Goal: Information Seeking & Learning: Learn about a topic

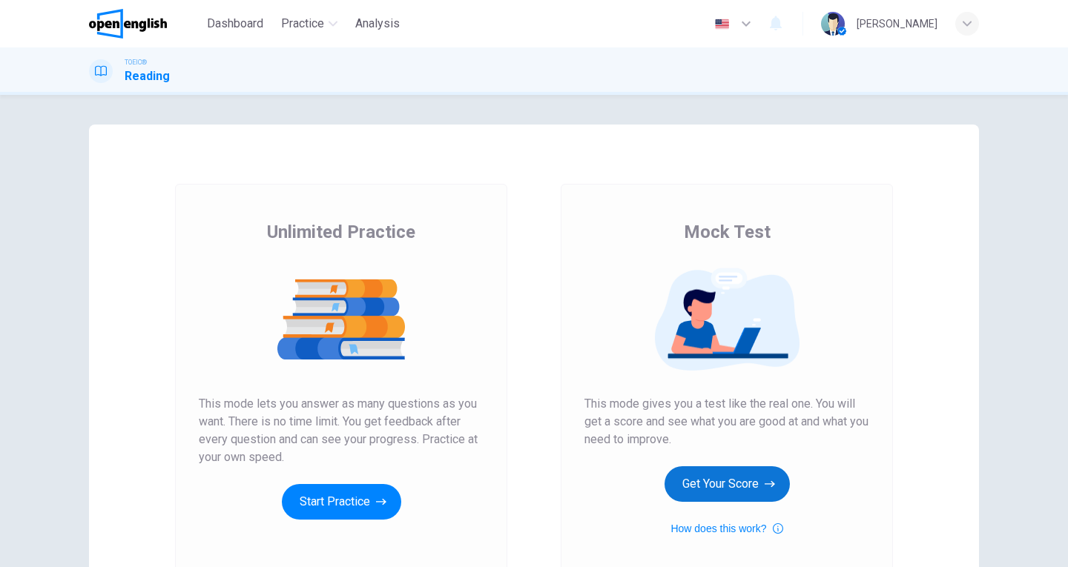
scroll to position [74, 0]
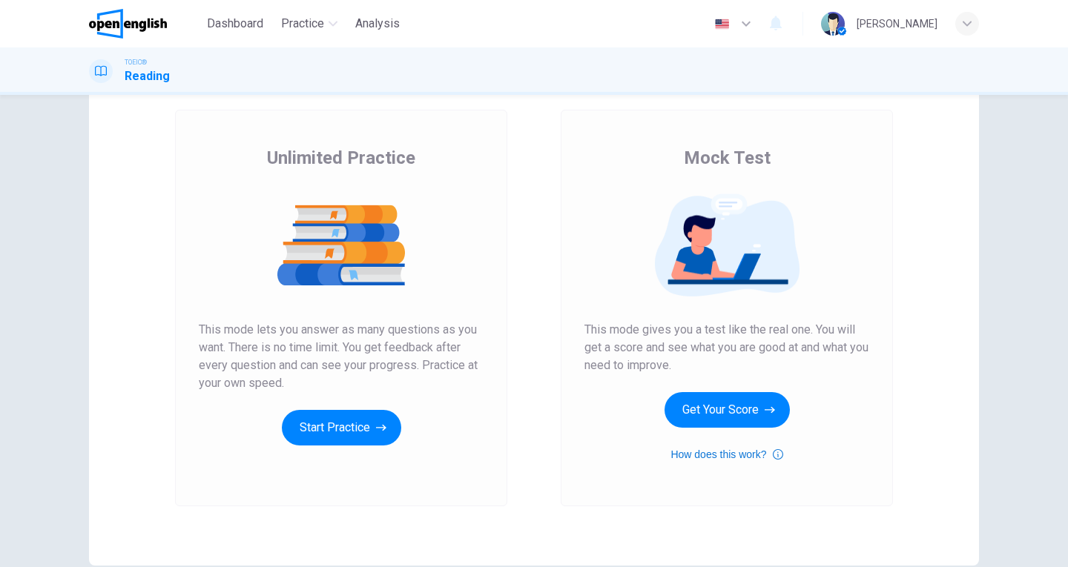
click at [779, 454] on icon "button" at bounding box center [778, 454] width 10 height 10
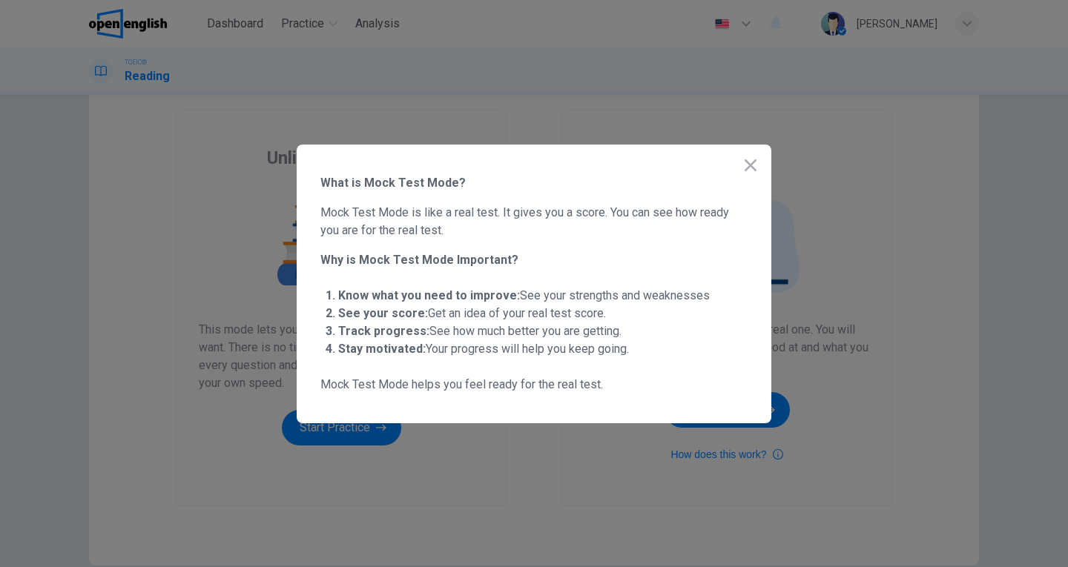
click at [749, 167] on icon "button" at bounding box center [751, 165] width 12 height 12
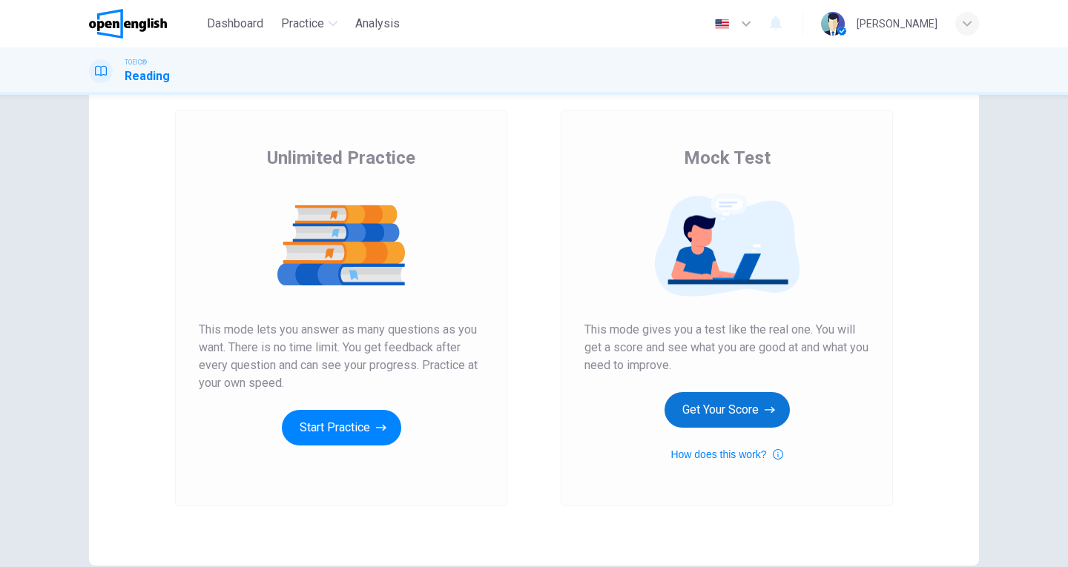
click at [725, 407] on button "Get Your Score" at bounding box center [726, 410] width 125 height 36
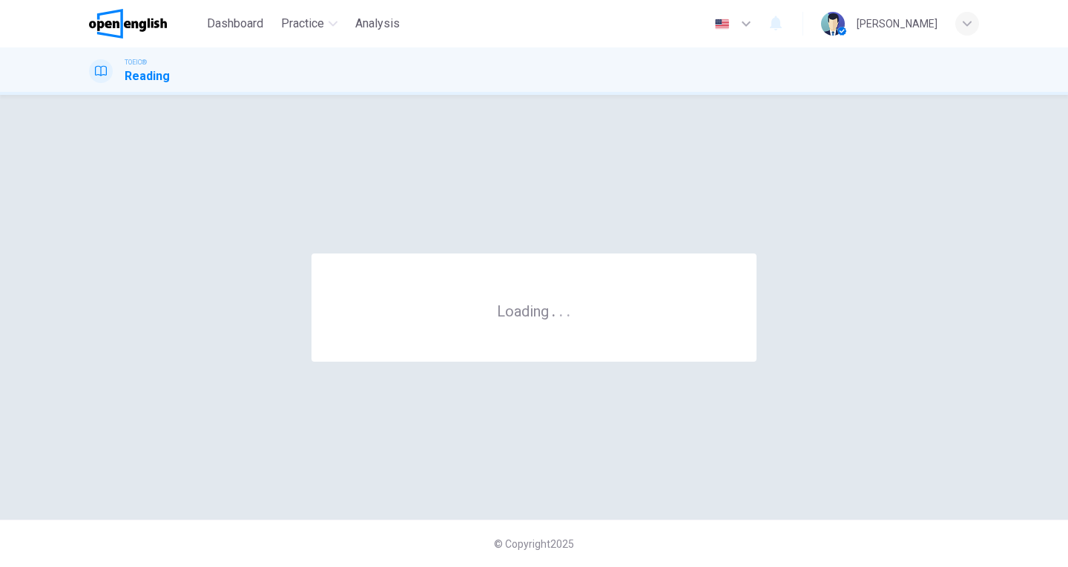
scroll to position [0, 0]
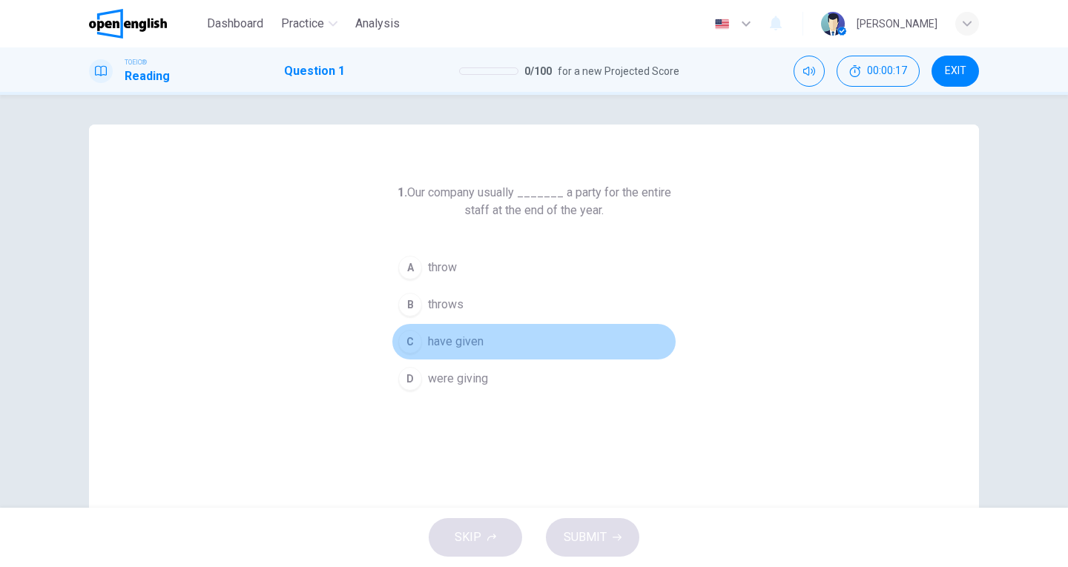
click at [446, 345] on span "have given" at bounding box center [456, 342] width 56 height 18
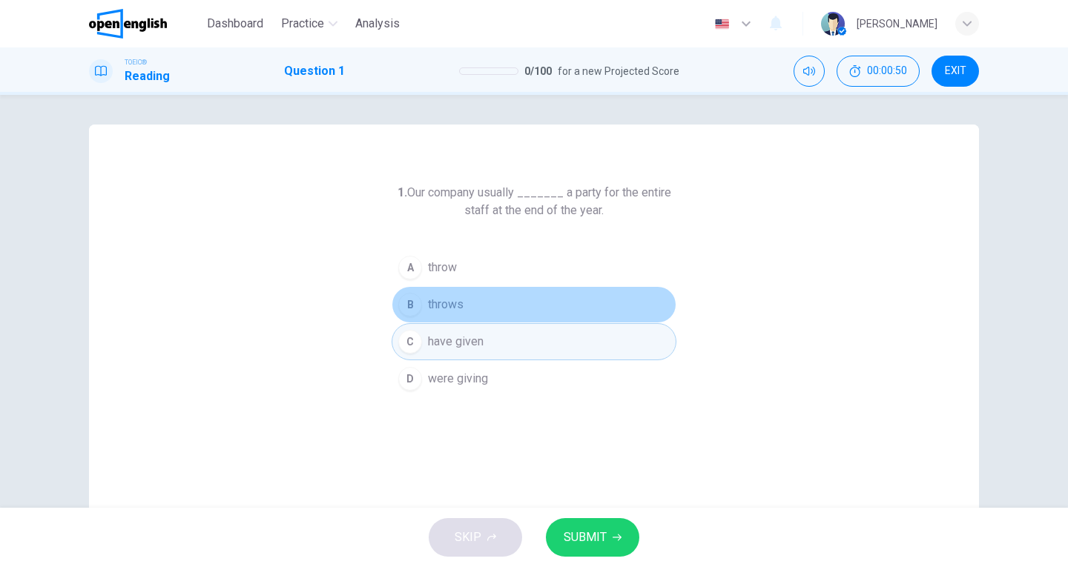
click at [450, 294] on button "B throws" at bounding box center [534, 304] width 285 height 37
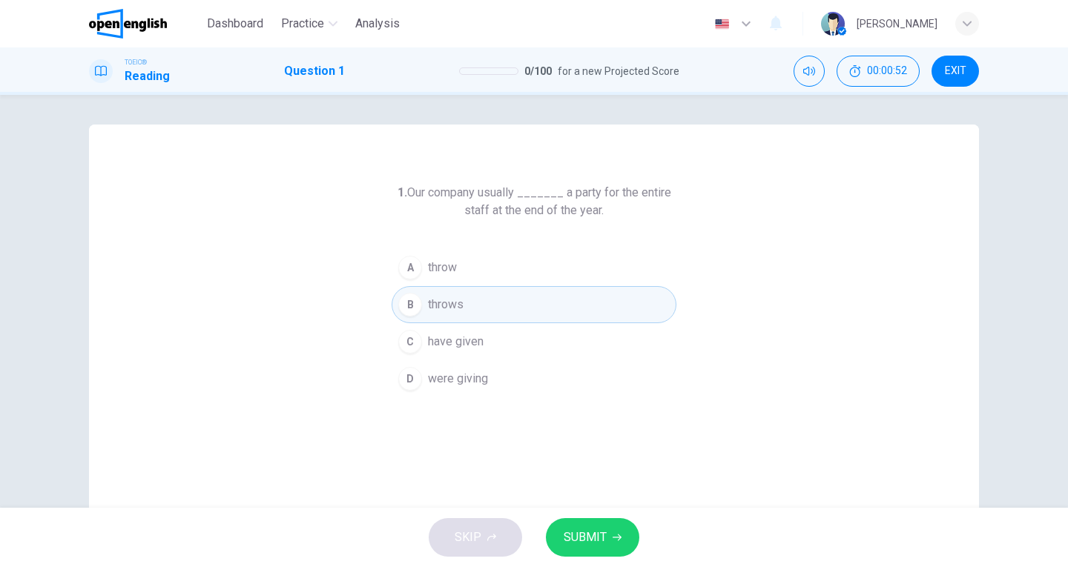
click at [596, 536] on span "SUBMIT" at bounding box center [585, 537] width 43 height 21
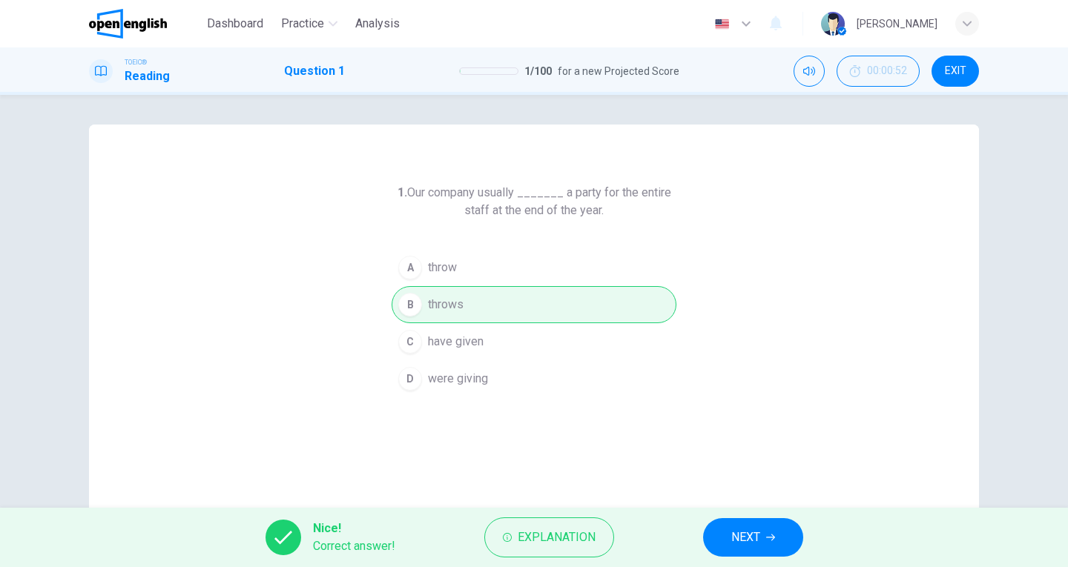
scroll to position [74, 0]
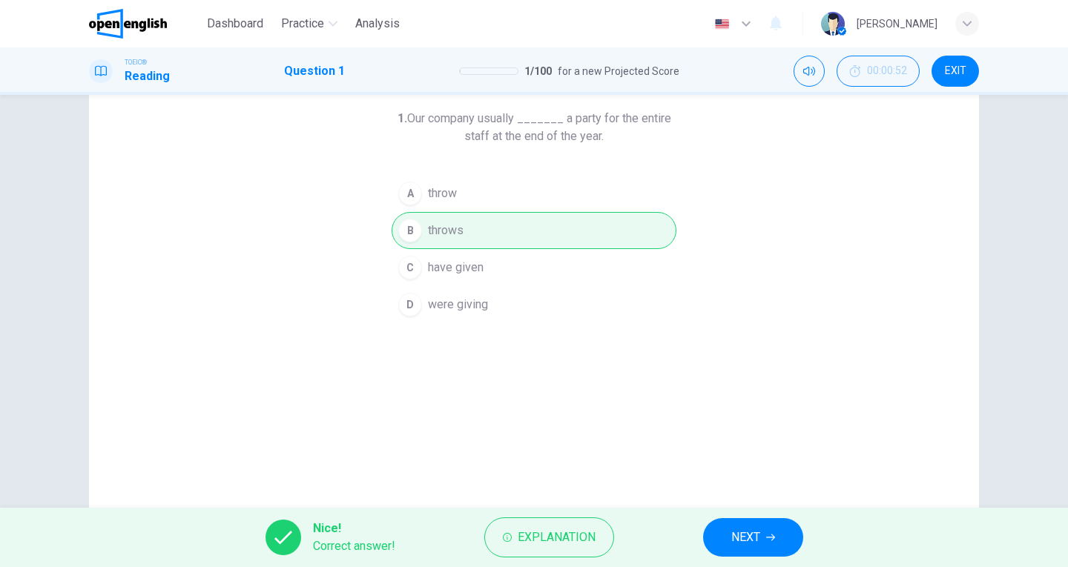
click at [770, 537] on icon "button" at bounding box center [770, 538] width 9 height 7
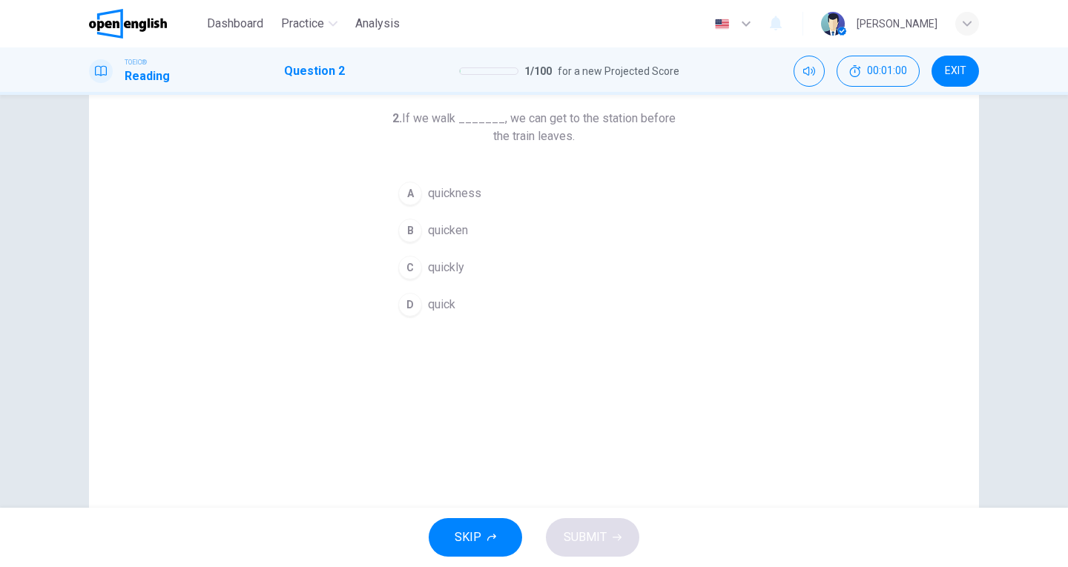
click at [446, 263] on span "quickly" at bounding box center [446, 268] width 36 height 18
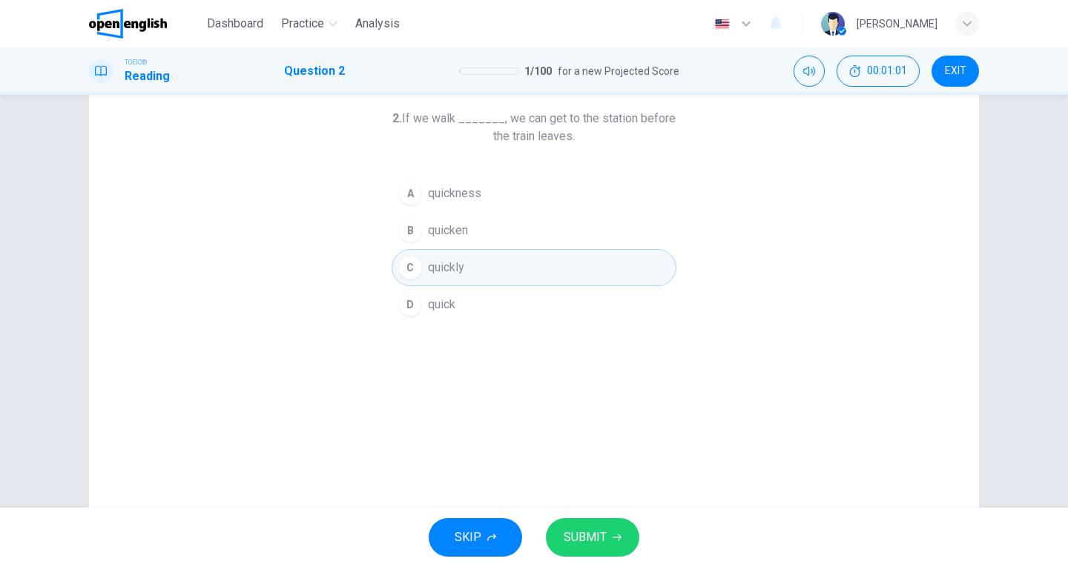
click at [581, 532] on span "SUBMIT" at bounding box center [585, 537] width 43 height 21
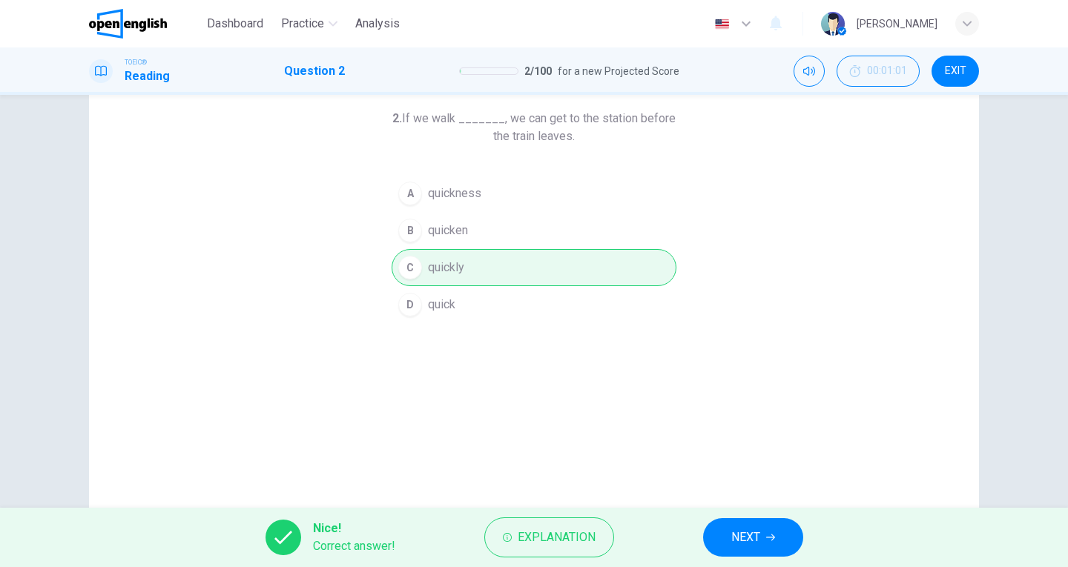
click at [773, 539] on icon "button" at bounding box center [770, 538] width 9 height 7
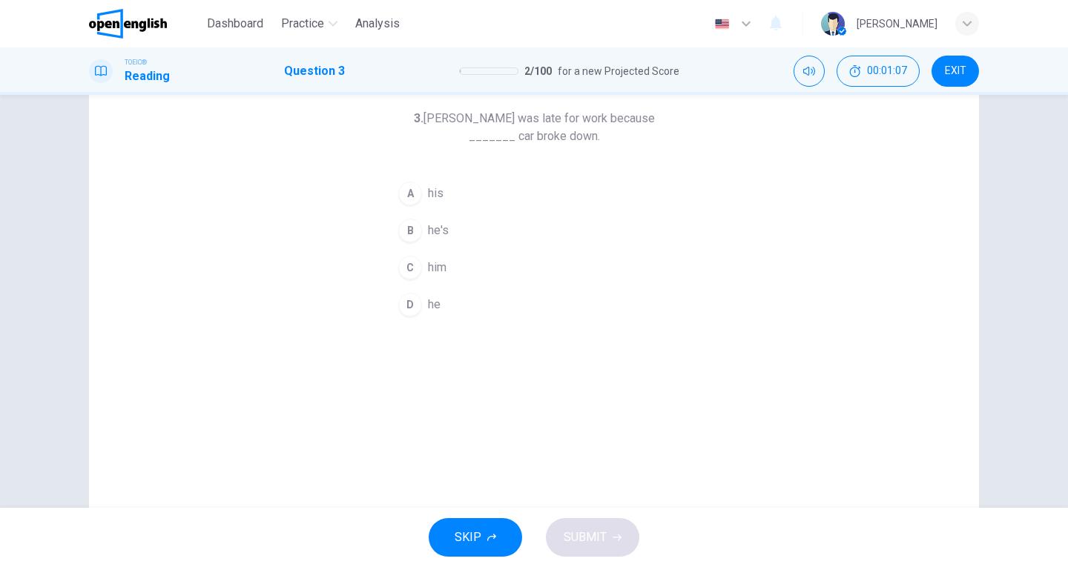
click at [433, 188] on span "his" at bounding box center [436, 194] width 16 height 18
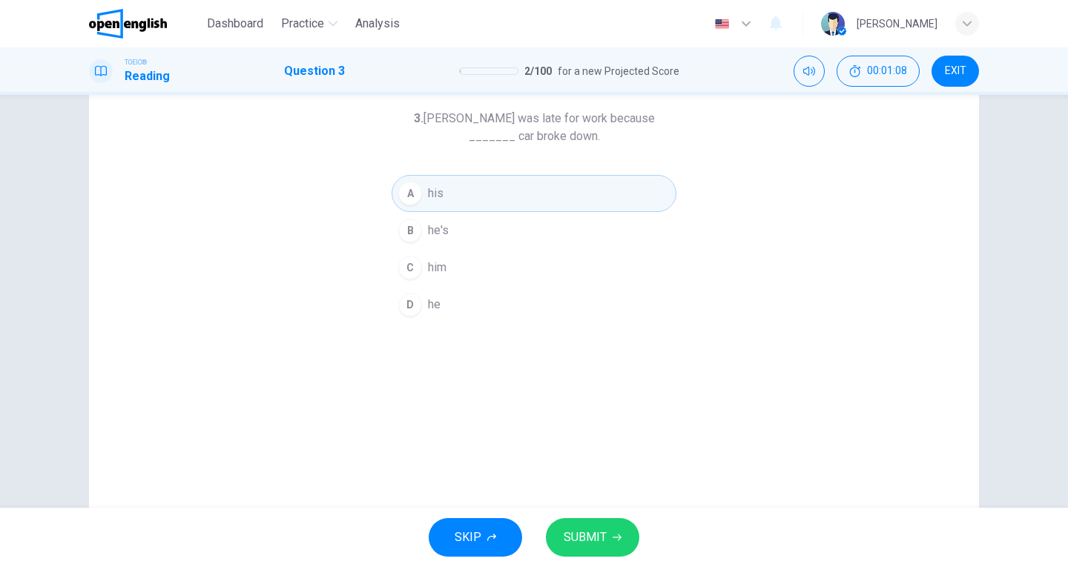
click at [599, 531] on span "SUBMIT" at bounding box center [585, 537] width 43 height 21
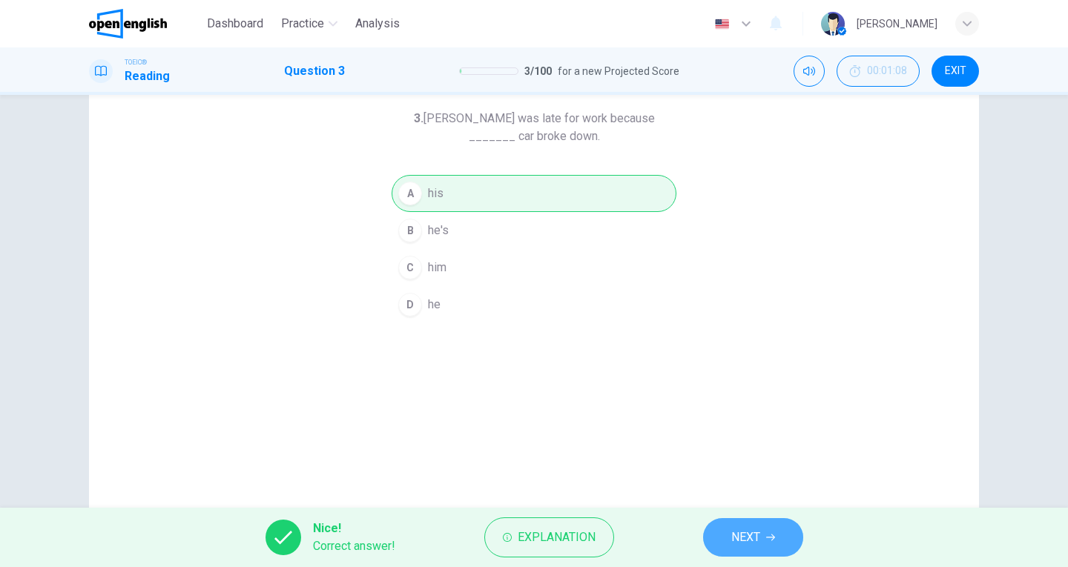
click at [750, 529] on span "NEXT" at bounding box center [745, 537] width 29 height 21
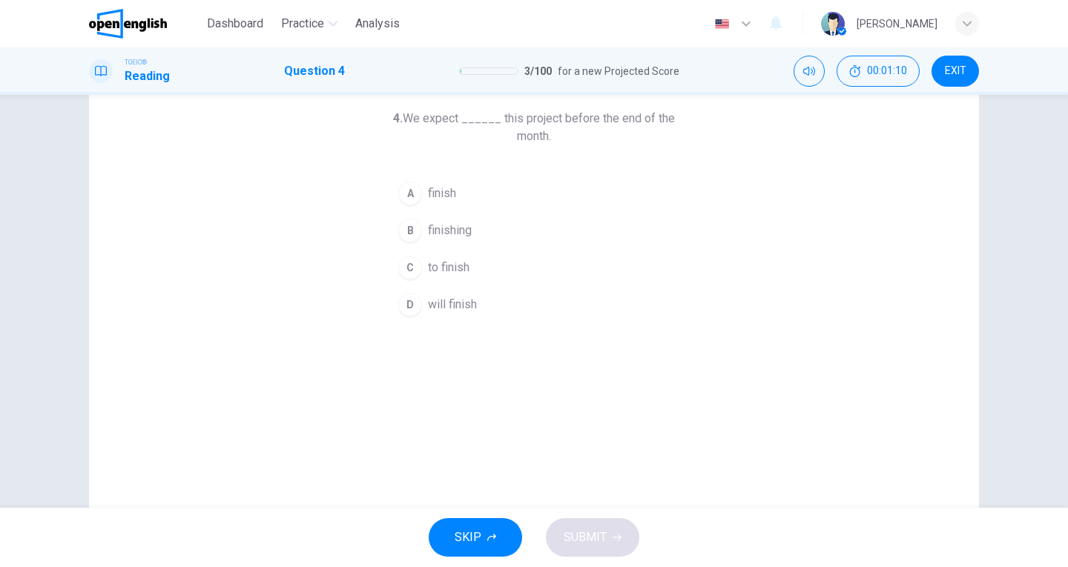
click at [457, 263] on span "to finish" at bounding box center [449, 268] width 42 height 18
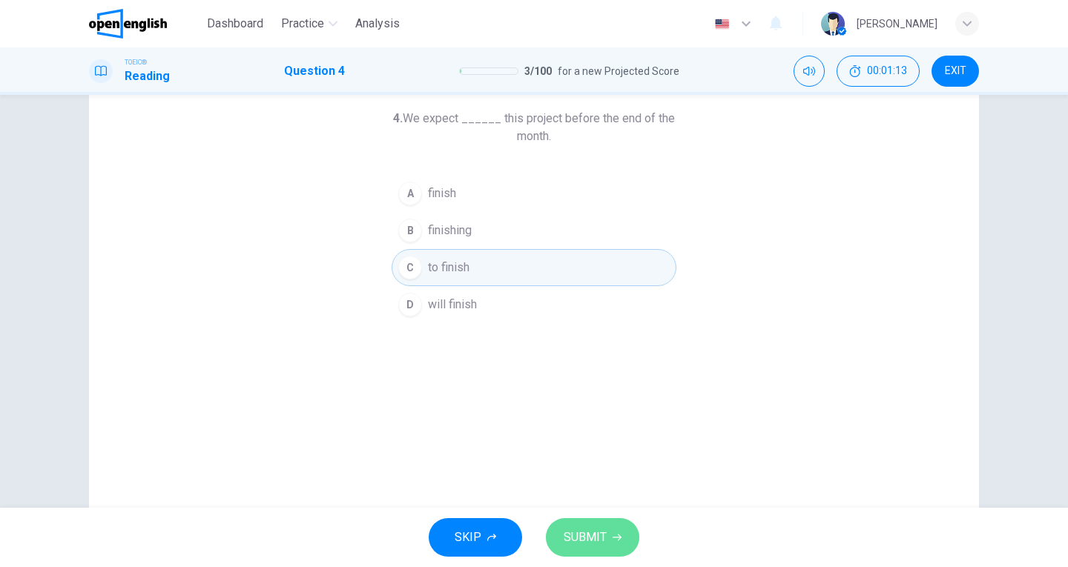
click at [589, 536] on span "SUBMIT" at bounding box center [585, 537] width 43 height 21
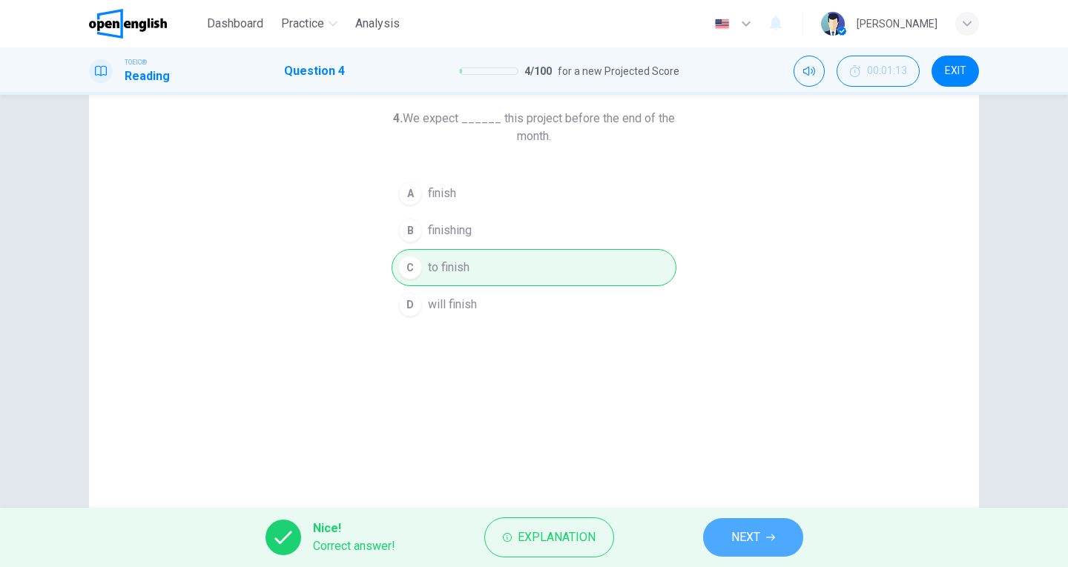
click at [742, 546] on span "NEXT" at bounding box center [745, 537] width 29 height 21
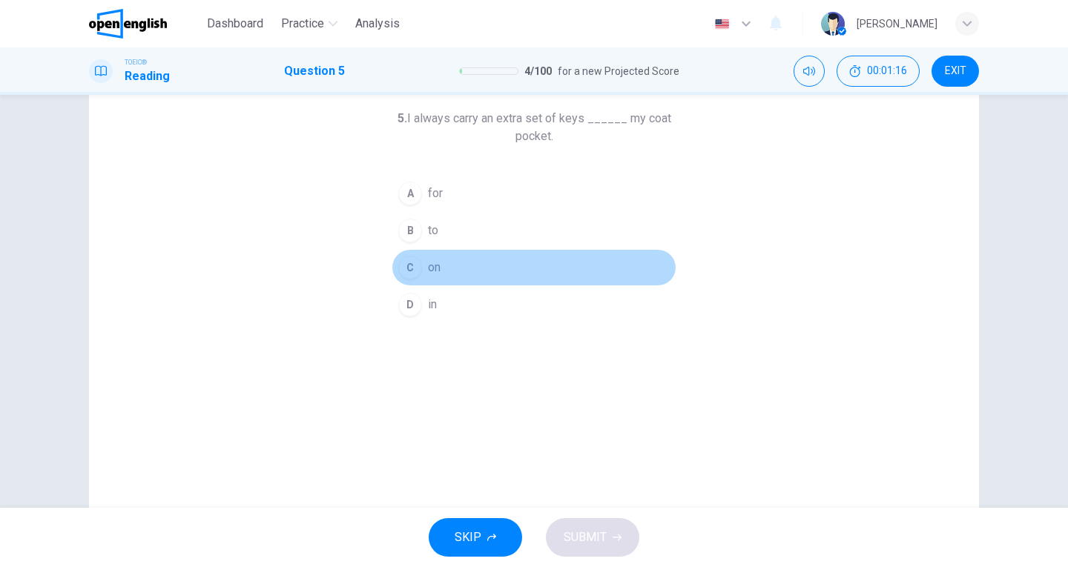
click at [428, 271] on span "on" at bounding box center [434, 268] width 13 height 18
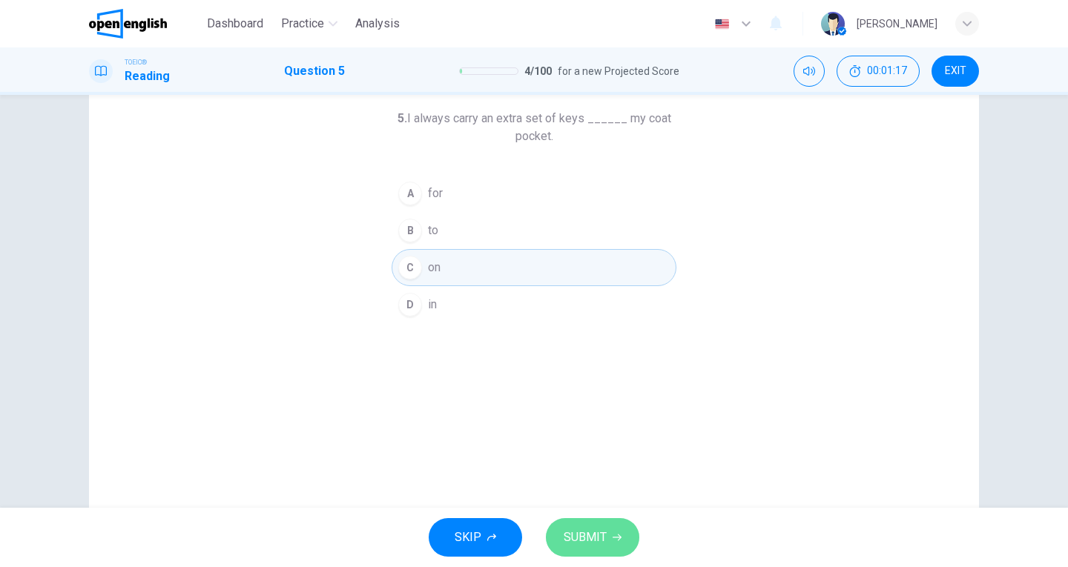
click at [593, 535] on span "SUBMIT" at bounding box center [585, 537] width 43 height 21
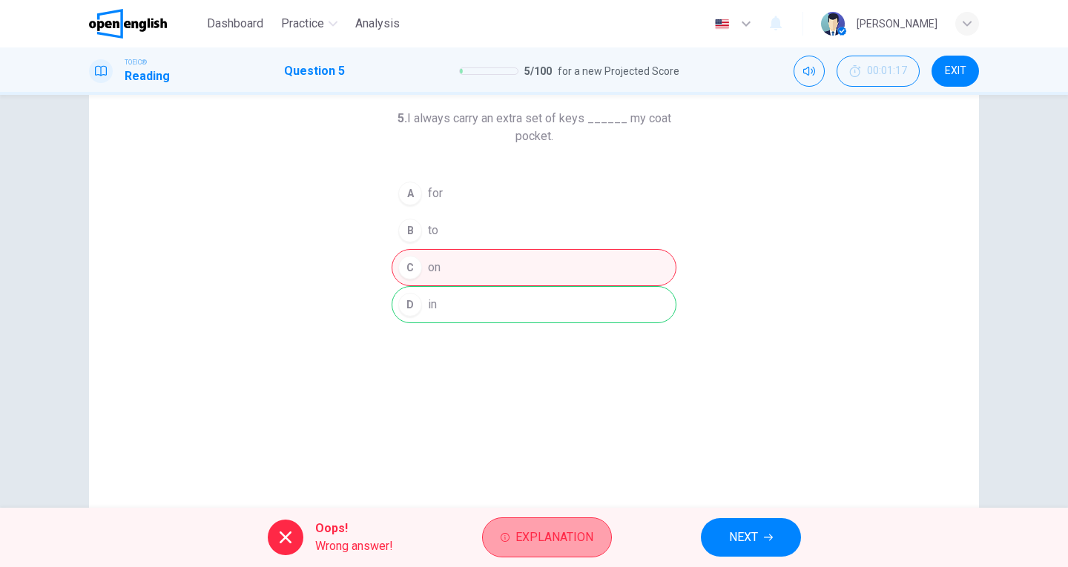
click at [541, 535] on span "Explanation" at bounding box center [554, 537] width 78 height 21
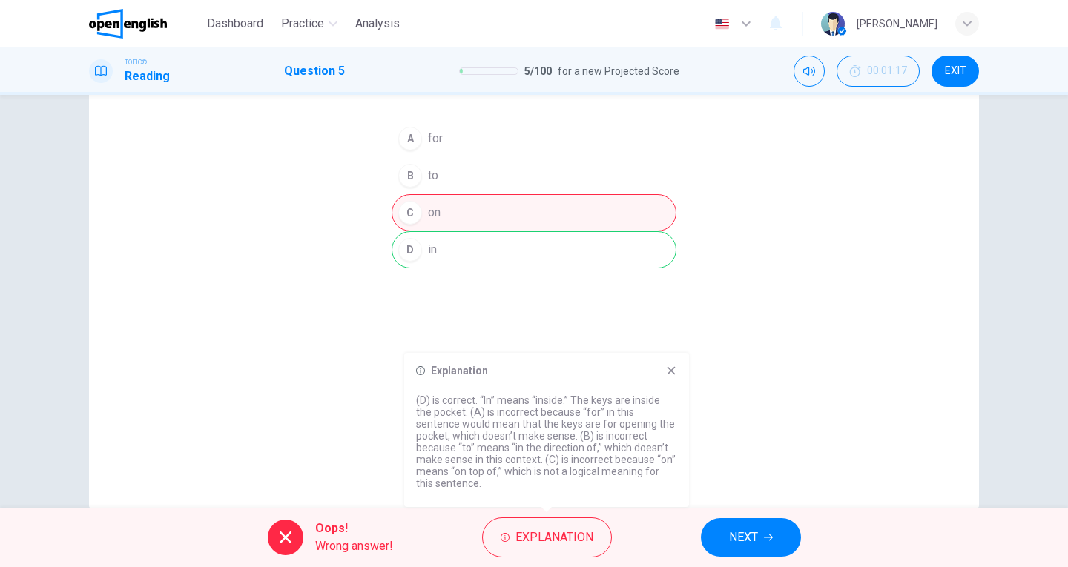
scroll to position [162, 0]
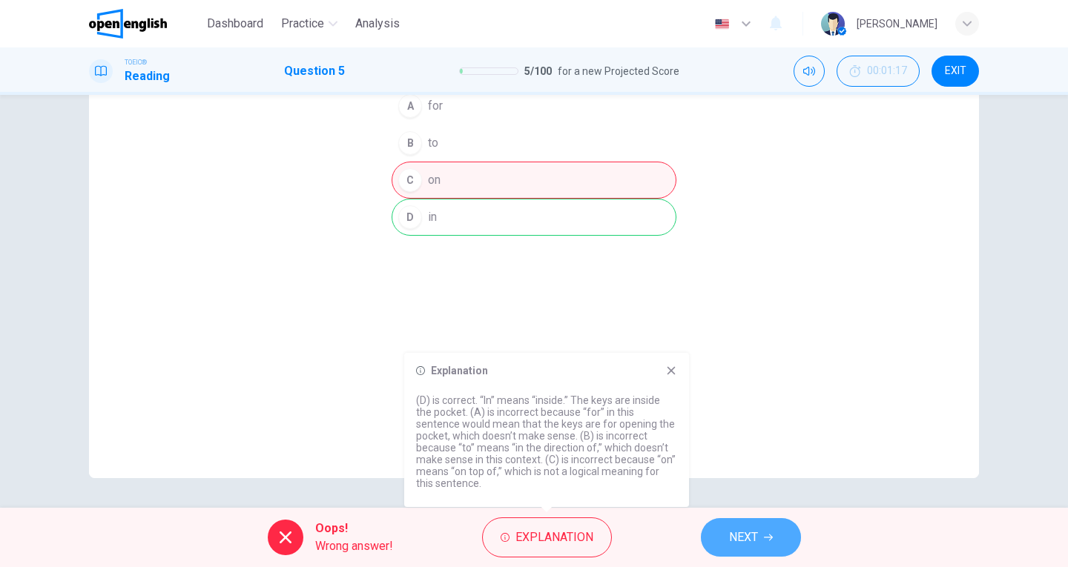
click at [755, 534] on span "NEXT" at bounding box center [743, 537] width 29 height 21
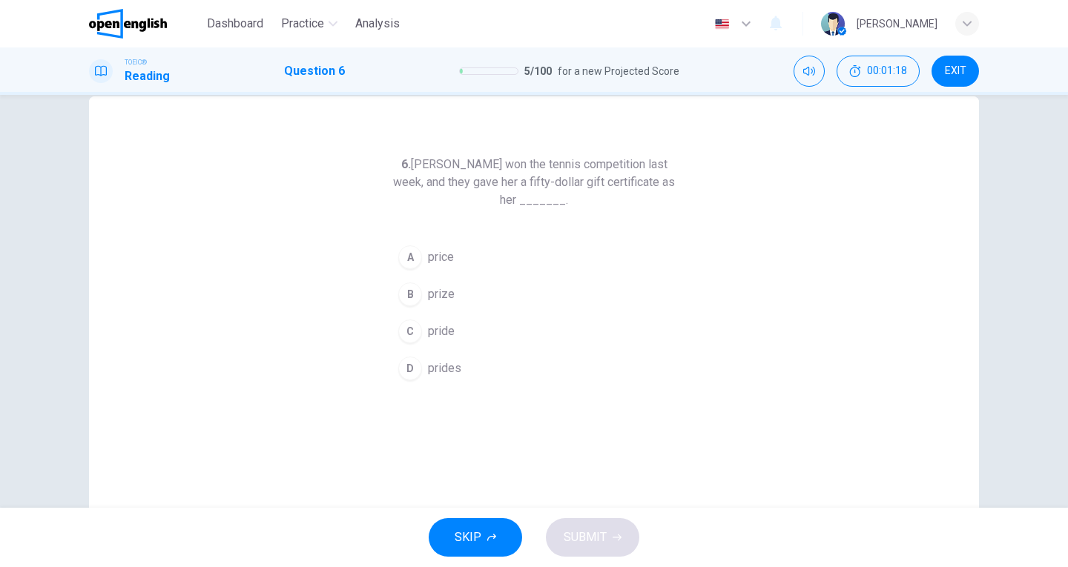
scroll to position [13, 0]
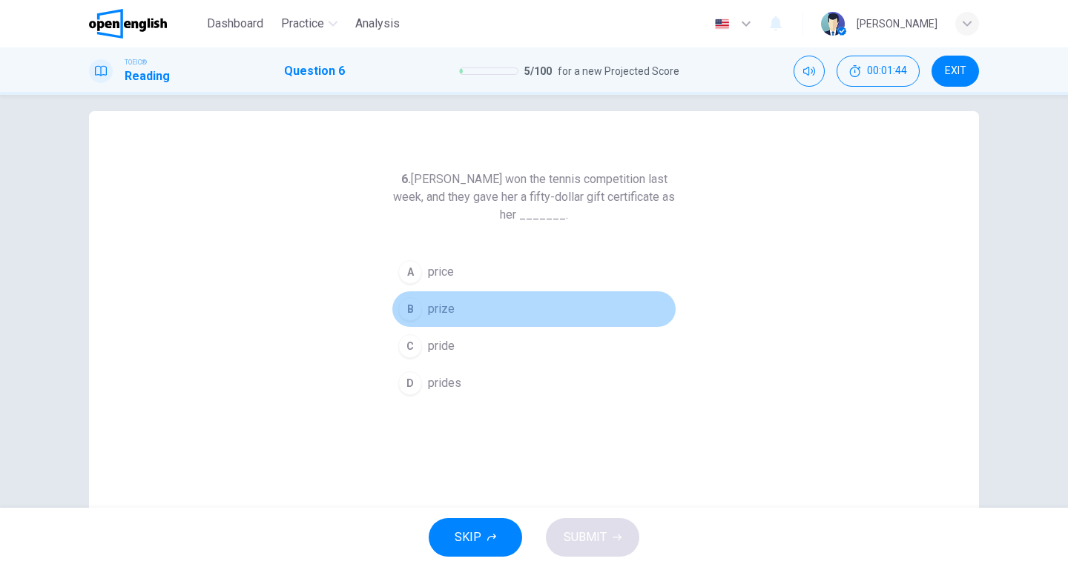
click at [445, 314] on span "prize" at bounding box center [441, 309] width 27 height 18
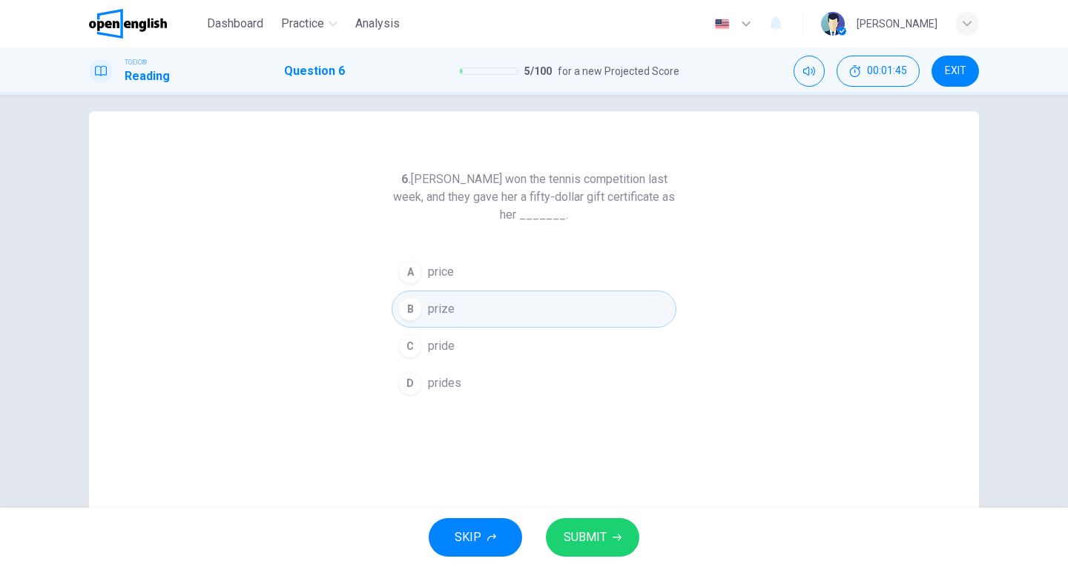
click at [592, 527] on span "SUBMIT" at bounding box center [585, 537] width 43 height 21
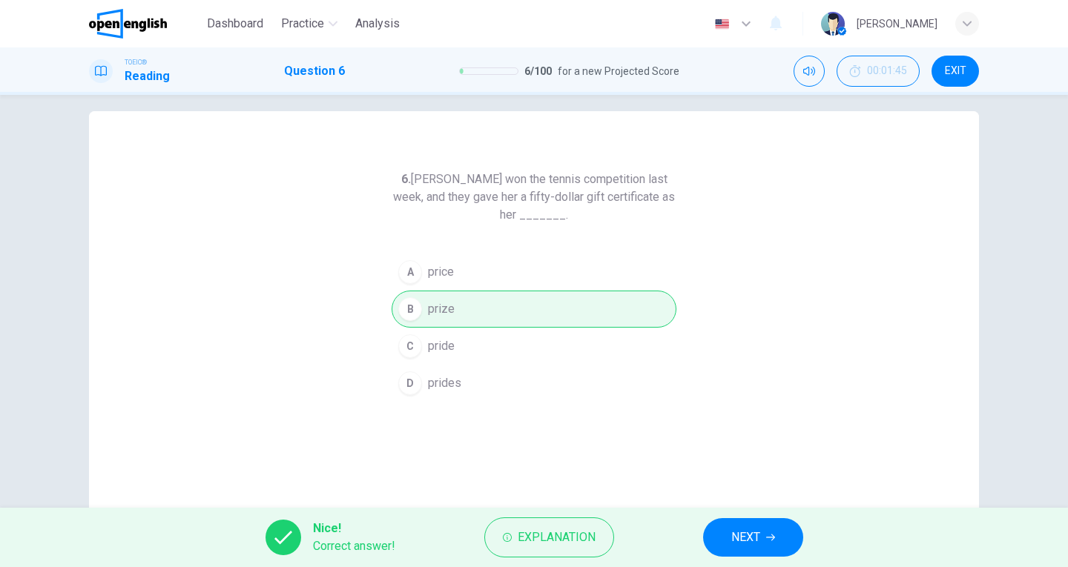
click at [741, 542] on span "NEXT" at bounding box center [745, 537] width 29 height 21
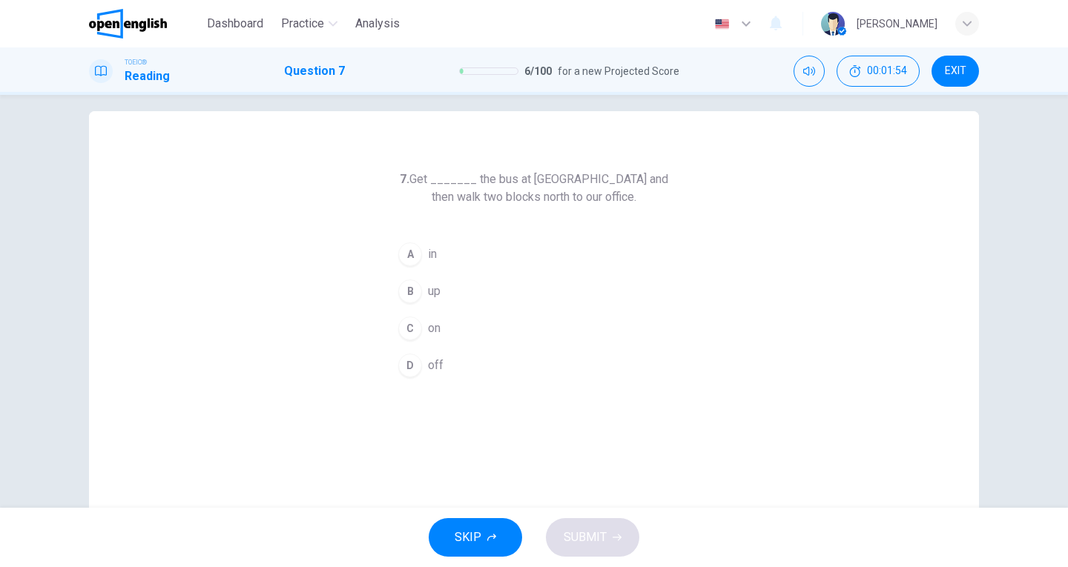
click at [405, 364] on div "D" at bounding box center [410, 366] width 24 height 24
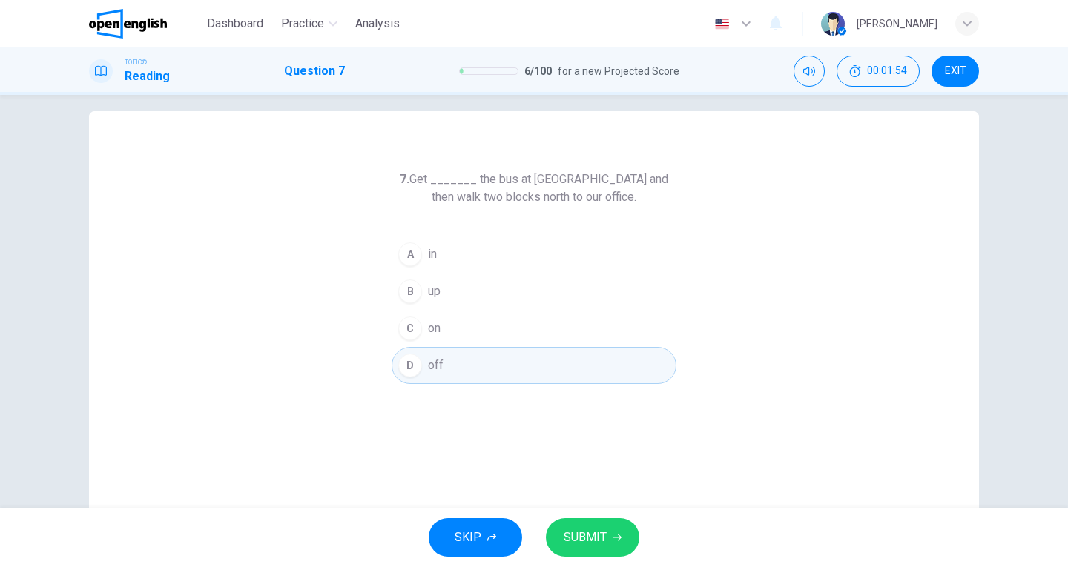
click at [611, 547] on button "SUBMIT" at bounding box center [592, 537] width 93 height 39
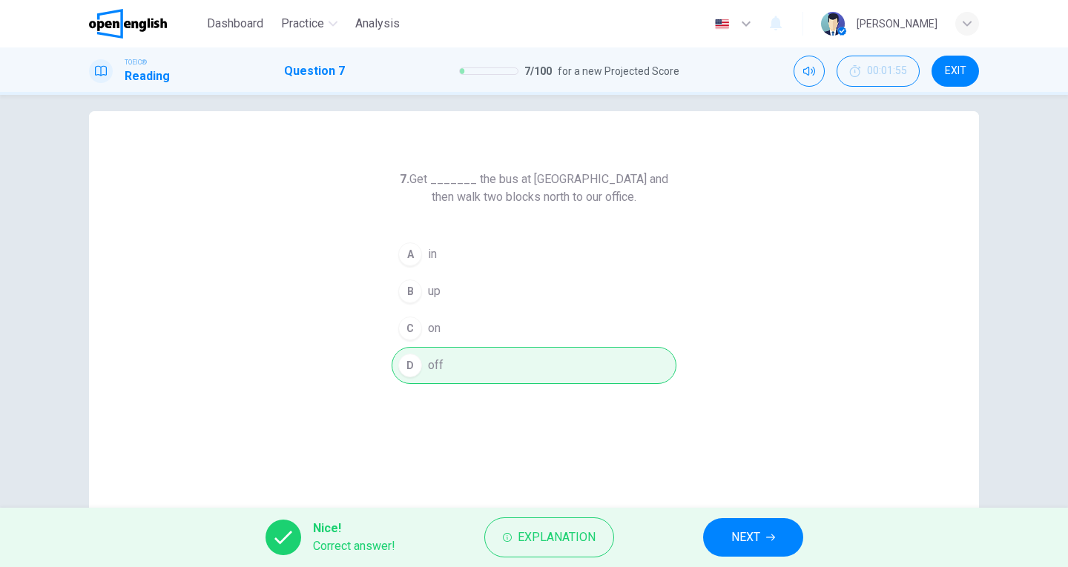
click at [749, 535] on span "NEXT" at bounding box center [745, 537] width 29 height 21
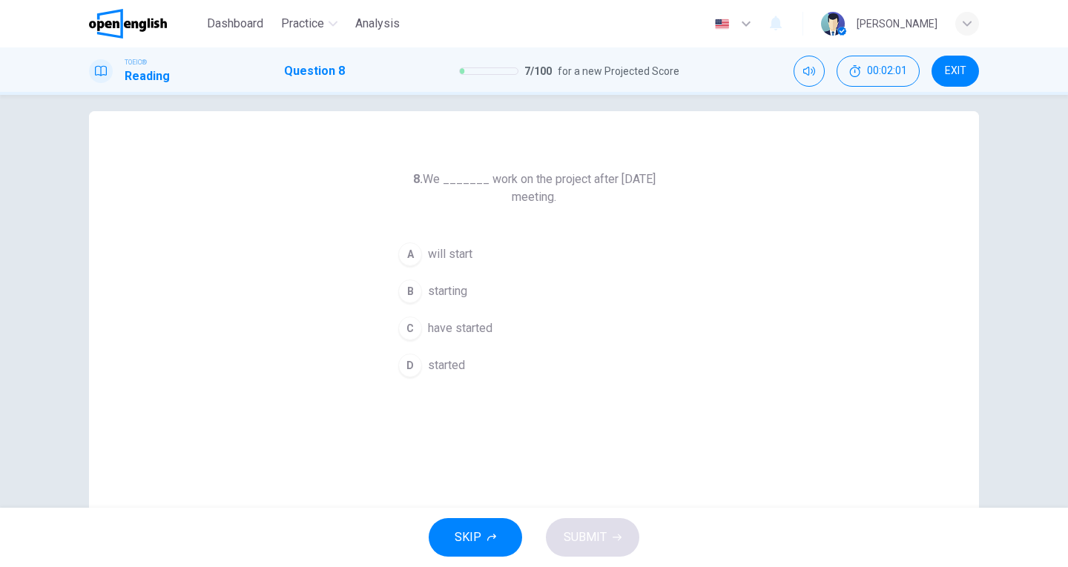
drag, startPoint x: 442, startPoint y: 248, endPoint x: 483, endPoint y: 331, distance: 92.9
click at [443, 248] on span "will start" at bounding box center [450, 254] width 44 height 18
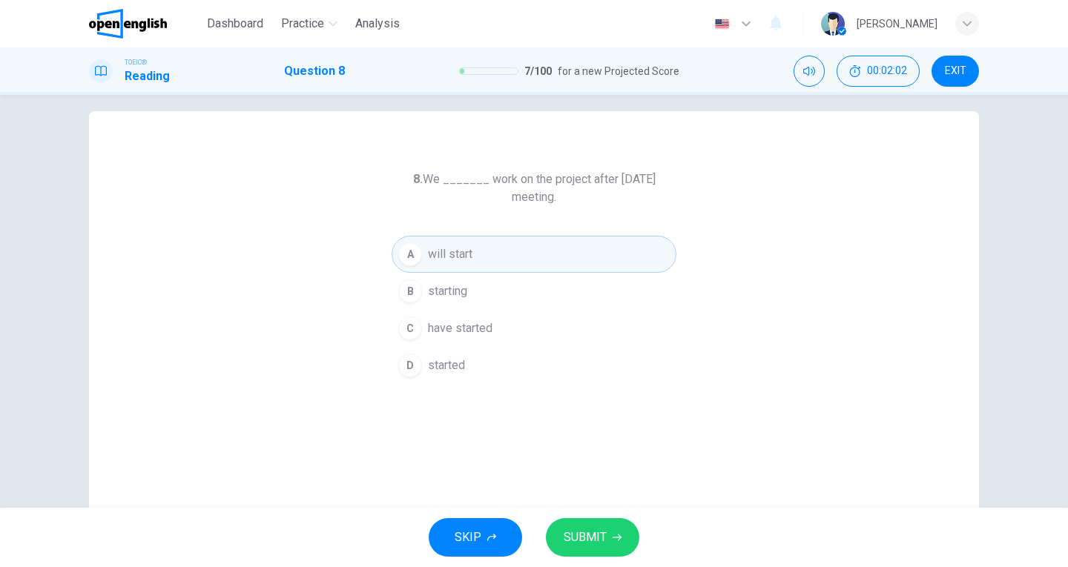
click at [586, 538] on span "SUBMIT" at bounding box center [585, 537] width 43 height 21
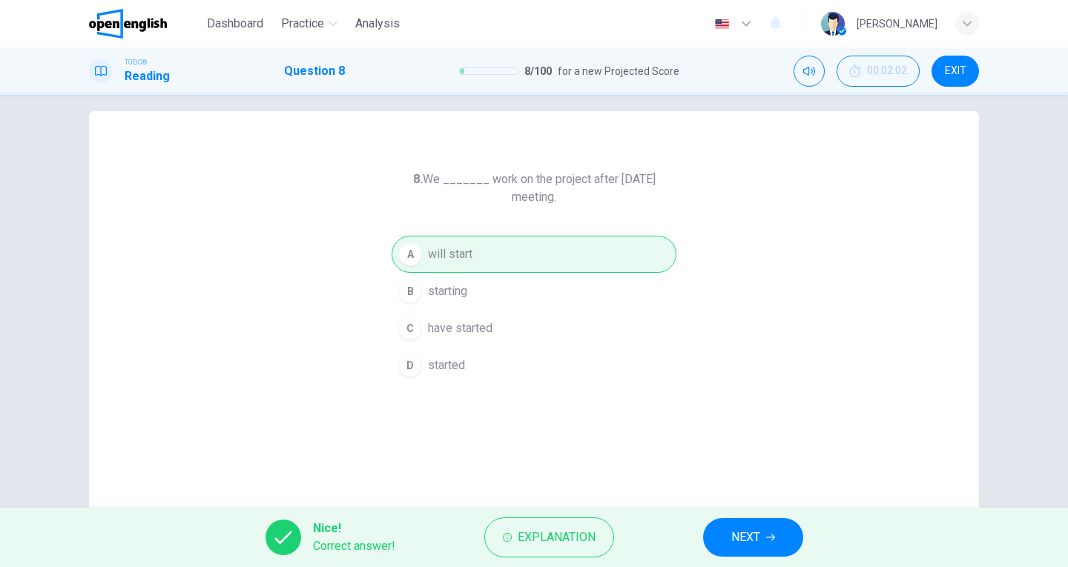
click at [742, 529] on span "NEXT" at bounding box center [745, 537] width 29 height 21
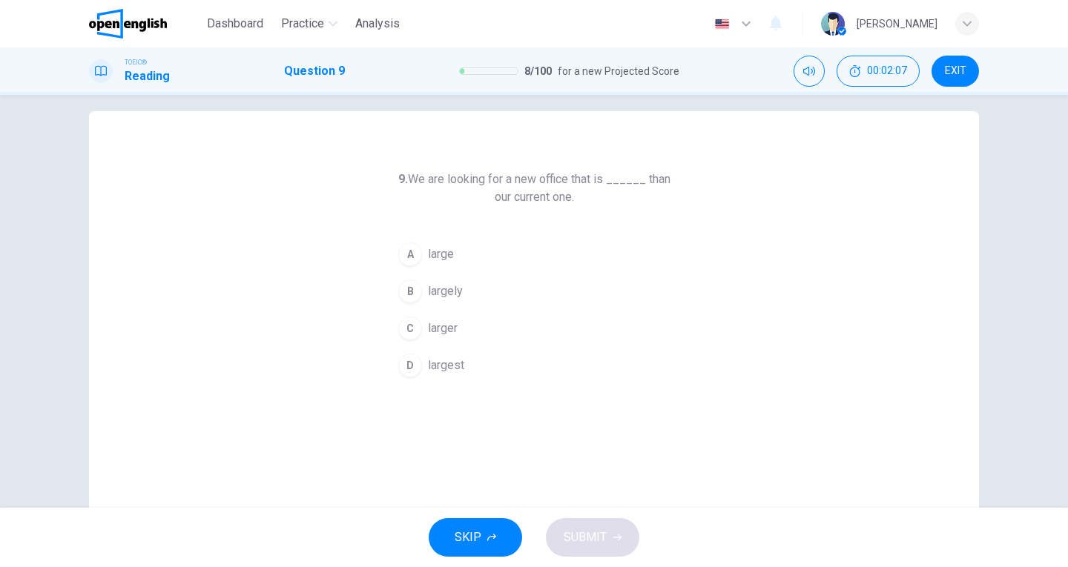
click at [444, 326] on span "larger" at bounding box center [443, 329] width 30 height 18
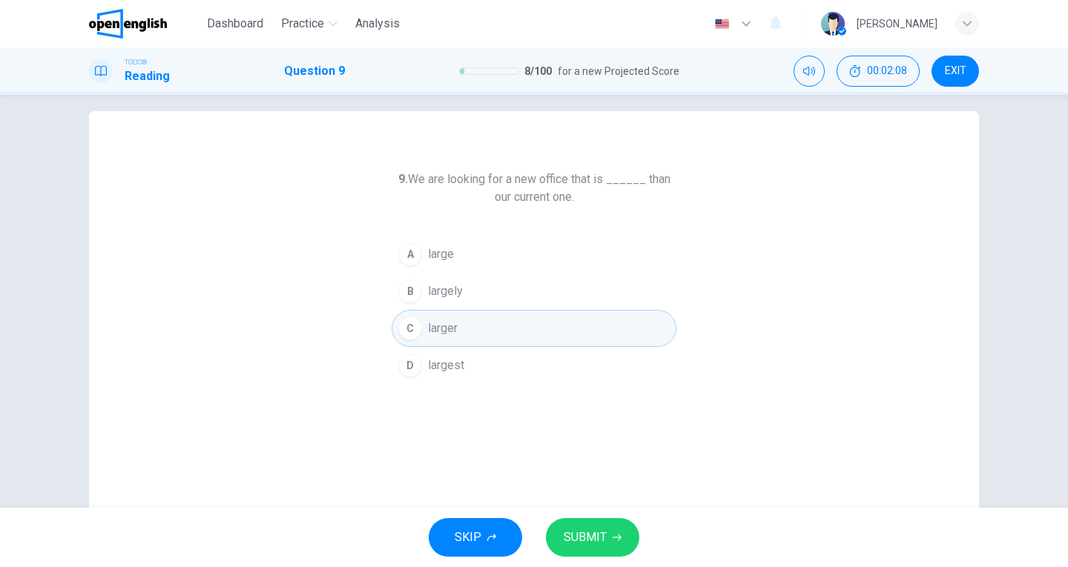
click at [588, 525] on button "SUBMIT" at bounding box center [592, 537] width 93 height 39
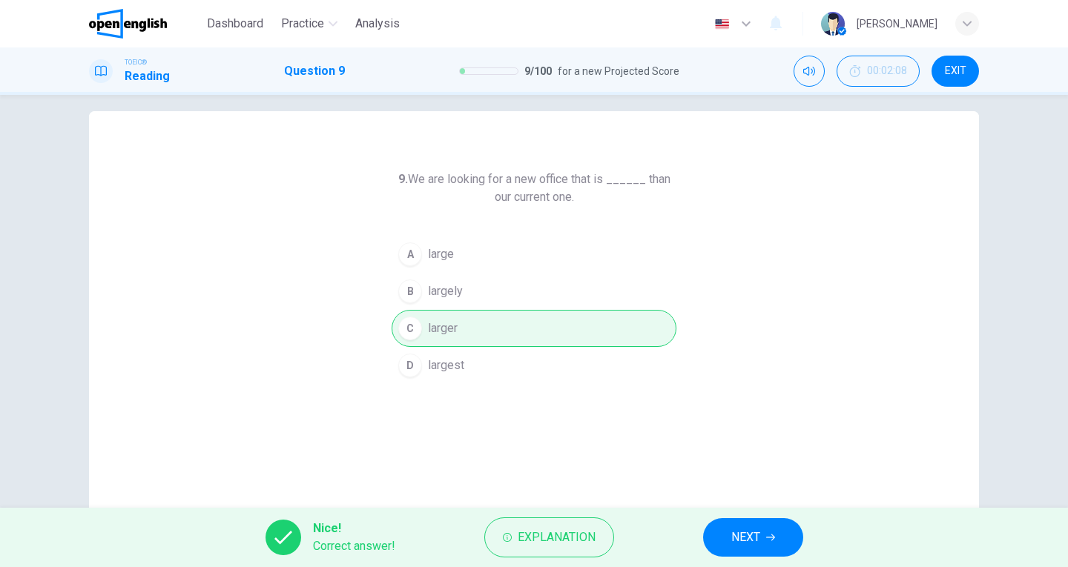
click at [724, 541] on button "NEXT" at bounding box center [753, 537] width 100 height 39
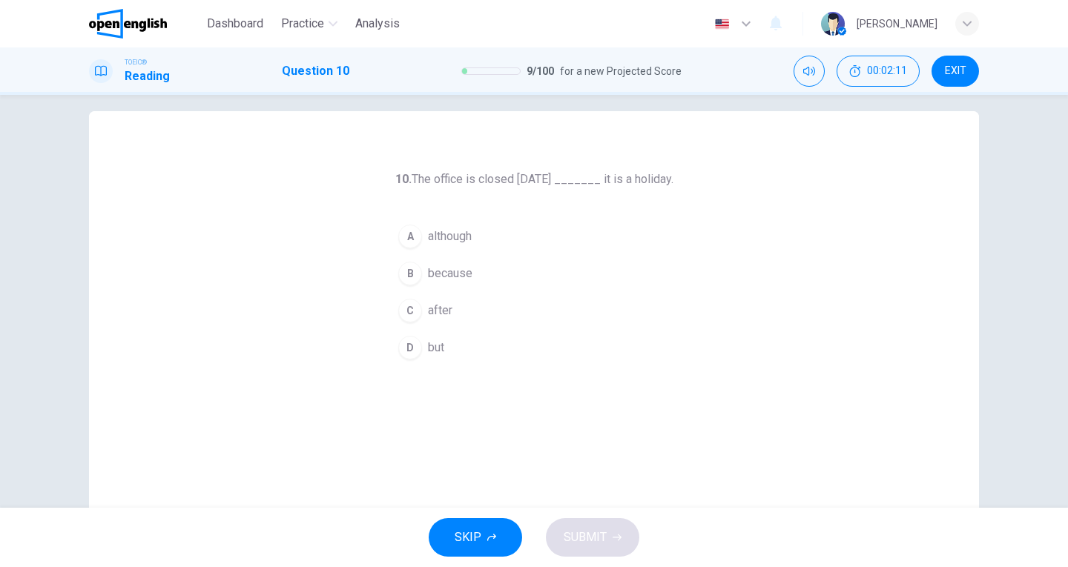
click at [446, 268] on span "because" at bounding box center [450, 274] width 44 height 18
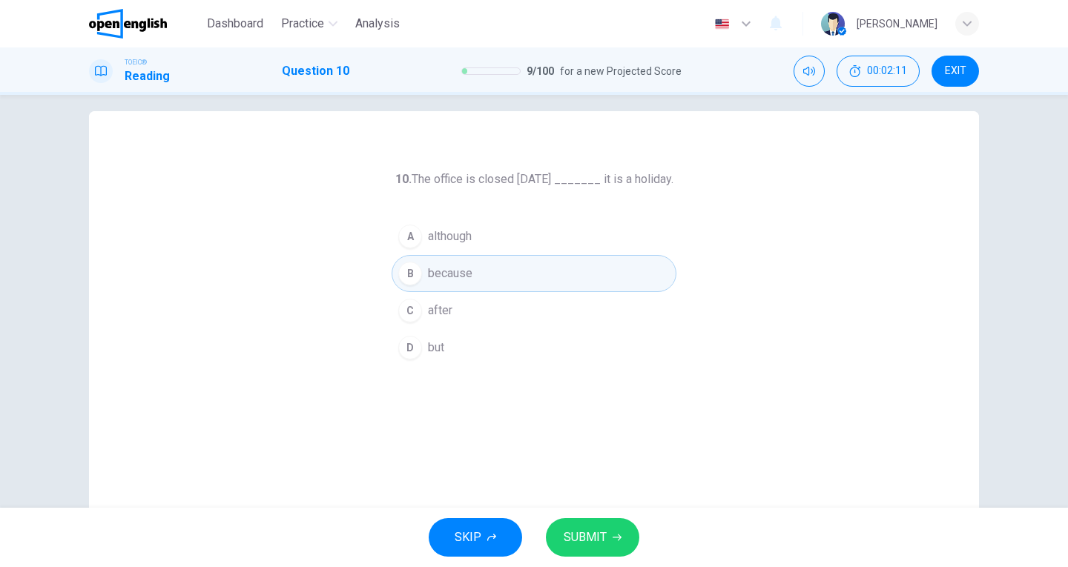
click at [620, 532] on button "SUBMIT" at bounding box center [592, 537] width 93 height 39
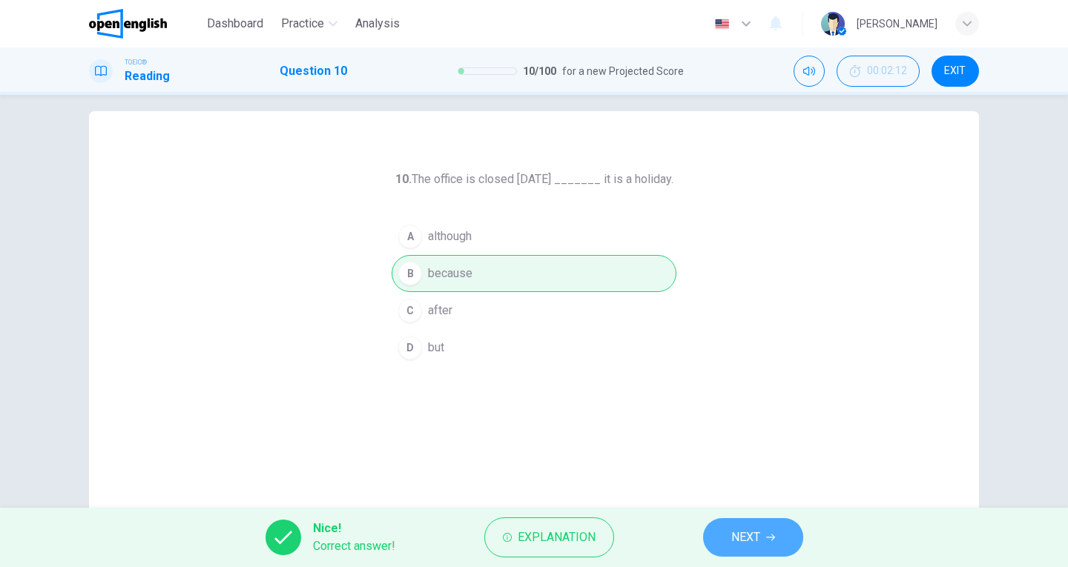
drag, startPoint x: 760, startPoint y: 533, endPoint x: 704, endPoint y: 501, distance: 64.8
click at [759, 533] on span "NEXT" at bounding box center [745, 537] width 29 height 21
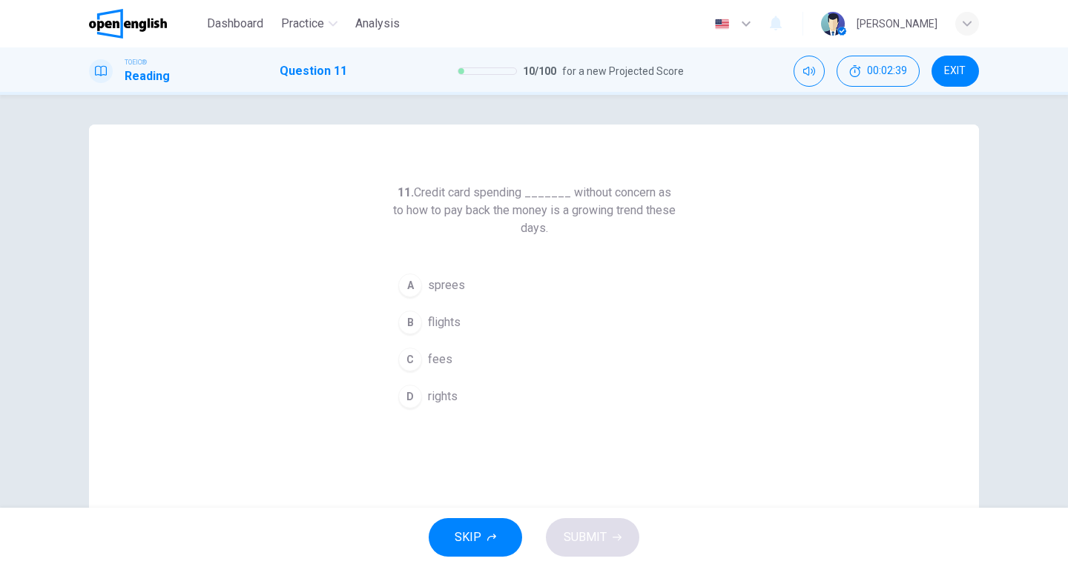
click at [460, 290] on button "A sprees" at bounding box center [534, 285] width 285 height 37
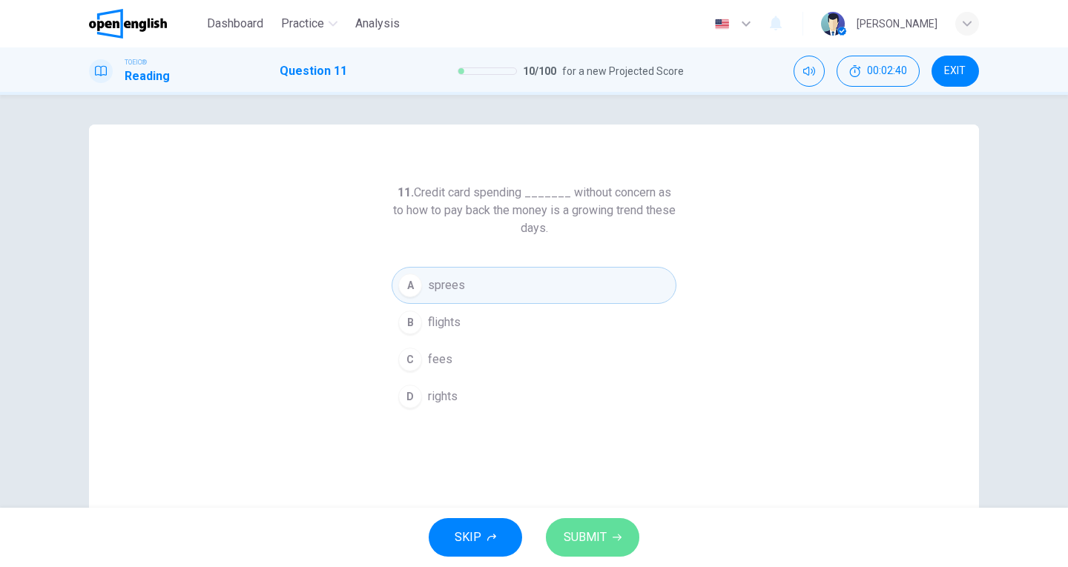
click at [624, 531] on button "SUBMIT" at bounding box center [592, 537] width 93 height 39
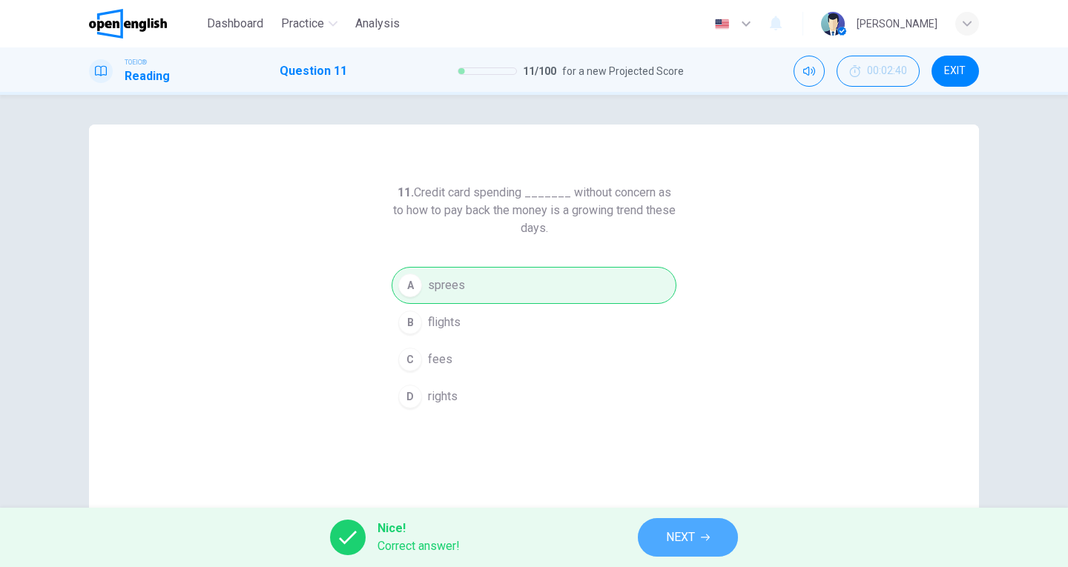
click at [720, 553] on button "NEXT" at bounding box center [688, 537] width 100 height 39
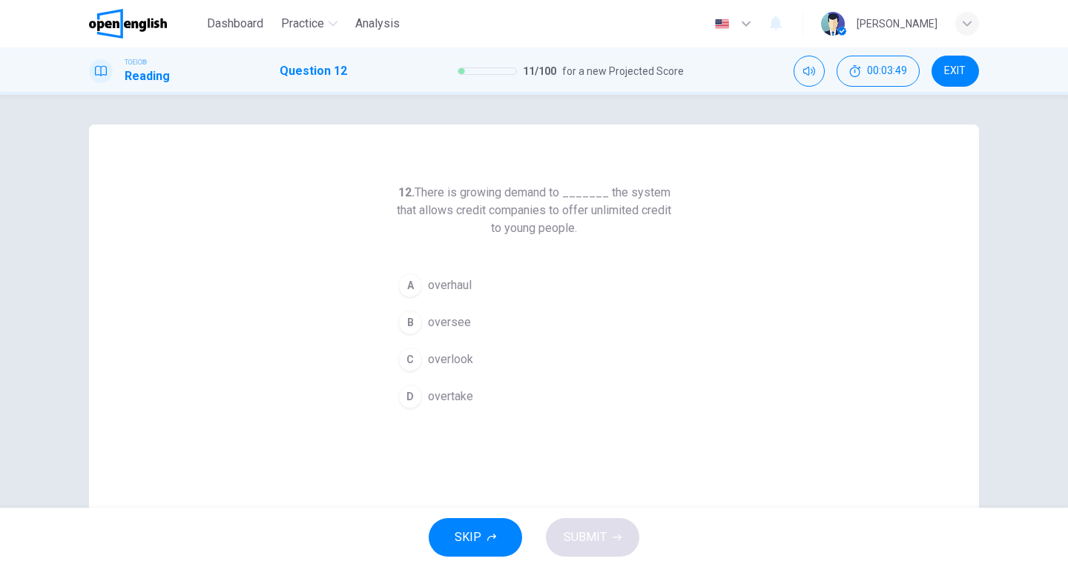
click at [449, 328] on span "oversee" at bounding box center [449, 323] width 43 height 18
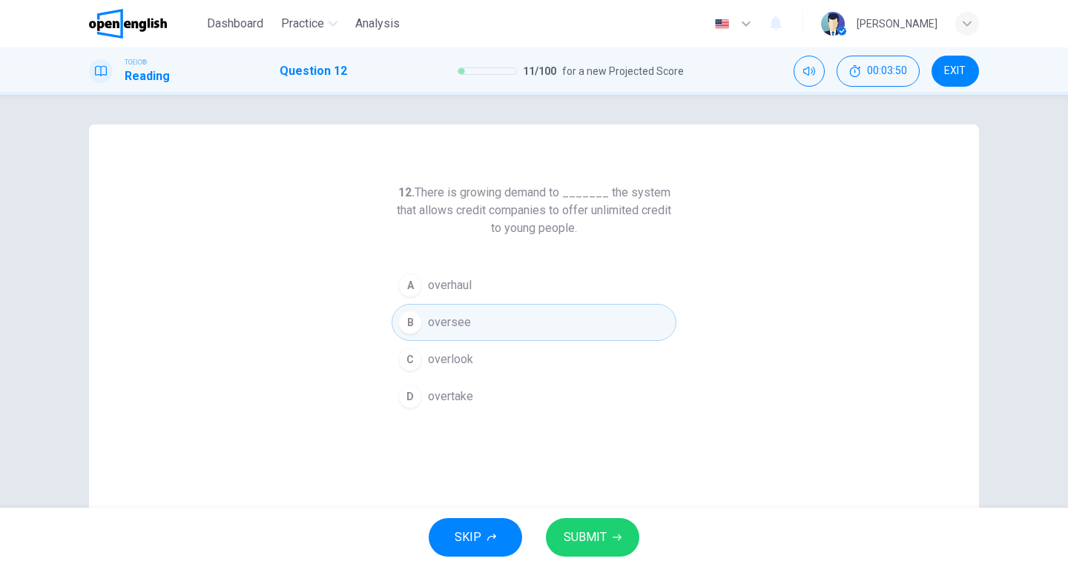
click at [608, 541] on button "SUBMIT" at bounding box center [592, 537] width 93 height 39
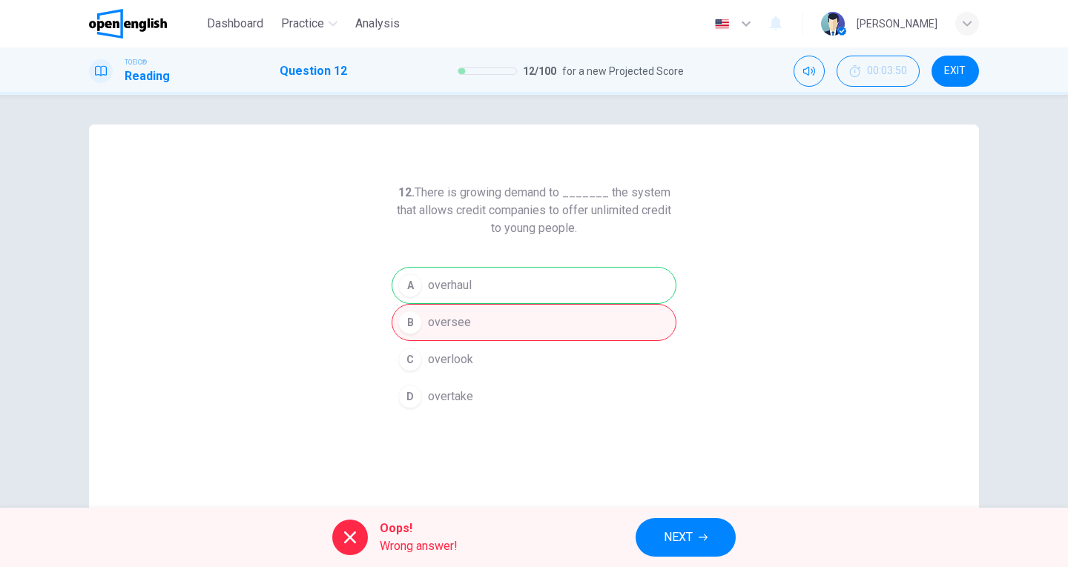
drag, startPoint x: 575, startPoint y: 226, endPoint x: 516, endPoint y: 222, distance: 59.4
click at [516, 222] on h6 "12. There is growing demand to _______ the system that allows credit companies …" at bounding box center [534, 210] width 285 height 53
drag, startPoint x: 569, startPoint y: 230, endPoint x: 432, endPoint y: 201, distance: 139.5
click at [432, 201] on h6 "12. There is growing demand to _______ the system that allows credit companies …" at bounding box center [534, 210] width 285 height 53
drag, startPoint x: 419, startPoint y: 191, endPoint x: 531, endPoint y: 219, distance: 115.5
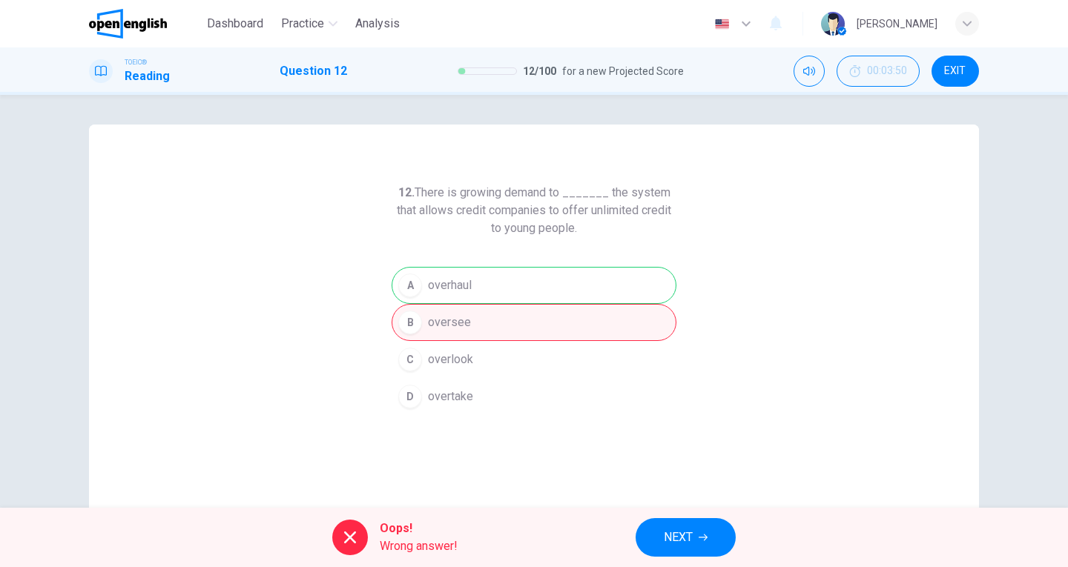
click at [531, 219] on h6 "12. There is growing demand to _______ the system that allows credit companies …" at bounding box center [534, 210] width 285 height 53
click at [696, 552] on button "NEXT" at bounding box center [685, 537] width 100 height 39
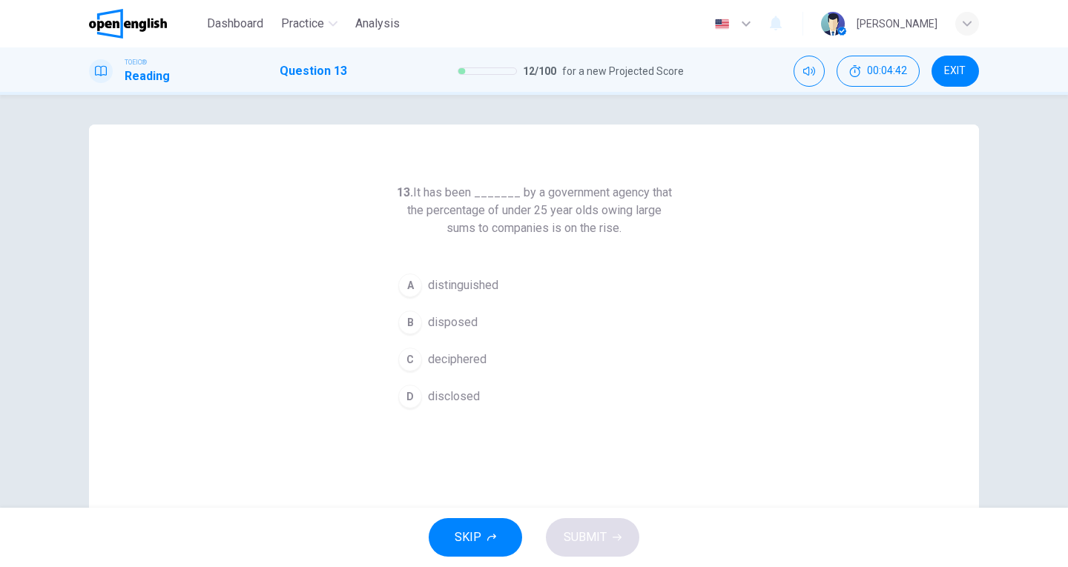
click at [452, 396] on span "disclosed" at bounding box center [454, 397] width 52 height 18
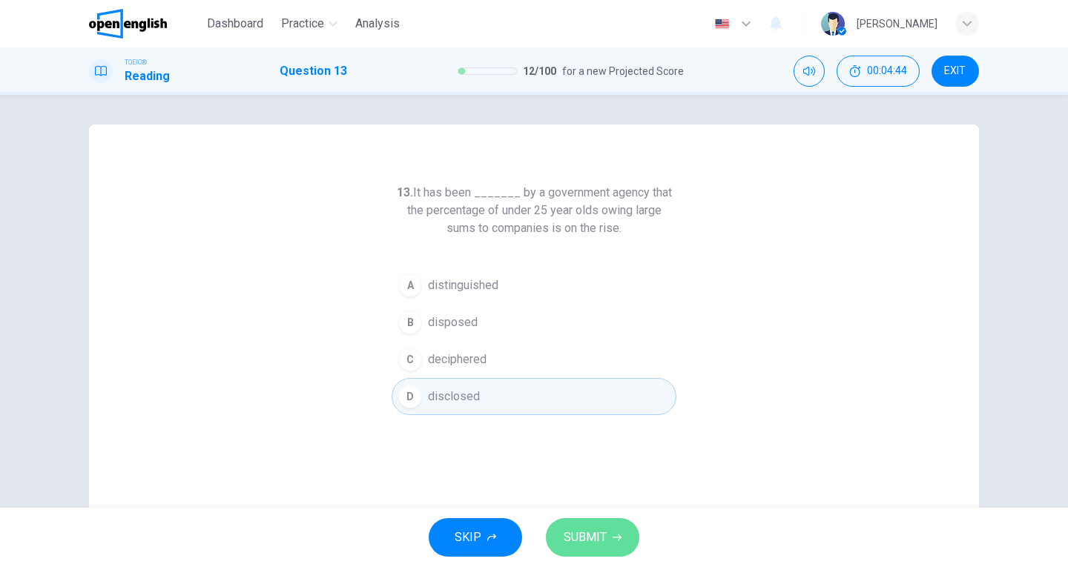
click at [609, 530] on button "SUBMIT" at bounding box center [592, 537] width 93 height 39
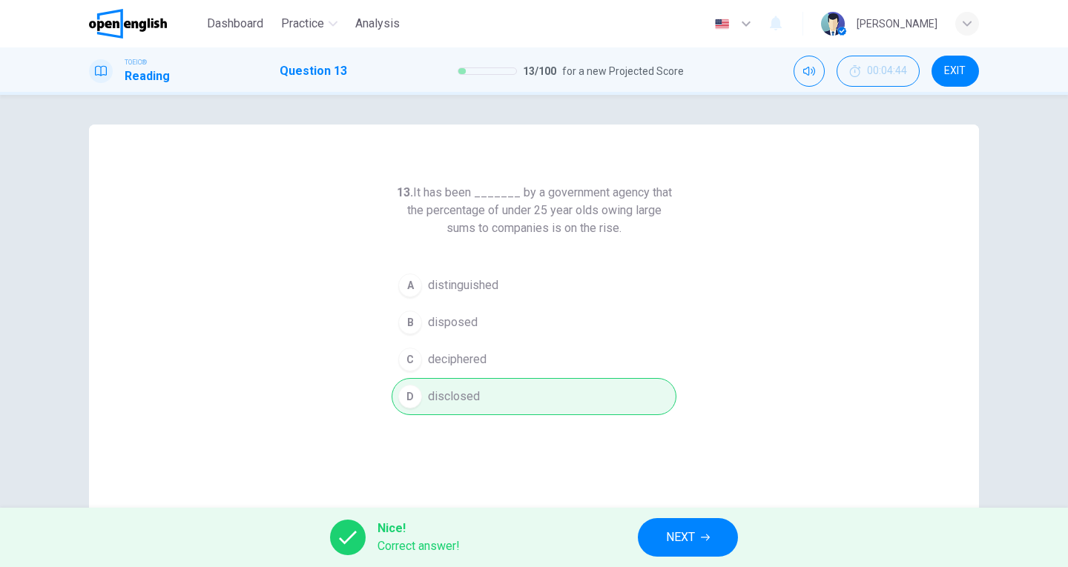
click at [675, 540] on span "NEXT" at bounding box center [680, 537] width 29 height 21
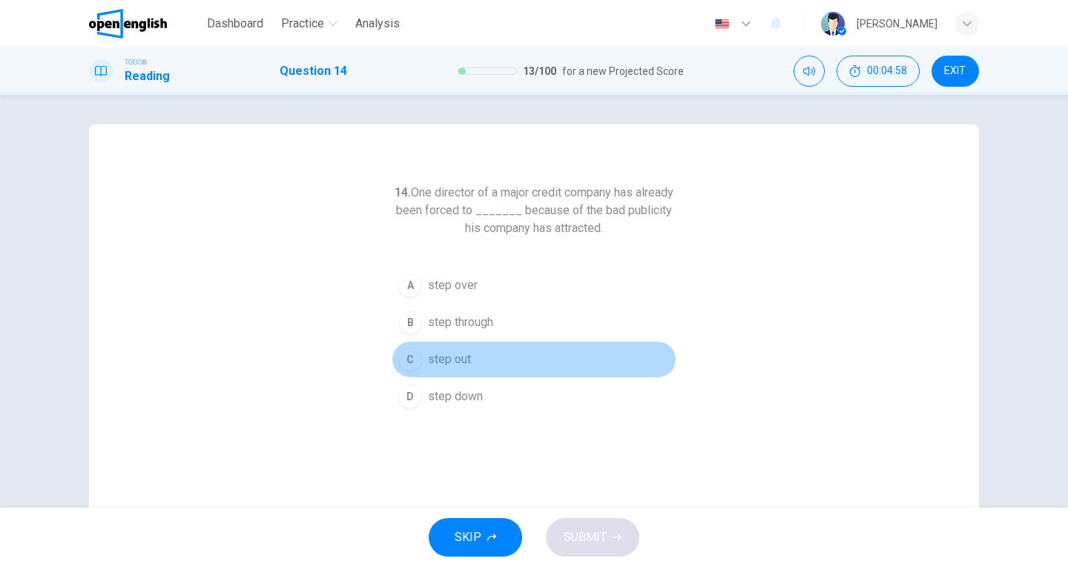
click at [461, 360] on span "step out" at bounding box center [449, 360] width 43 height 18
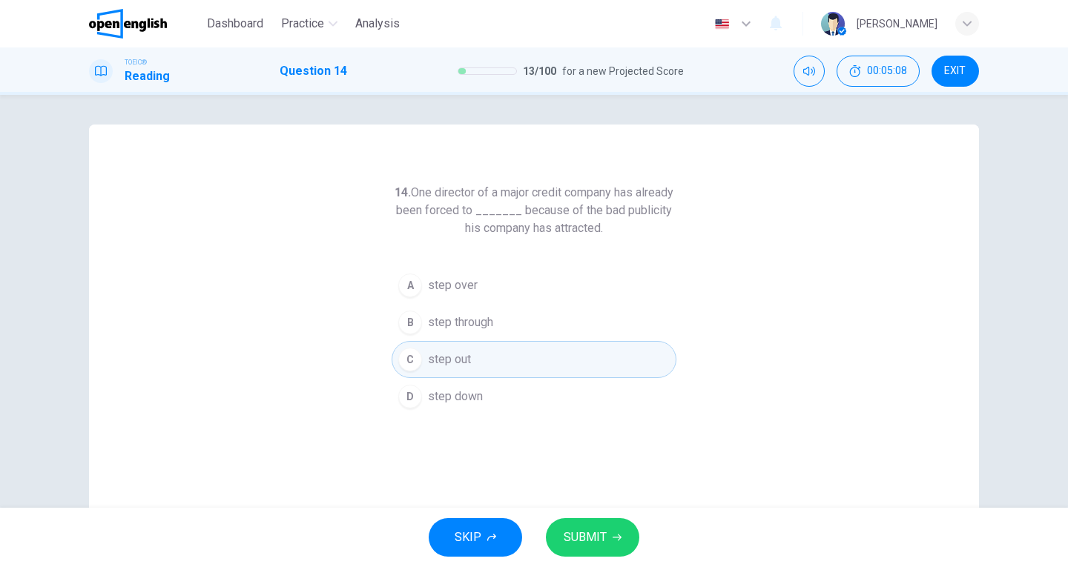
click at [580, 535] on span "SUBMIT" at bounding box center [585, 537] width 43 height 21
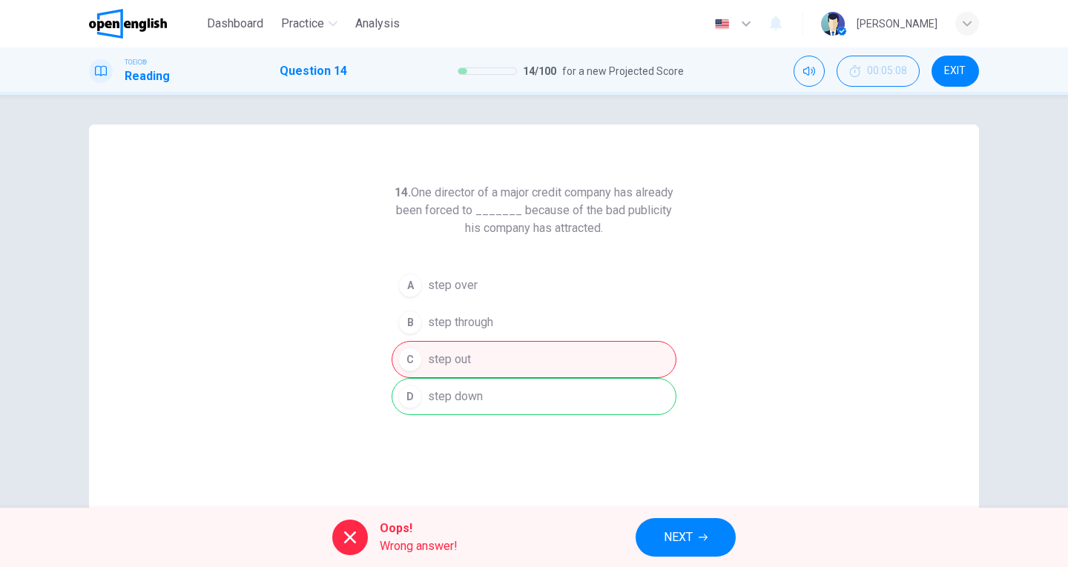
click at [696, 535] on button "NEXT" at bounding box center [685, 537] width 100 height 39
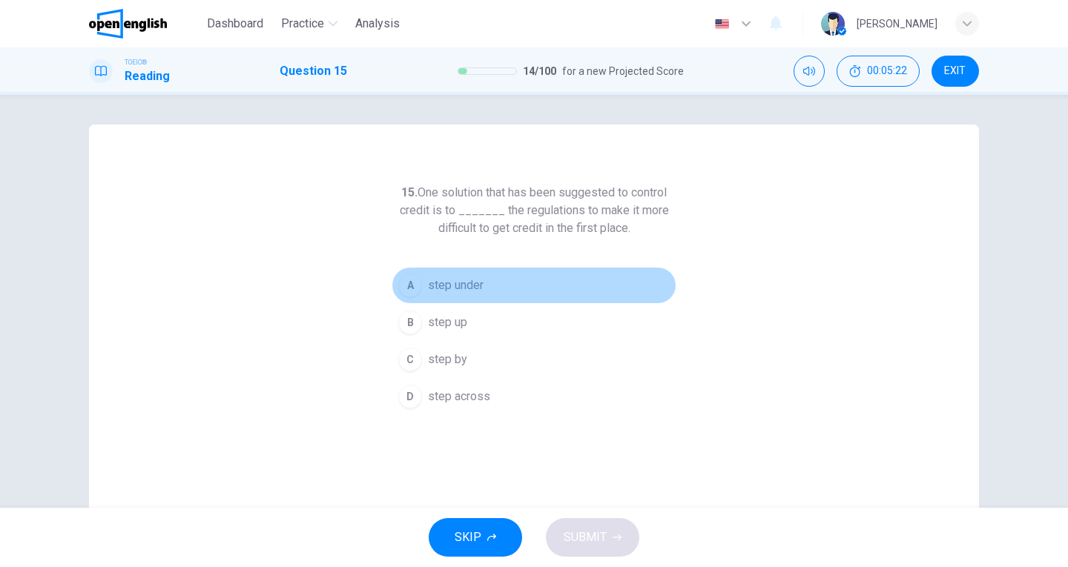
click at [466, 285] on span "step under" at bounding box center [456, 286] width 56 height 18
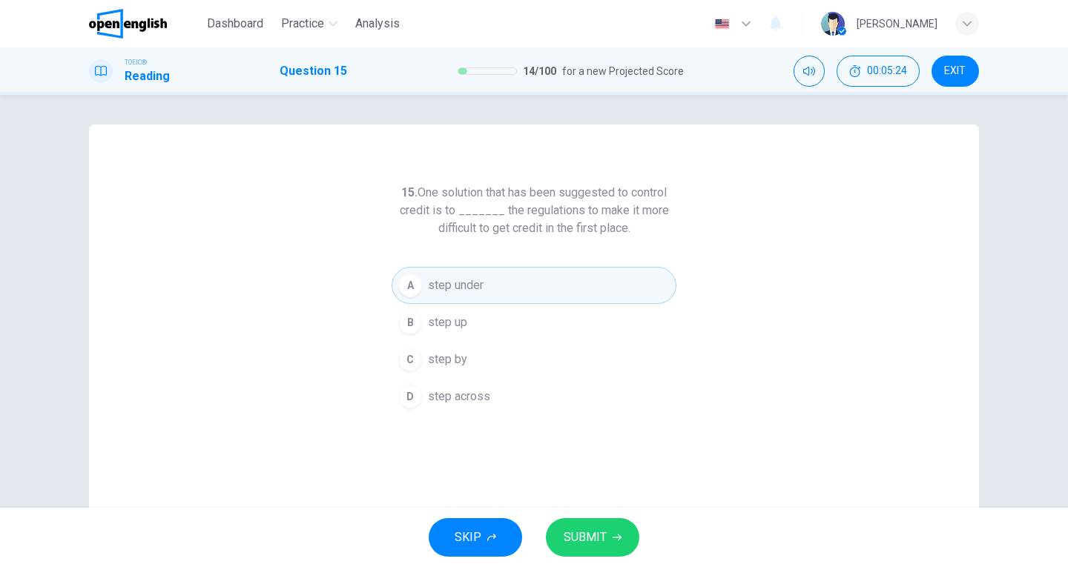
click at [601, 539] on span "SUBMIT" at bounding box center [585, 537] width 43 height 21
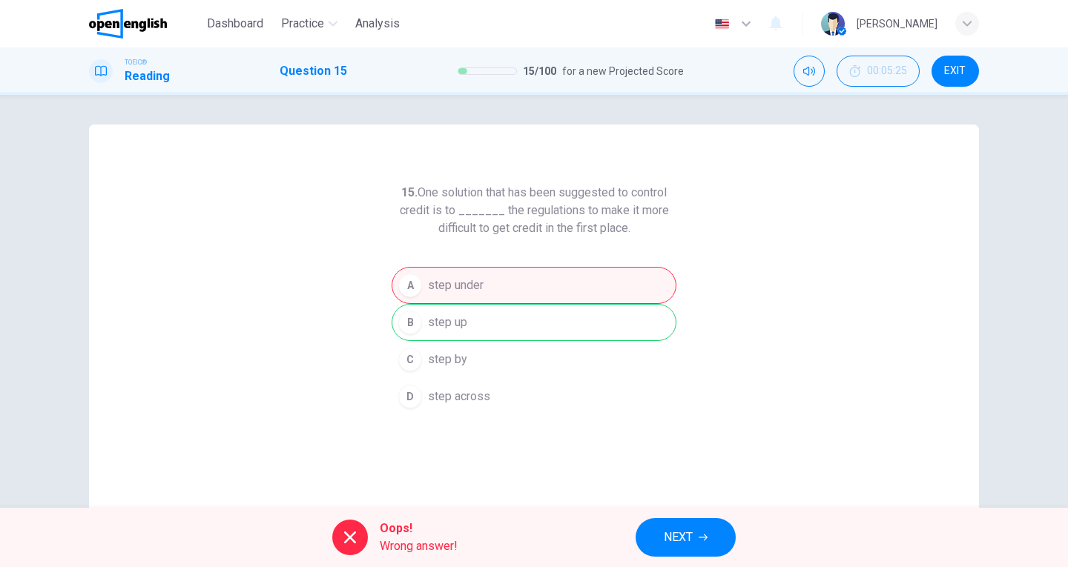
click at [687, 536] on span "NEXT" at bounding box center [678, 537] width 29 height 21
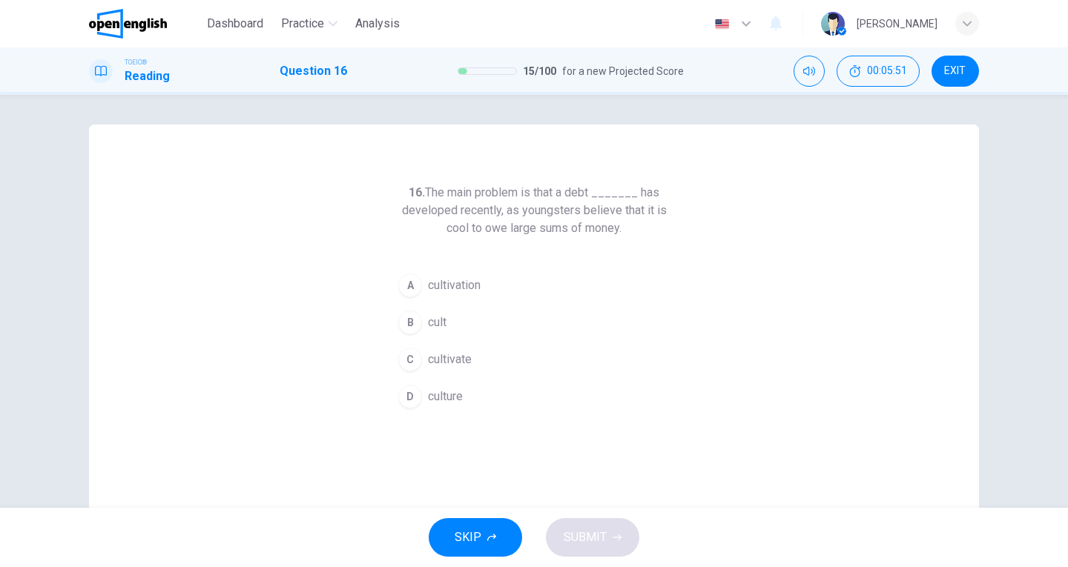
click at [458, 285] on span "cultivation" at bounding box center [454, 286] width 53 height 18
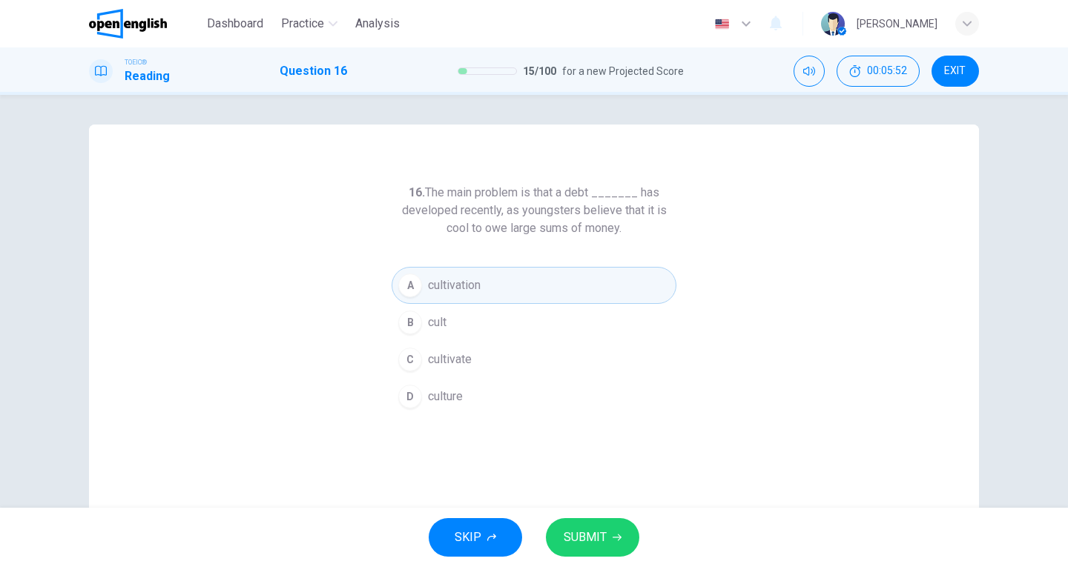
click at [587, 524] on button "SUBMIT" at bounding box center [592, 537] width 93 height 39
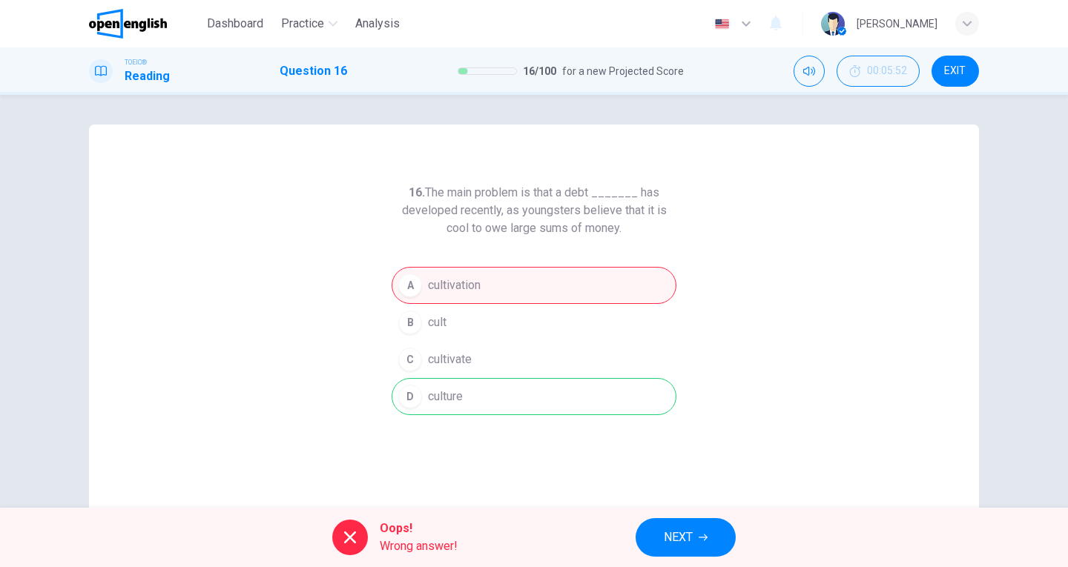
click at [681, 522] on button "NEXT" at bounding box center [685, 537] width 100 height 39
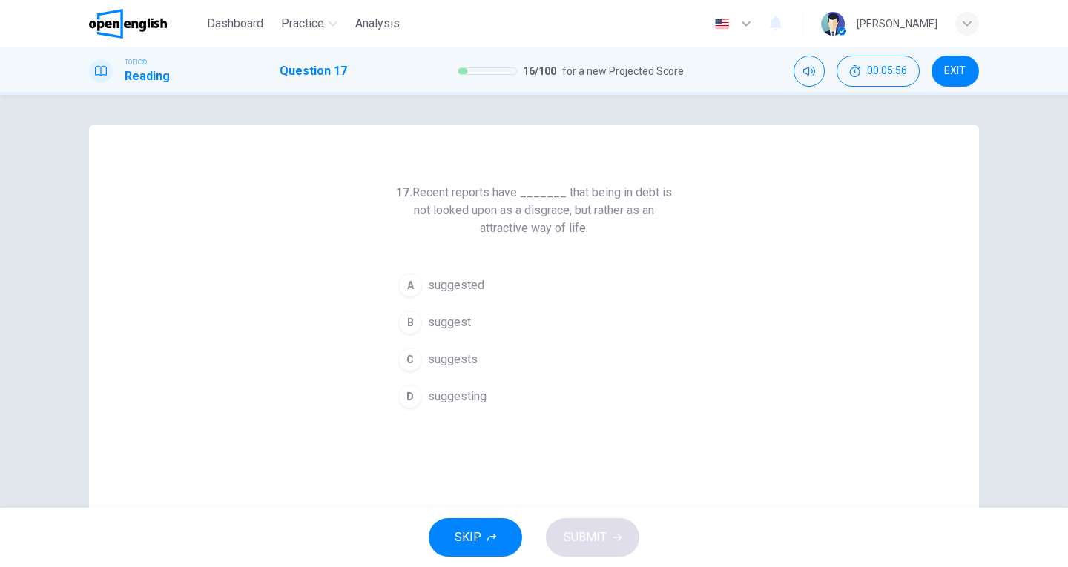
click at [458, 282] on span "suggested" at bounding box center [456, 286] width 56 height 18
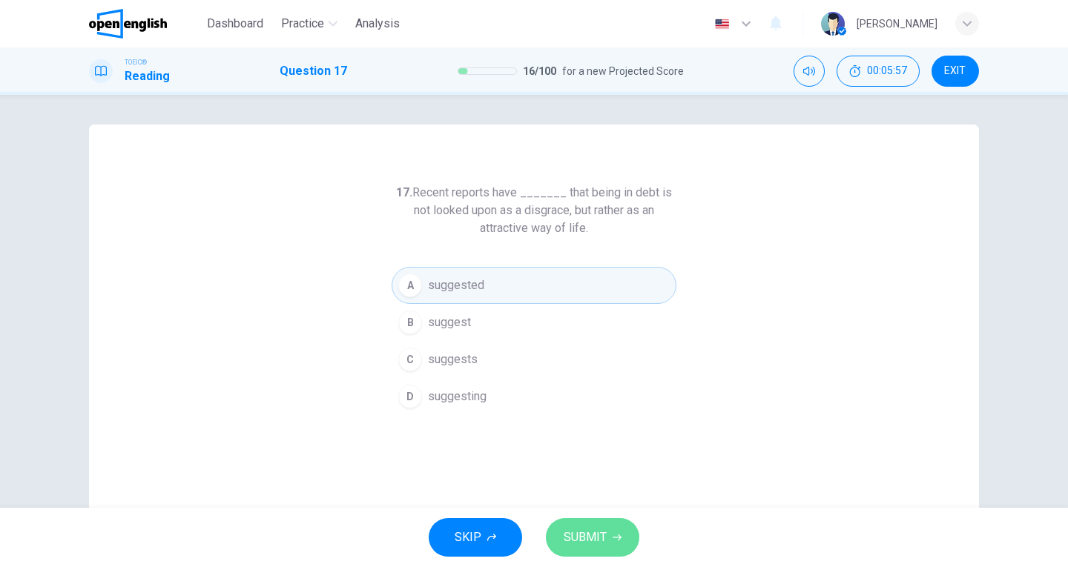
click at [575, 544] on span "SUBMIT" at bounding box center [585, 537] width 43 height 21
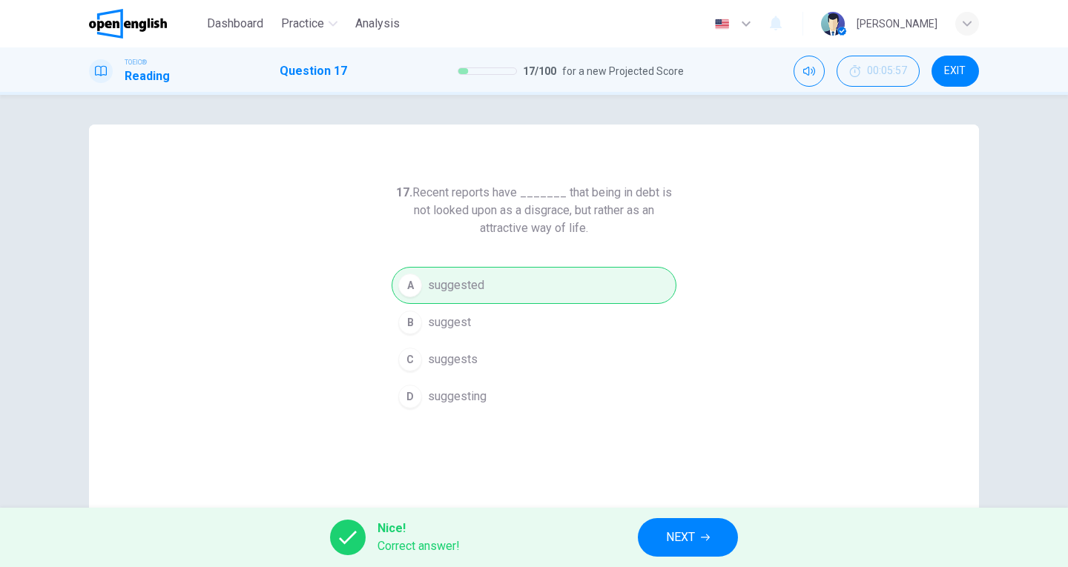
click at [697, 538] on button "NEXT" at bounding box center [688, 537] width 100 height 39
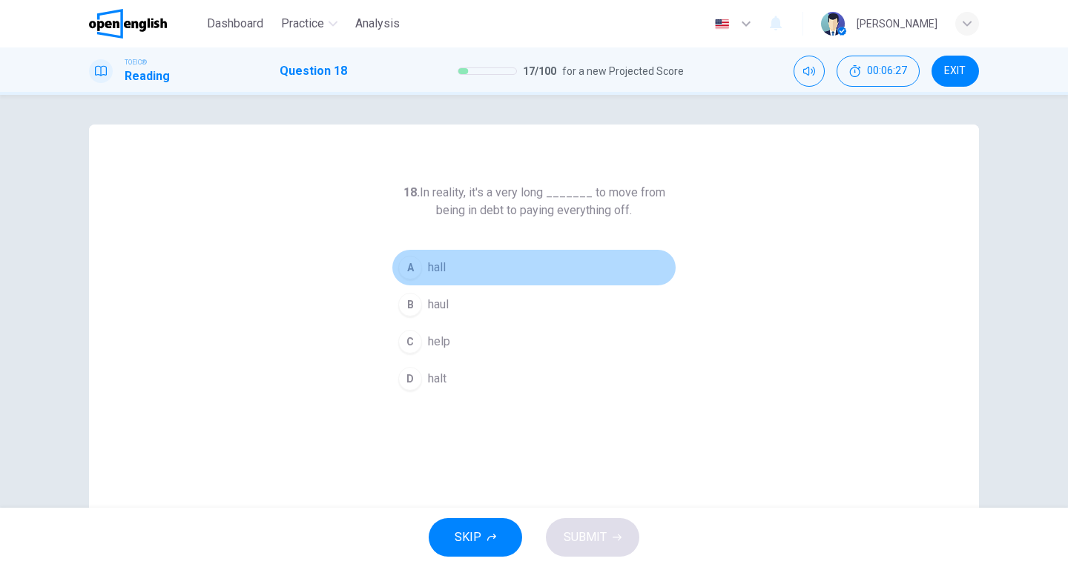
drag, startPoint x: 433, startPoint y: 263, endPoint x: 488, endPoint y: 311, distance: 73.5
click at [433, 263] on span "hall" at bounding box center [437, 268] width 18 height 18
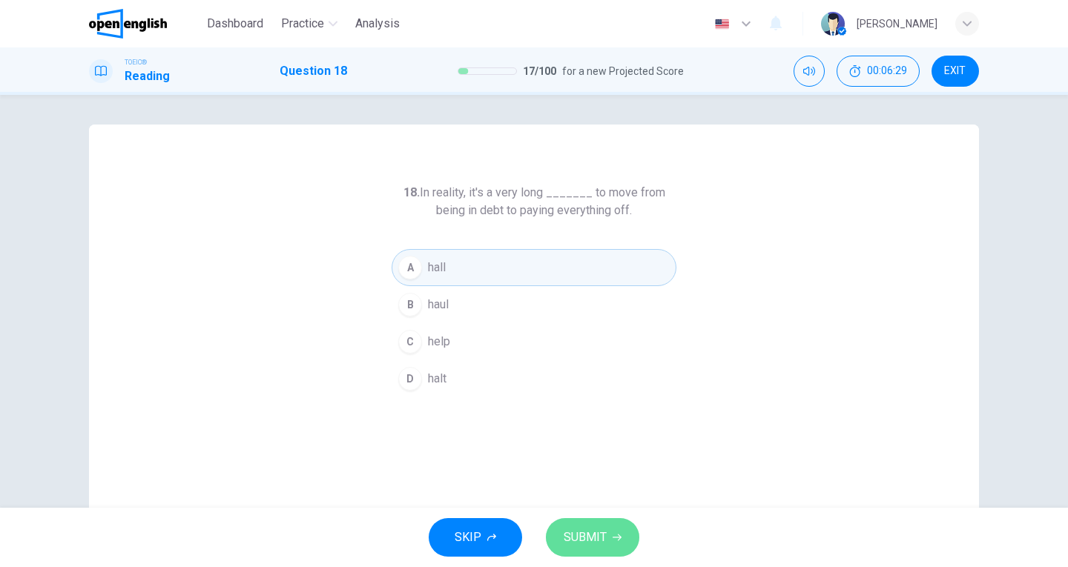
click at [596, 532] on span "SUBMIT" at bounding box center [585, 537] width 43 height 21
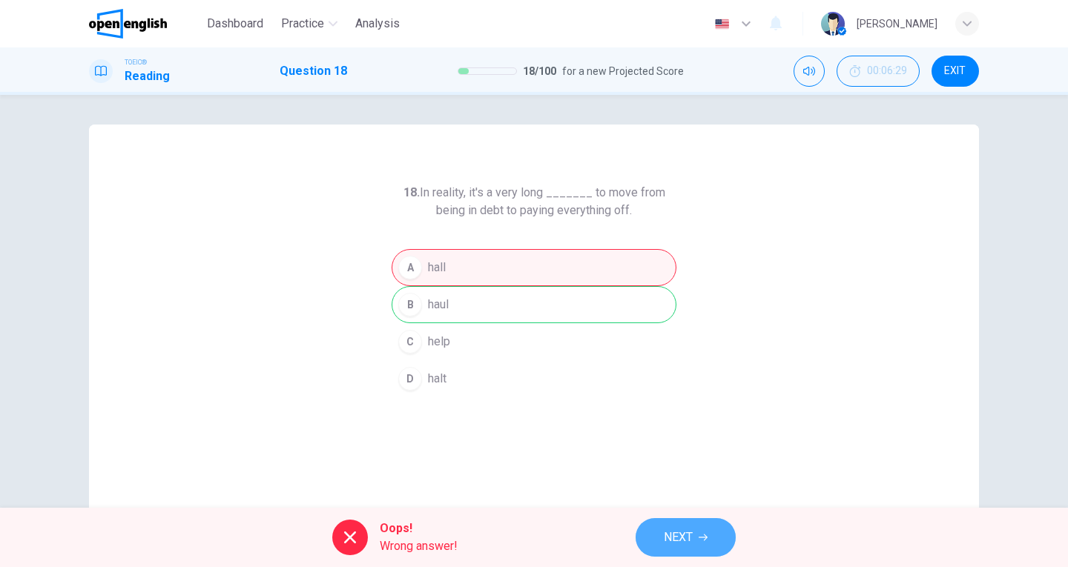
click at [704, 541] on icon "button" at bounding box center [703, 537] width 9 height 9
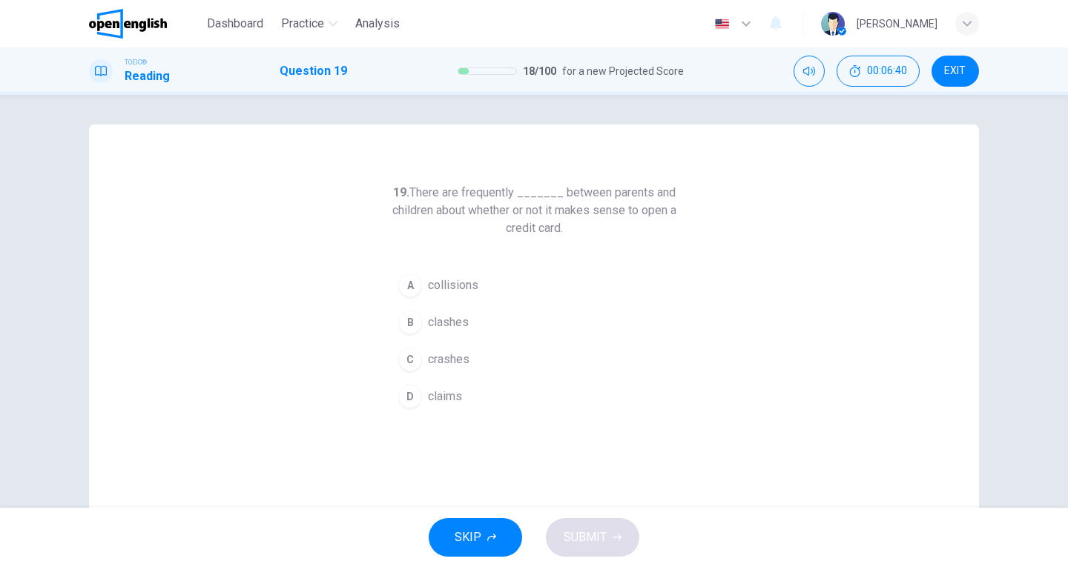
click at [429, 354] on span "crashes" at bounding box center [449, 360] width 42 height 18
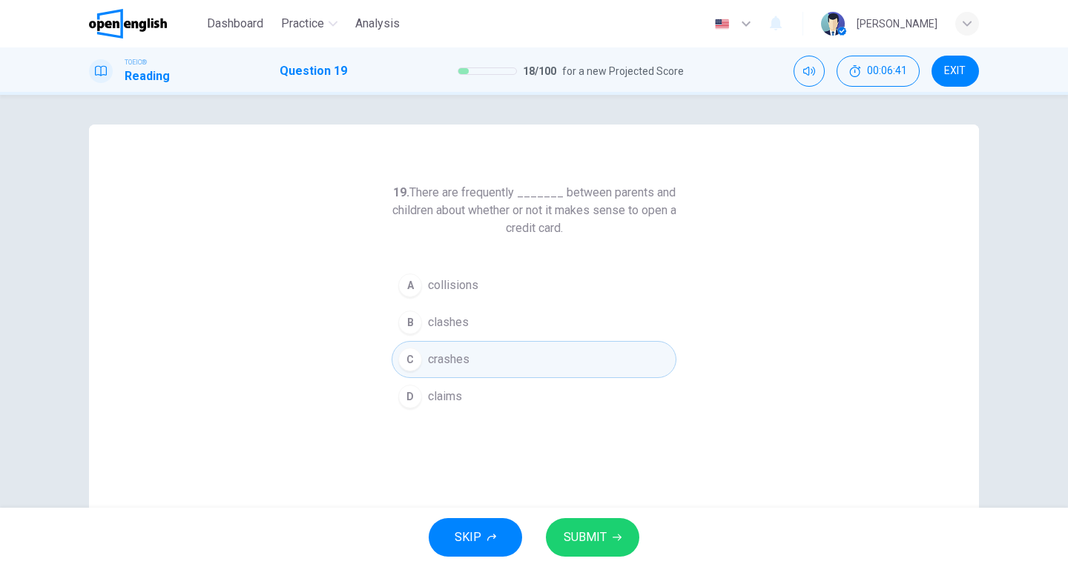
click at [585, 538] on span "SUBMIT" at bounding box center [585, 537] width 43 height 21
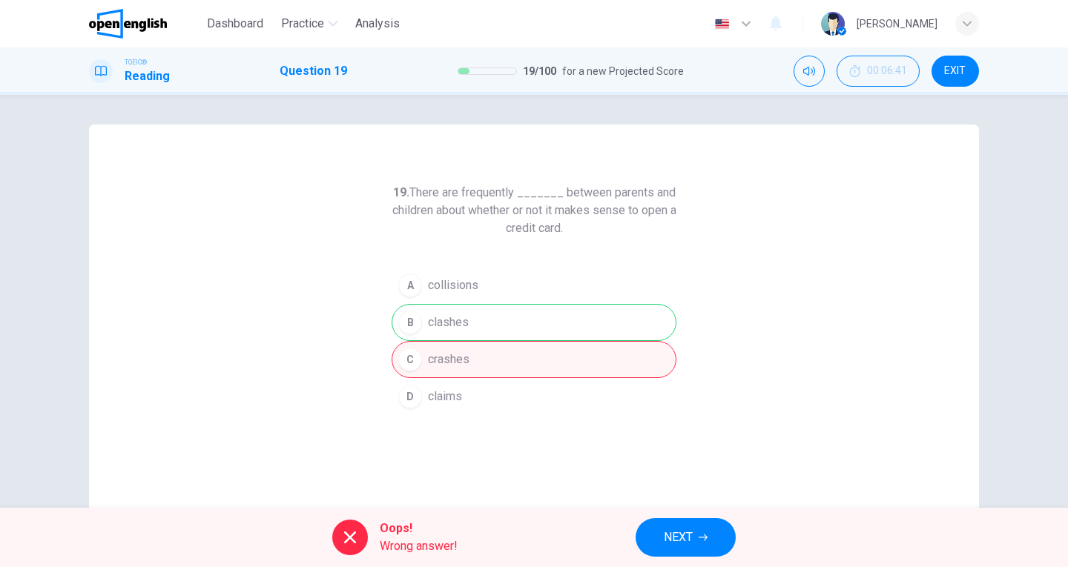
click at [679, 535] on span "NEXT" at bounding box center [678, 537] width 29 height 21
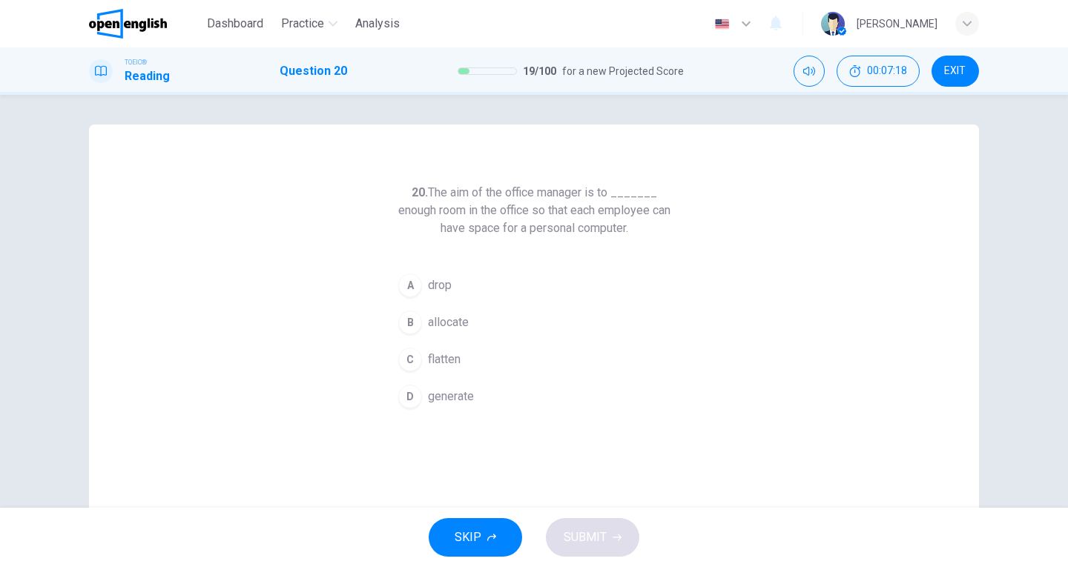
click at [439, 323] on span "allocate" at bounding box center [448, 323] width 41 height 18
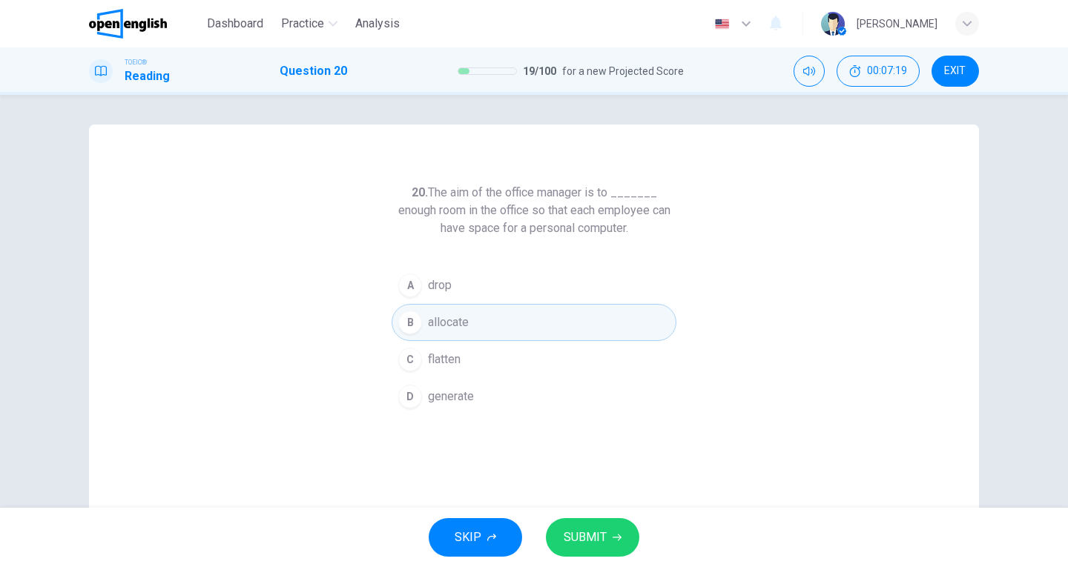
click at [597, 534] on span "SUBMIT" at bounding box center [585, 537] width 43 height 21
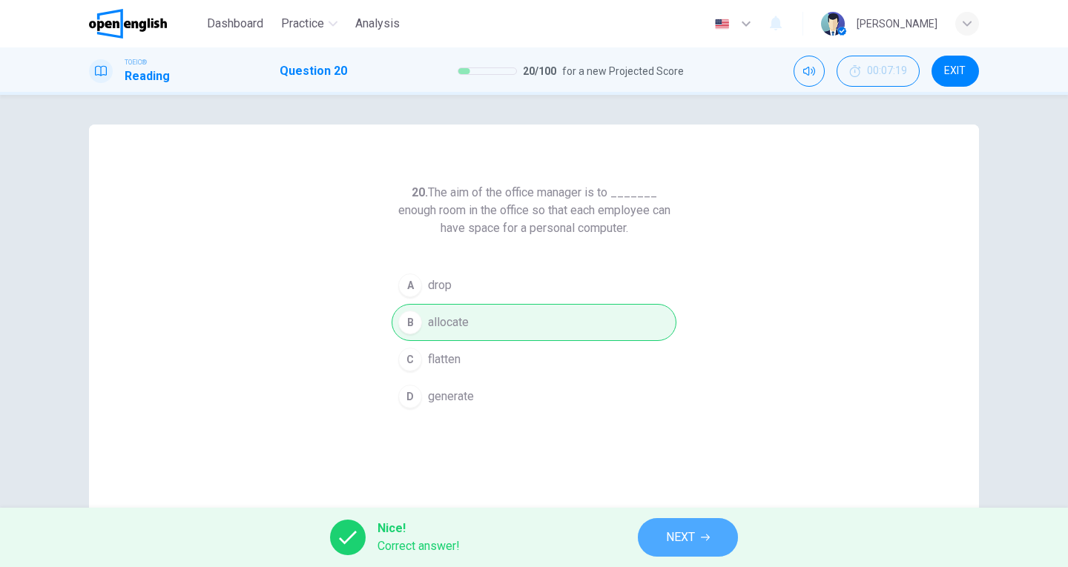
click at [704, 538] on icon "button" at bounding box center [705, 537] width 9 height 9
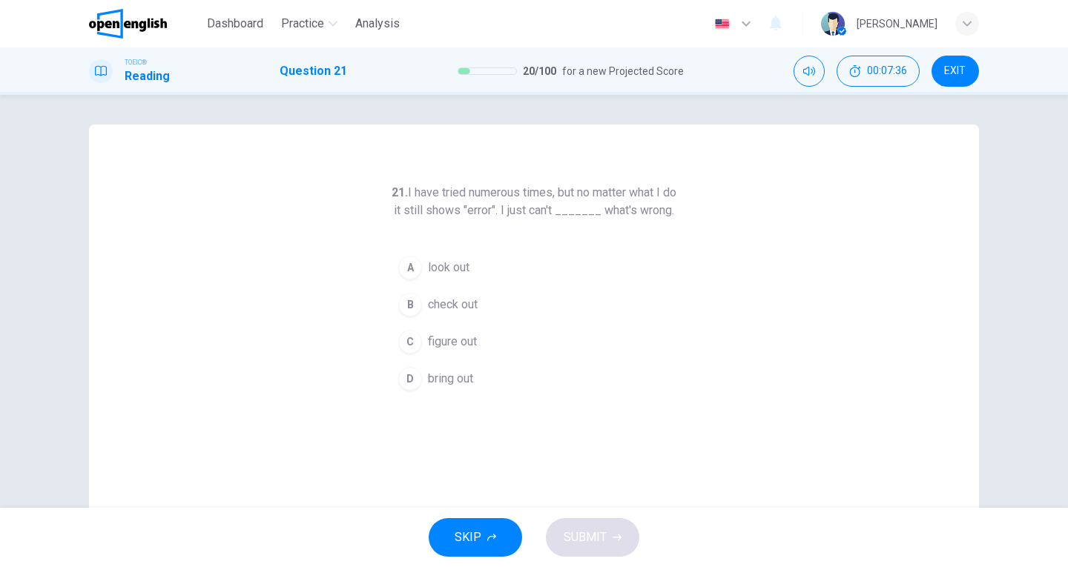
click at [454, 351] on span "figure out" at bounding box center [452, 342] width 49 height 18
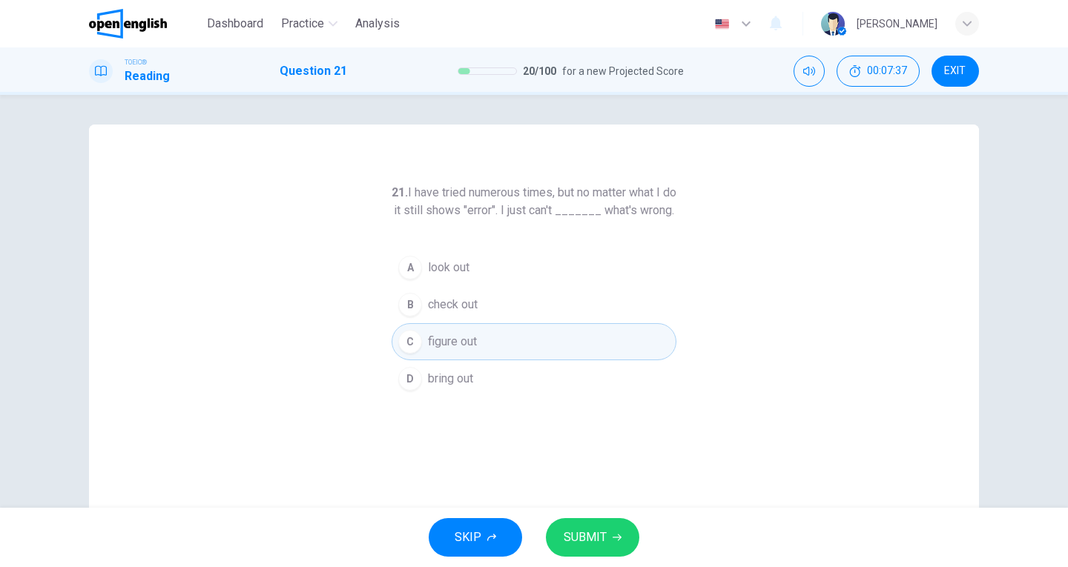
click at [570, 532] on span "SUBMIT" at bounding box center [585, 537] width 43 height 21
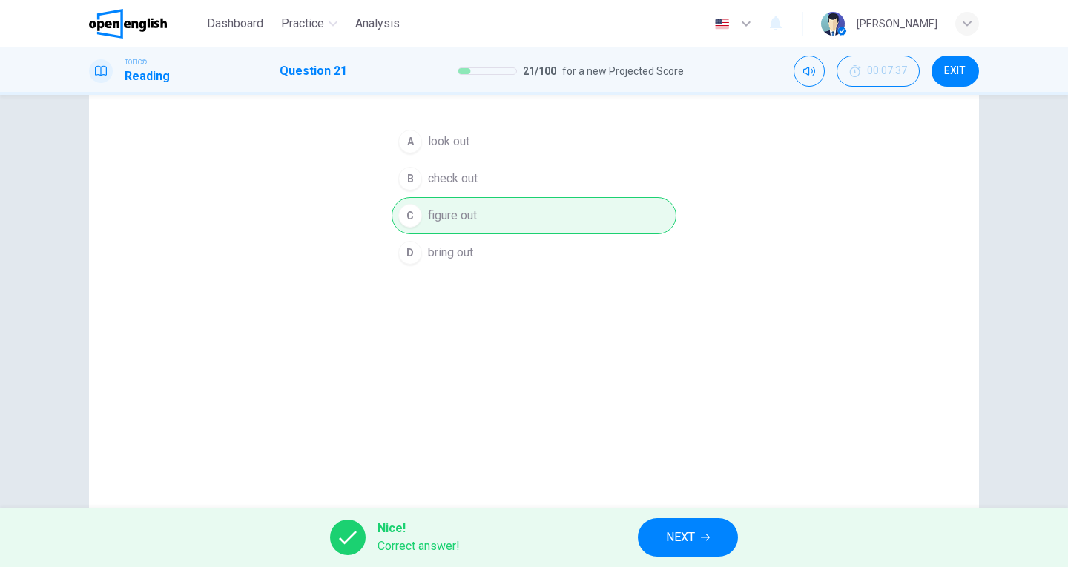
scroll to position [148, 0]
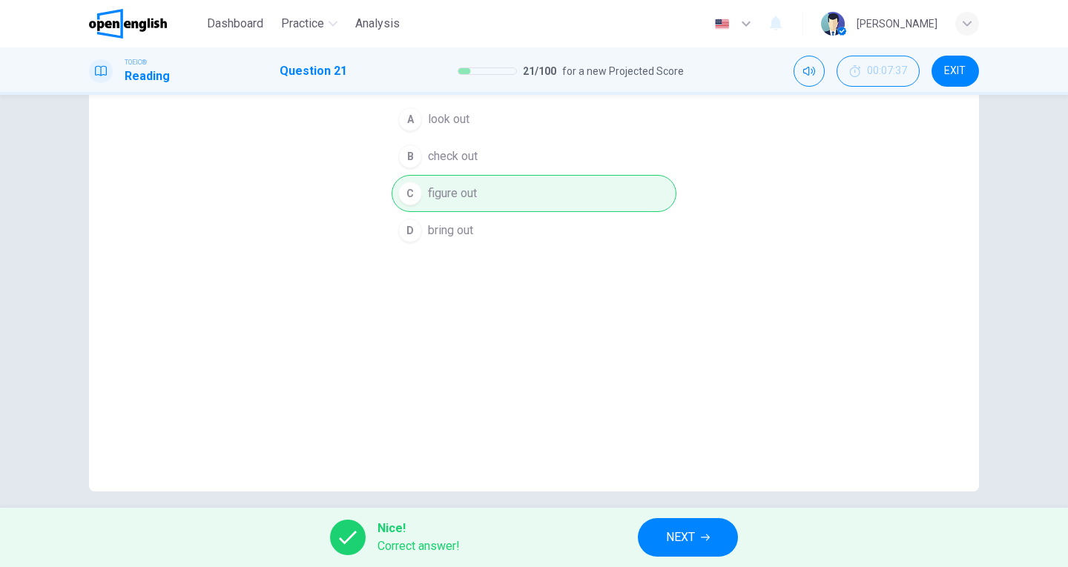
click at [690, 539] on span "NEXT" at bounding box center [680, 537] width 29 height 21
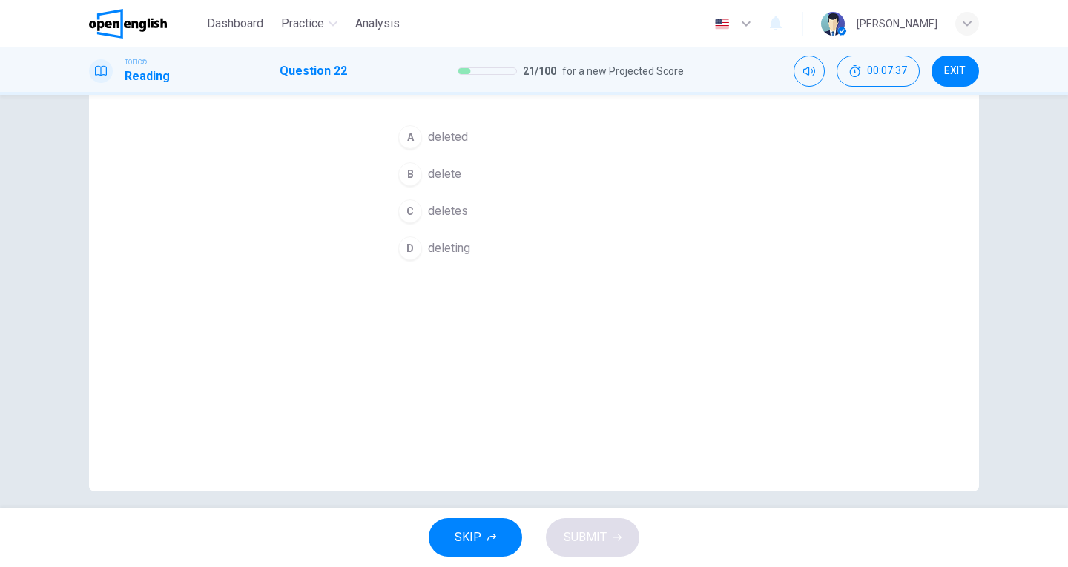
scroll to position [0, 0]
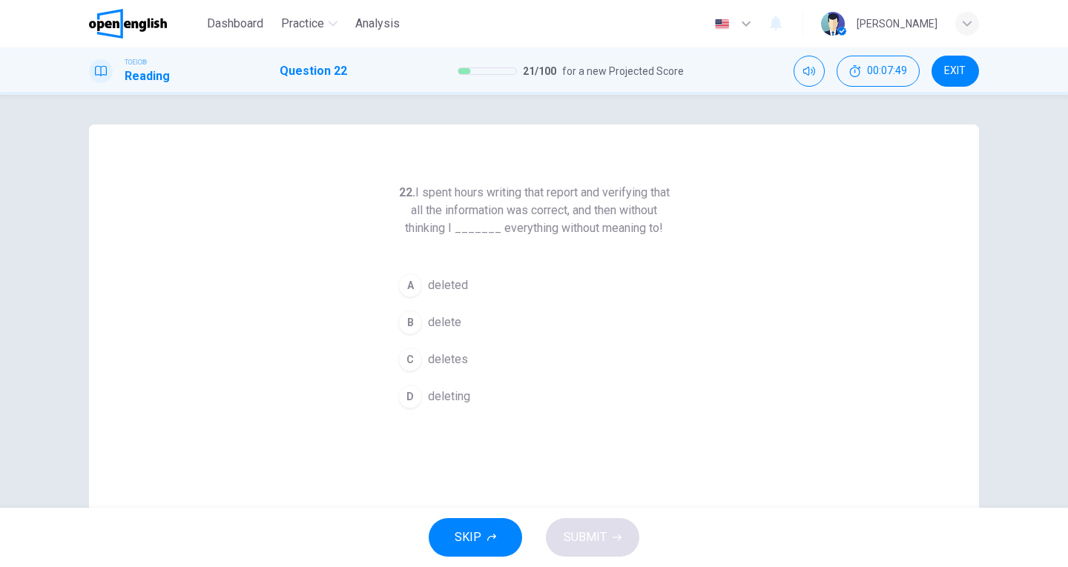
click at [443, 284] on span "deleted" at bounding box center [448, 286] width 40 height 18
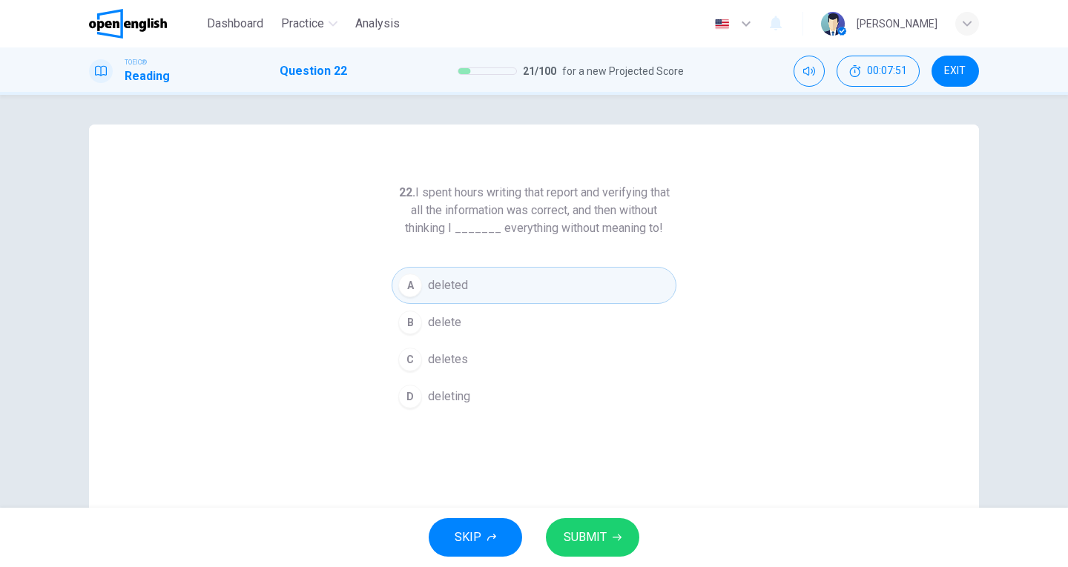
click at [616, 535] on icon "button" at bounding box center [617, 537] width 9 height 9
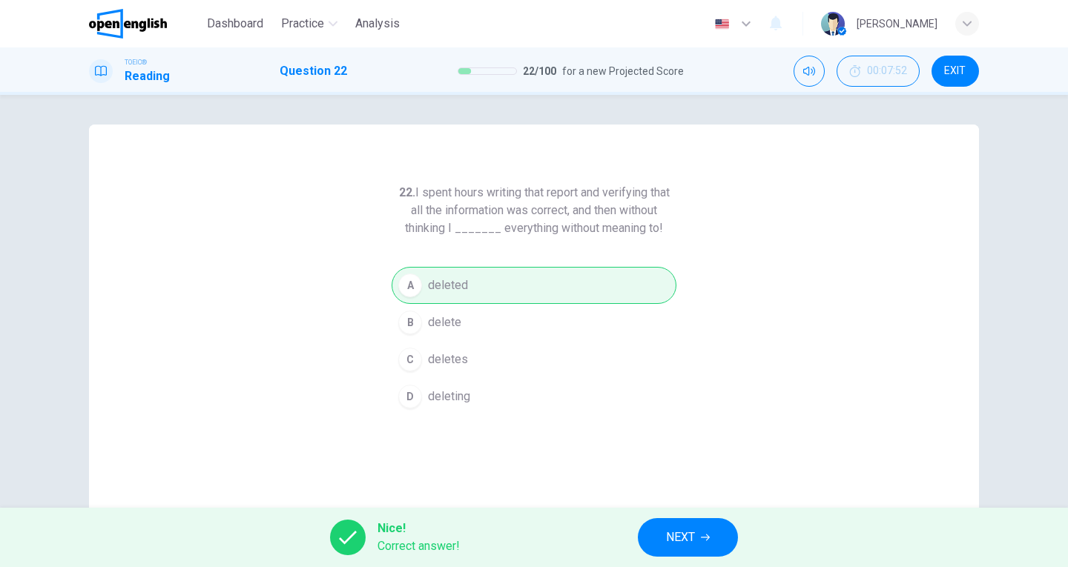
click at [713, 534] on button "NEXT" at bounding box center [688, 537] width 100 height 39
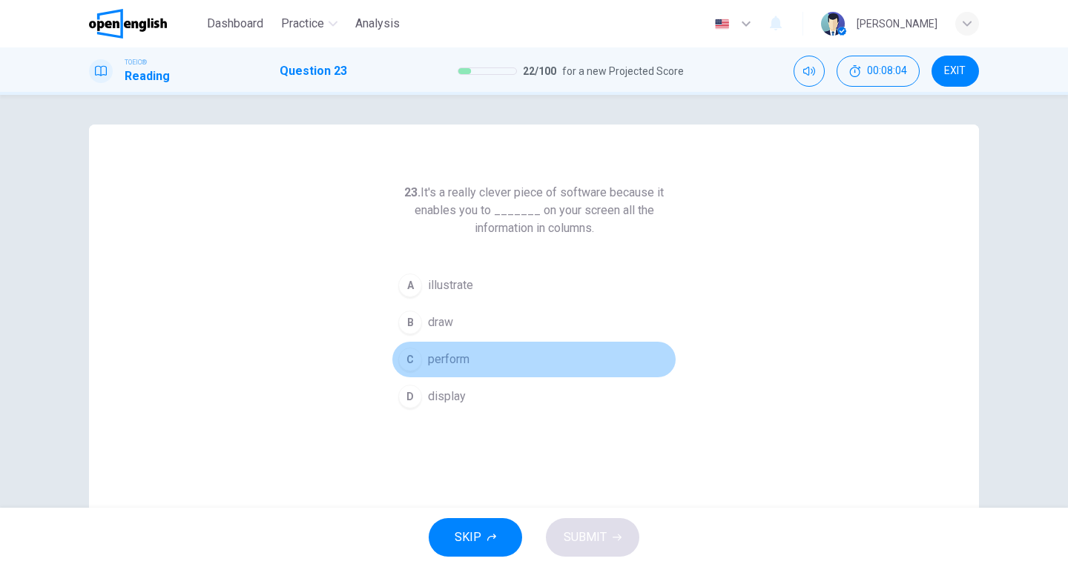
click at [458, 366] on span "perform" at bounding box center [449, 360] width 42 height 18
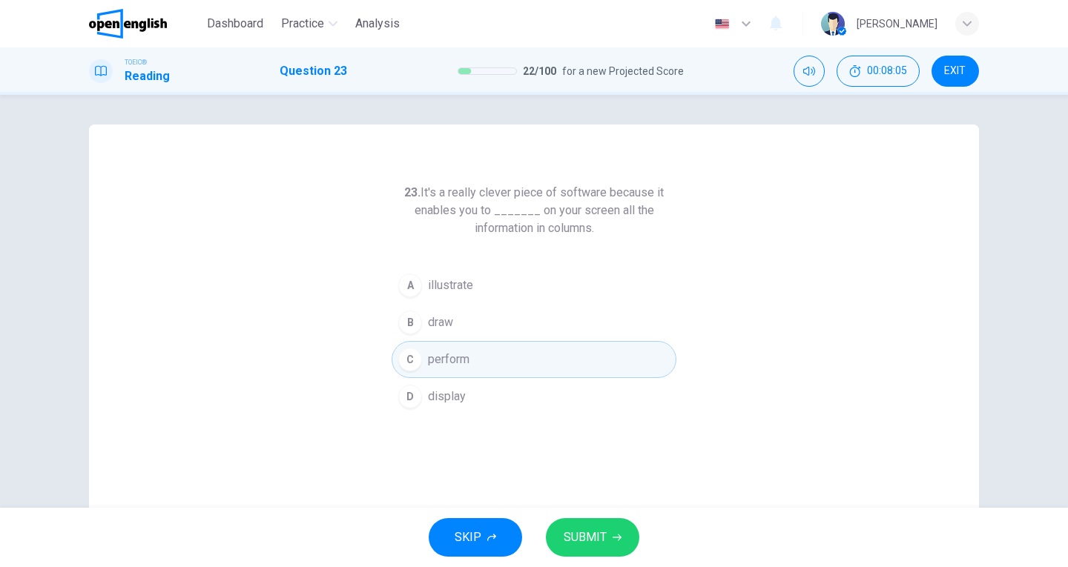
click at [585, 515] on div "SKIP SUBMIT" at bounding box center [534, 537] width 1068 height 59
click at [590, 529] on span "SUBMIT" at bounding box center [585, 537] width 43 height 21
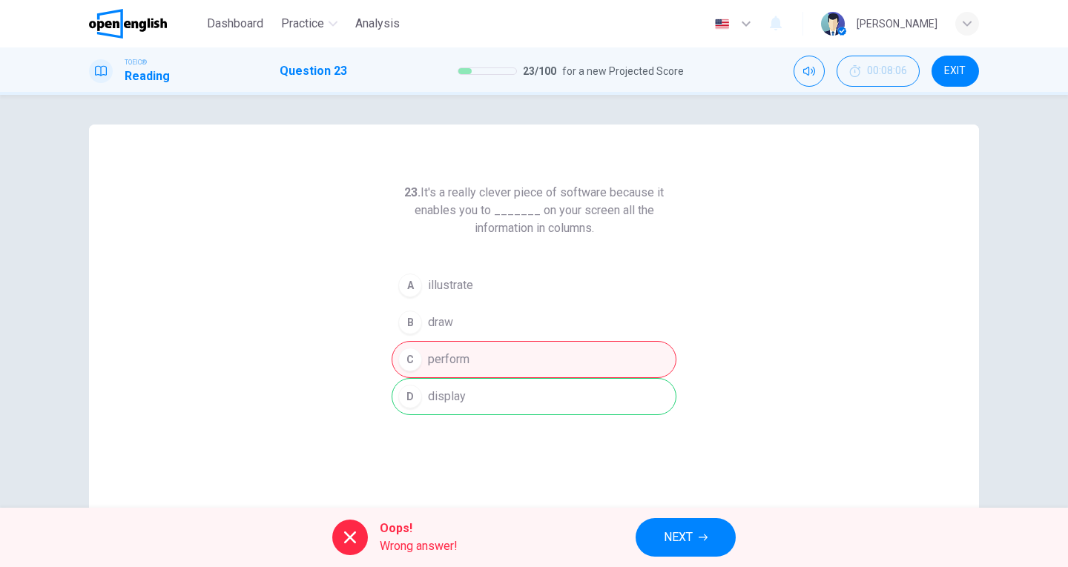
click at [696, 530] on button "NEXT" at bounding box center [685, 537] width 100 height 39
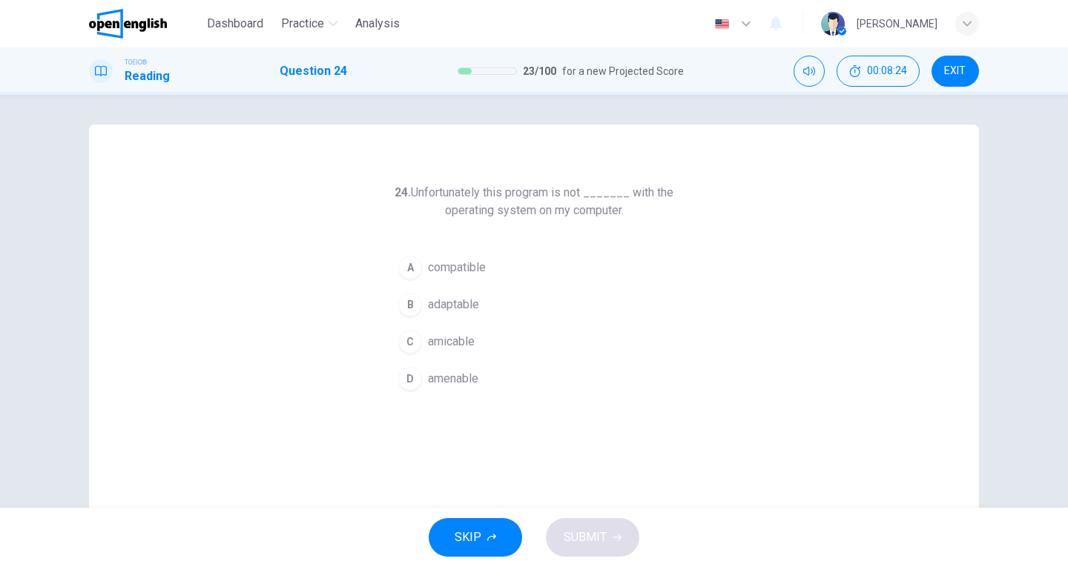
click at [448, 266] on span "compatible" at bounding box center [457, 268] width 58 height 18
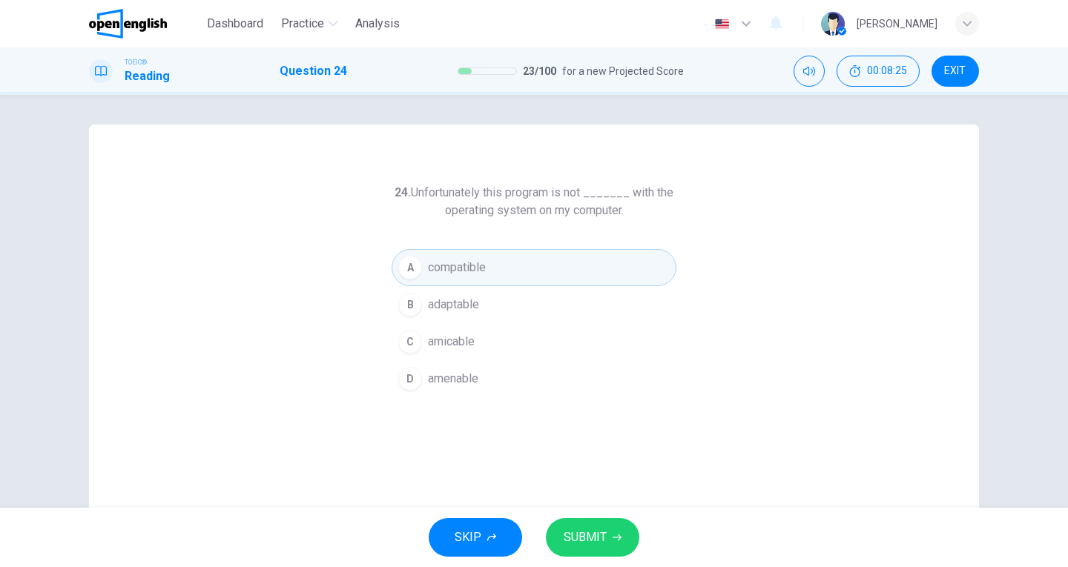
click at [604, 538] on span "SUBMIT" at bounding box center [585, 537] width 43 height 21
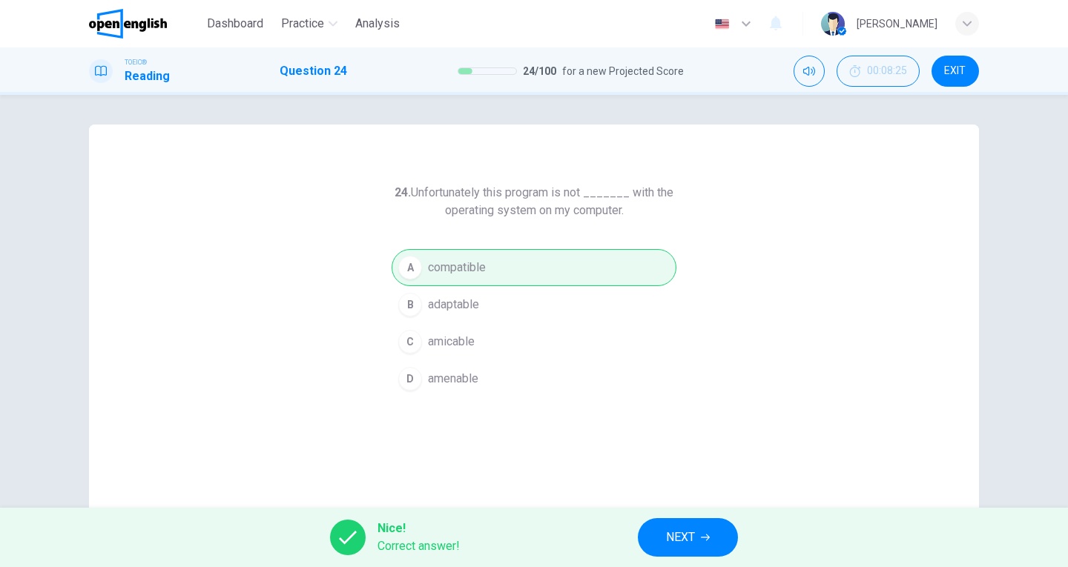
click at [701, 542] on button "NEXT" at bounding box center [688, 537] width 100 height 39
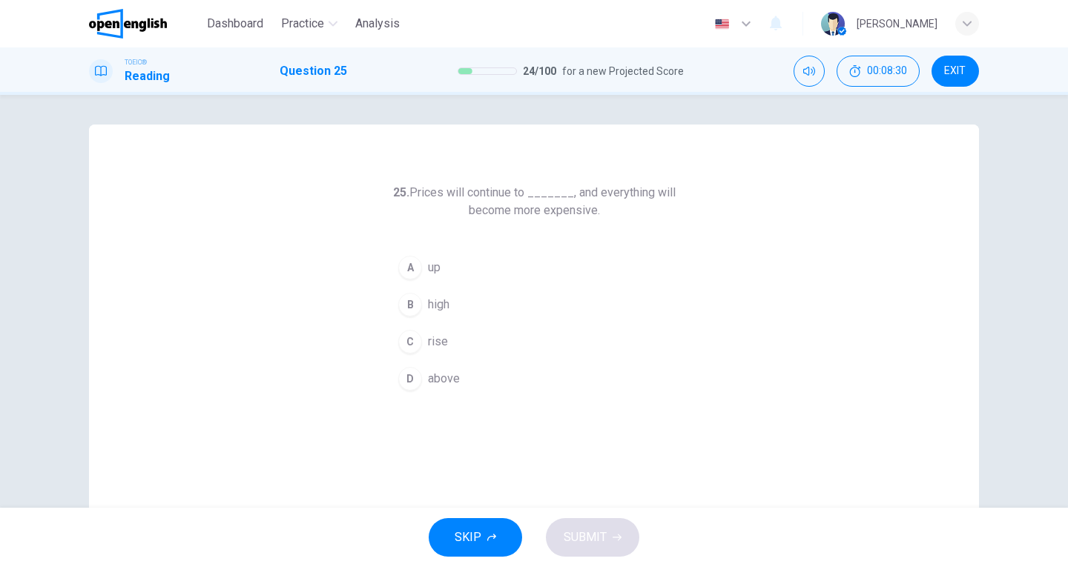
click at [428, 344] on span "rise" at bounding box center [438, 342] width 20 height 18
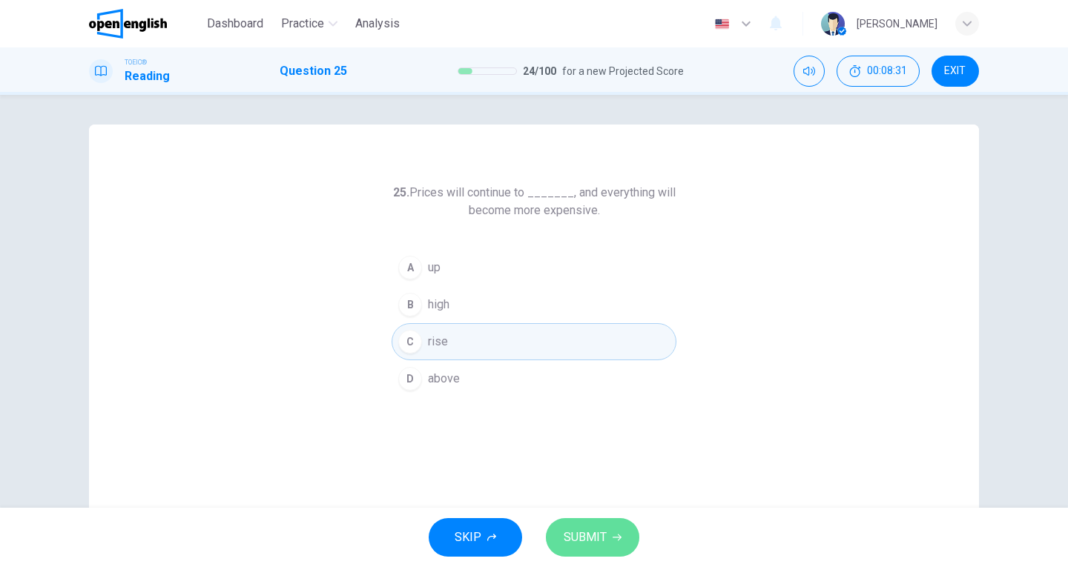
click at [568, 529] on span "SUBMIT" at bounding box center [585, 537] width 43 height 21
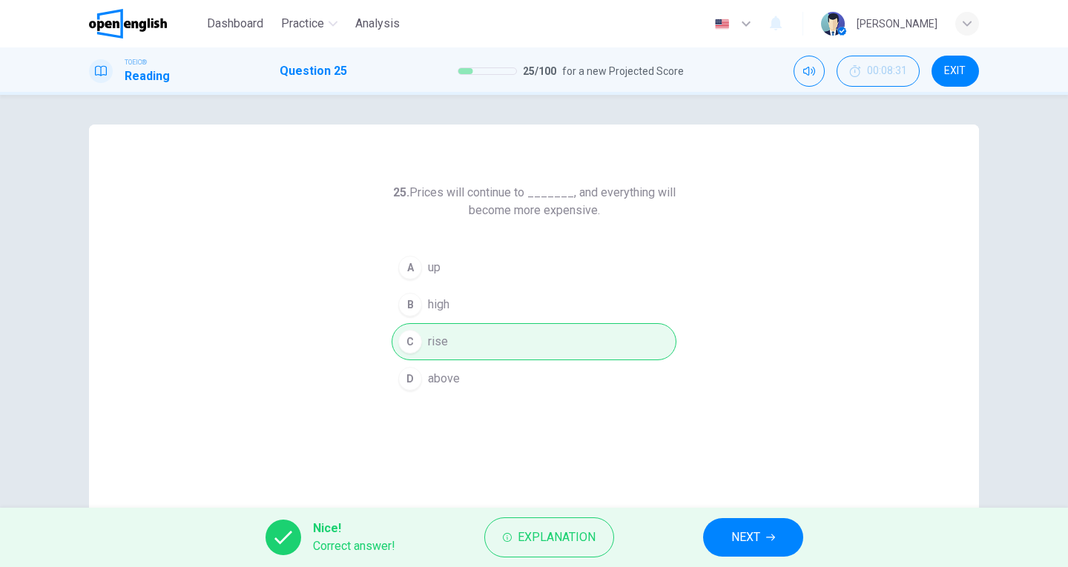
click at [770, 539] on icon "button" at bounding box center [770, 537] width 9 height 9
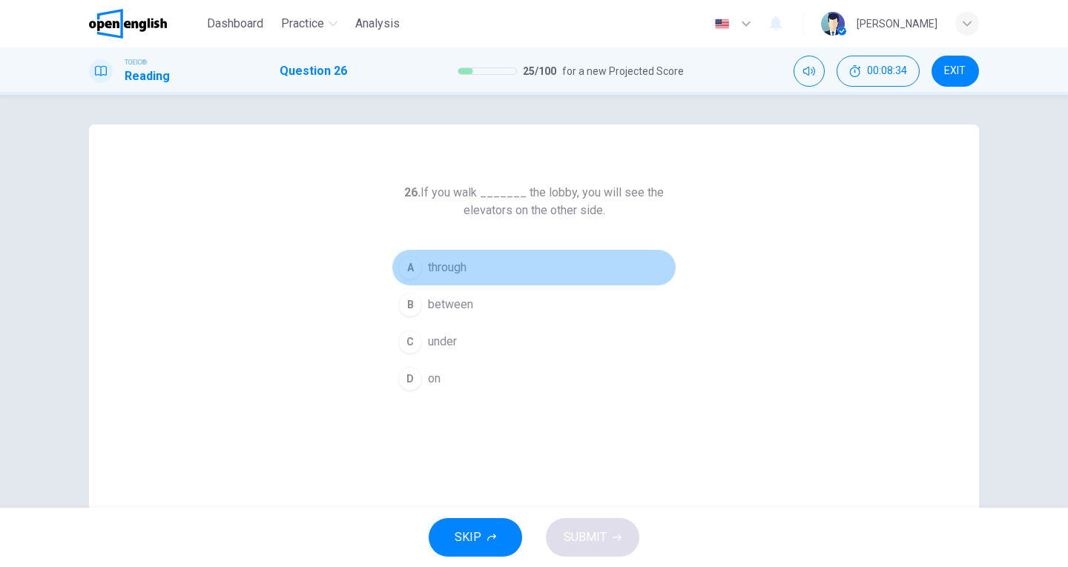
click at [437, 272] on span "through" at bounding box center [447, 268] width 39 height 18
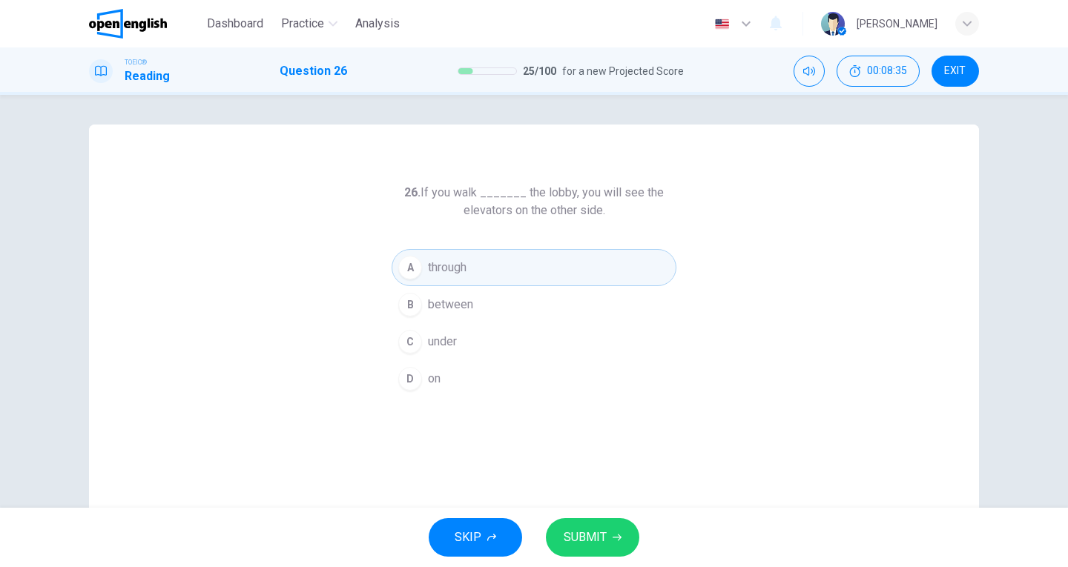
click at [596, 529] on span "SUBMIT" at bounding box center [585, 537] width 43 height 21
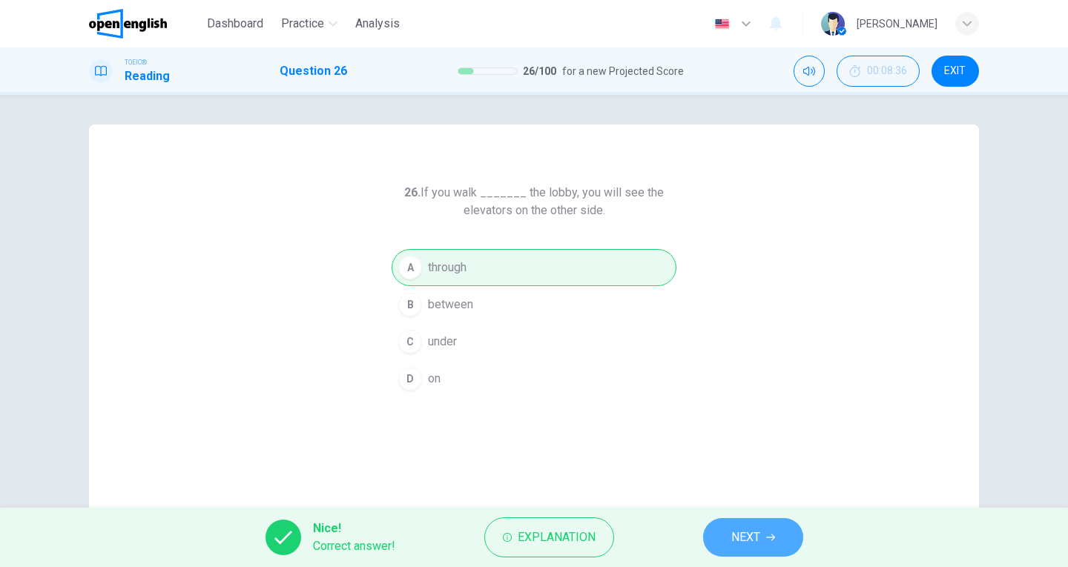
click at [722, 536] on button "NEXT" at bounding box center [753, 537] width 100 height 39
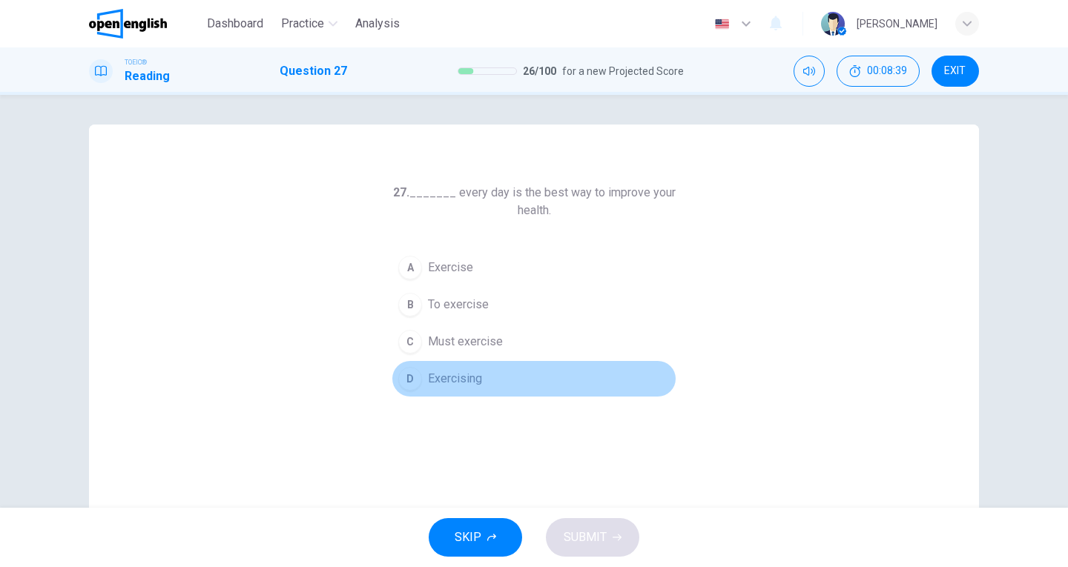
click at [458, 382] on span "Exercising" at bounding box center [455, 379] width 54 height 18
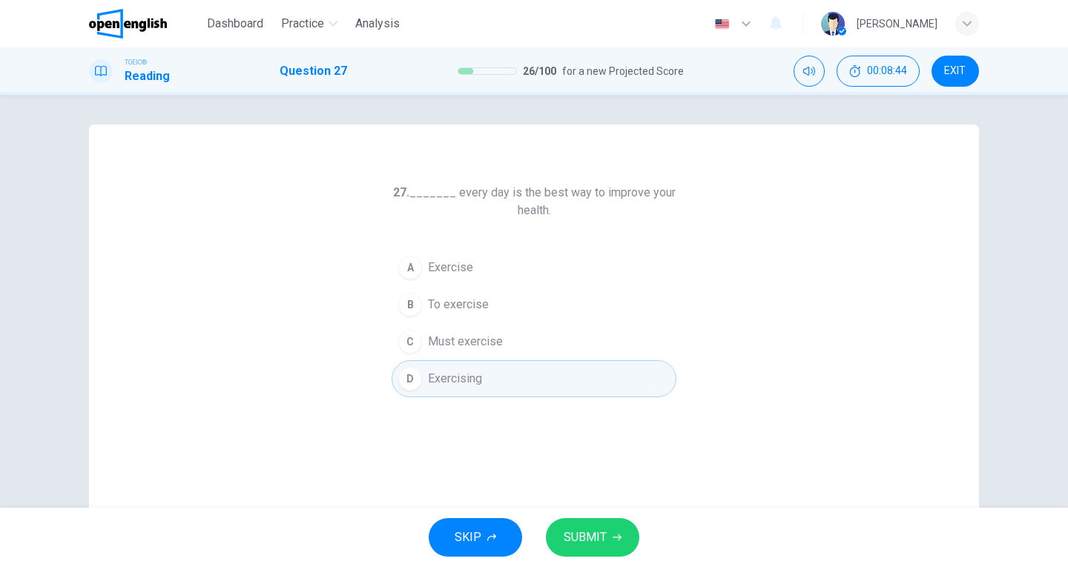
click at [619, 532] on button "SUBMIT" at bounding box center [592, 537] width 93 height 39
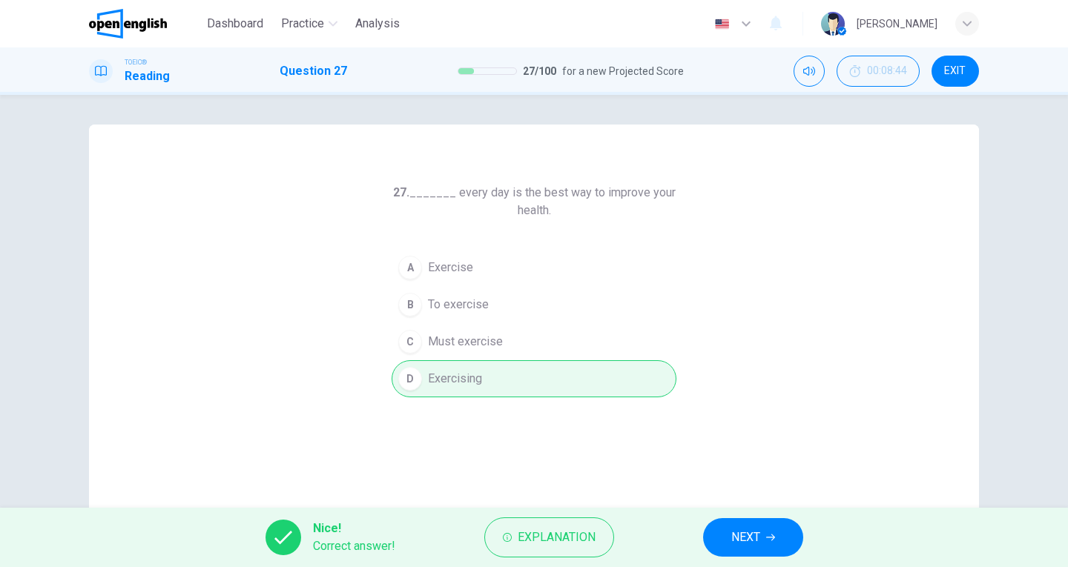
click at [758, 534] on span "NEXT" at bounding box center [745, 537] width 29 height 21
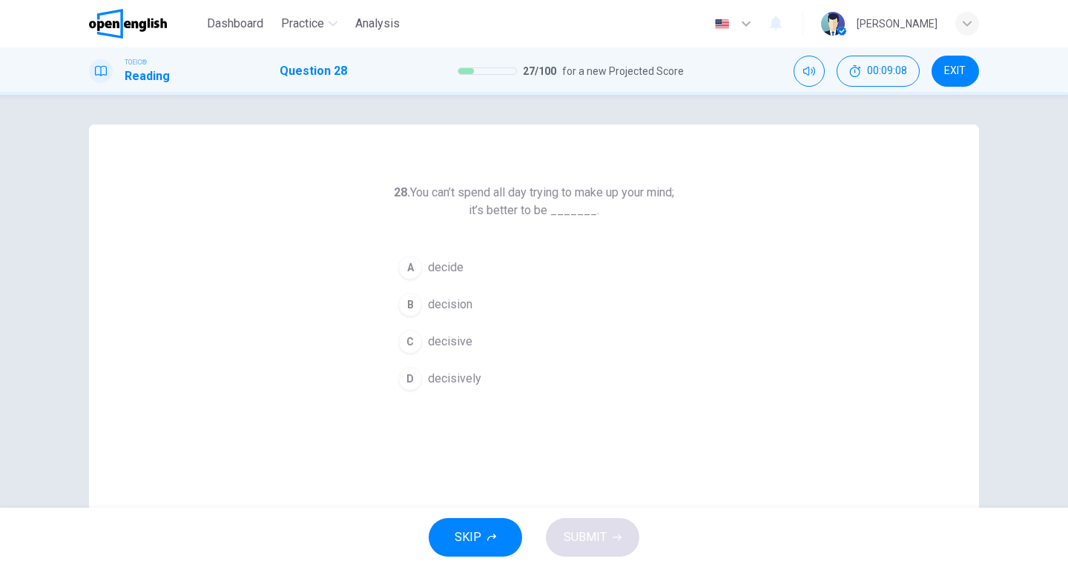
click at [443, 335] on span "decisive" at bounding box center [450, 342] width 44 height 18
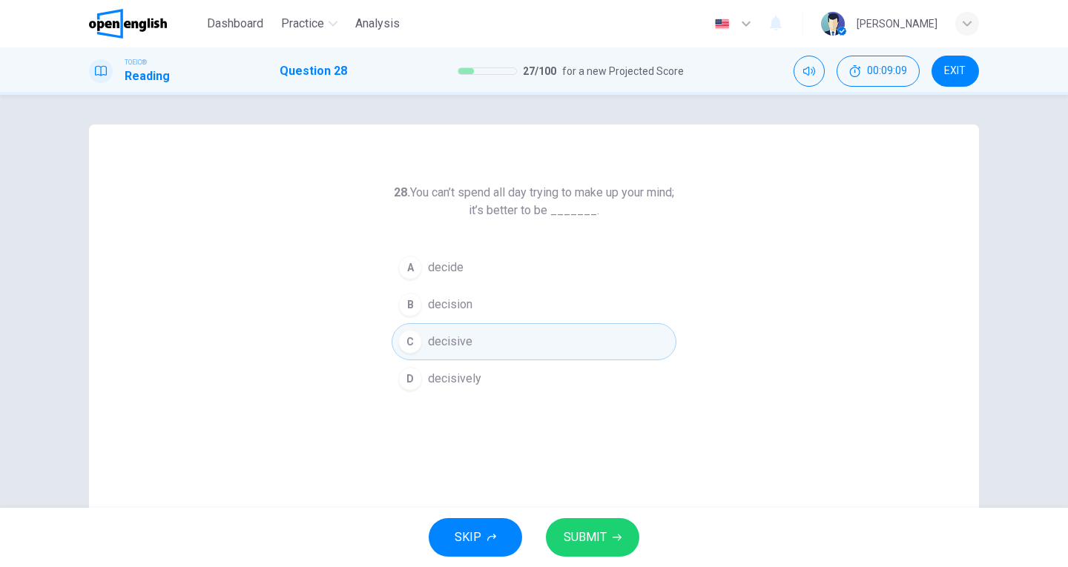
click at [598, 550] on button "SUBMIT" at bounding box center [592, 537] width 93 height 39
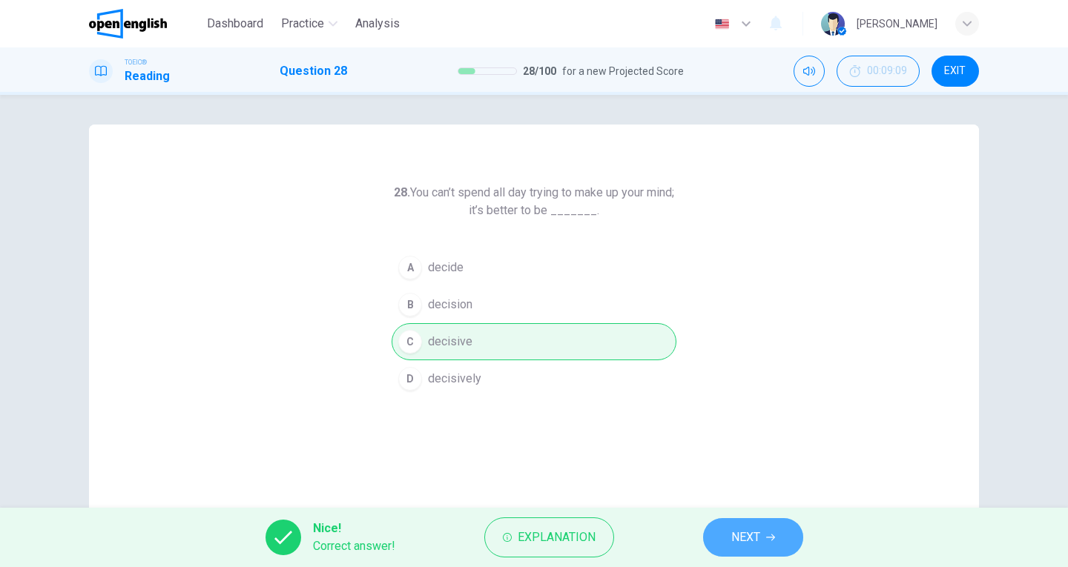
click at [732, 542] on span "NEXT" at bounding box center [745, 537] width 29 height 21
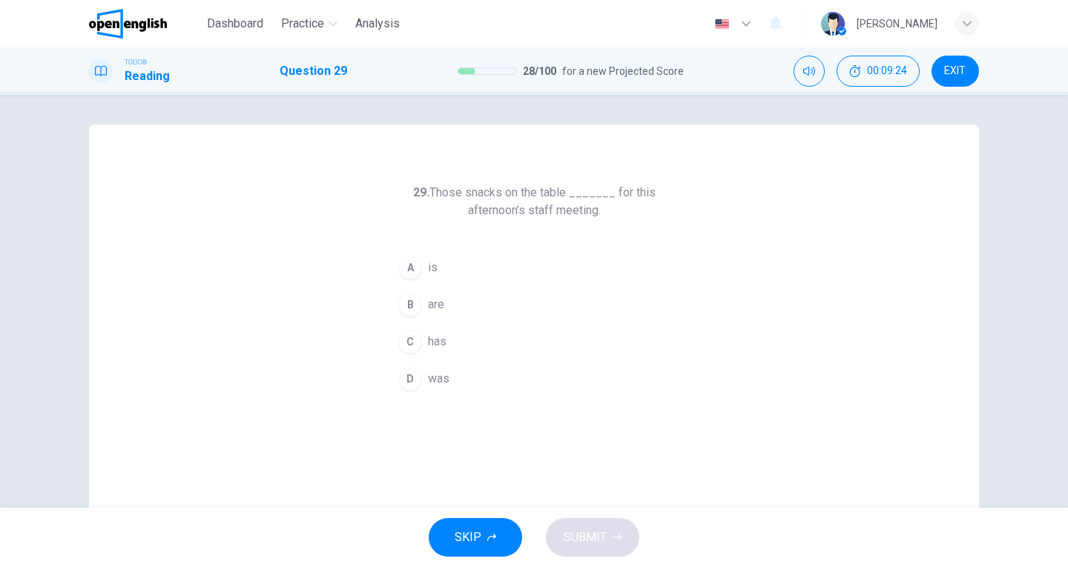
drag, startPoint x: 421, startPoint y: 300, endPoint x: 432, endPoint y: 307, distance: 12.3
click at [421, 300] on button "B are" at bounding box center [534, 304] width 285 height 37
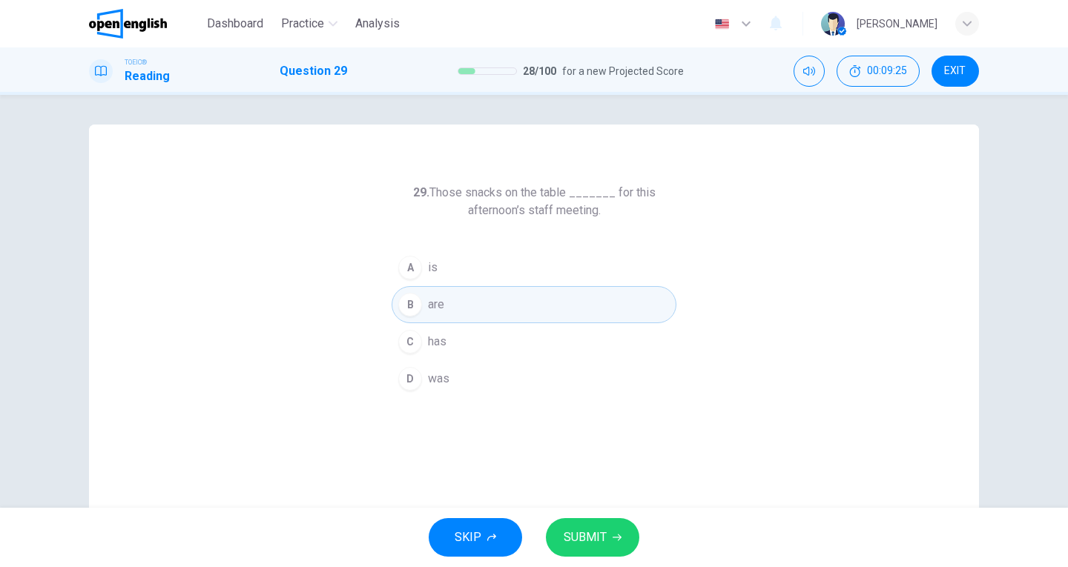
click at [582, 520] on button "SUBMIT" at bounding box center [592, 537] width 93 height 39
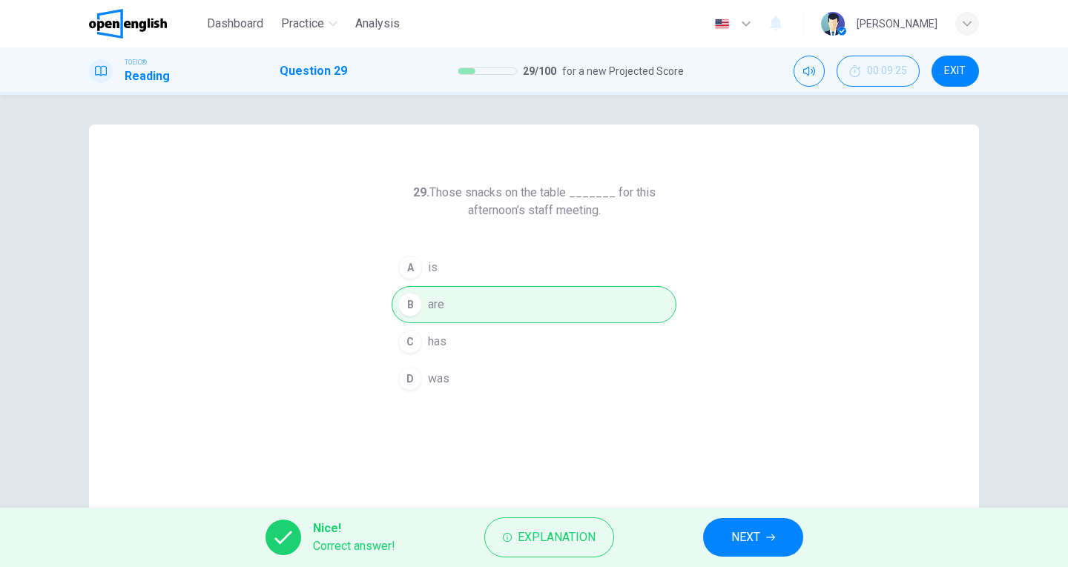
click at [754, 535] on span "NEXT" at bounding box center [745, 537] width 29 height 21
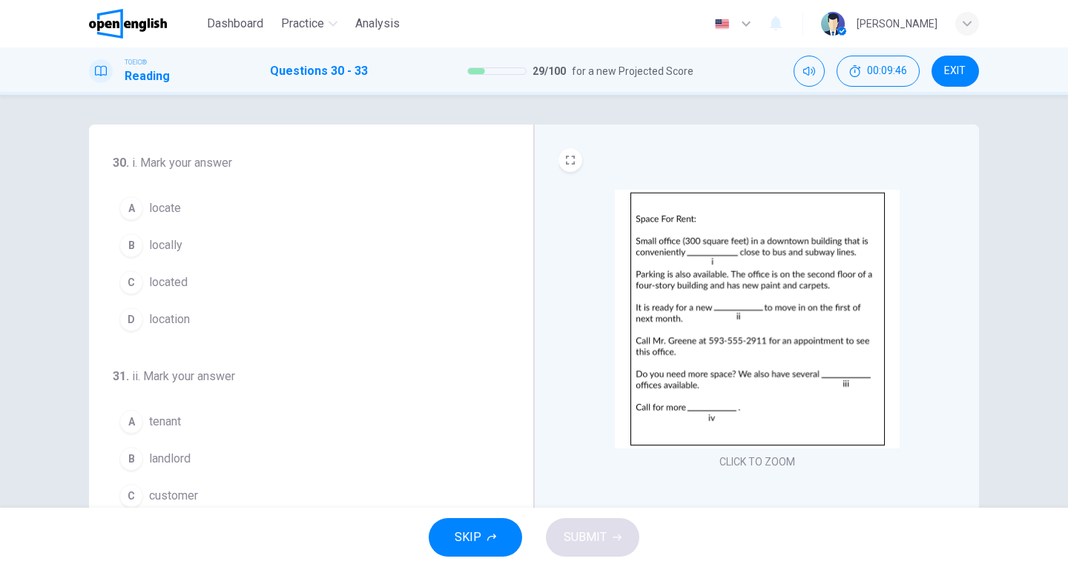
click at [131, 209] on div "A" at bounding box center [131, 209] width 24 height 24
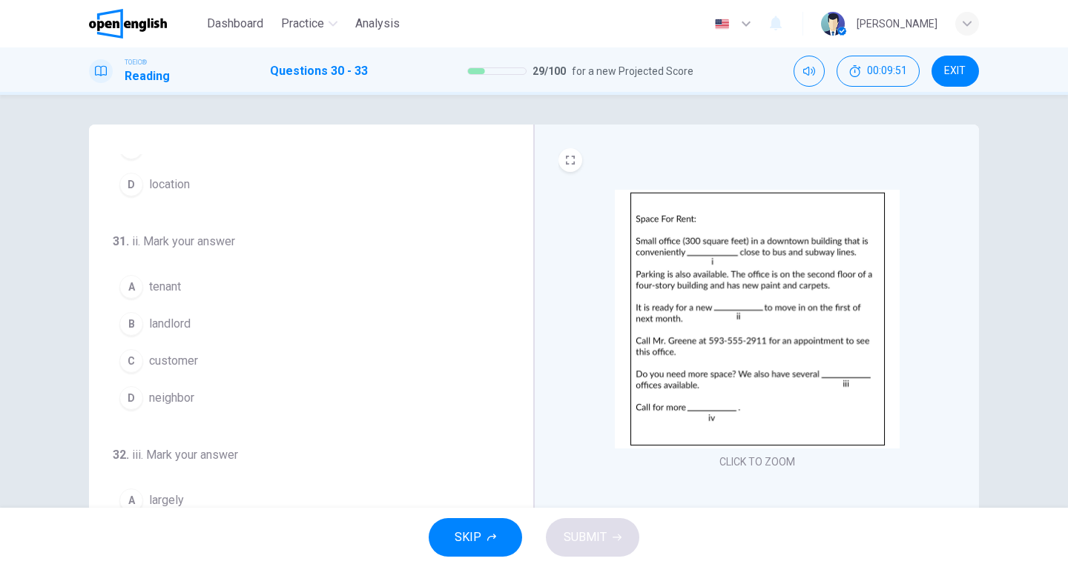
scroll to position [148, 0]
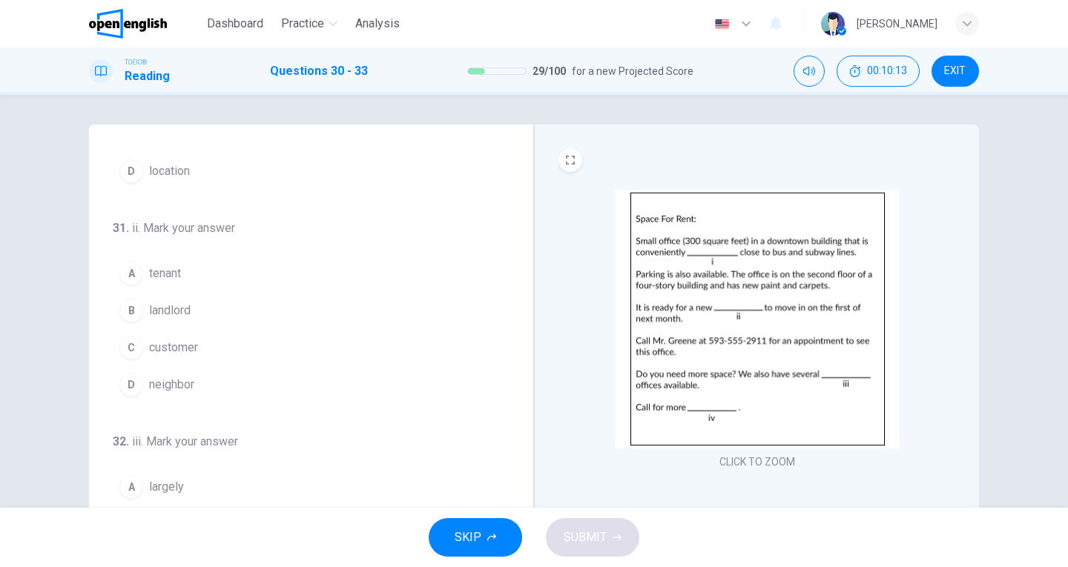
click at [125, 314] on div "B" at bounding box center [131, 311] width 24 height 24
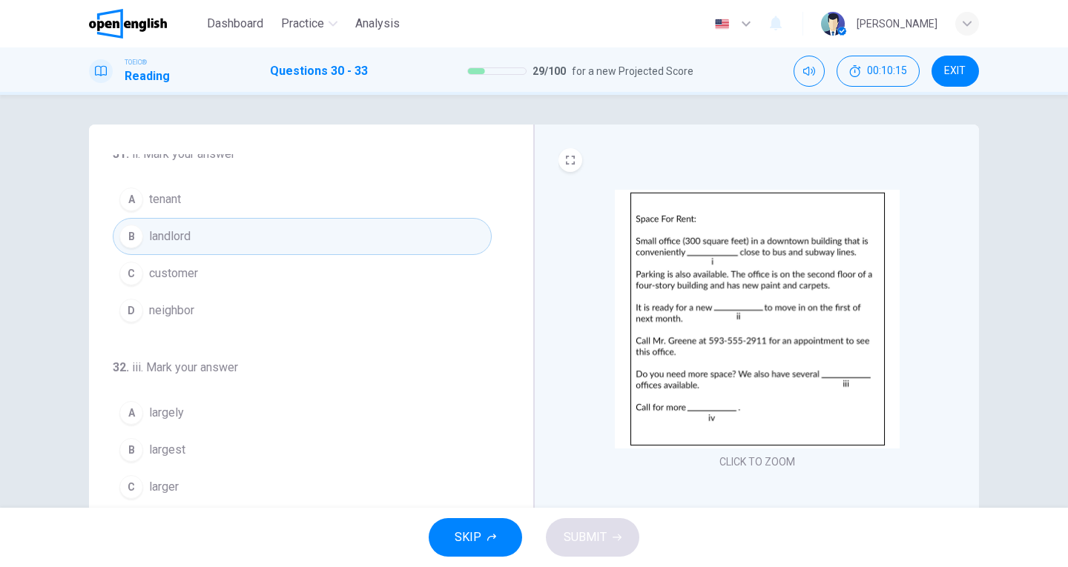
scroll to position [297, 0]
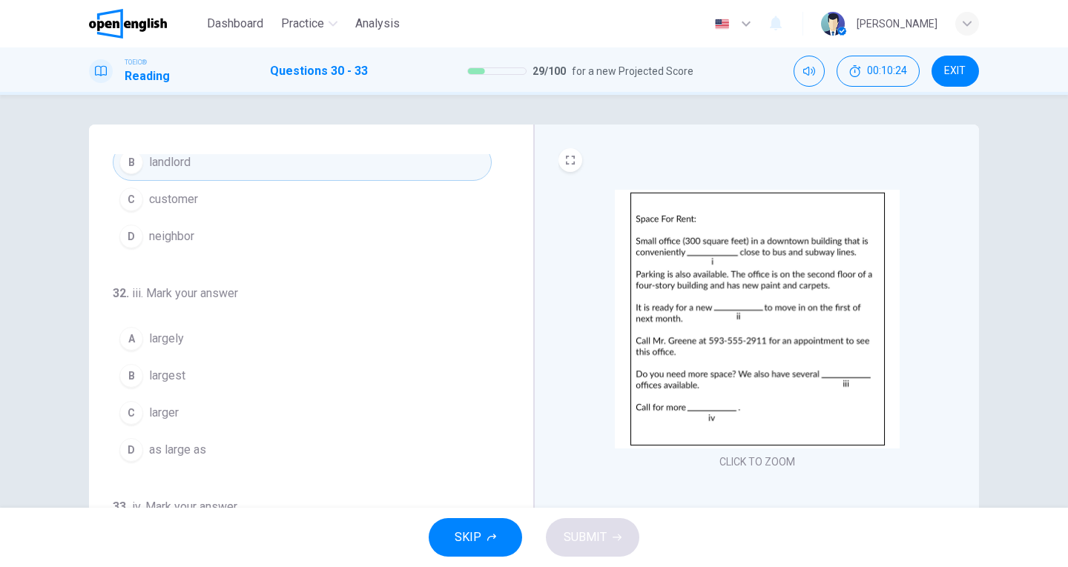
click at [160, 409] on span "larger" at bounding box center [164, 413] width 30 height 18
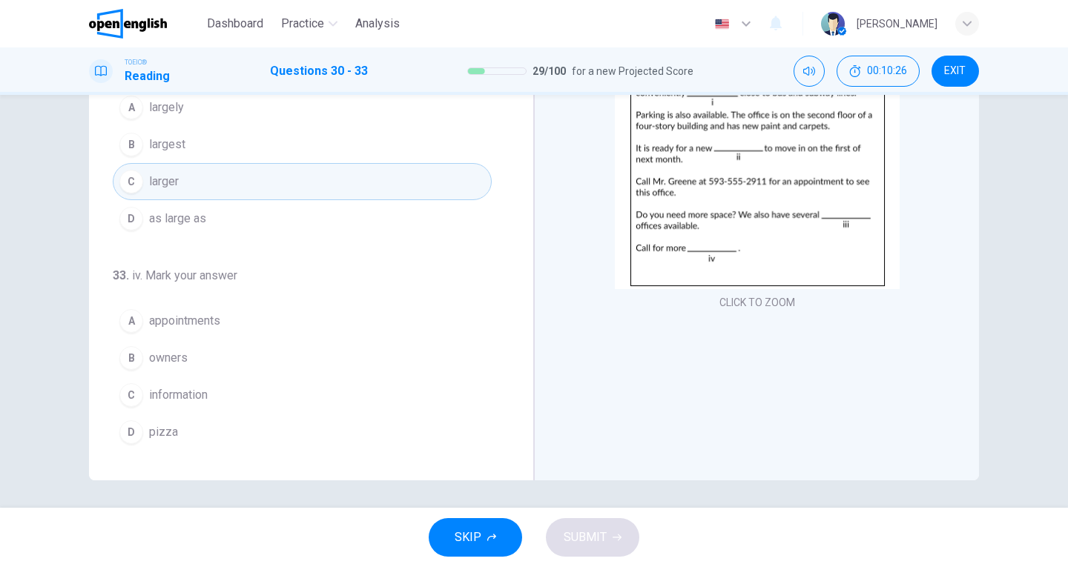
scroll to position [162, 0]
click at [185, 397] on span "information" at bounding box center [178, 393] width 59 height 18
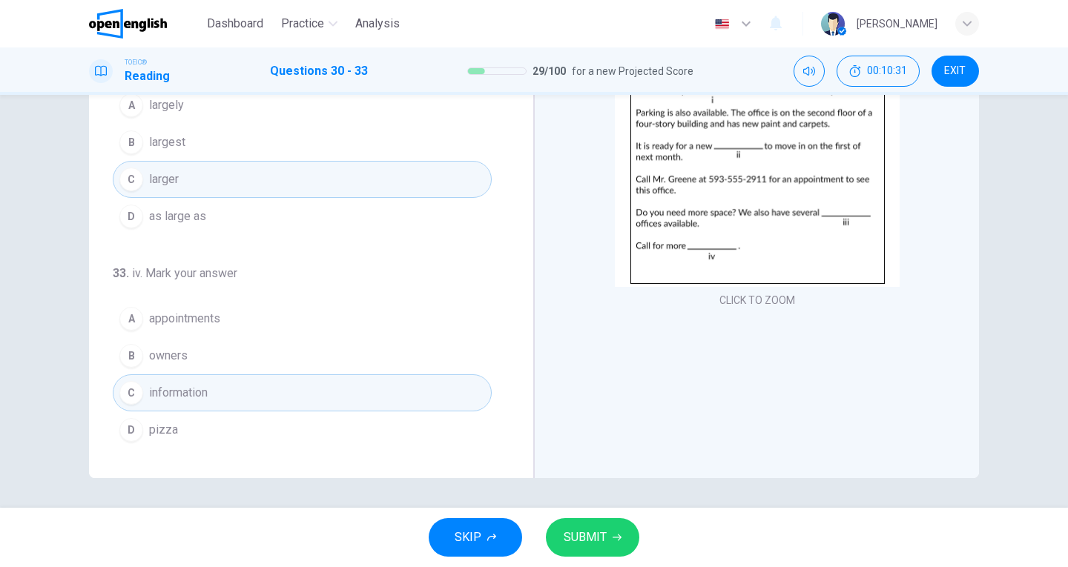
click at [592, 547] on span "SUBMIT" at bounding box center [585, 537] width 43 height 21
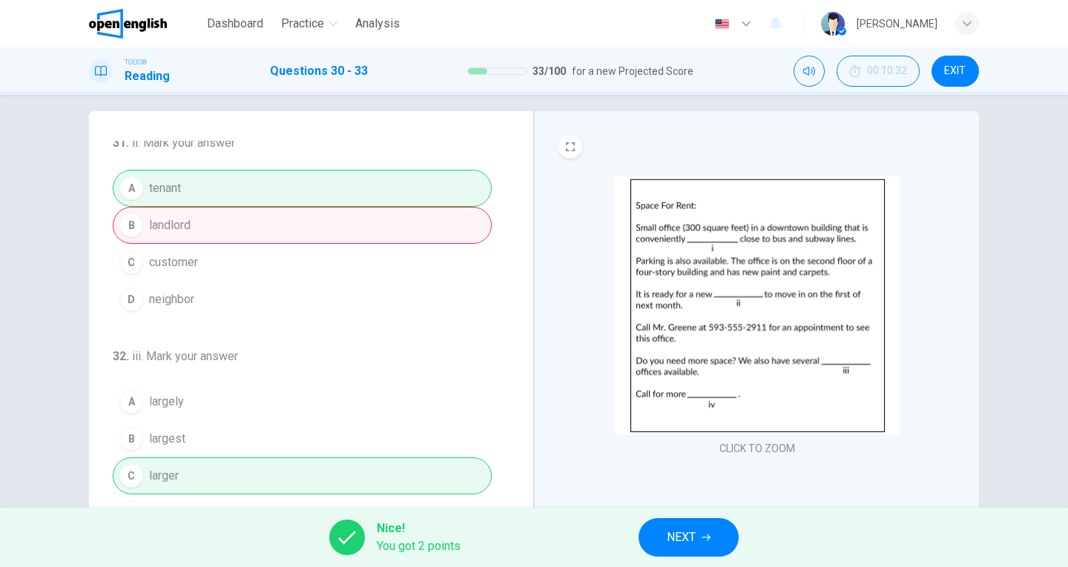
scroll to position [148, 0]
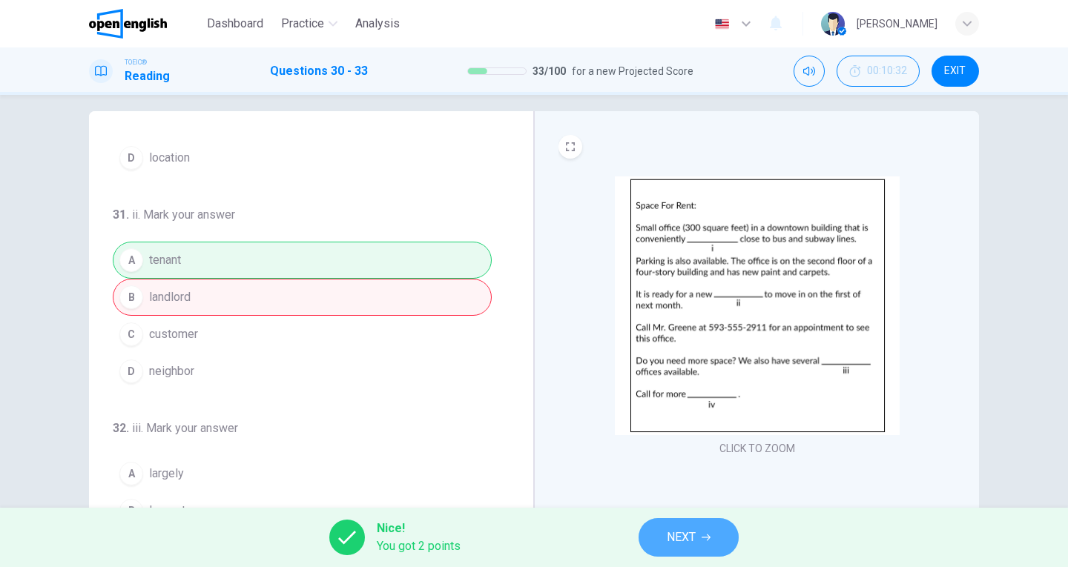
click at [675, 543] on span "NEXT" at bounding box center [681, 537] width 29 height 21
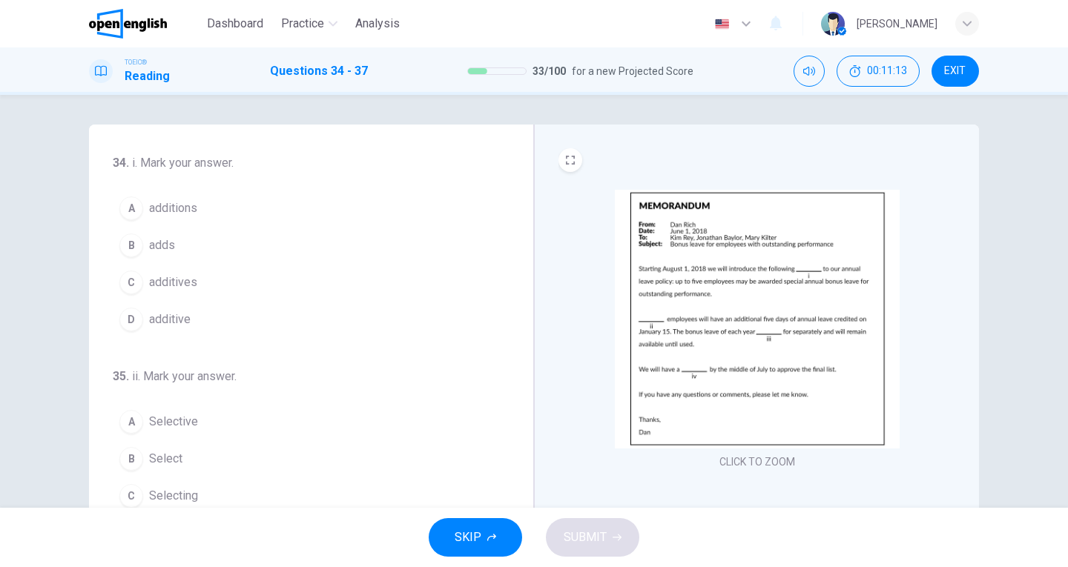
click at [168, 280] on span "additives" at bounding box center [173, 283] width 48 height 18
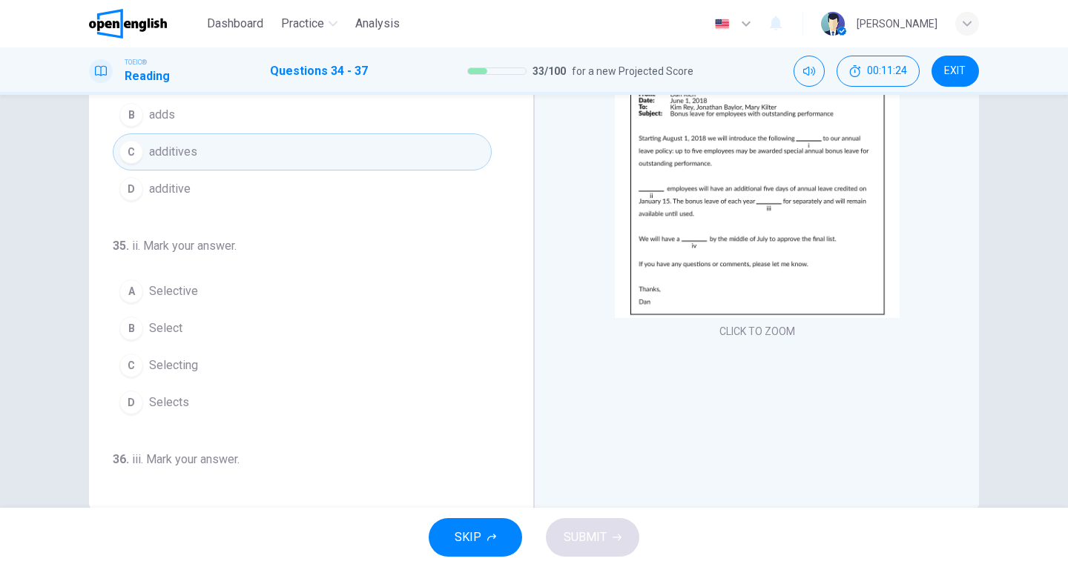
scroll to position [148, 0]
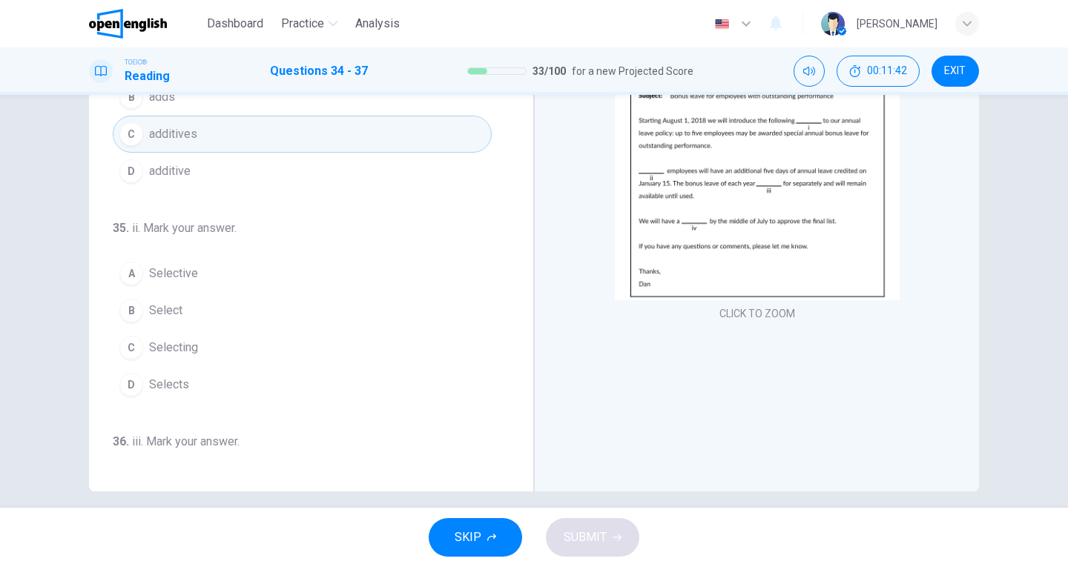
click at [165, 352] on span "Selecting" at bounding box center [173, 348] width 49 height 18
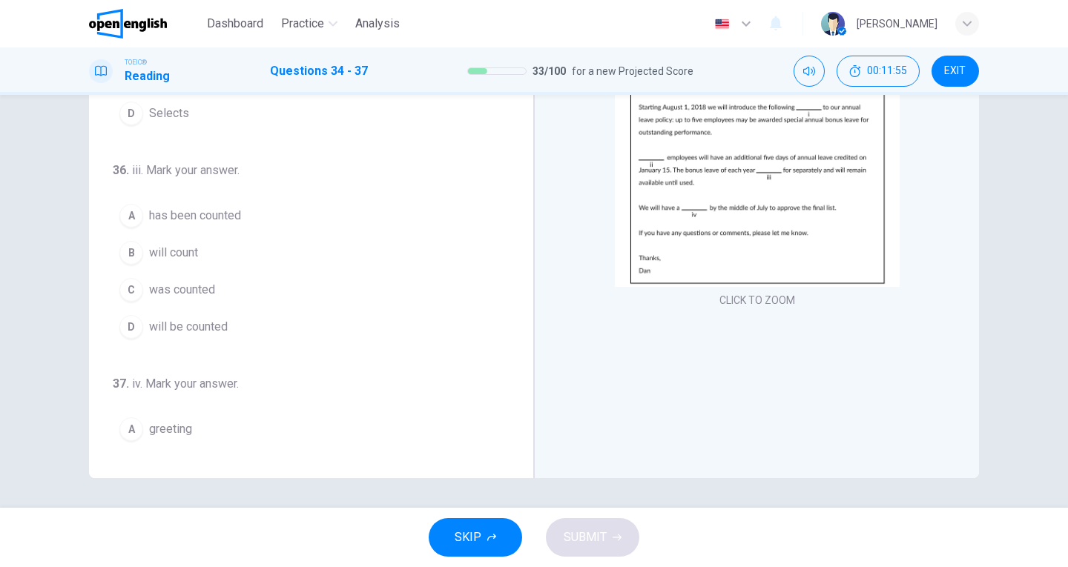
scroll to position [297, 0]
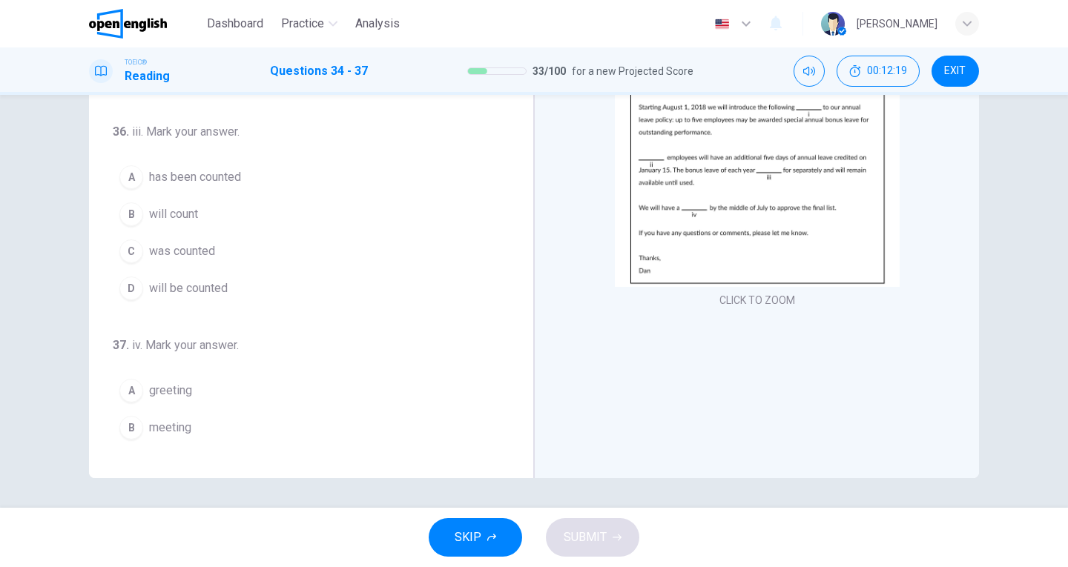
click at [183, 289] on span "will be counted" at bounding box center [188, 289] width 79 height 18
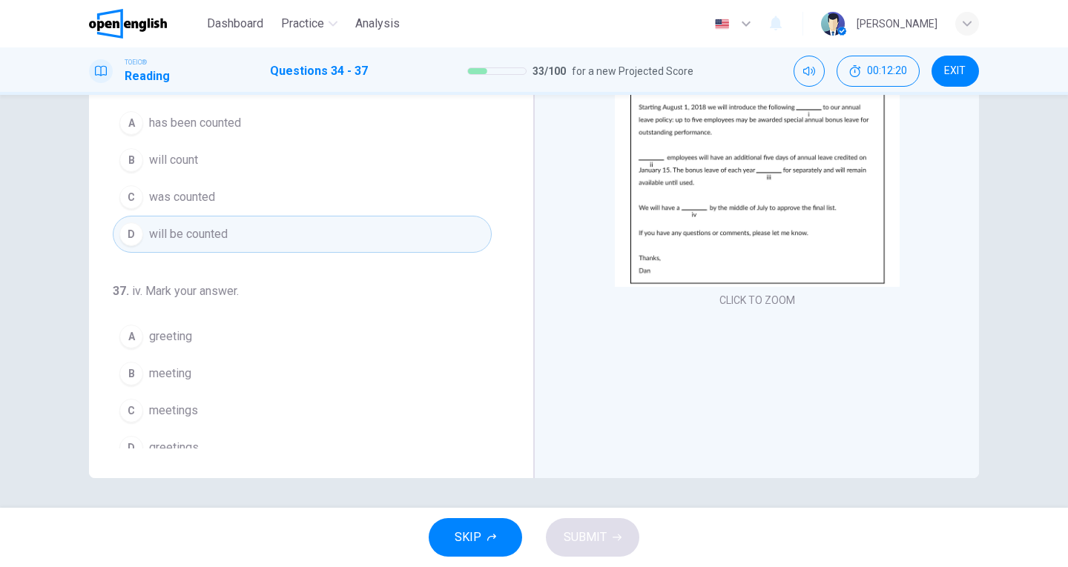
scroll to position [369, 0]
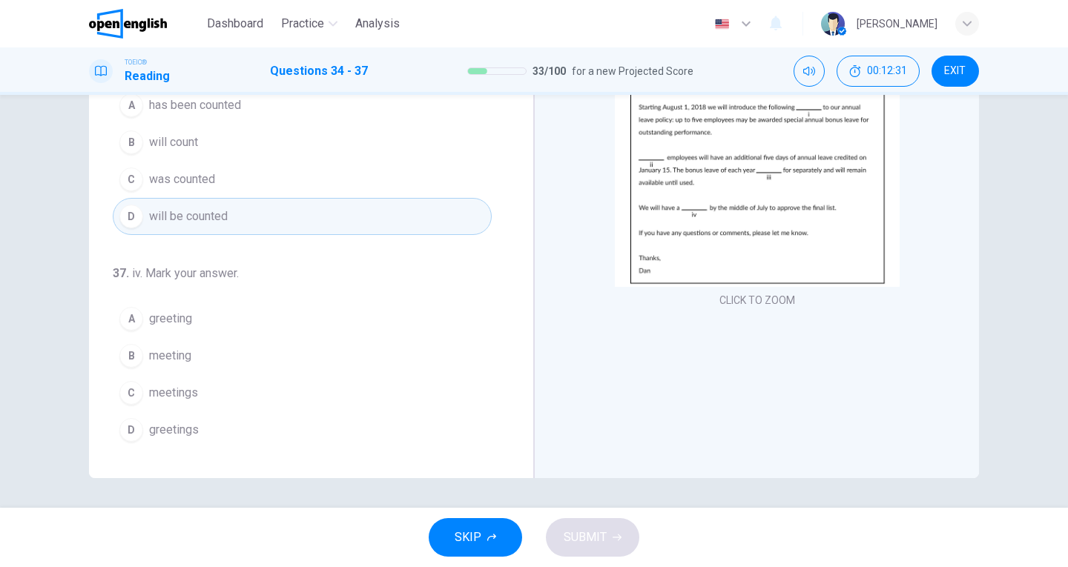
click at [173, 353] on span "meeting" at bounding box center [170, 356] width 42 height 18
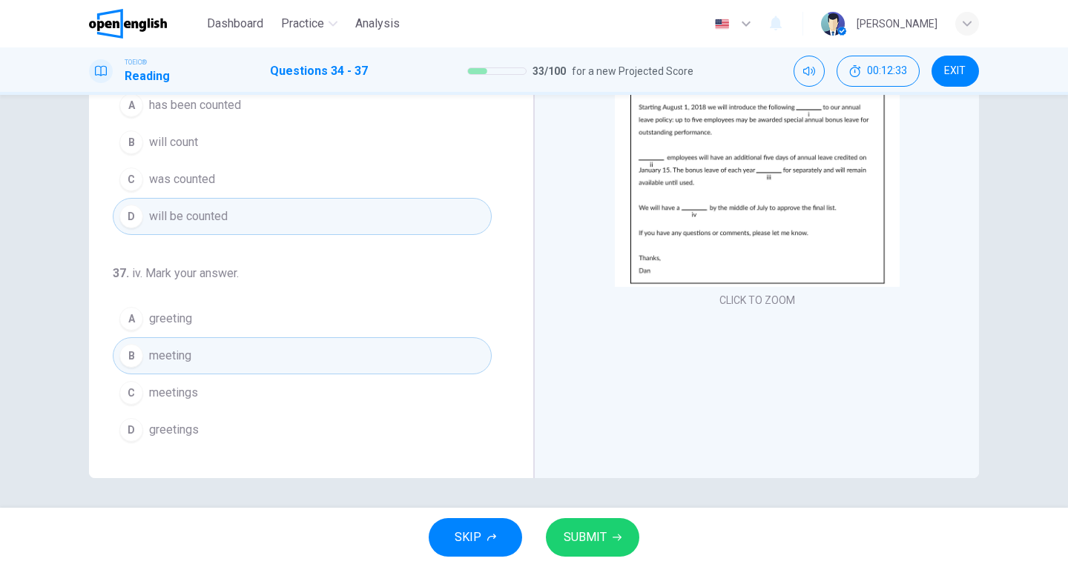
click at [609, 528] on button "SUBMIT" at bounding box center [592, 537] width 93 height 39
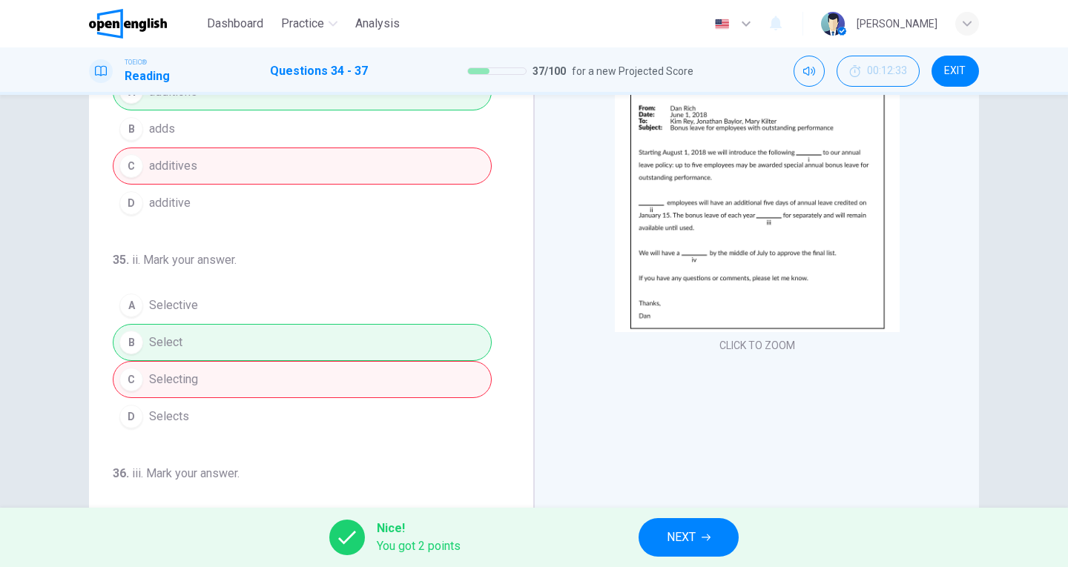
scroll to position [162, 0]
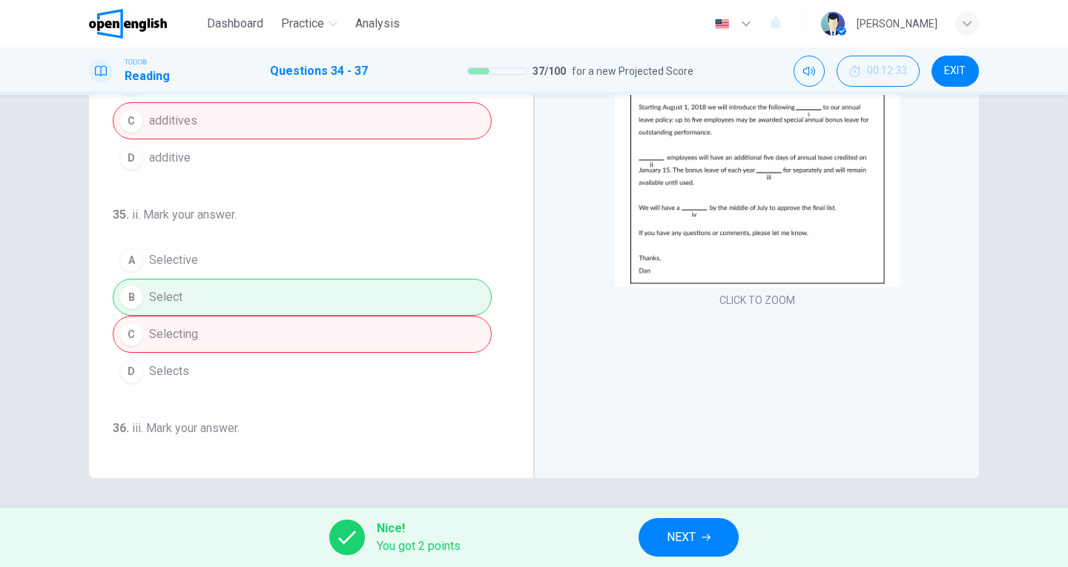
click at [693, 551] on button "NEXT" at bounding box center [688, 537] width 100 height 39
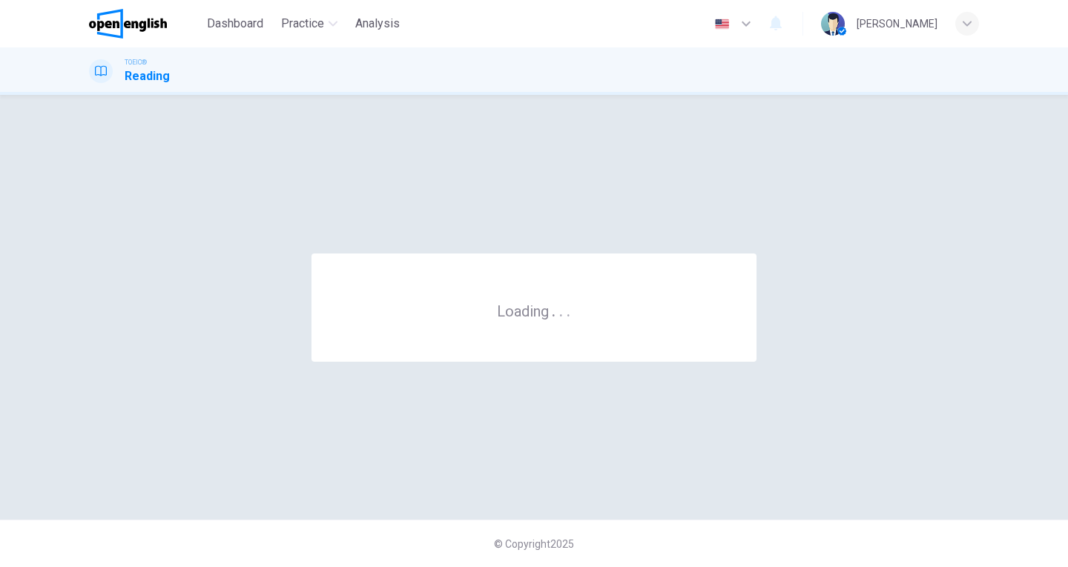
scroll to position [0, 0]
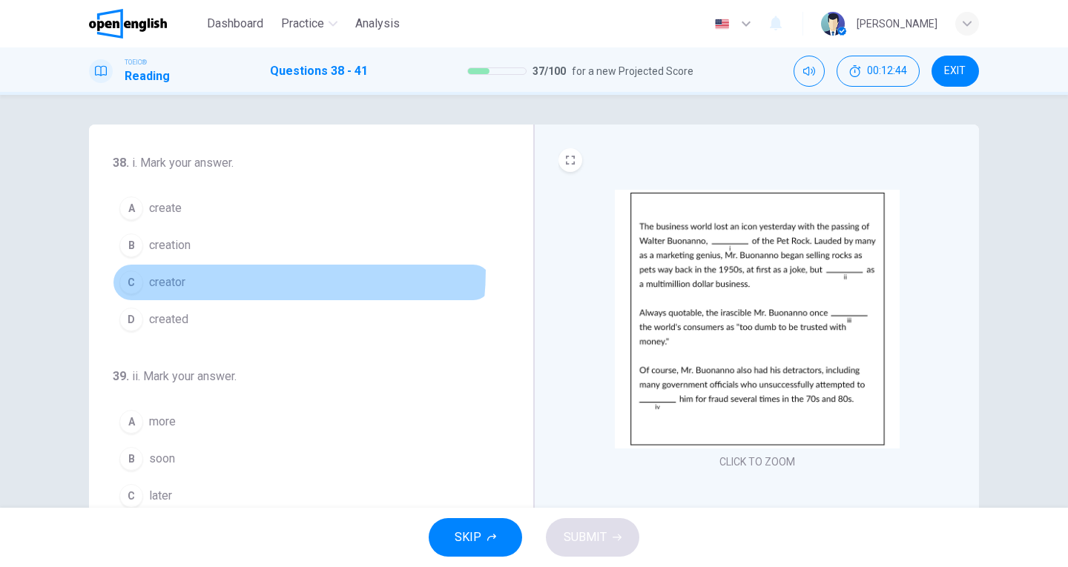
click at [169, 269] on button "C creator" at bounding box center [302, 282] width 379 height 37
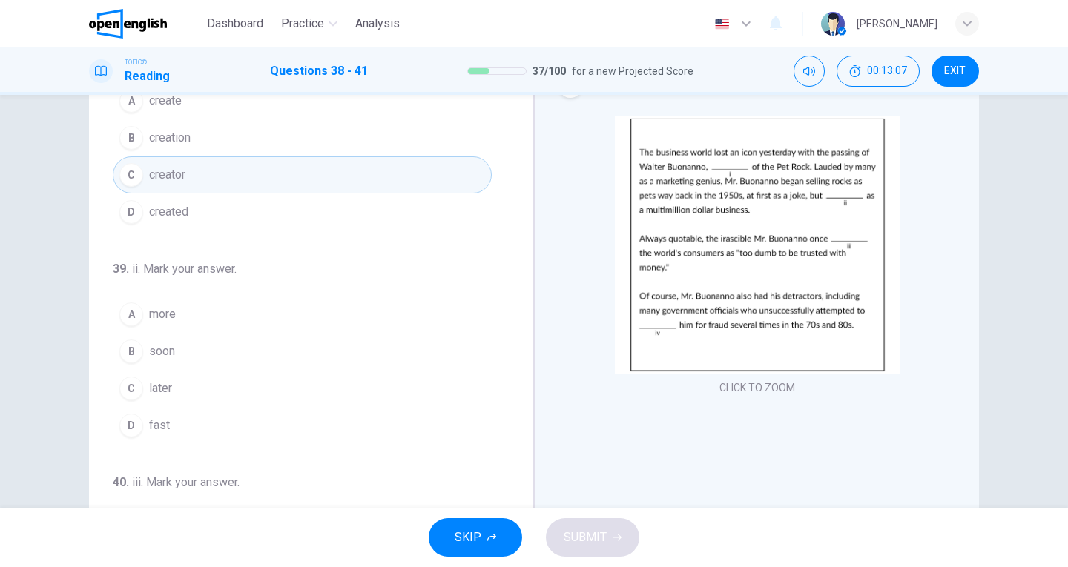
scroll to position [74, 0]
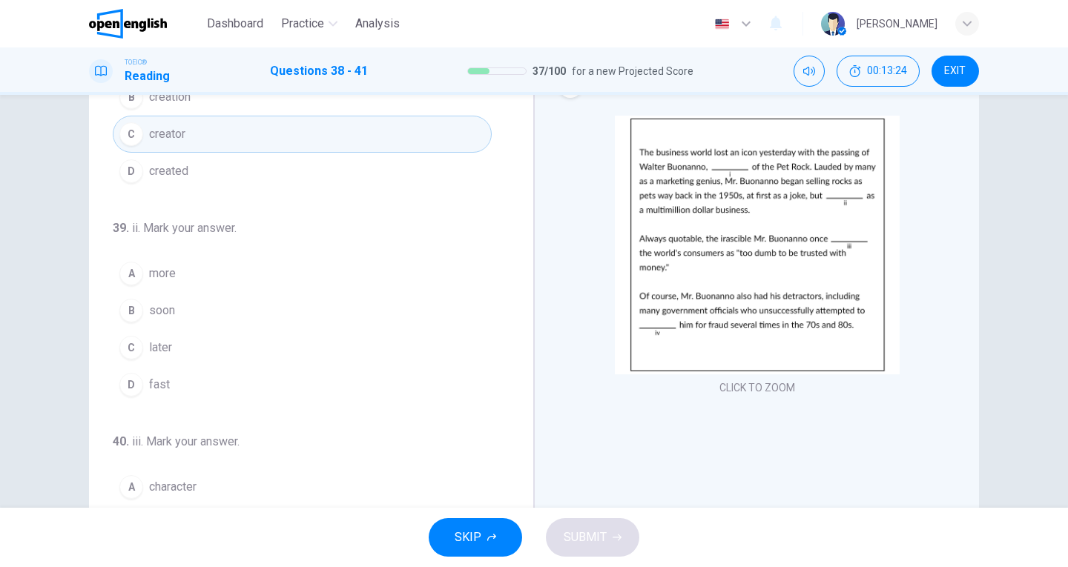
click at [153, 349] on span "later" at bounding box center [160, 348] width 23 height 18
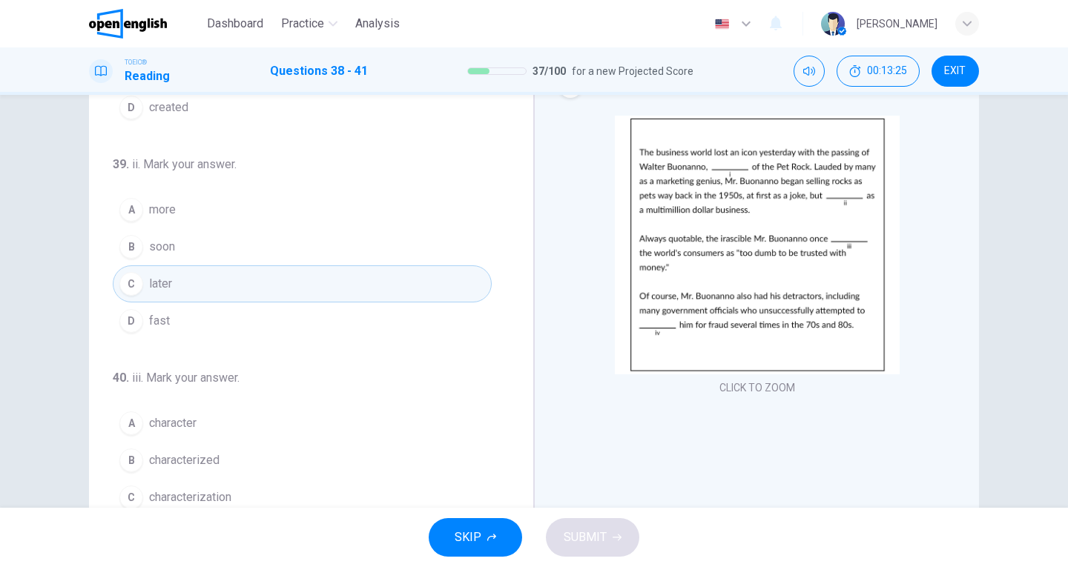
scroll to position [297, 0]
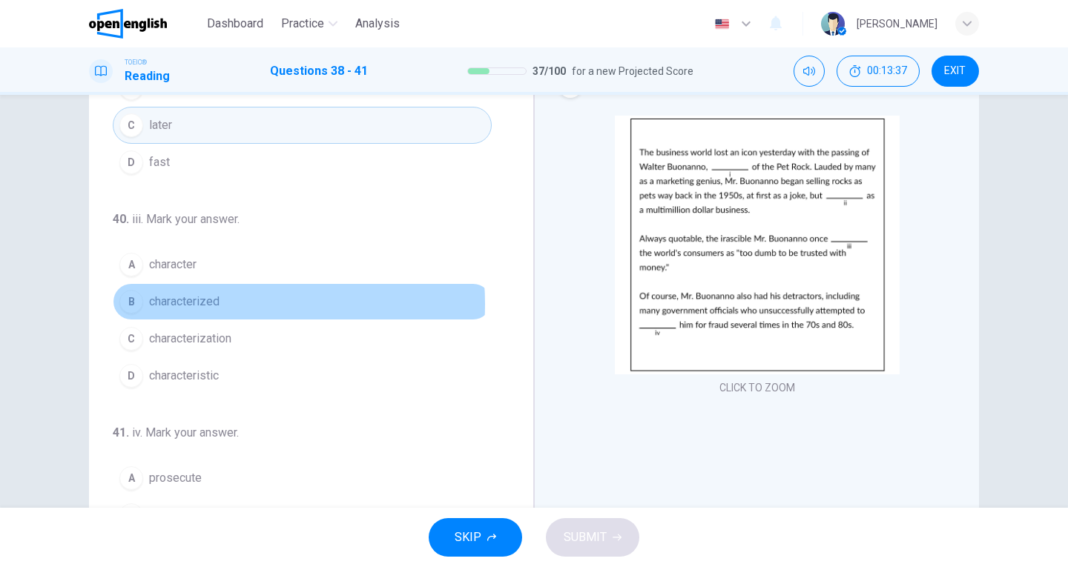
click at [208, 304] on span "characterized" at bounding box center [184, 302] width 70 height 18
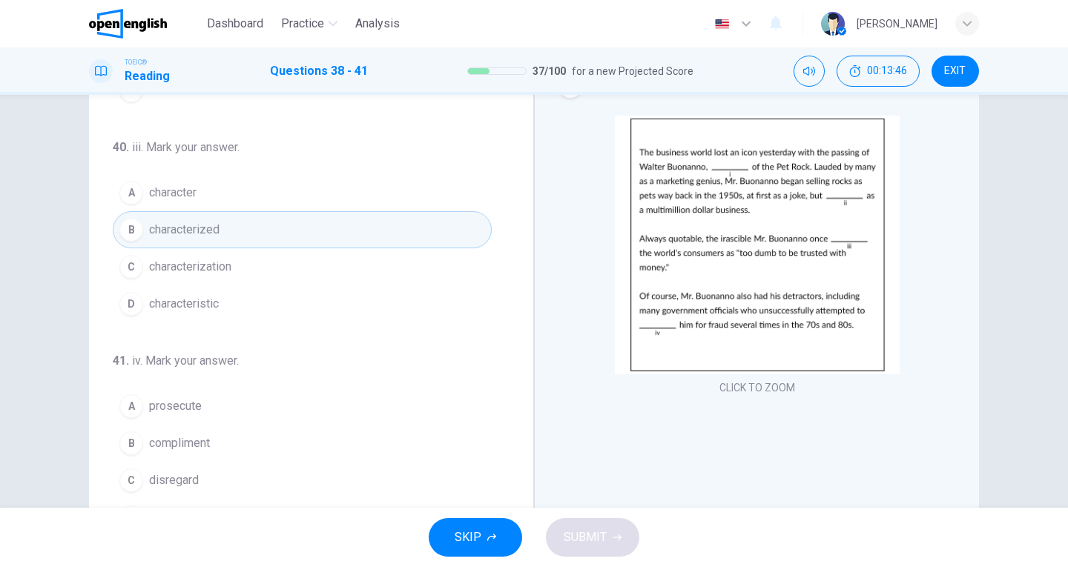
scroll to position [148, 0]
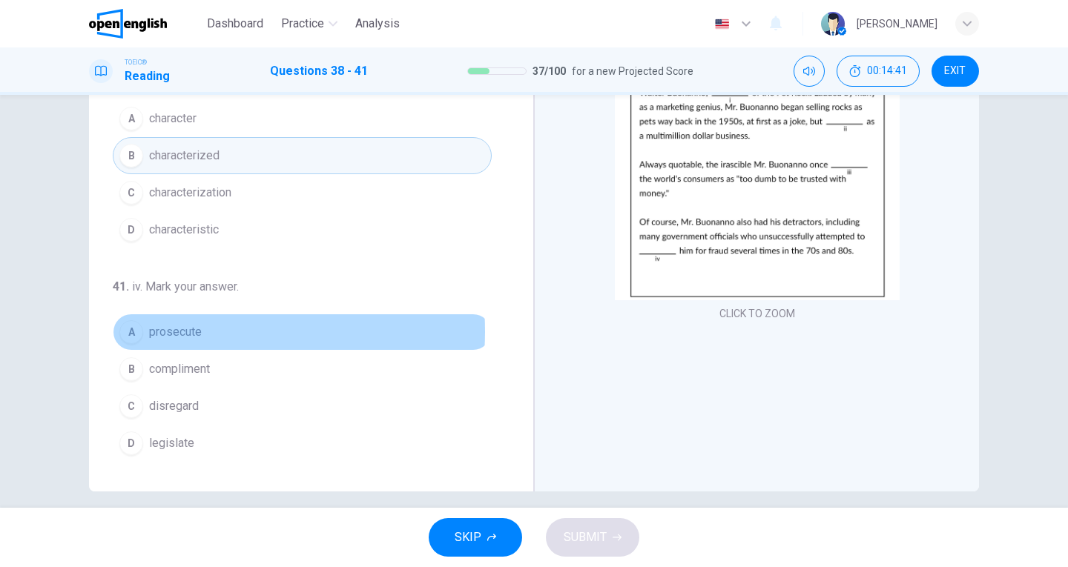
click at [187, 331] on span "prosecute" at bounding box center [175, 332] width 53 height 18
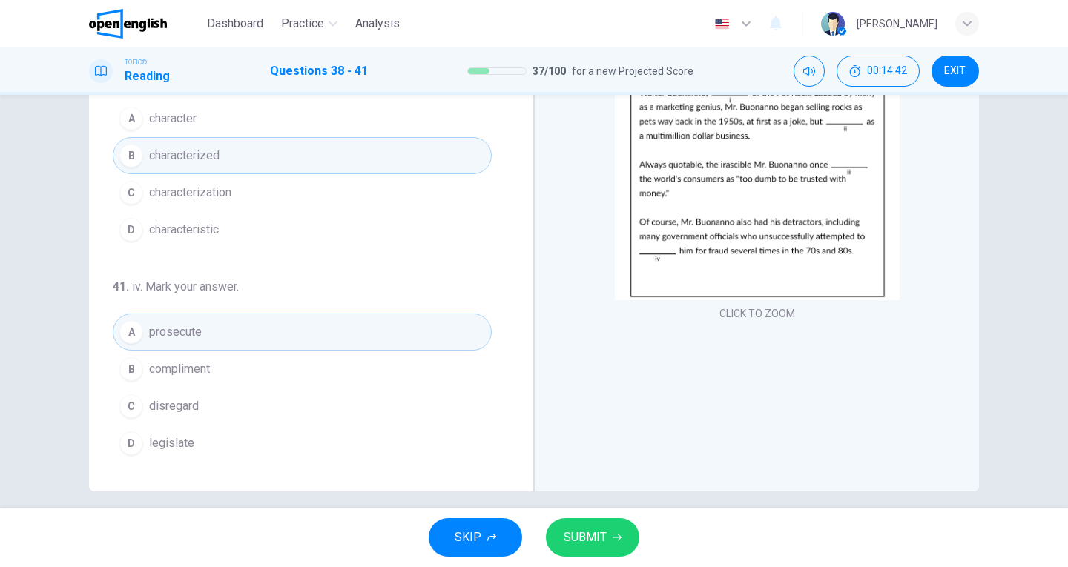
click at [563, 526] on button "SUBMIT" at bounding box center [592, 537] width 93 height 39
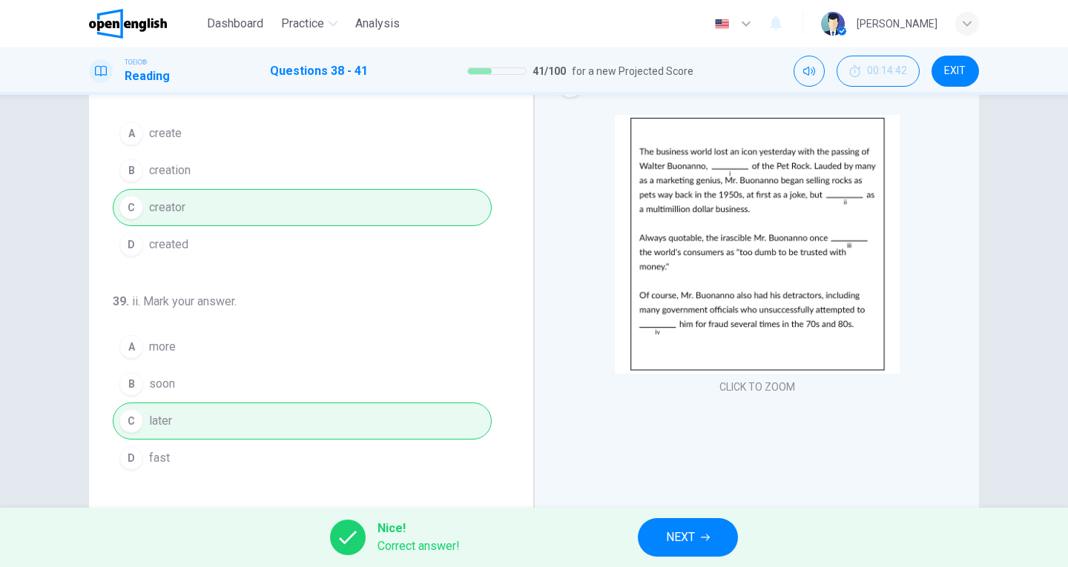
scroll to position [0, 0]
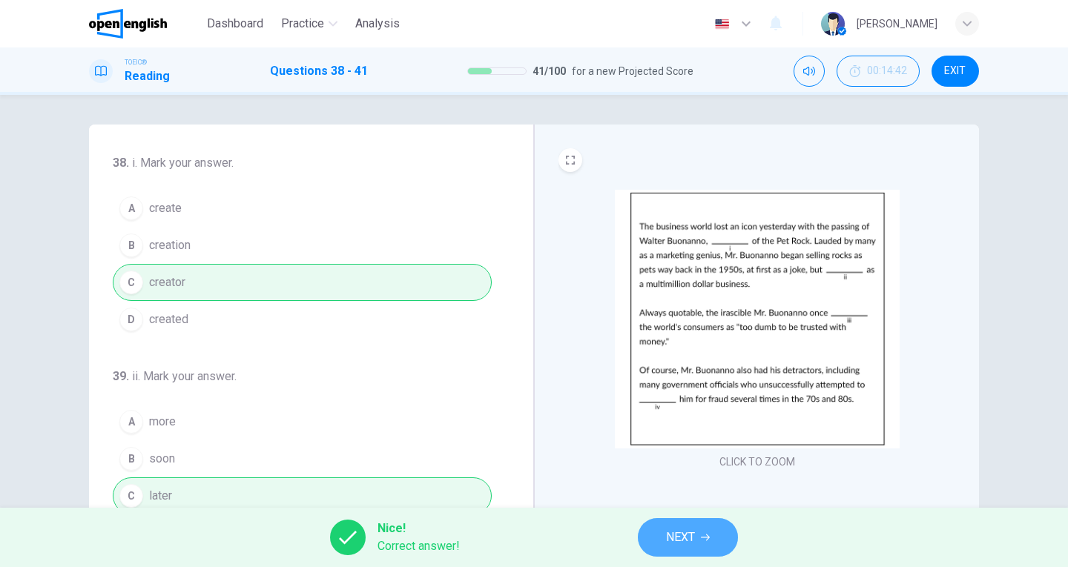
click at [679, 540] on span "NEXT" at bounding box center [680, 537] width 29 height 21
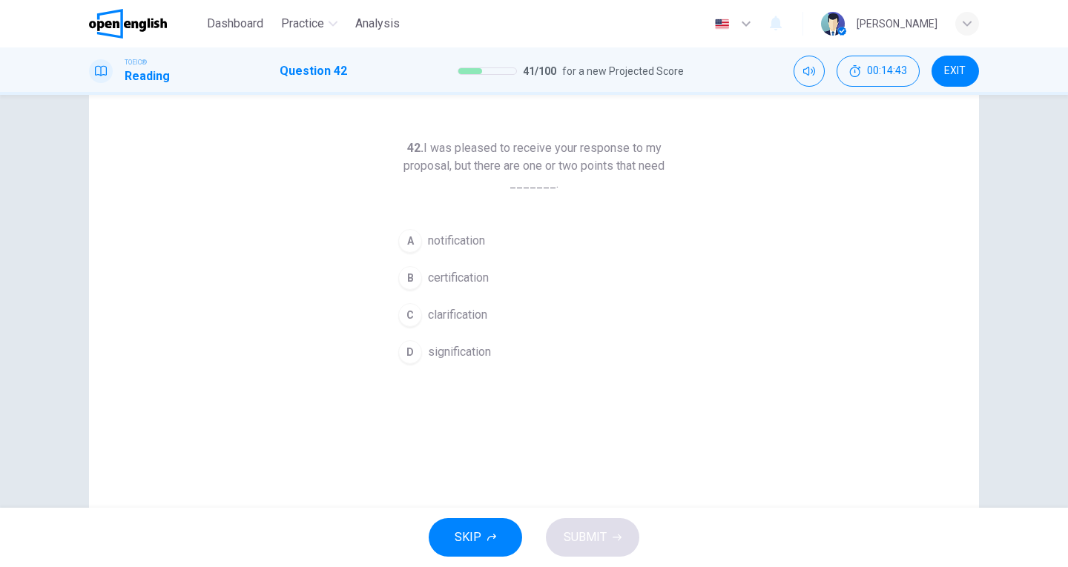
scroll to position [13, 0]
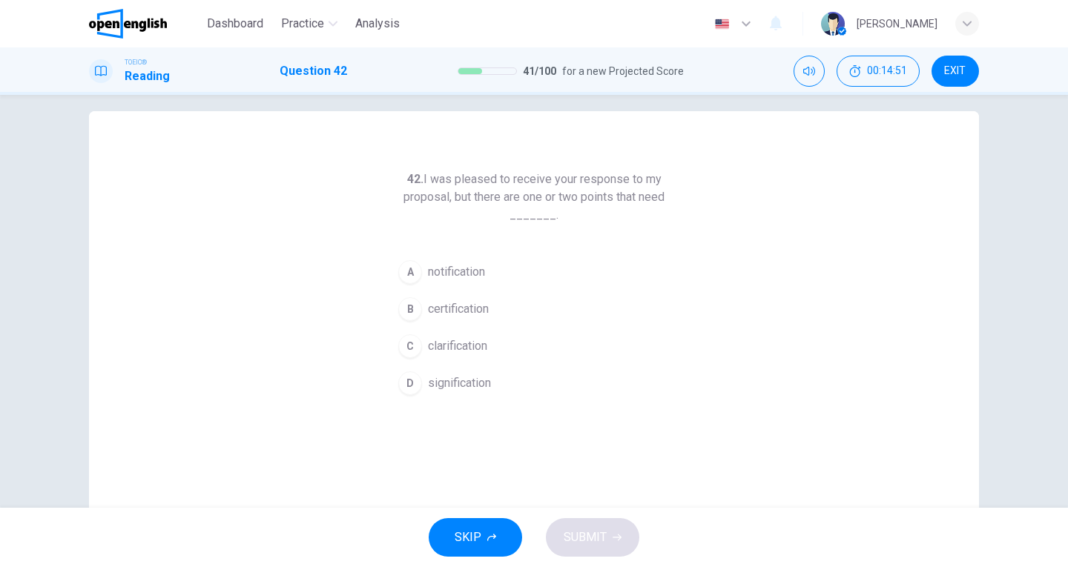
click at [463, 343] on span "clarification" at bounding box center [457, 346] width 59 height 18
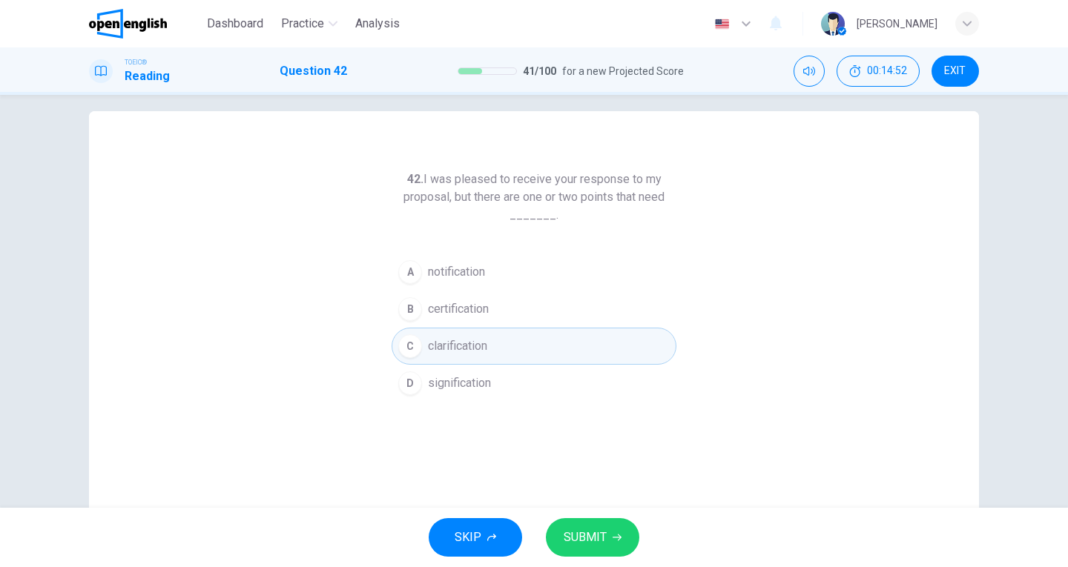
click at [587, 532] on span "SUBMIT" at bounding box center [585, 537] width 43 height 21
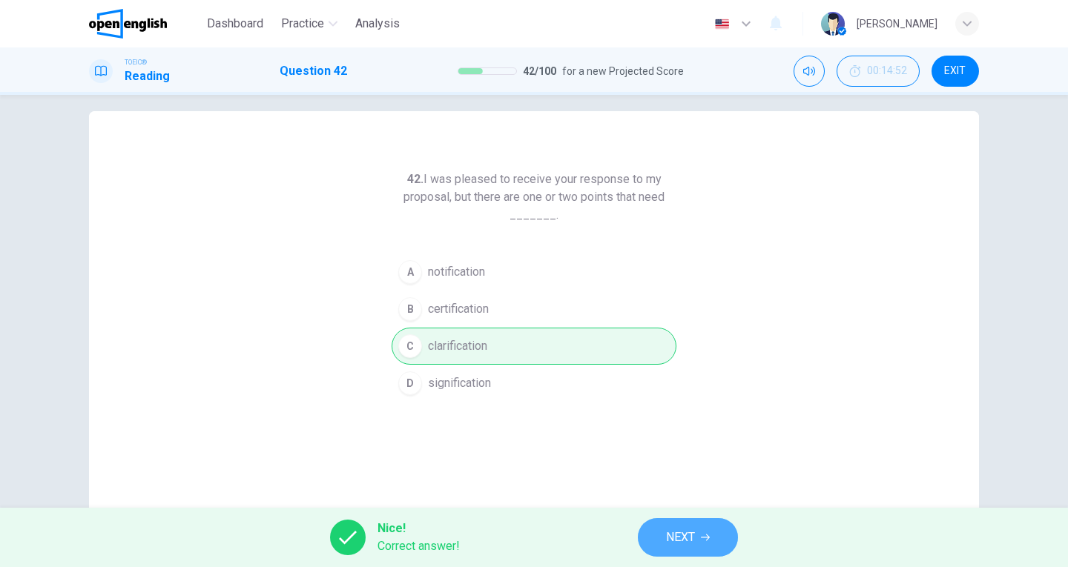
click at [665, 532] on button "NEXT" at bounding box center [688, 537] width 100 height 39
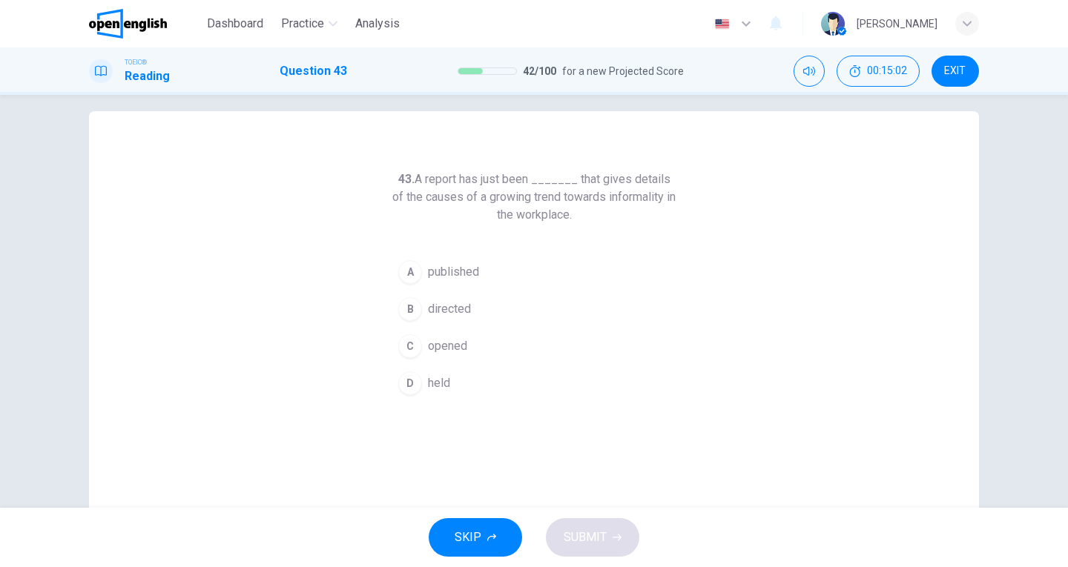
click at [459, 271] on span "published" at bounding box center [453, 272] width 51 height 18
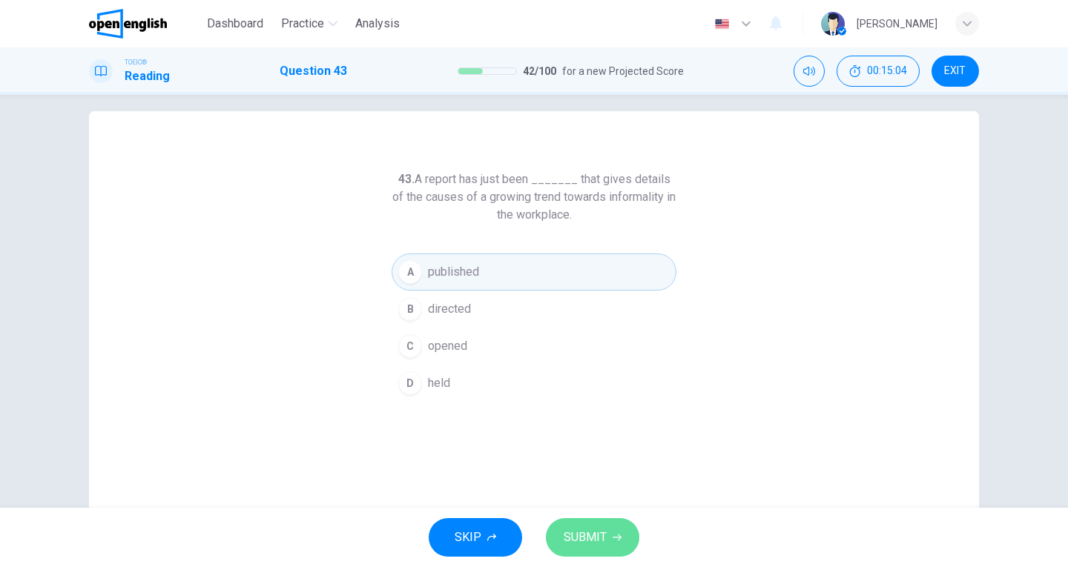
click at [585, 529] on span "SUBMIT" at bounding box center [585, 537] width 43 height 21
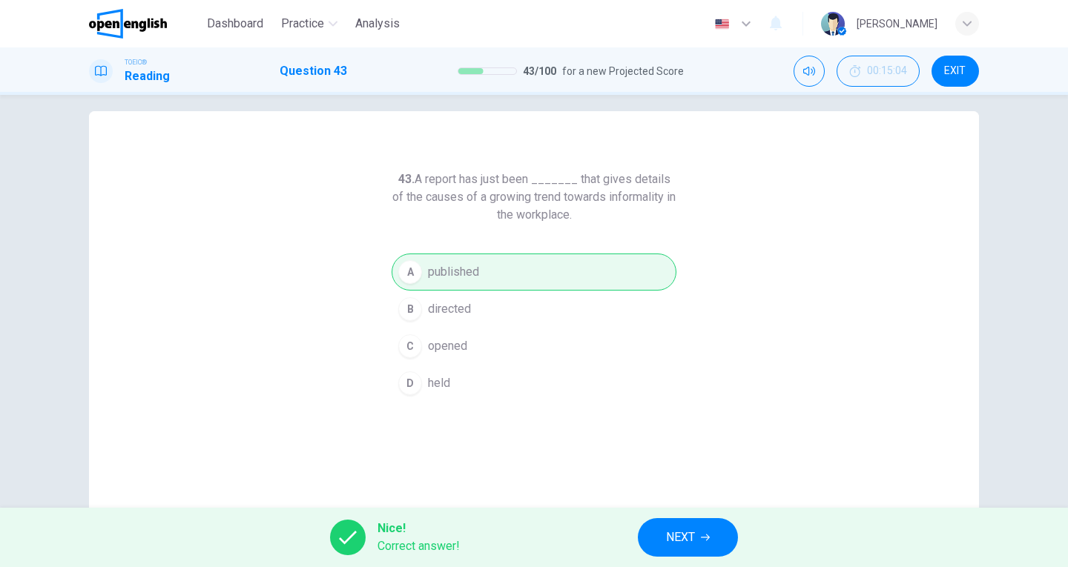
click at [694, 532] on span "NEXT" at bounding box center [680, 537] width 29 height 21
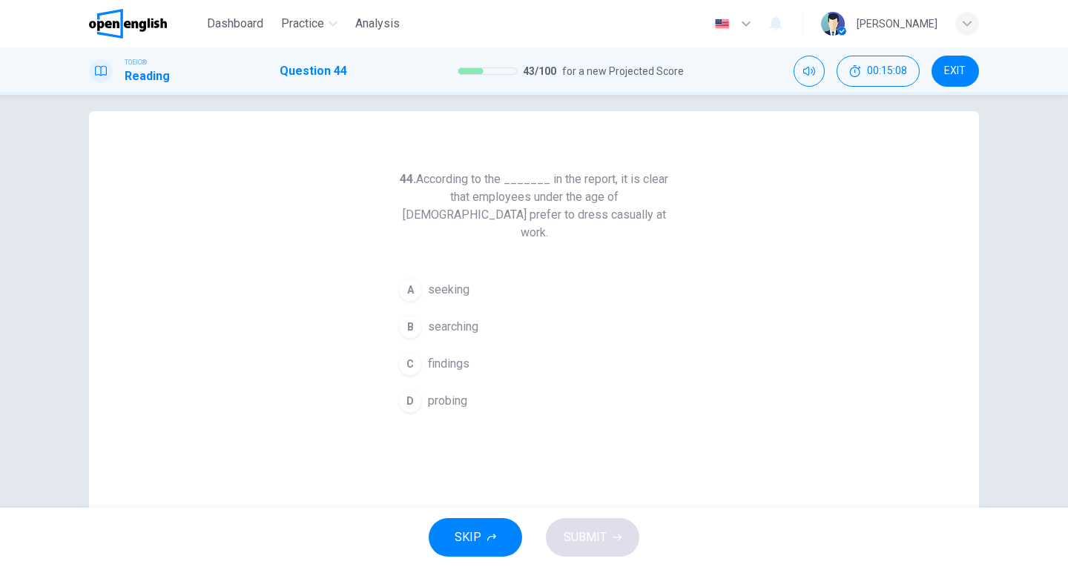
click at [448, 355] on span "findings" at bounding box center [449, 364] width 42 height 18
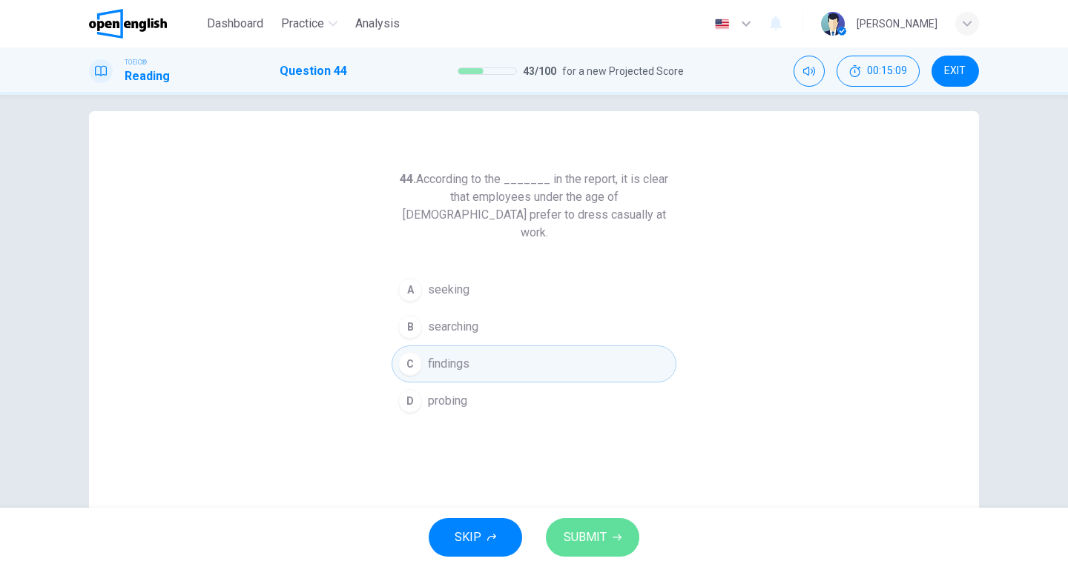
click at [586, 527] on span "SUBMIT" at bounding box center [585, 537] width 43 height 21
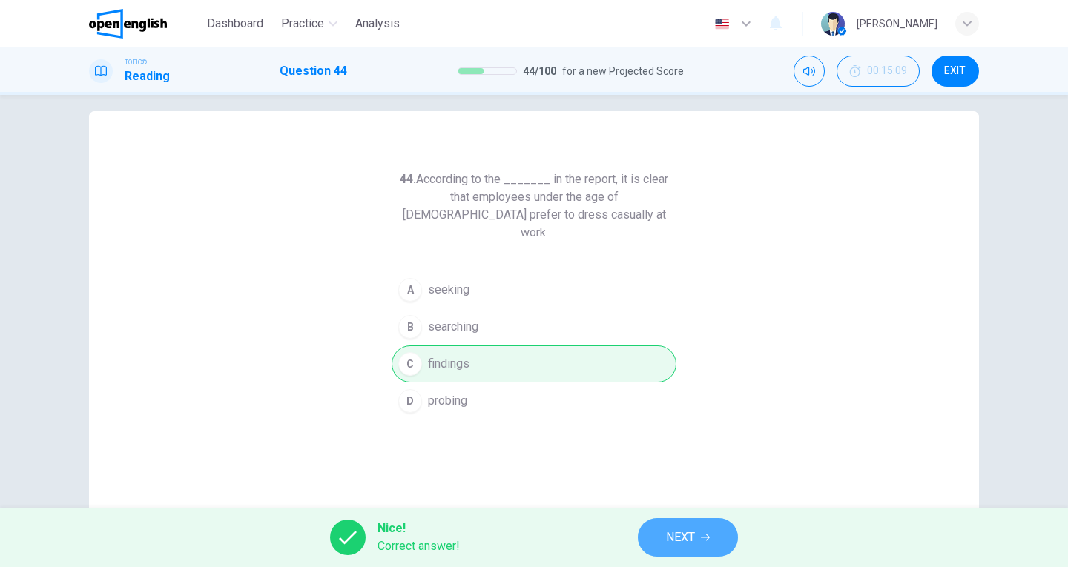
click at [676, 534] on span "NEXT" at bounding box center [680, 537] width 29 height 21
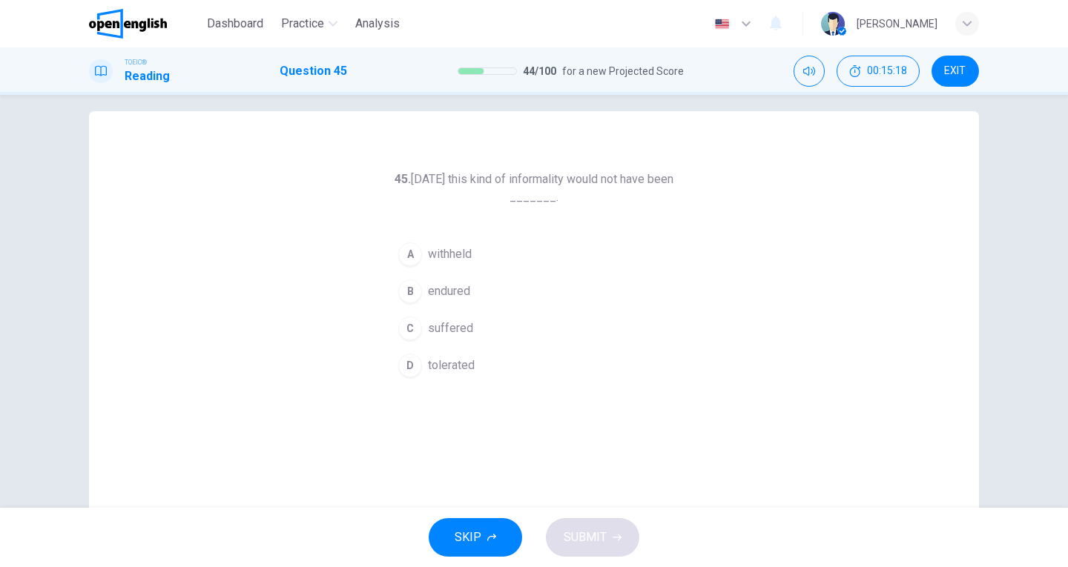
click at [436, 325] on span "suffered" at bounding box center [450, 329] width 45 height 18
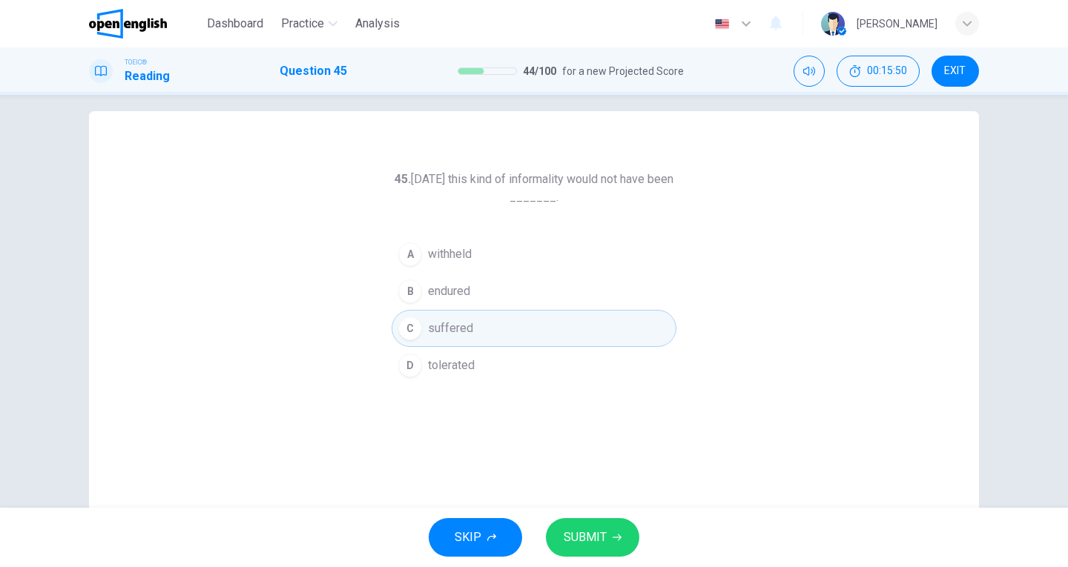
click at [590, 526] on button "SUBMIT" at bounding box center [592, 537] width 93 height 39
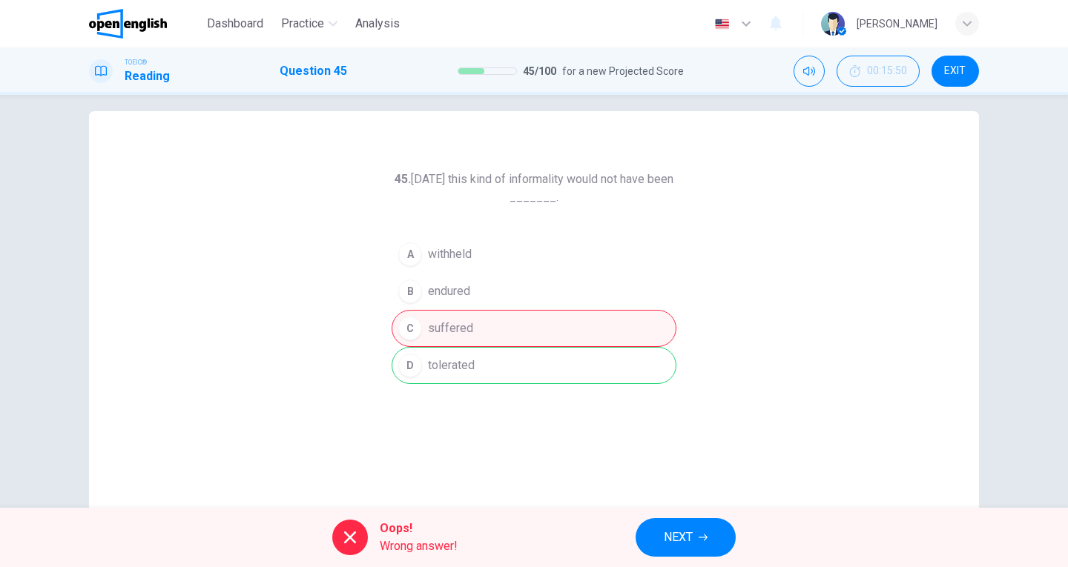
click at [650, 533] on button "NEXT" at bounding box center [685, 537] width 100 height 39
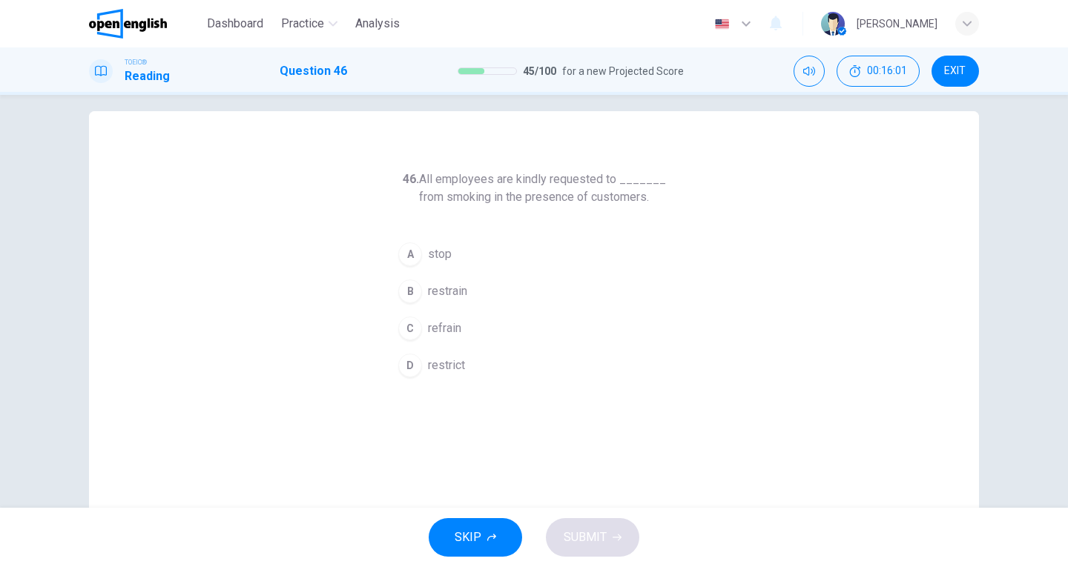
click at [436, 362] on span "restrict" at bounding box center [446, 366] width 37 height 18
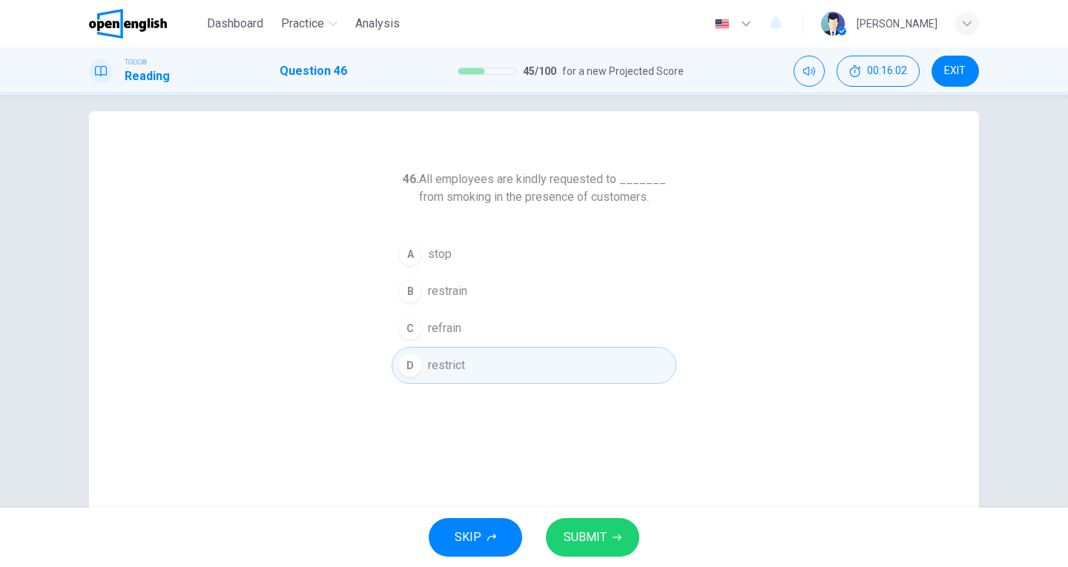
click at [578, 526] on button "SUBMIT" at bounding box center [592, 537] width 93 height 39
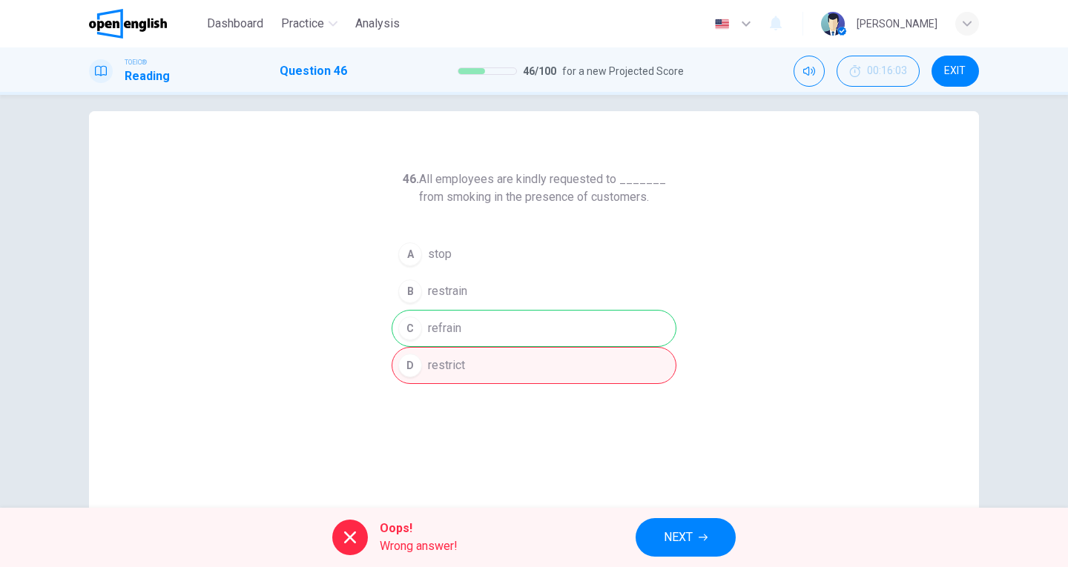
click at [693, 533] on span "NEXT" at bounding box center [678, 537] width 29 height 21
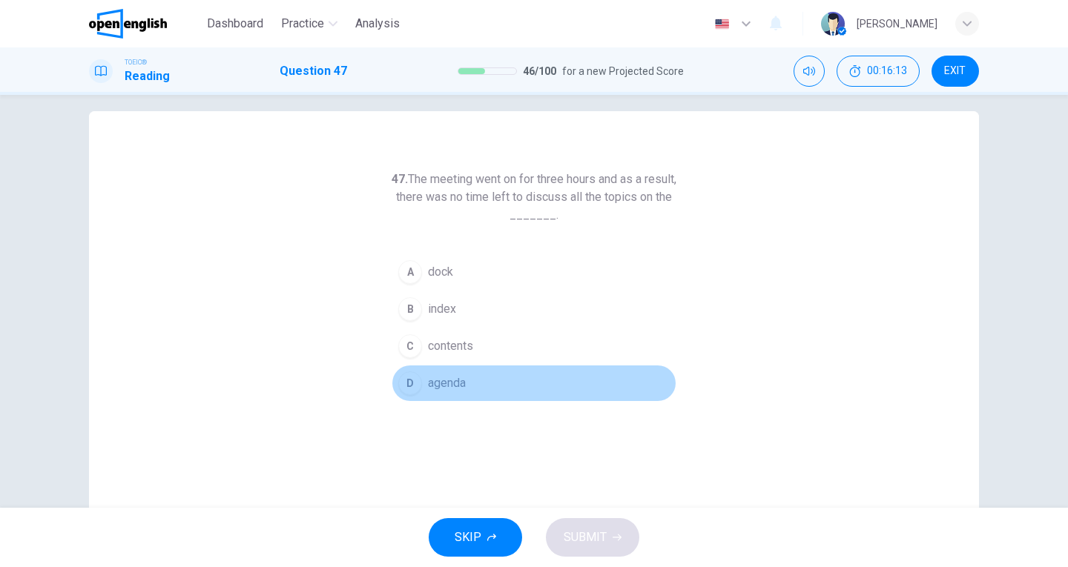
click at [432, 383] on span "agenda" at bounding box center [447, 383] width 38 height 18
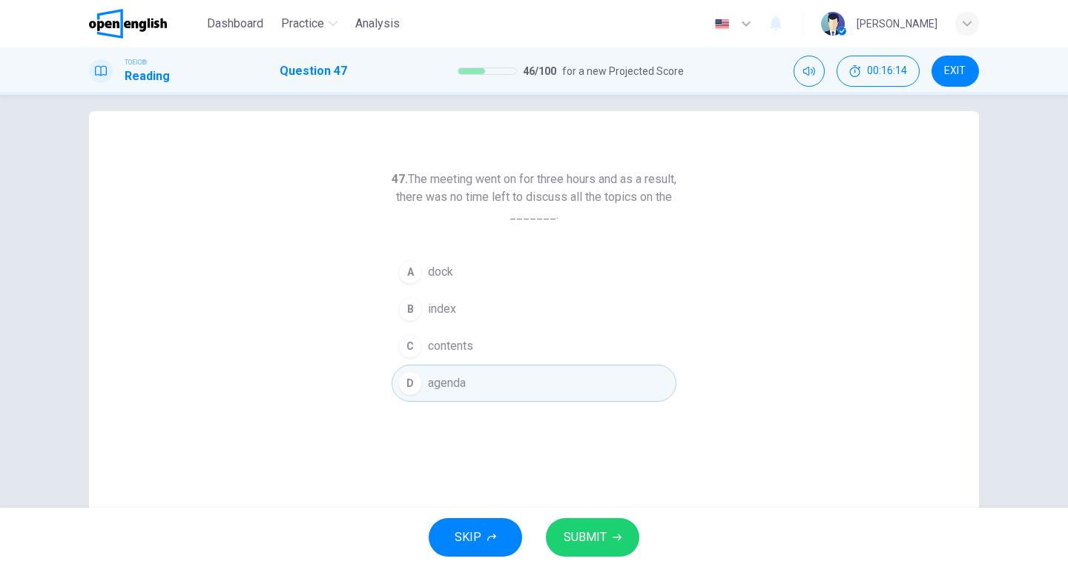
click at [592, 536] on span "SUBMIT" at bounding box center [585, 537] width 43 height 21
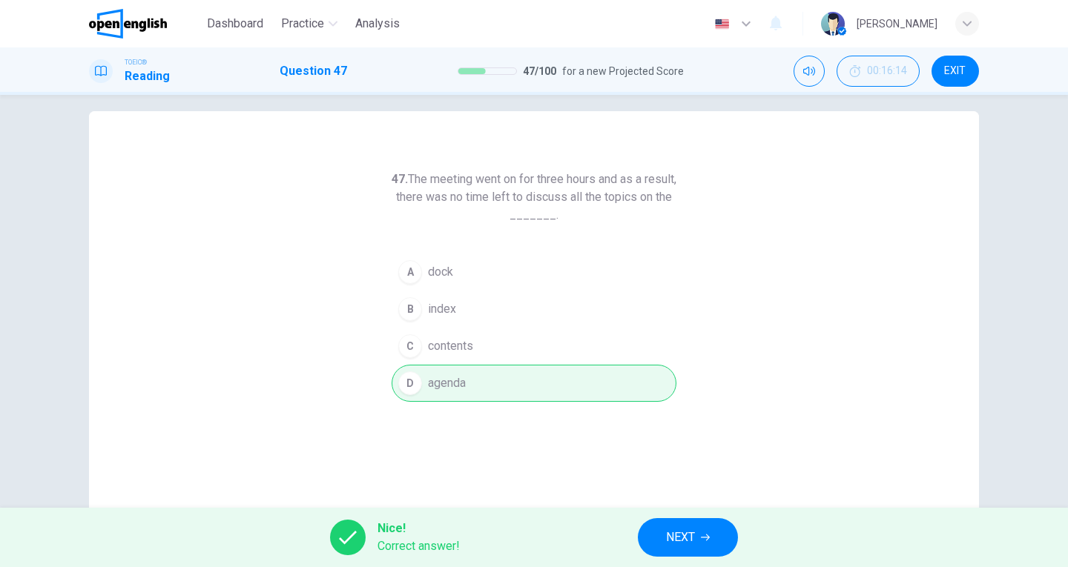
click at [677, 544] on span "NEXT" at bounding box center [680, 537] width 29 height 21
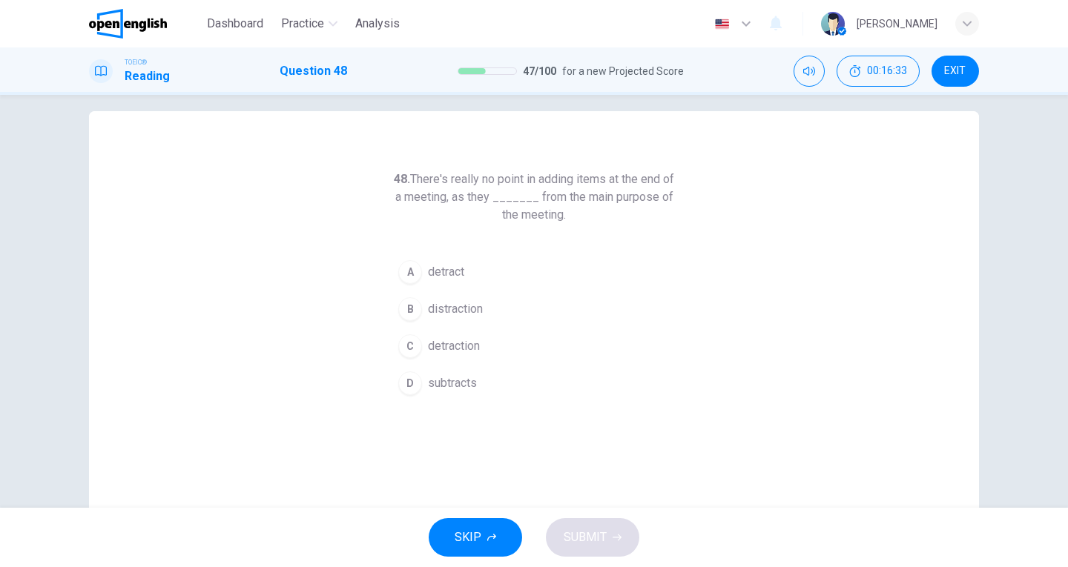
click at [439, 272] on span "detract" at bounding box center [446, 272] width 36 height 18
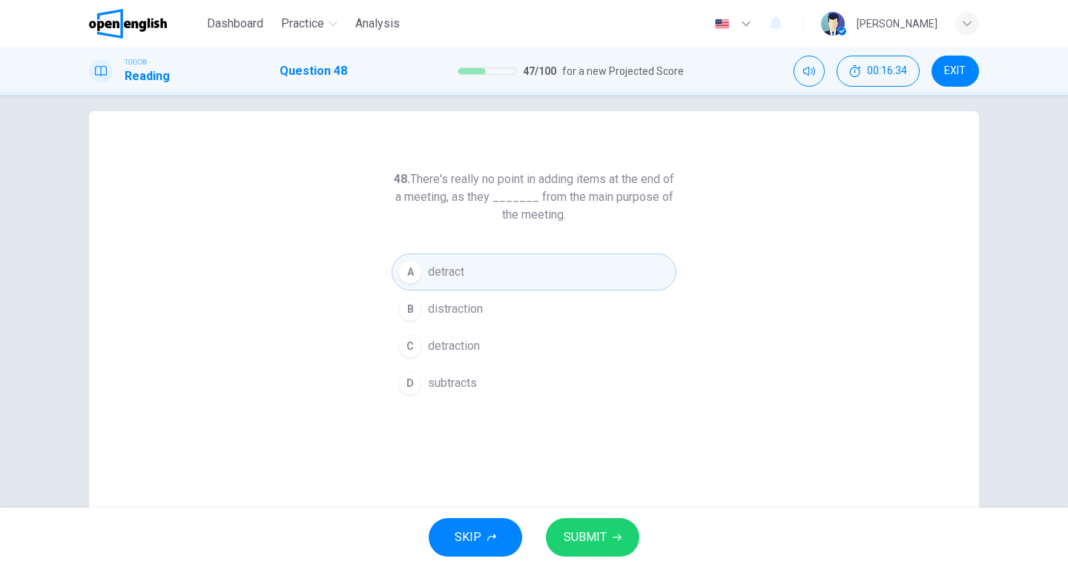
click at [579, 544] on span "SUBMIT" at bounding box center [585, 537] width 43 height 21
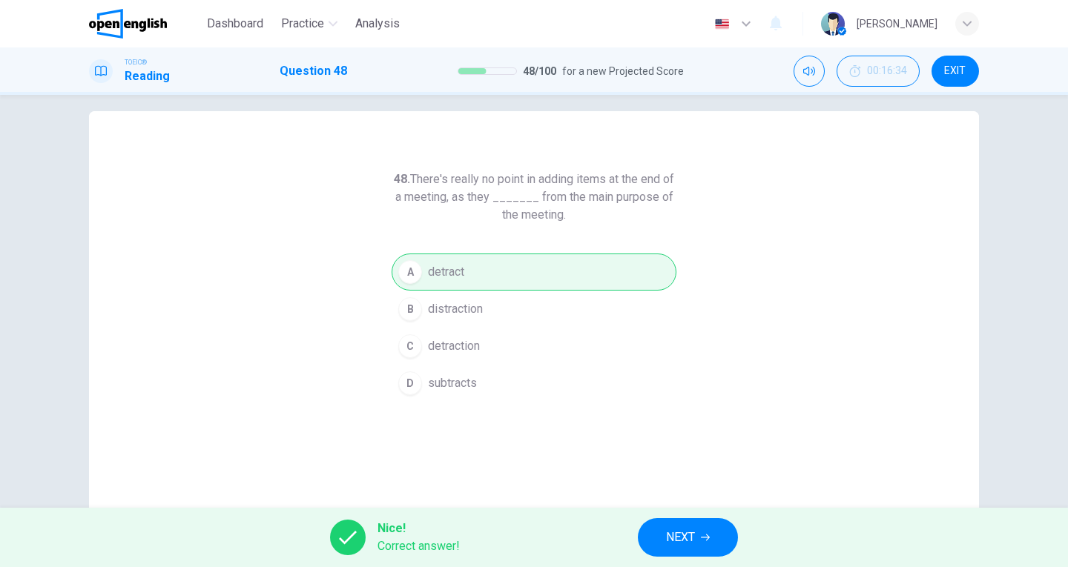
click at [690, 532] on span "NEXT" at bounding box center [680, 537] width 29 height 21
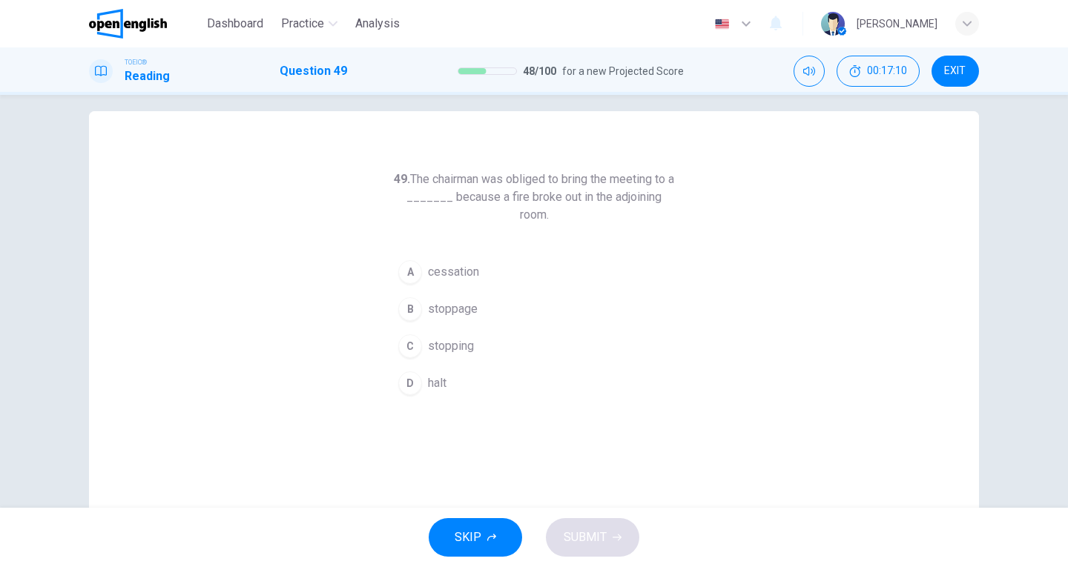
click at [466, 311] on span "stoppage" at bounding box center [453, 309] width 50 height 18
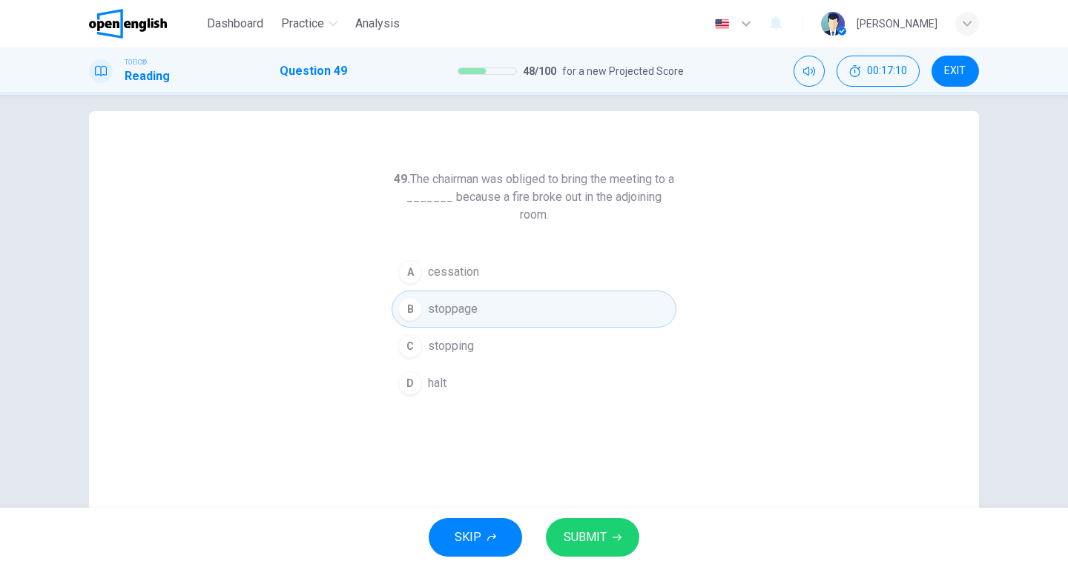
click at [598, 554] on button "SUBMIT" at bounding box center [592, 537] width 93 height 39
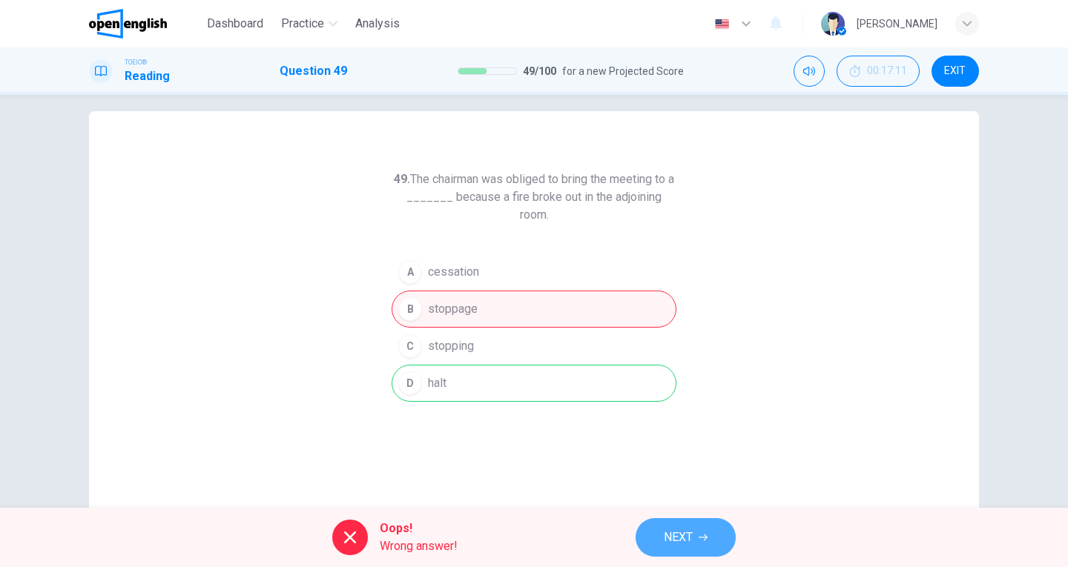
click at [698, 535] on button "NEXT" at bounding box center [685, 537] width 100 height 39
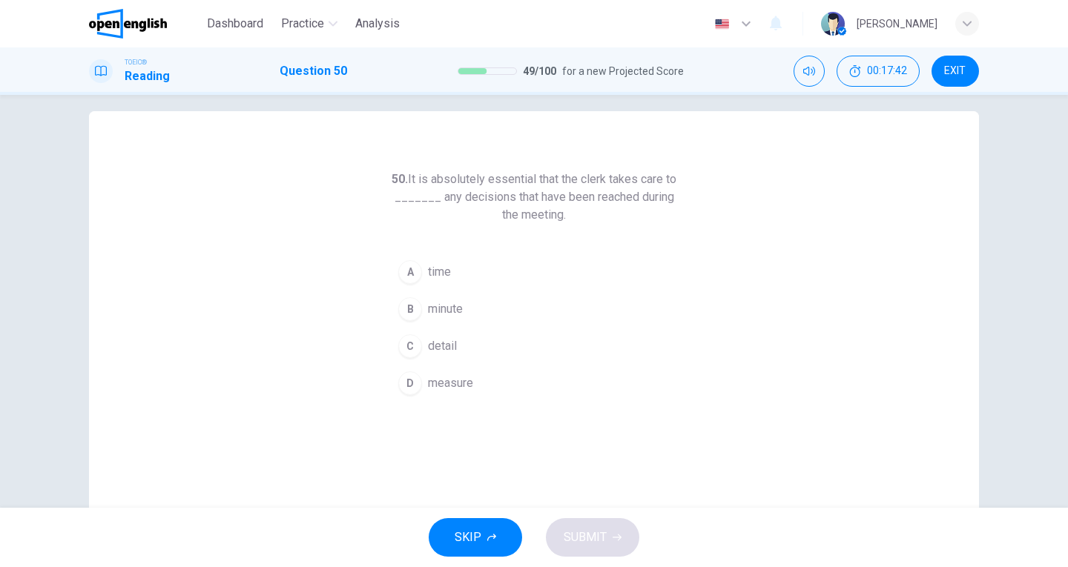
click at [438, 346] on span "detail" at bounding box center [442, 346] width 29 height 18
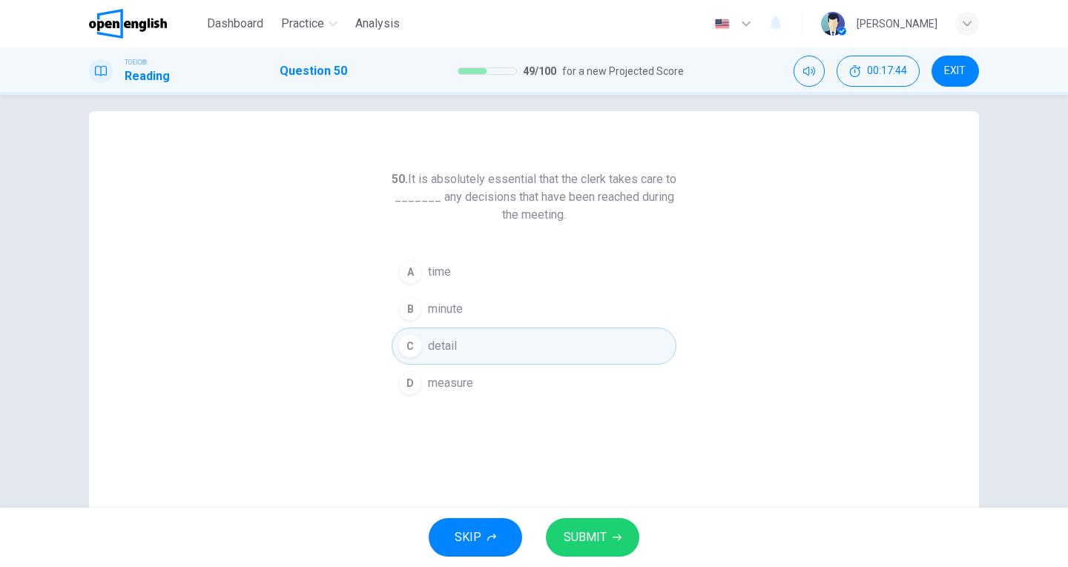
click at [570, 531] on span "SUBMIT" at bounding box center [585, 537] width 43 height 21
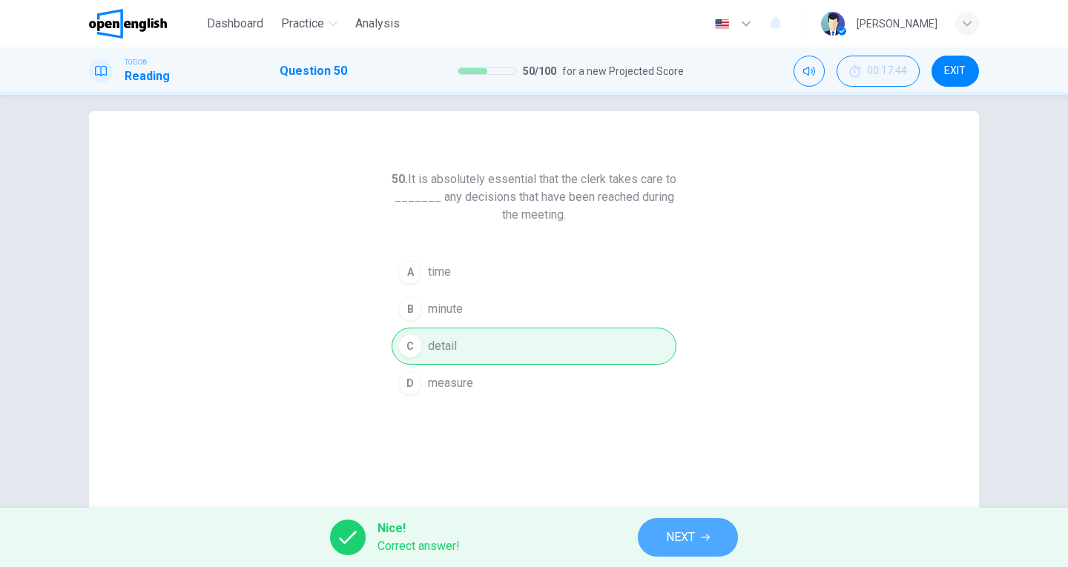
click at [685, 544] on span "NEXT" at bounding box center [680, 537] width 29 height 21
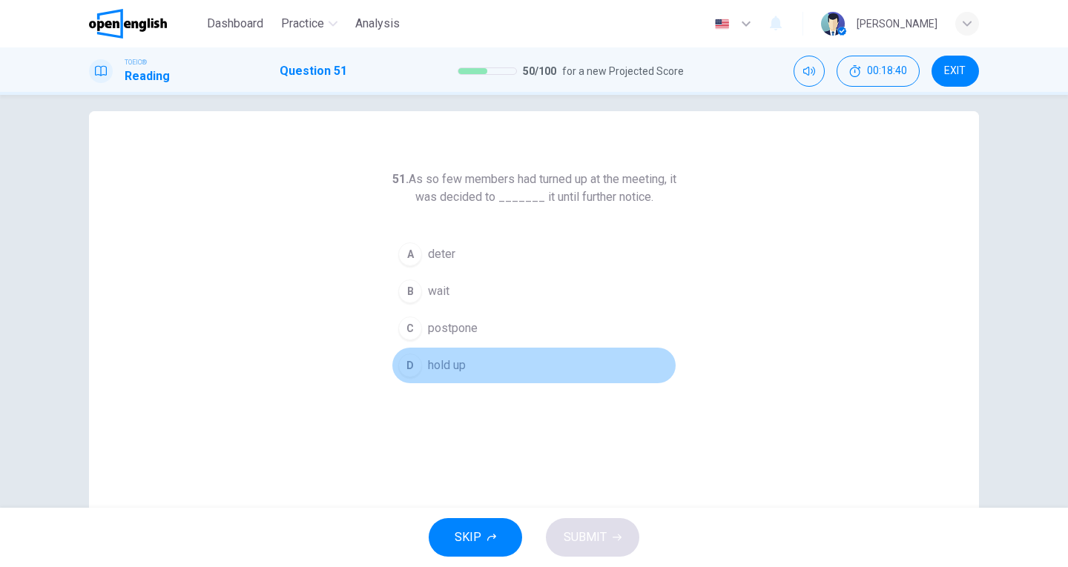
click at [452, 363] on span "hold up" at bounding box center [447, 366] width 38 height 18
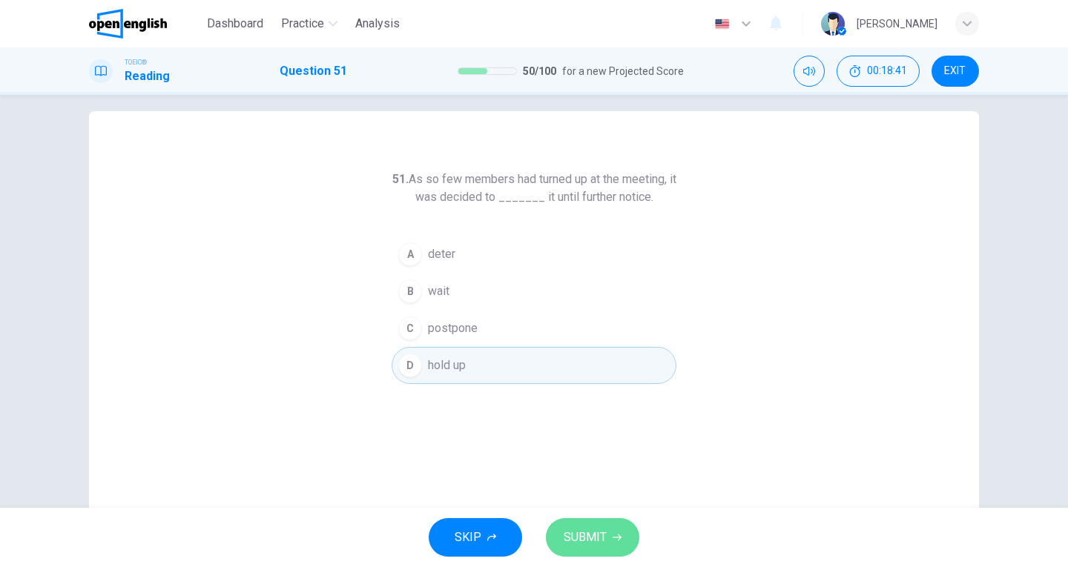
click at [610, 530] on button "SUBMIT" at bounding box center [592, 537] width 93 height 39
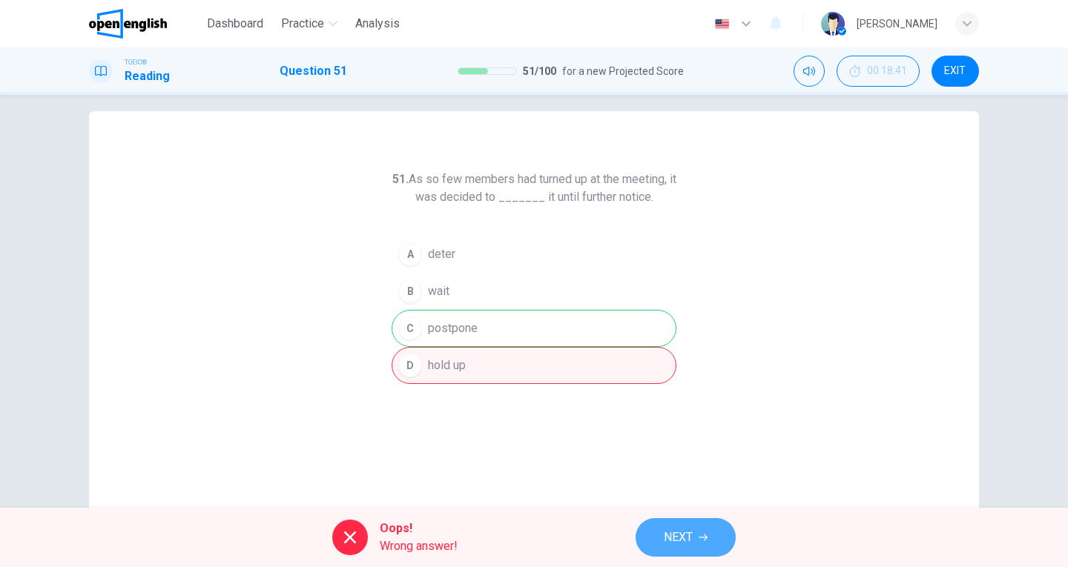
click at [687, 539] on span "NEXT" at bounding box center [678, 537] width 29 height 21
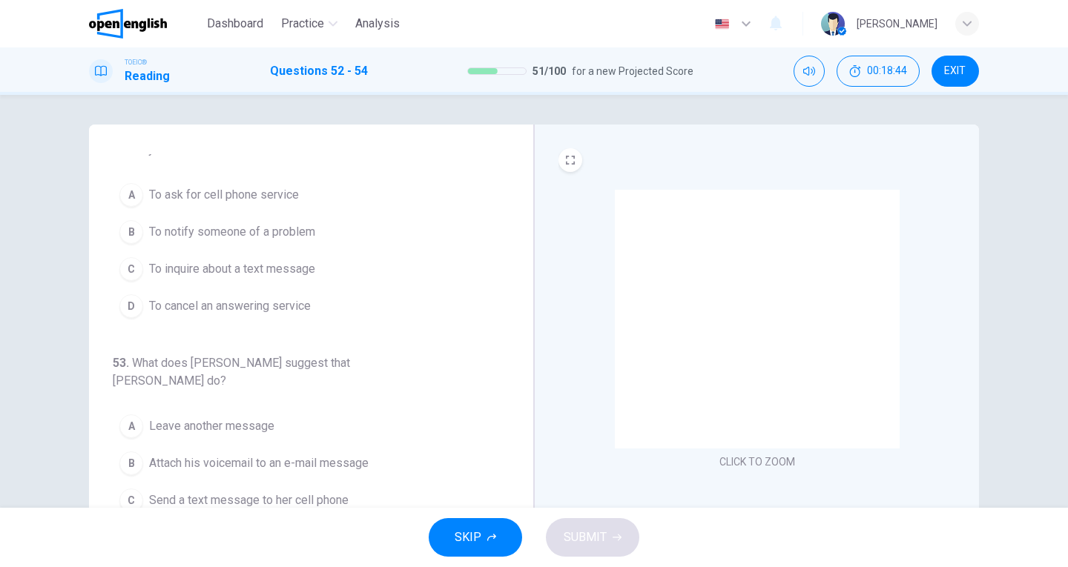
scroll to position [0, 0]
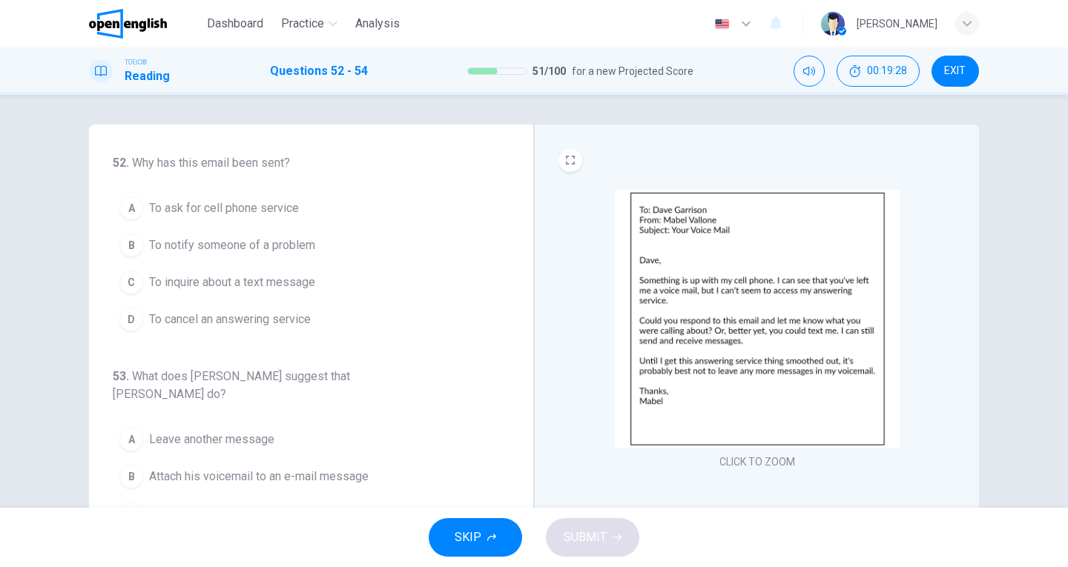
click at [199, 245] on span "To notify someone of a problem" at bounding box center [232, 246] width 166 height 18
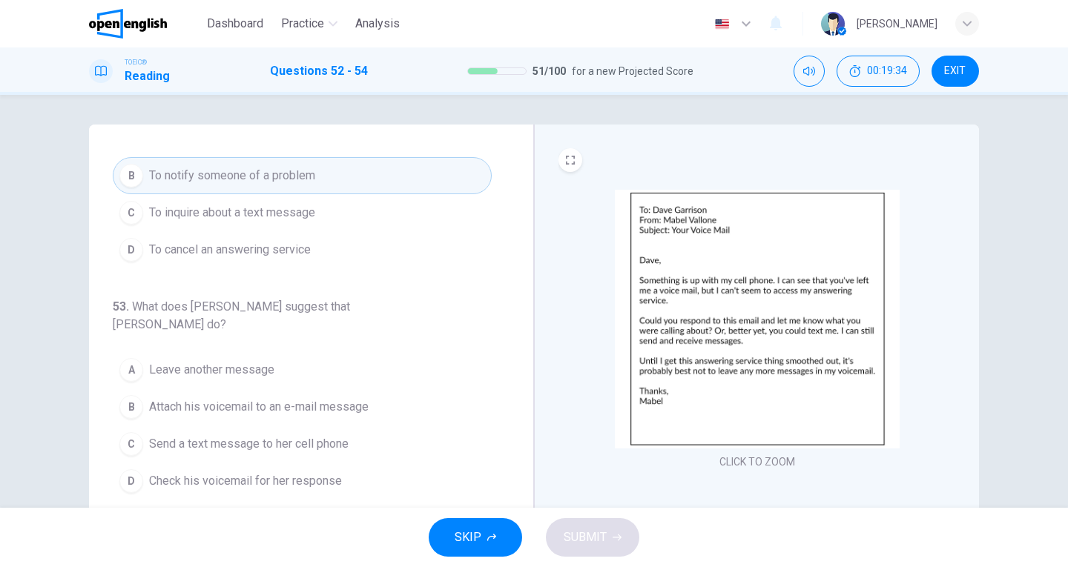
scroll to position [148, 0]
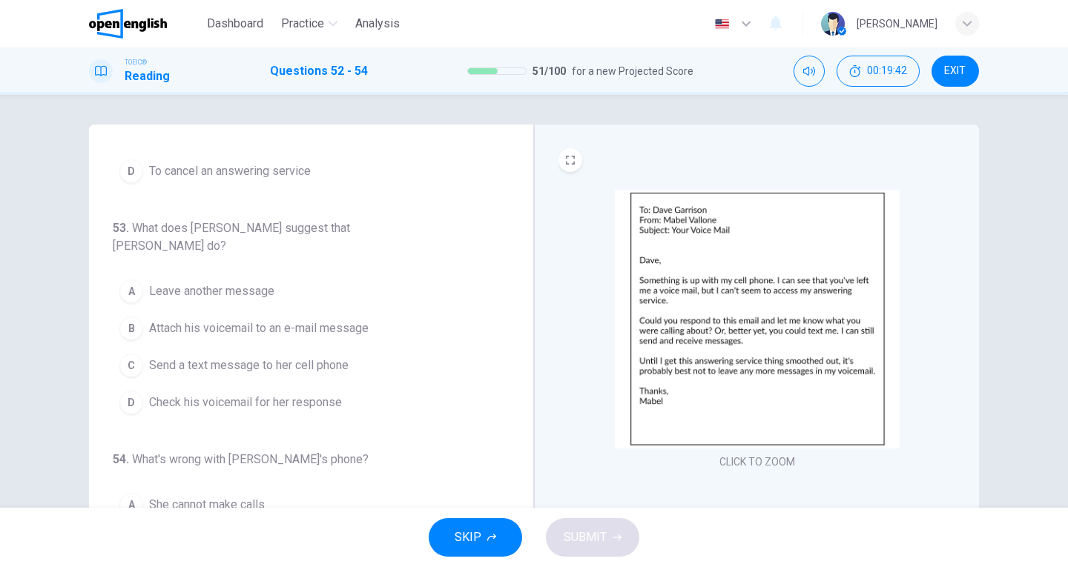
click at [247, 357] on span "Send a text message to her cell phone" at bounding box center [248, 366] width 199 height 18
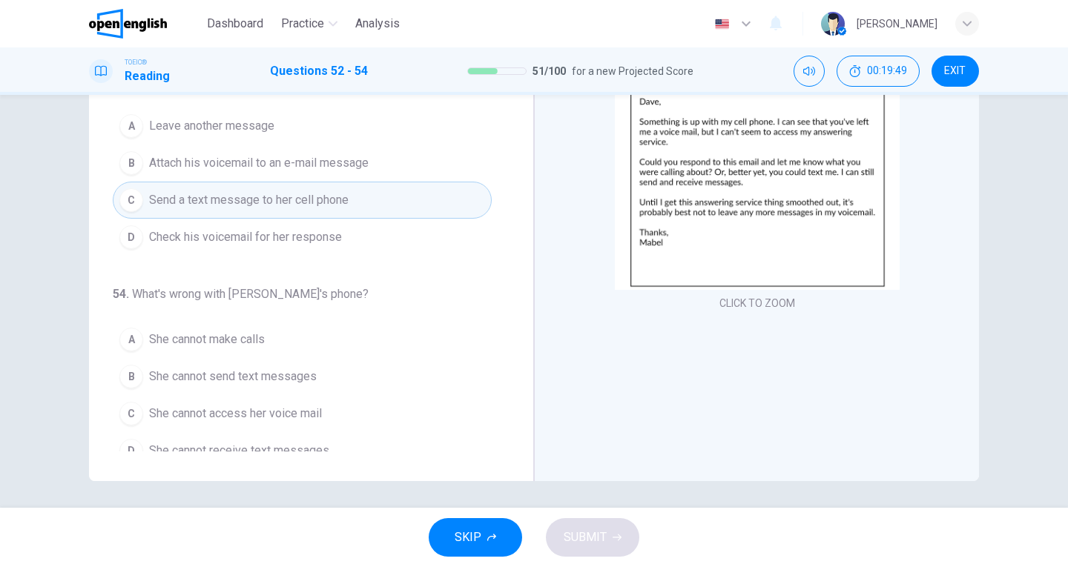
scroll to position [162, 0]
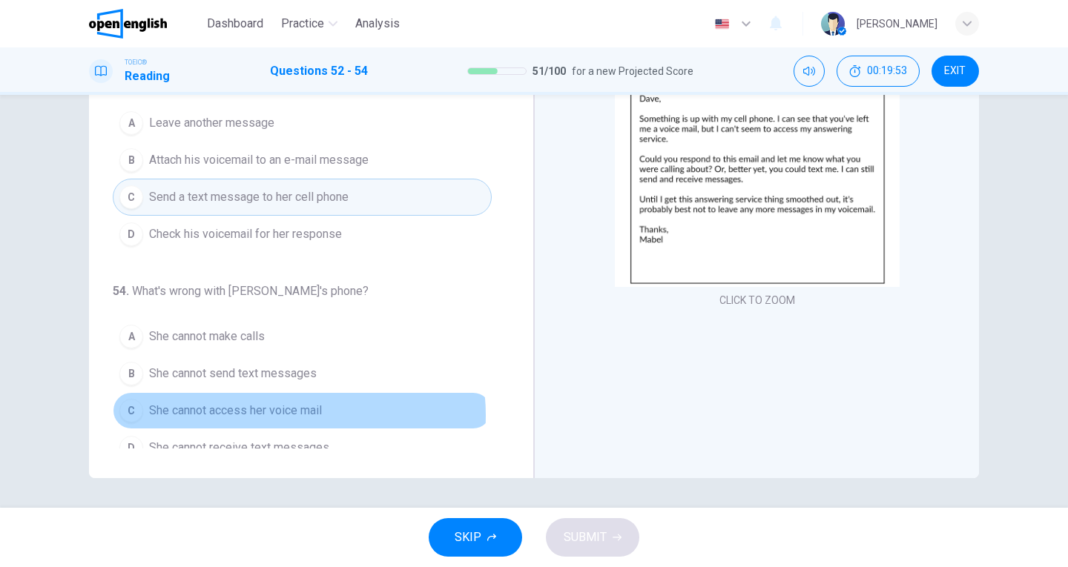
click at [284, 402] on span "She cannot access her voice mail" at bounding box center [235, 411] width 173 height 18
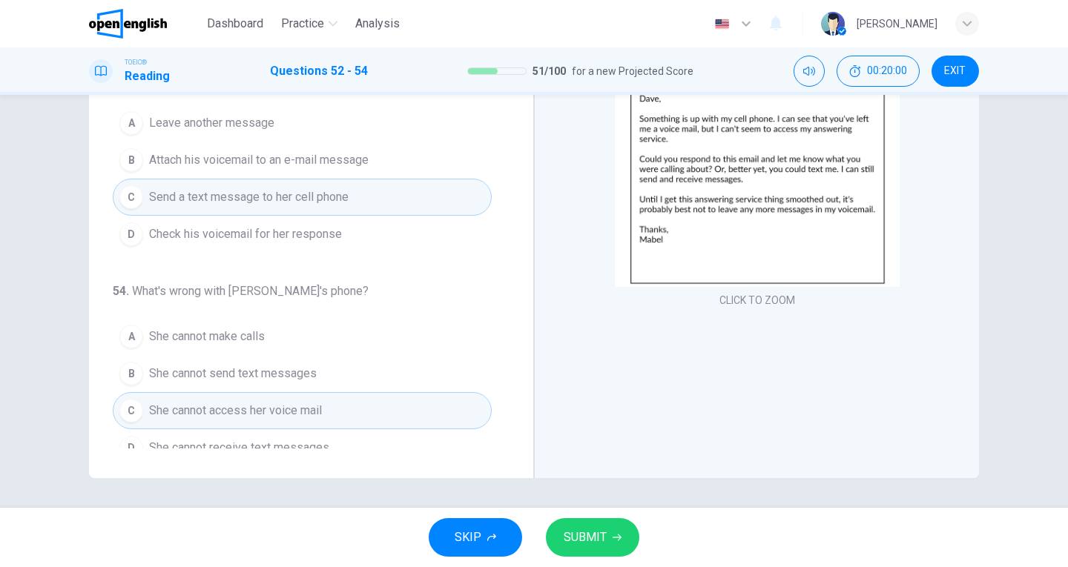
click at [598, 533] on span "SUBMIT" at bounding box center [585, 537] width 43 height 21
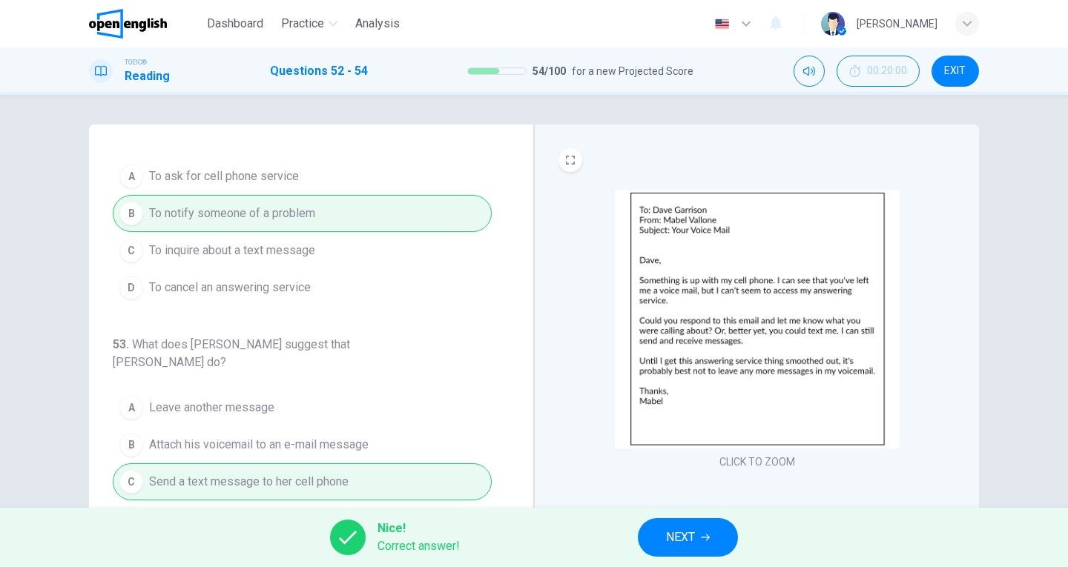
scroll to position [7, 0]
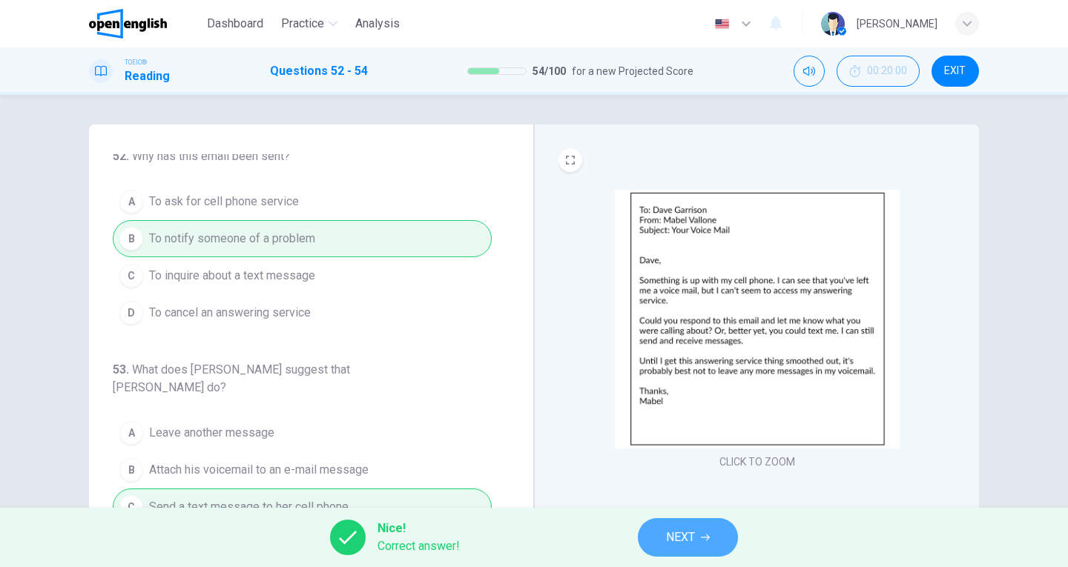
click at [703, 547] on button "NEXT" at bounding box center [688, 537] width 100 height 39
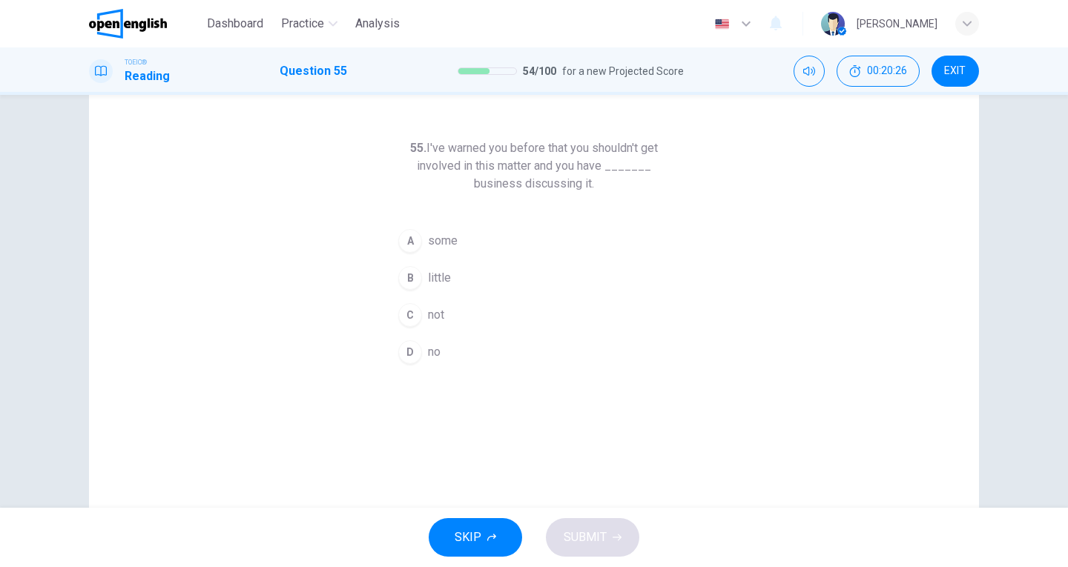
scroll to position [13, 0]
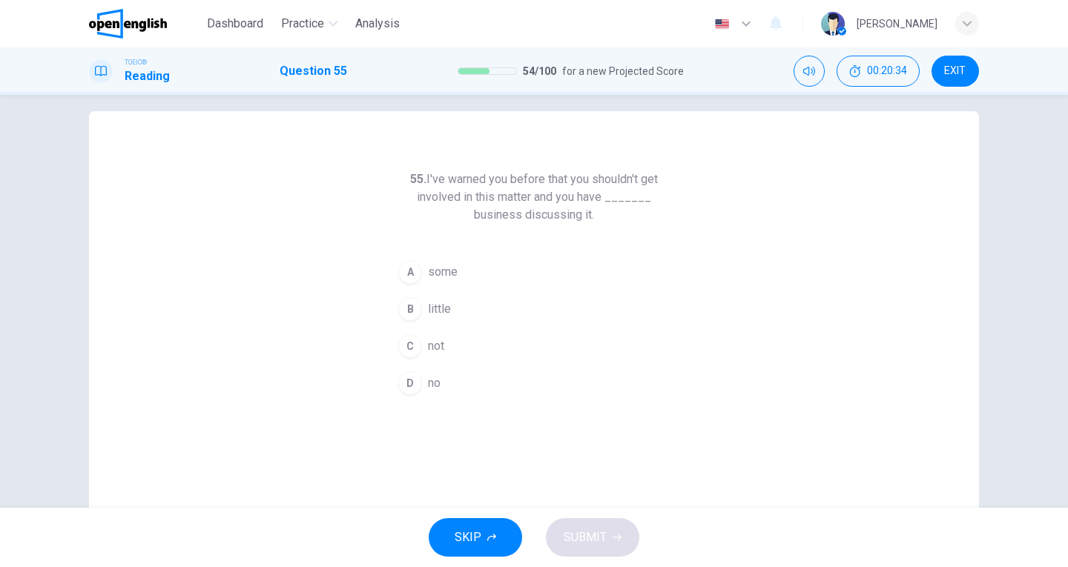
click at [435, 345] on span "not" at bounding box center [436, 346] width 16 height 18
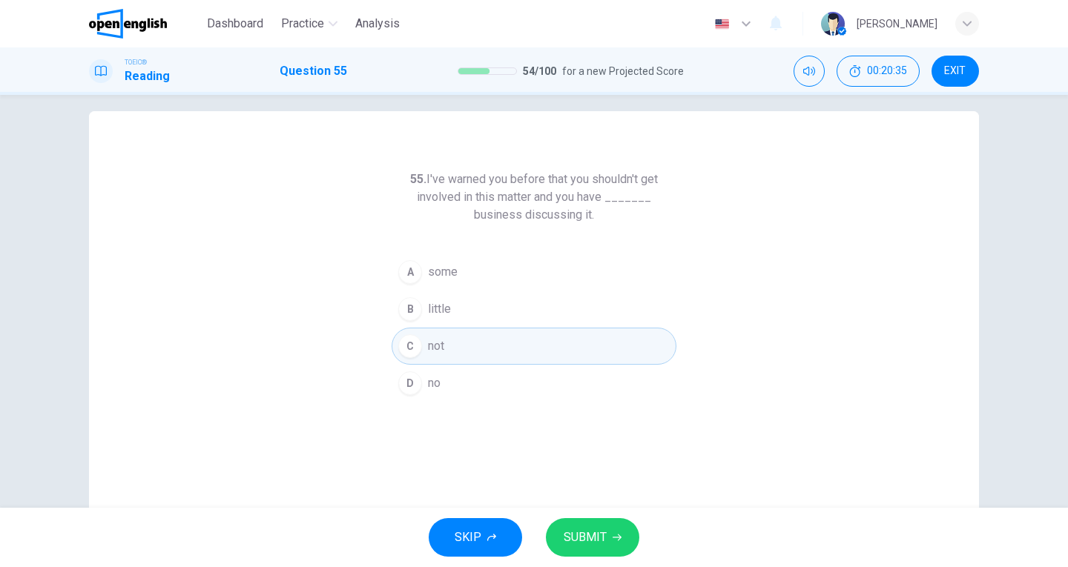
click at [601, 528] on span "SUBMIT" at bounding box center [585, 537] width 43 height 21
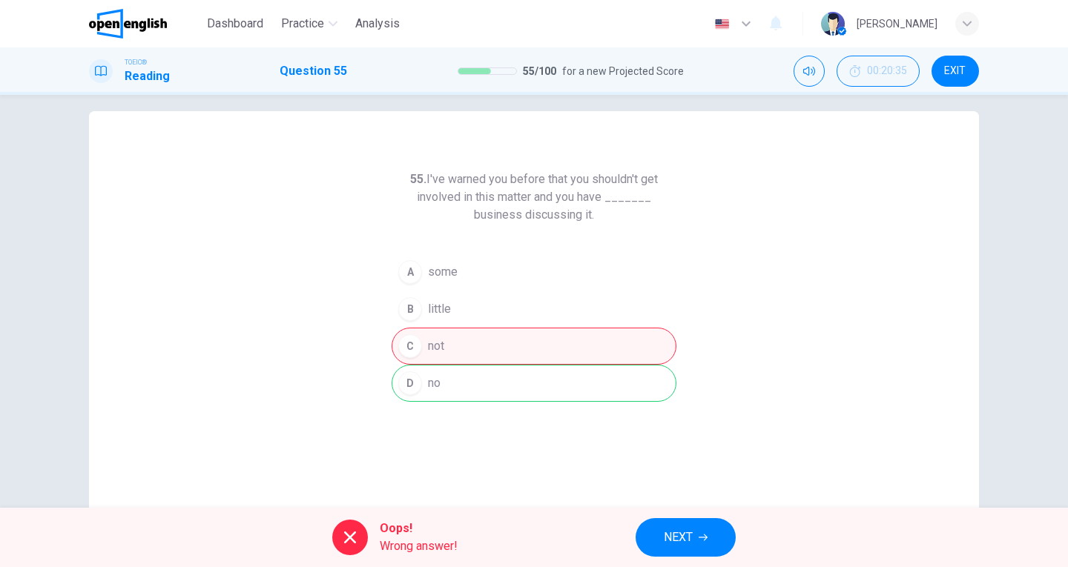
click at [681, 533] on span "NEXT" at bounding box center [678, 537] width 29 height 21
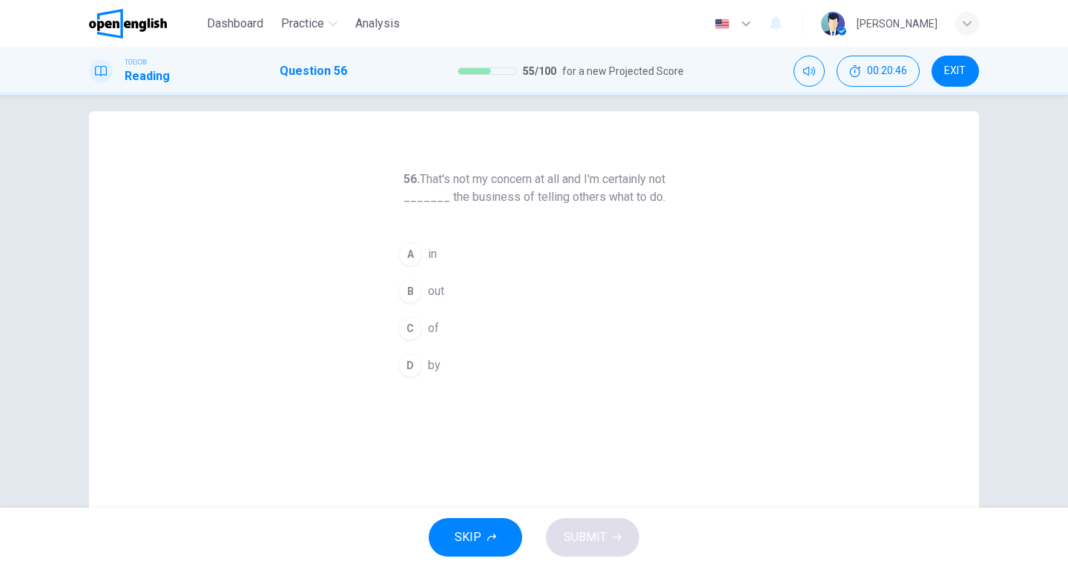
click at [412, 254] on div "A" at bounding box center [410, 254] width 24 height 24
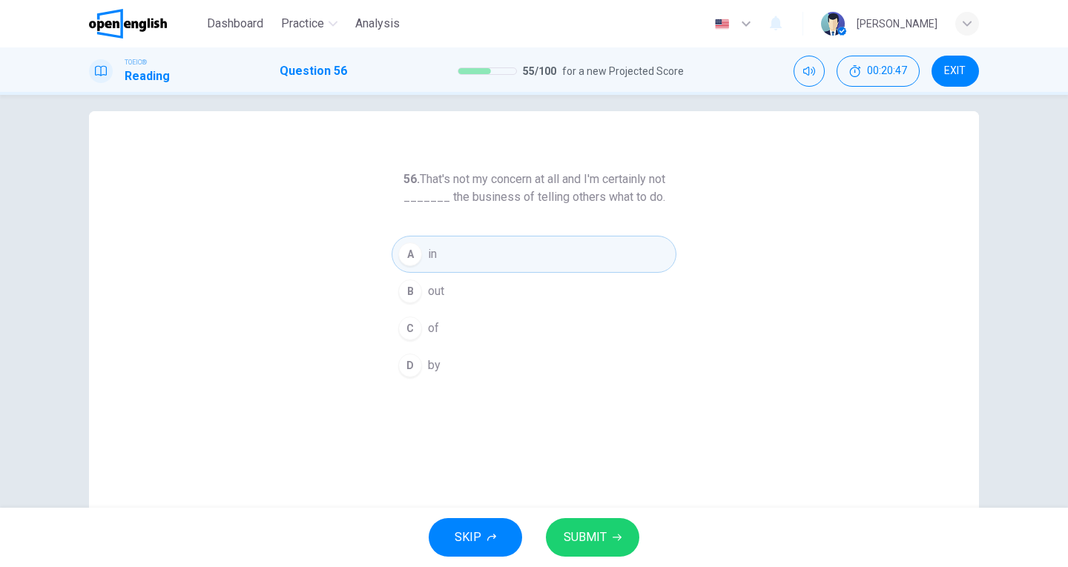
click at [578, 529] on span "SUBMIT" at bounding box center [585, 537] width 43 height 21
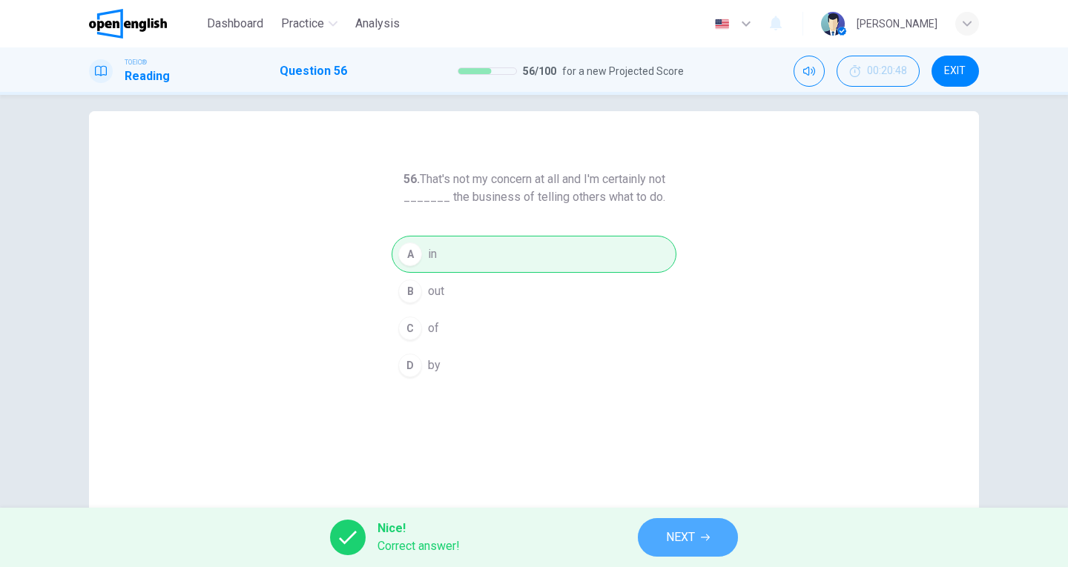
click at [679, 534] on span "NEXT" at bounding box center [680, 537] width 29 height 21
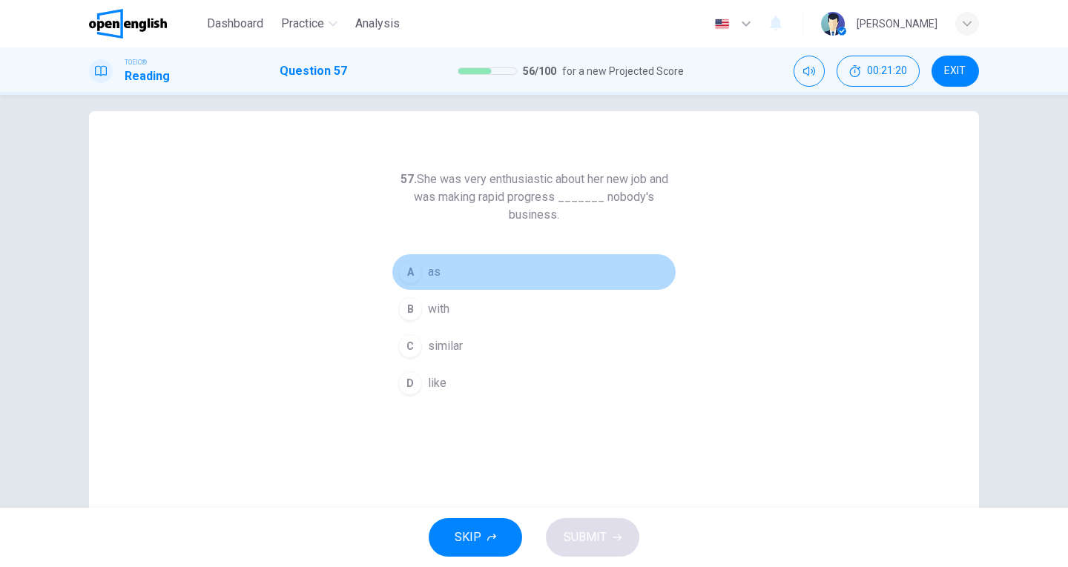
click at [409, 272] on div "A" at bounding box center [410, 272] width 24 height 24
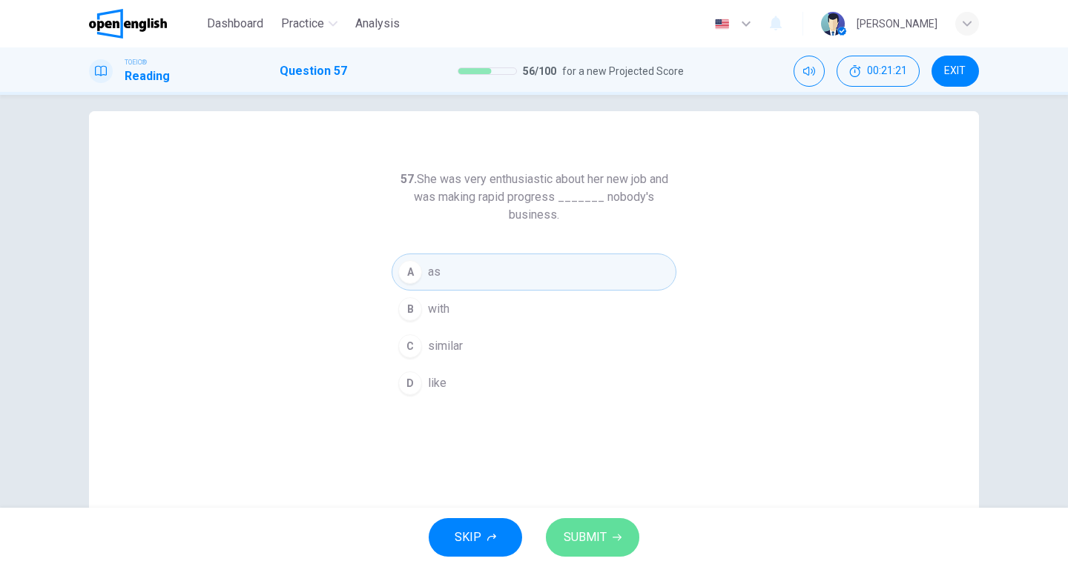
click at [570, 540] on span "SUBMIT" at bounding box center [585, 537] width 43 height 21
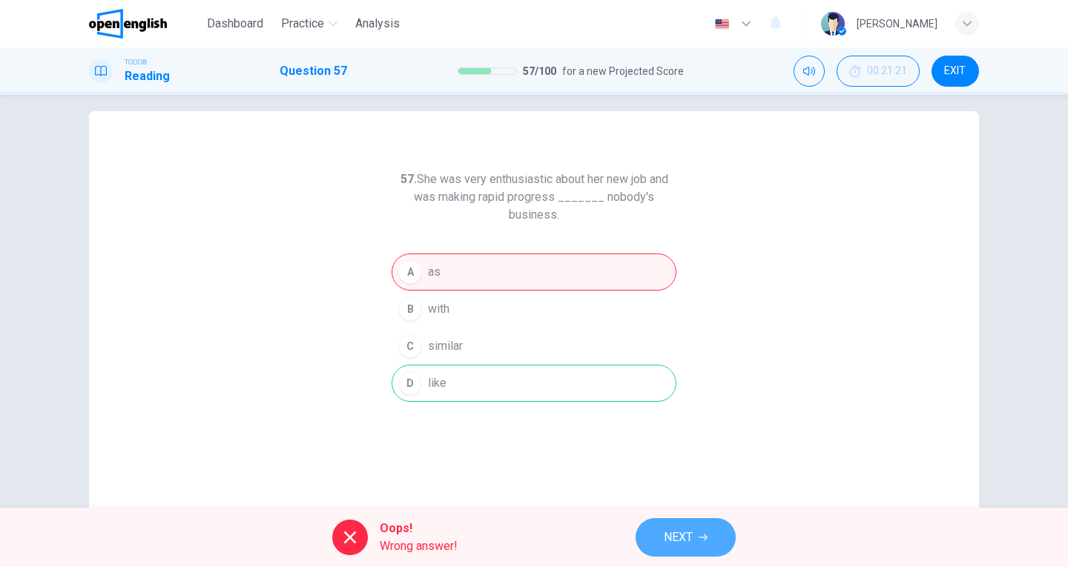
click at [678, 533] on span "NEXT" at bounding box center [678, 537] width 29 height 21
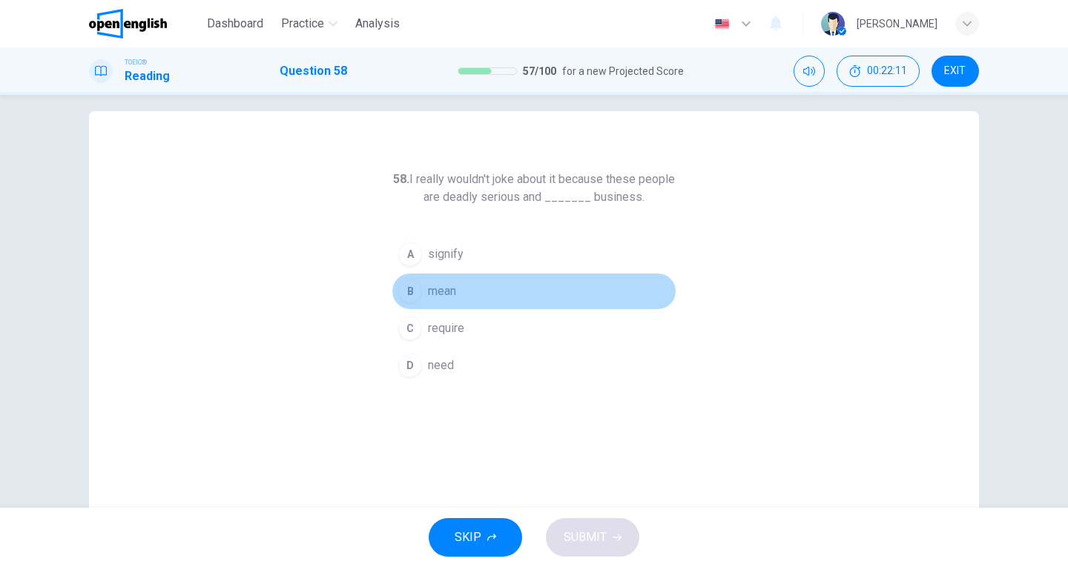
click at [408, 291] on div "B" at bounding box center [410, 292] width 24 height 24
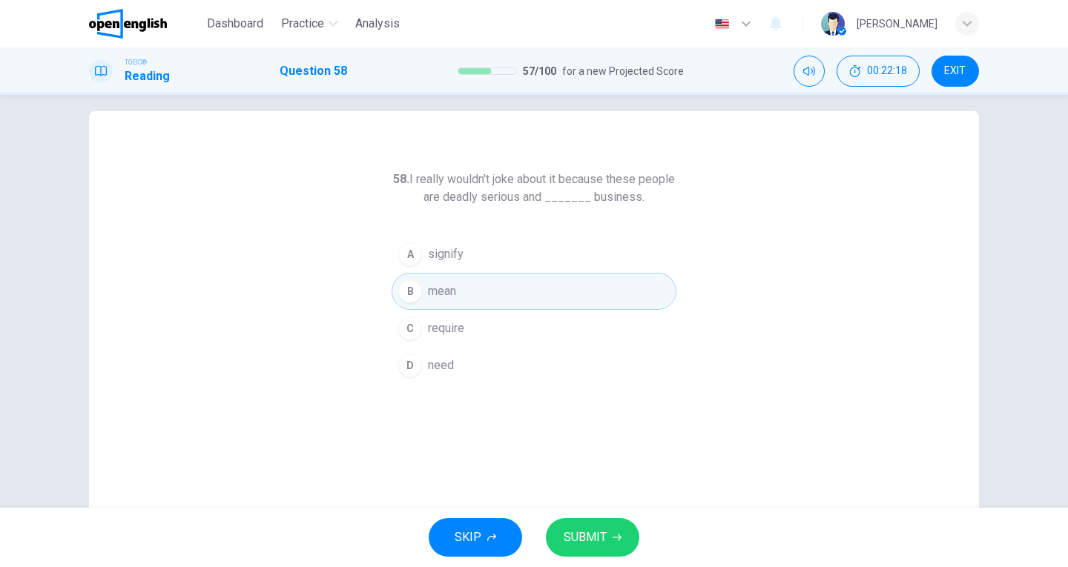
click at [604, 527] on span "SUBMIT" at bounding box center [585, 537] width 43 height 21
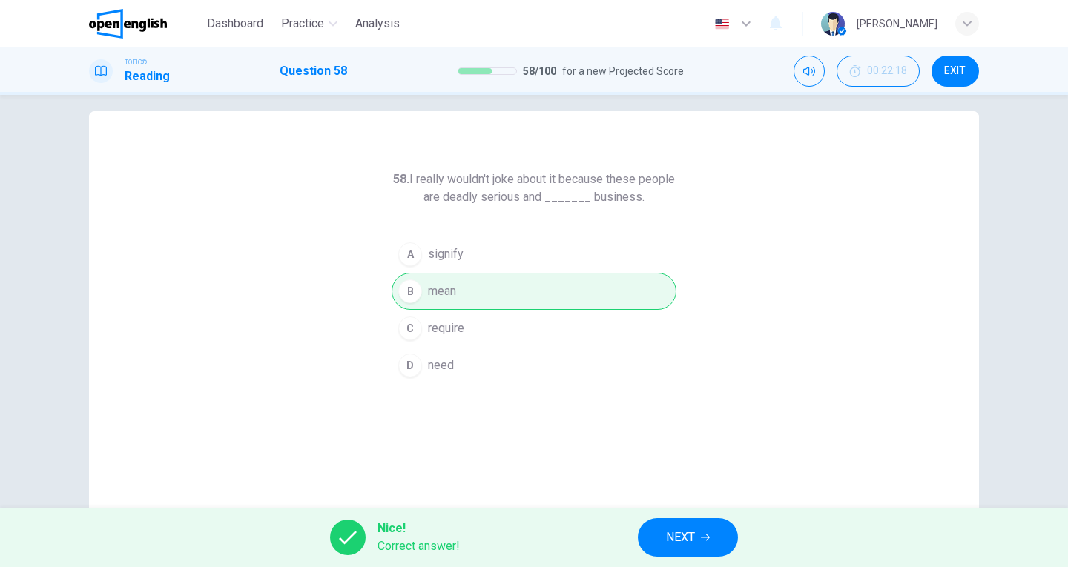
click at [1005, 184] on div "58. I really wouldn't joke about it because these people are deadly serious and…" at bounding box center [534, 301] width 1068 height 413
click at [670, 324] on div "A signify B mean C require D need" at bounding box center [534, 310] width 285 height 148
click at [695, 538] on span "NEXT" at bounding box center [680, 537] width 29 height 21
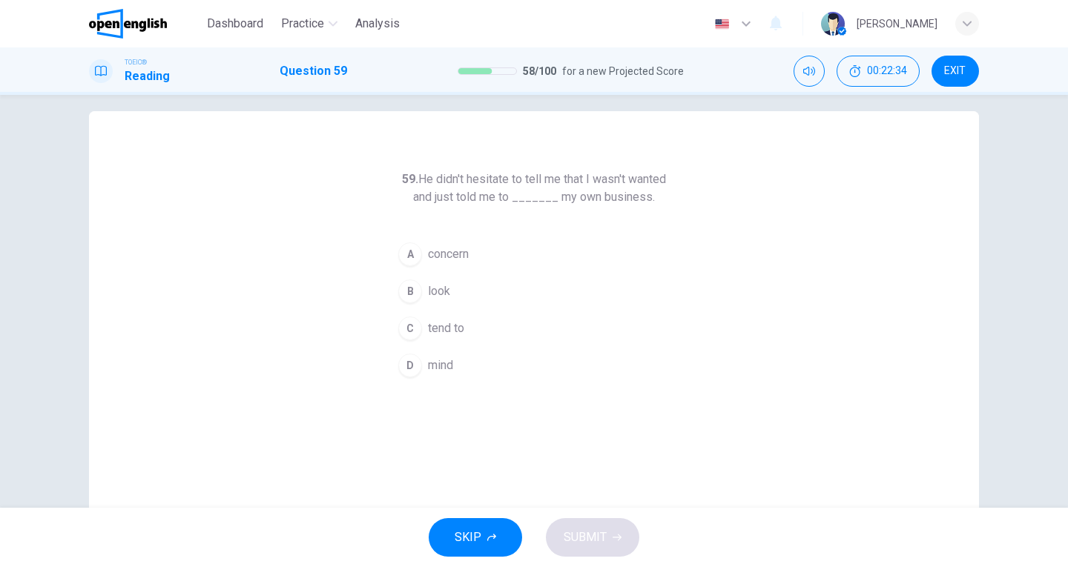
click at [786, 177] on div "59. He didn't hesitate to tell me that I wasn't wanted and just told me to ____…" at bounding box center [534, 368] width 890 height 515
click at [440, 253] on span "concern" at bounding box center [448, 254] width 41 height 18
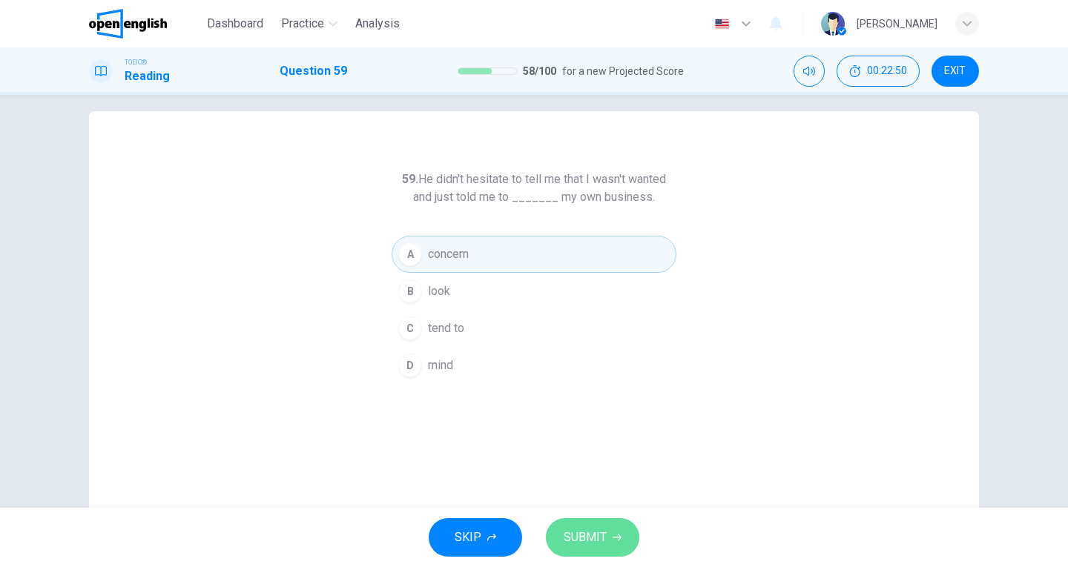
click at [611, 544] on button "SUBMIT" at bounding box center [592, 537] width 93 height 39
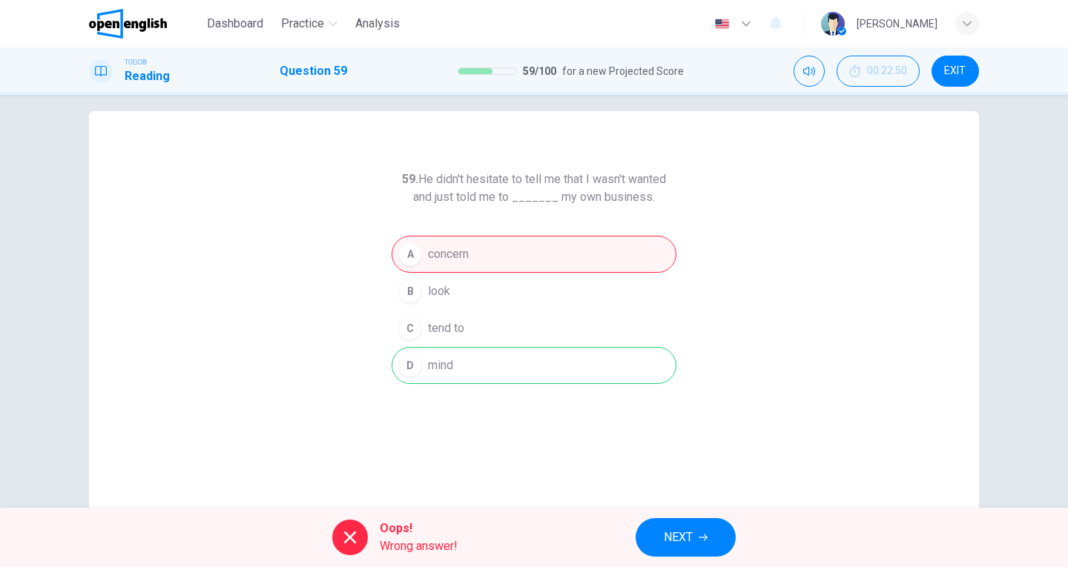
click at [680, 544] on span "NEXT" at bounding box center [678, 537] width 29 height 21
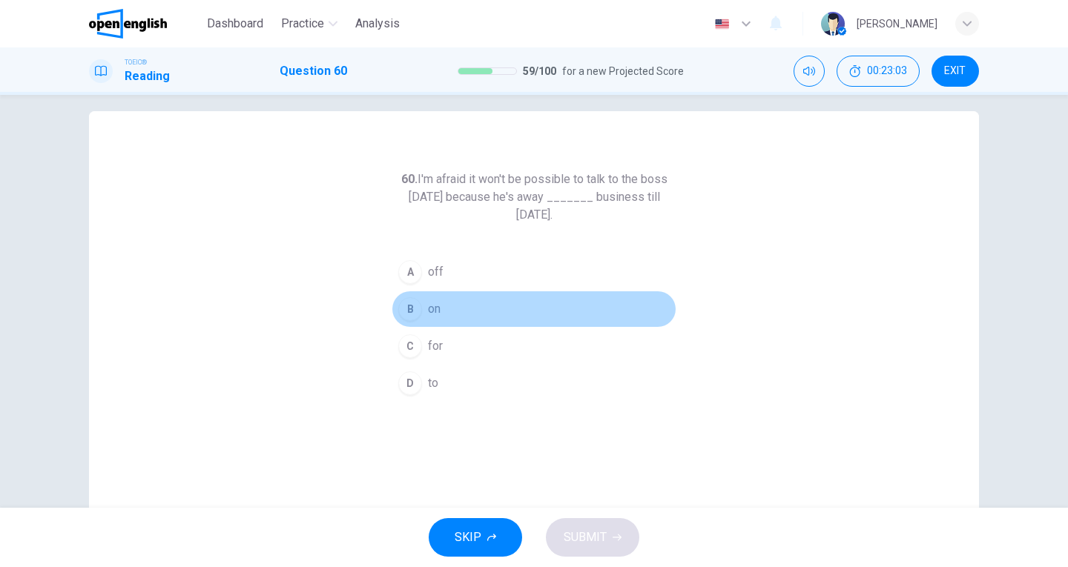
click at [428, 310] on span "on" at bounding box center [434, 309] width 13 height 18
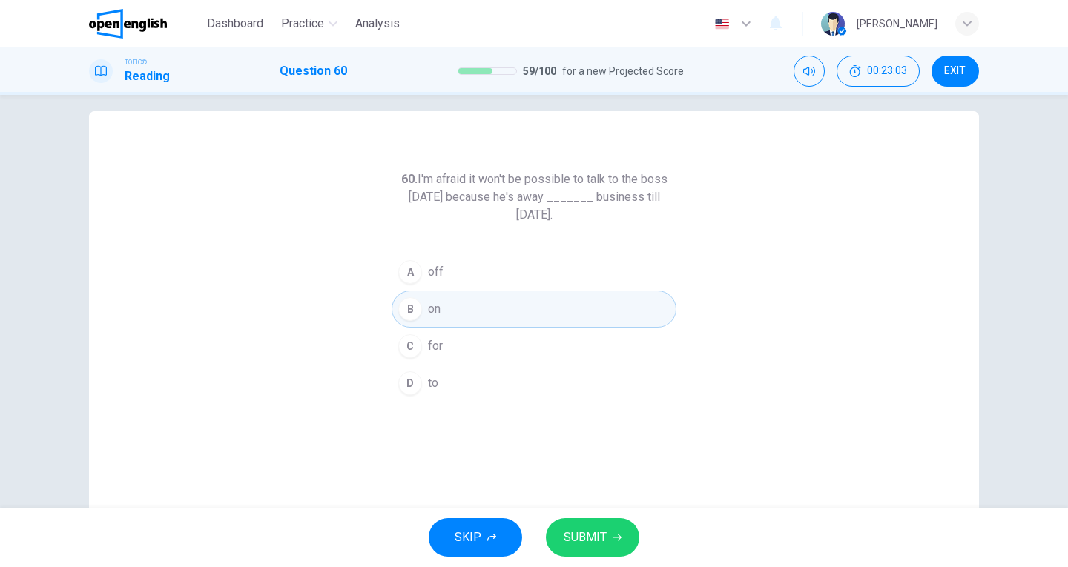
click at [568, 517] on div "SKIP SUBMIT" at bounding box center [534, 537] width 1068 height 59
click at [582, 538] on span "SUBMIT" at bounding box center [585, 537] width 43 height 21
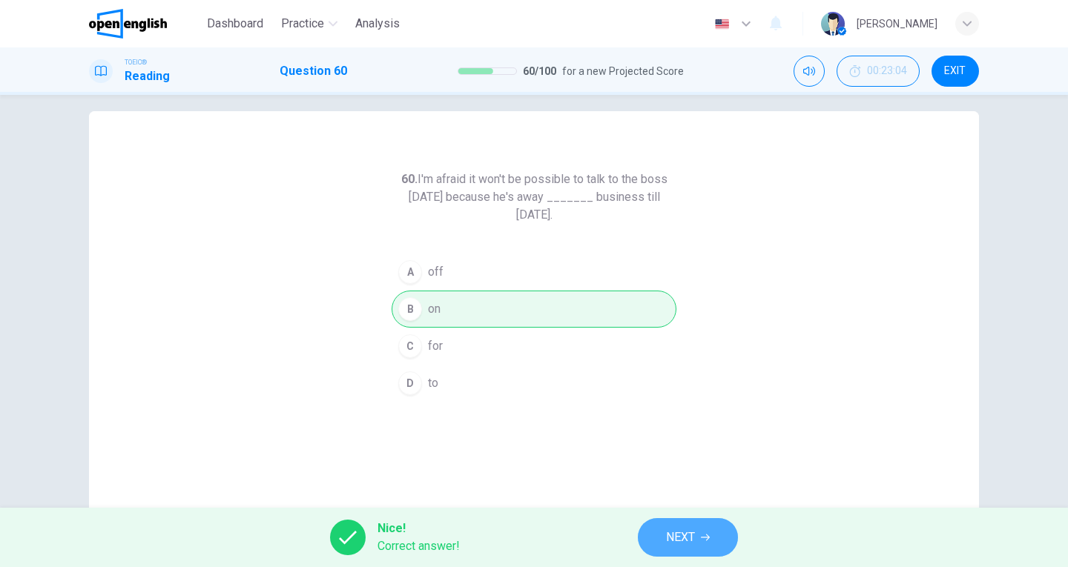
click at [667, 536] on span "NEXT" at bounding box center [680, 537] width 29 height 21
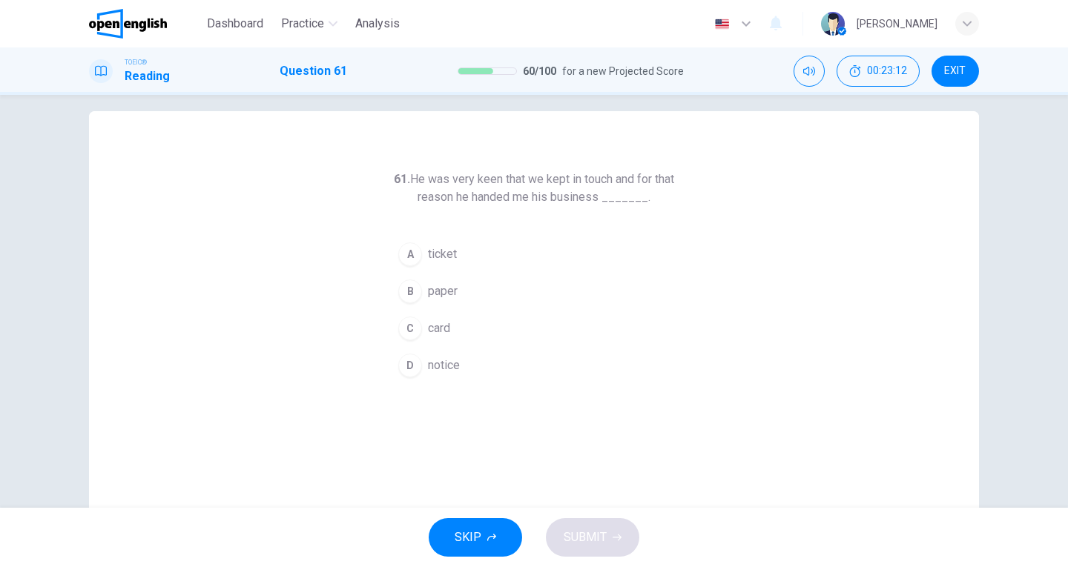
click at [435, 331] on span "card" at bounding box center [439, 329] width 22 height 18
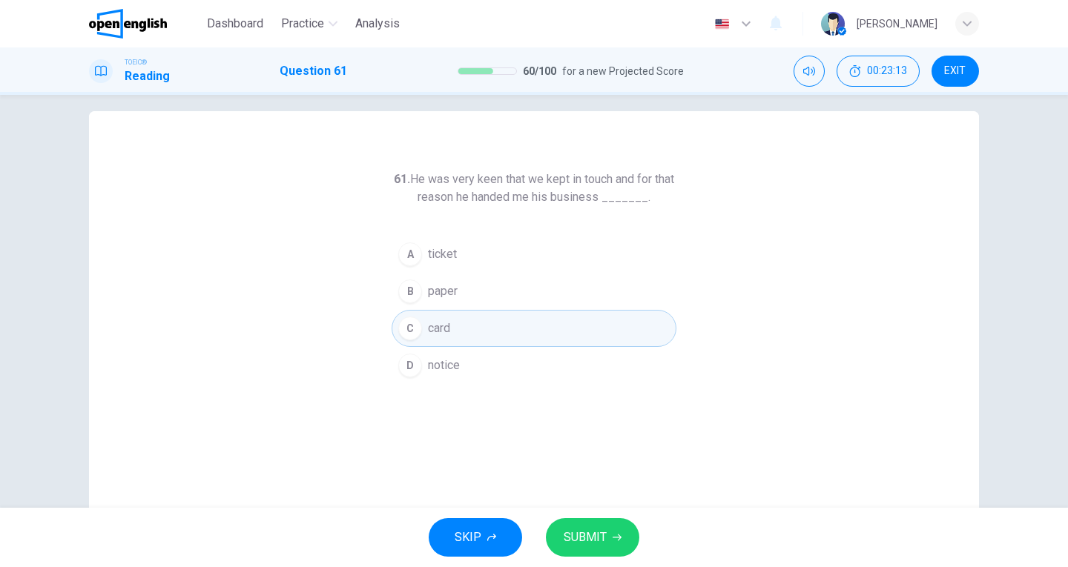
click at [604, 531] on span "SUBMIT" at bounding box center [585, 537] width 43 height 21
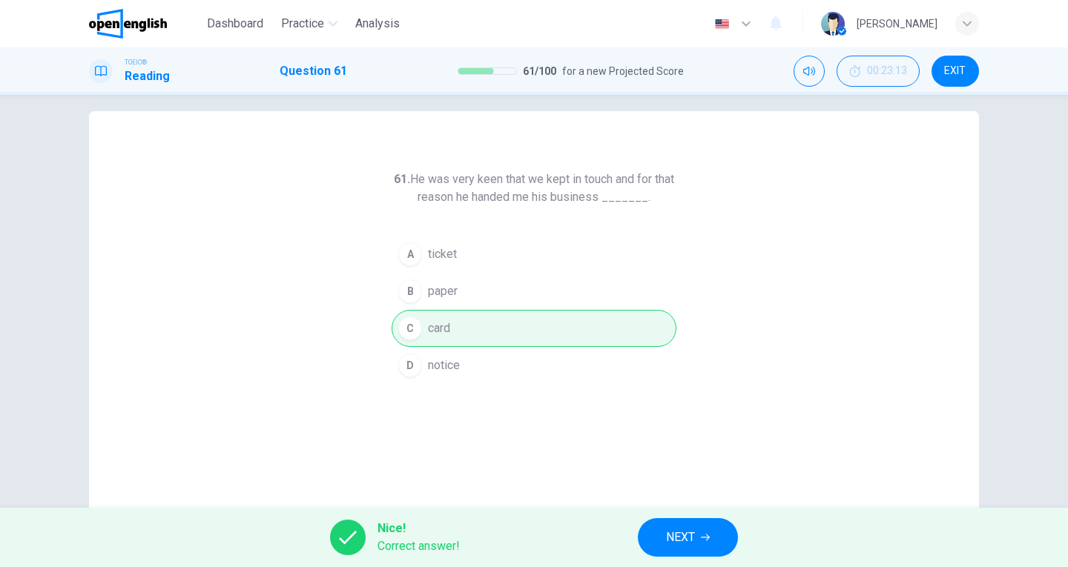
click at [683, 541] on span "NEXT" at bounding box center [680, 537] width 29 height 21
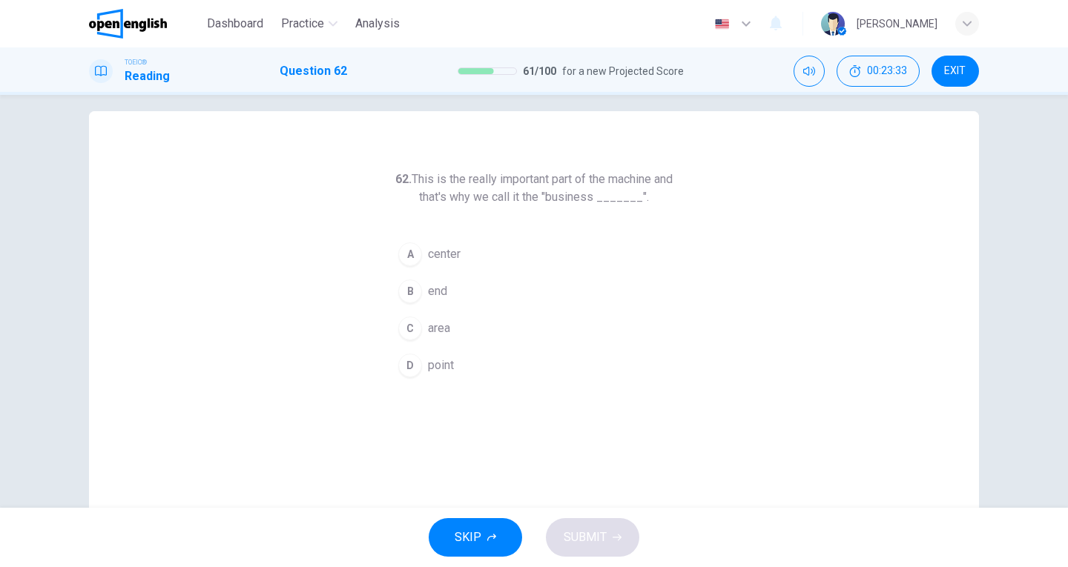
click at [437, 261] on span "center" at bounding box center [444, 254] width 33 height 18
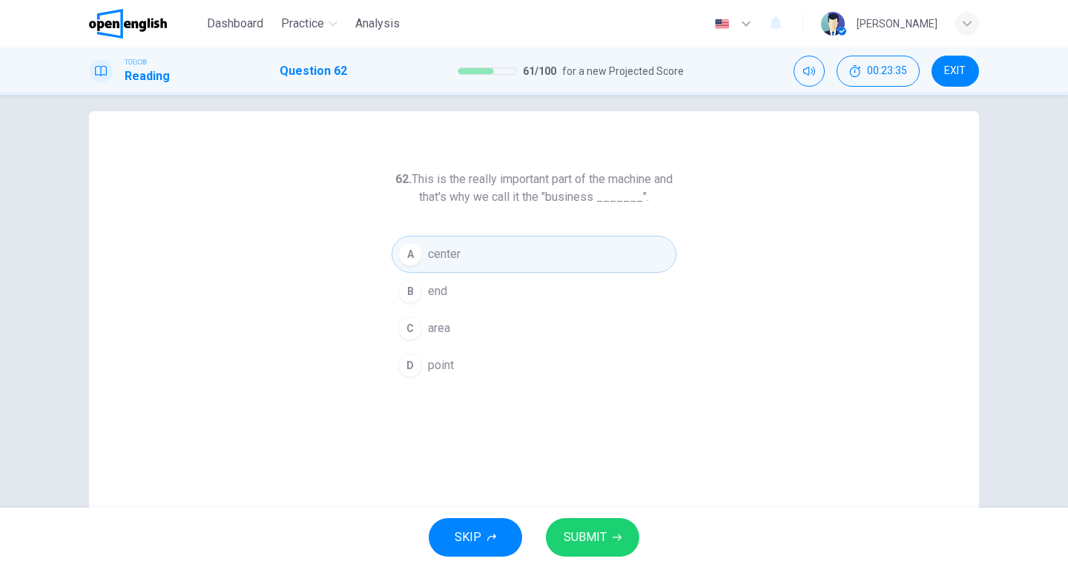
click at [596, 539] on span "SUBMIT" at bounding box center [585, 537] width 43 height 21
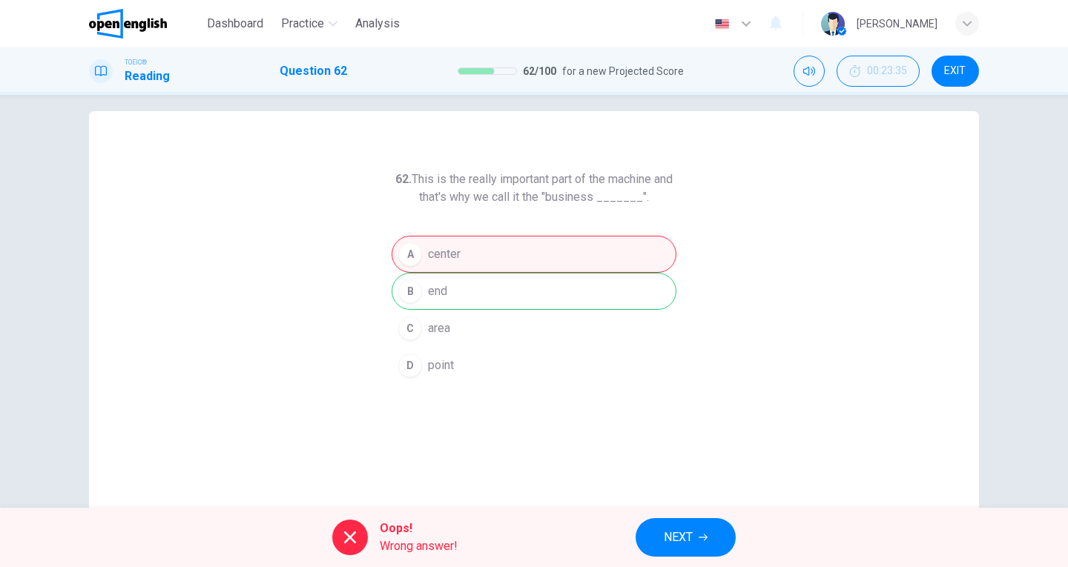
click at [687, 535] on span "NEXT" at bounding box center [678, 537] width 29 height 21
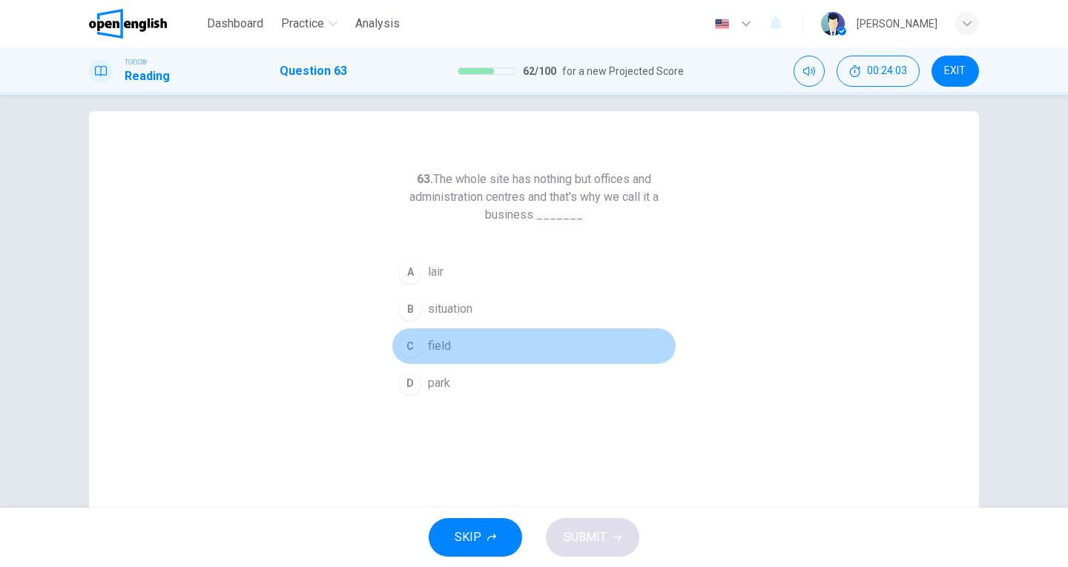
click at [436, 339] on span "field" at bounding box center [439, 346] width 23 height 18
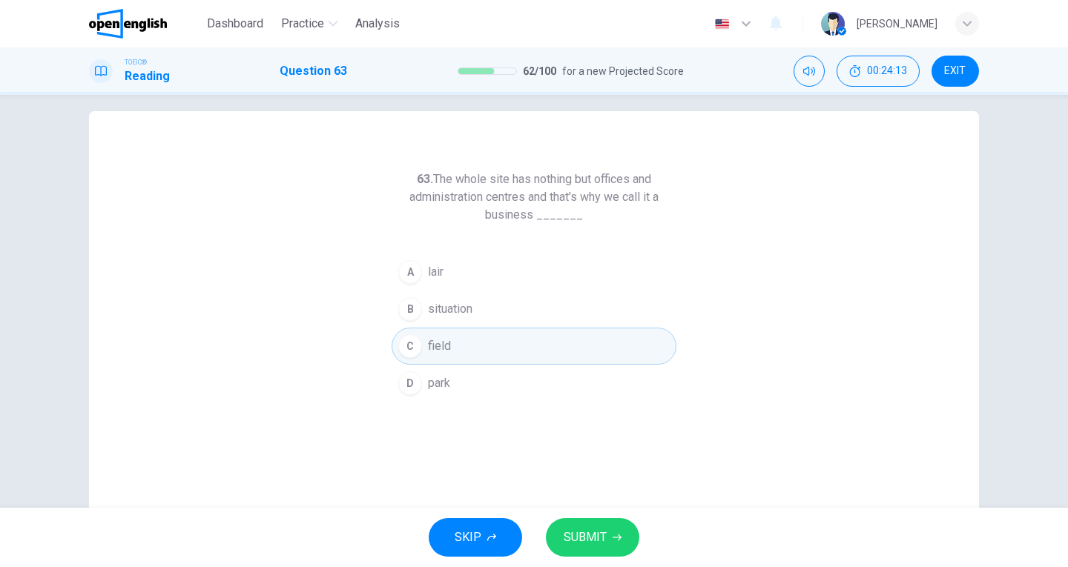
click at [581, 538] on span "SUBMIT" at bounding box center [585, 537] width 43 height 21
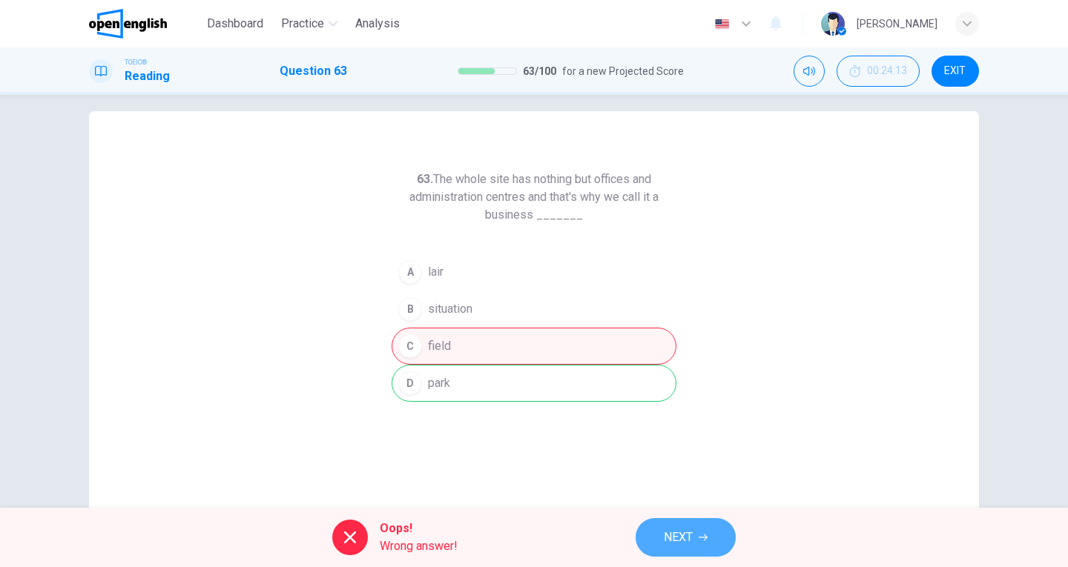
click at [681, 528] on span "NEXT" at bounding box center [678, 537] width 29 height 21
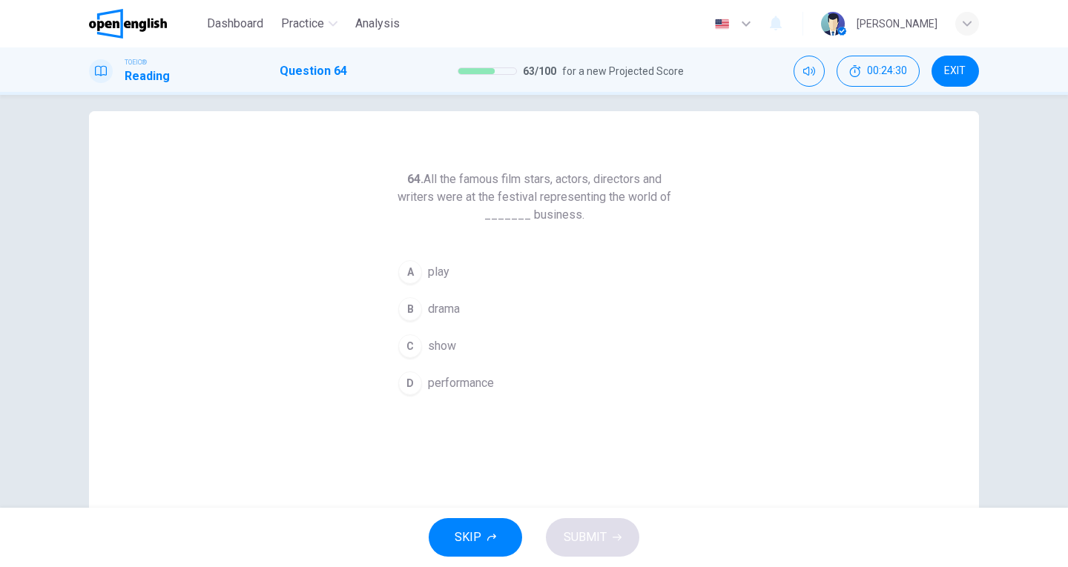
click at [414, 351] on div "C" at bounding box center [410, 346] width 24 height 24
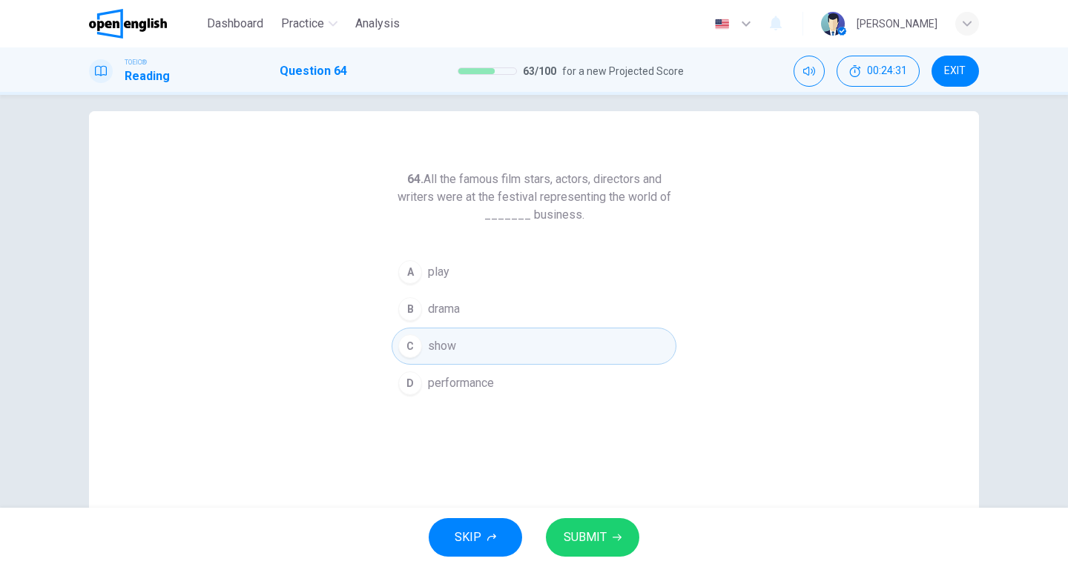
click at [608, 538] on button "SUBMIT" at bounding box center [592, 537] width 93 height 39
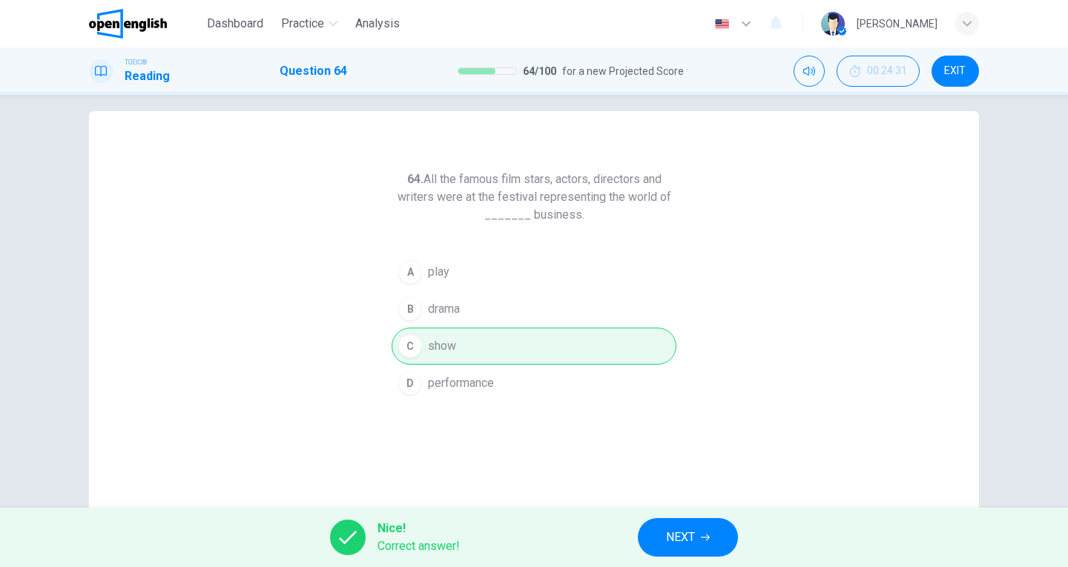
click at [684, 536] on span "NEXT" at bounding box center [680, 537] width 29 height 21
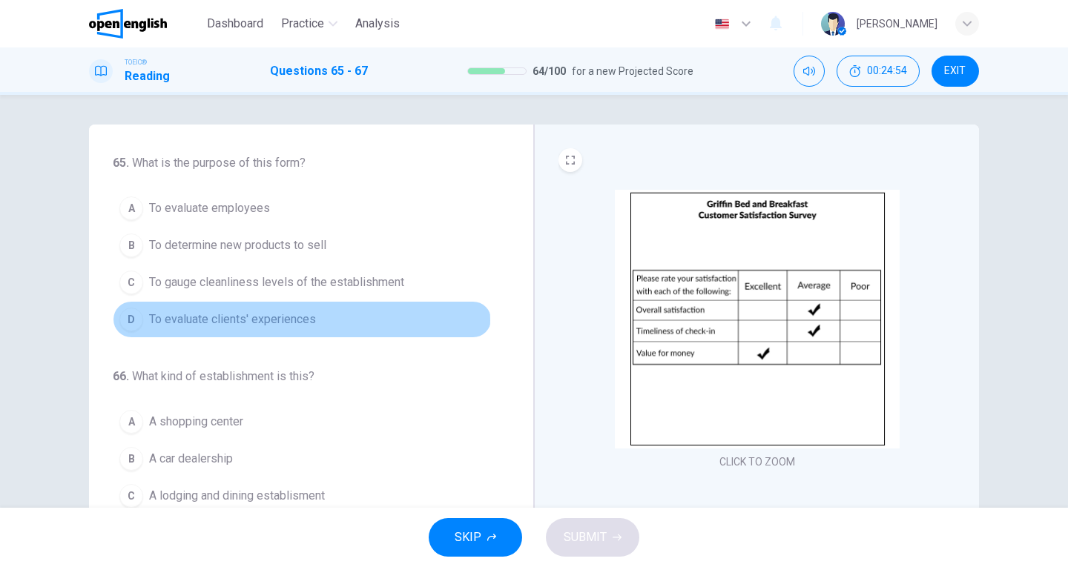
click at [298, 320] on span "To evaluate clients' experiences" at bounding box center [232, 320] width 167 height 18
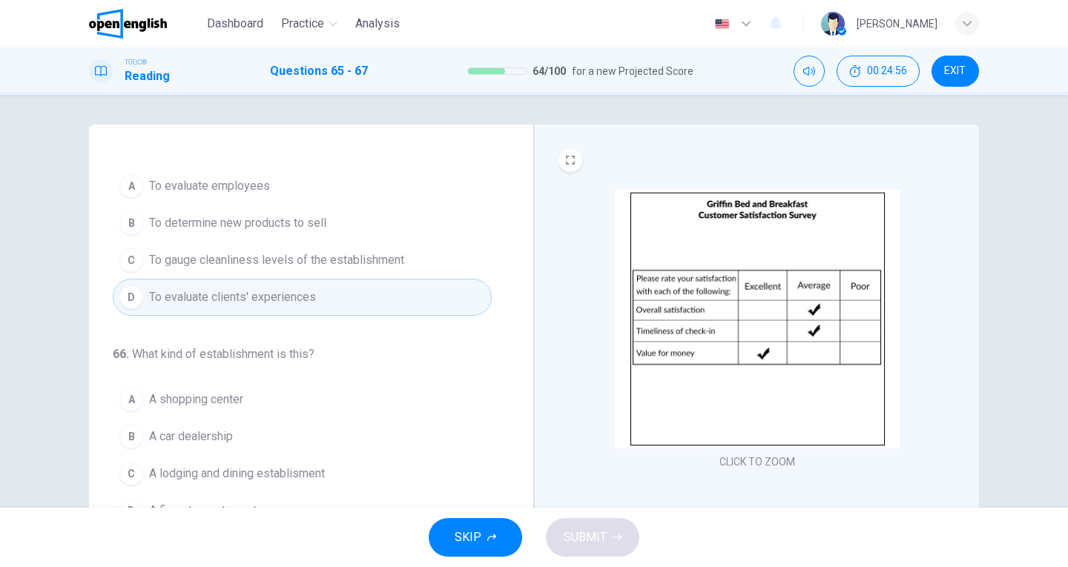
scroll to position [74, 0]
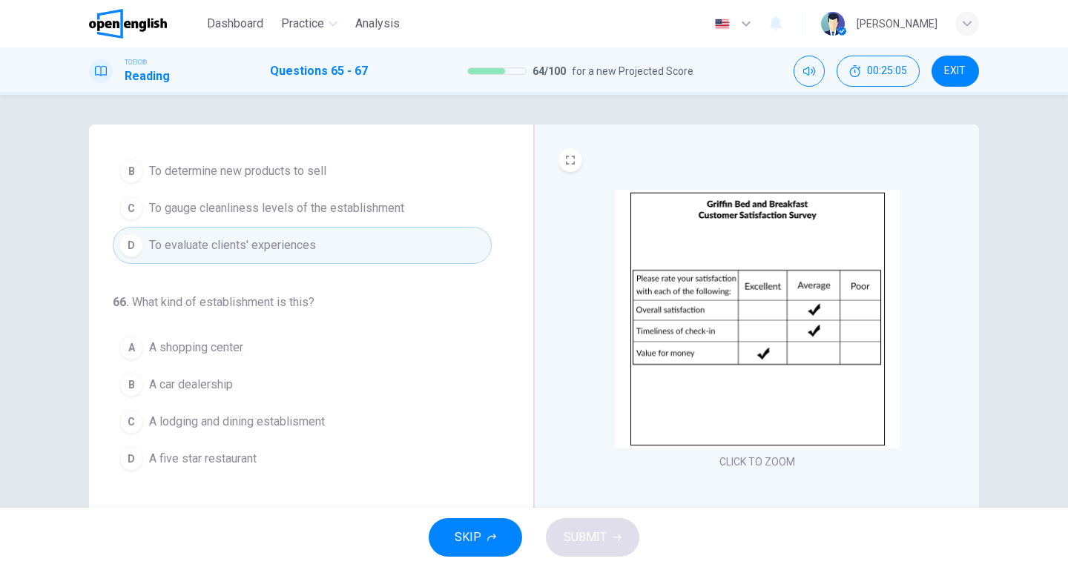
click at [239, 430] on span "A lodging and dining establisment" at bounding box center [237, 422] width 176 height 18
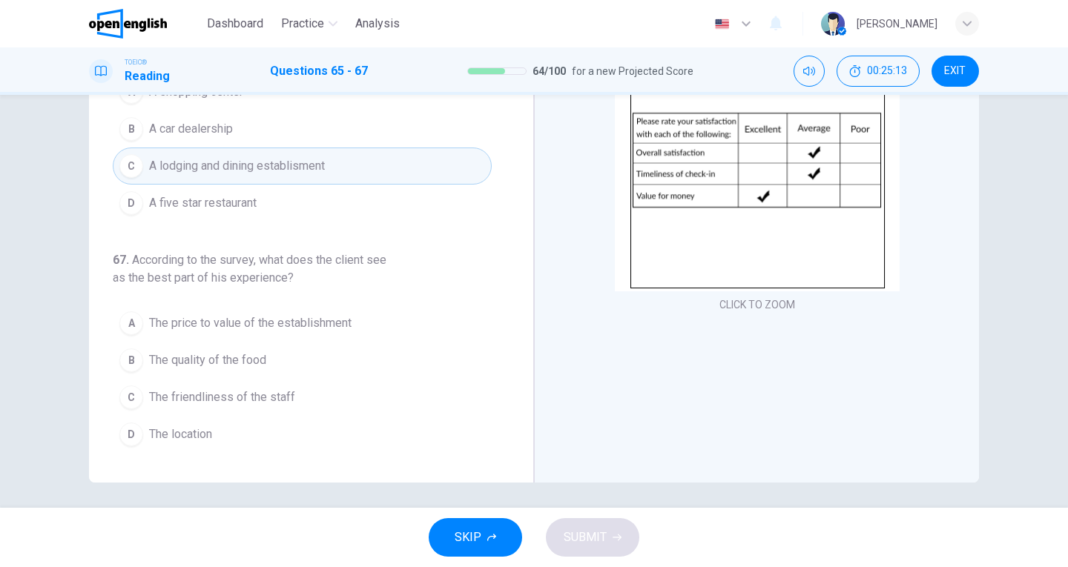
scroll to position [162, 0]
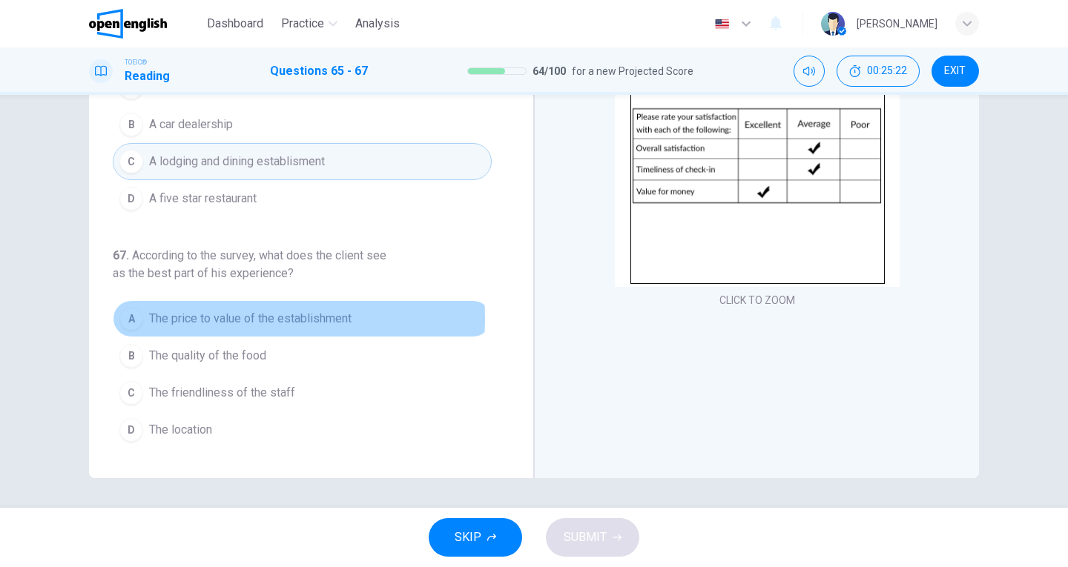
click at [239, 319] on span "The price to value of the establishment" at bounding box center [250, 319] width 202 height 18
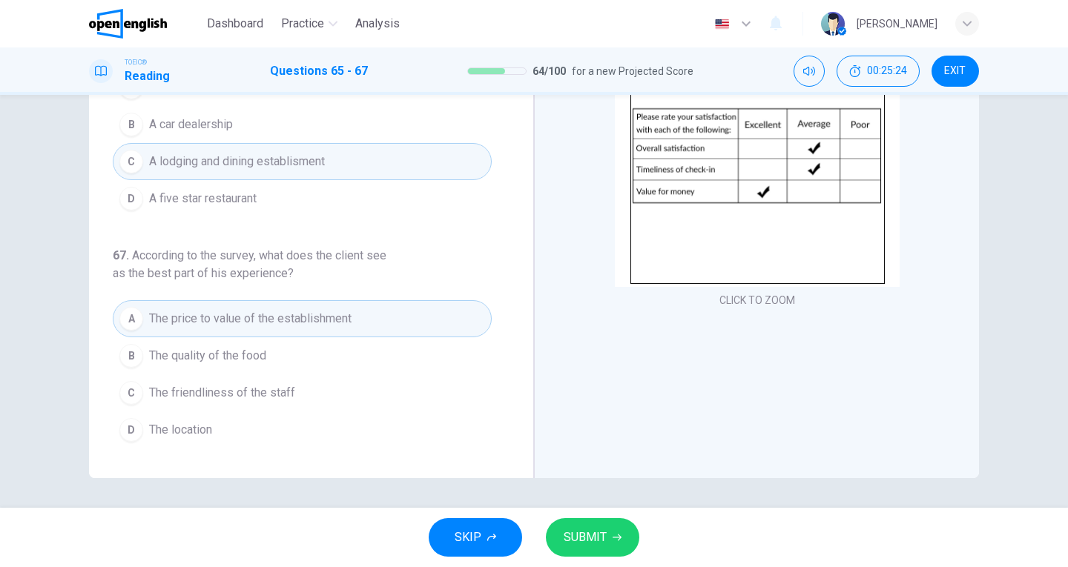
click at [598, 539] on span "SUBMIT" at bounding box center [585, 537] width 43 height 21
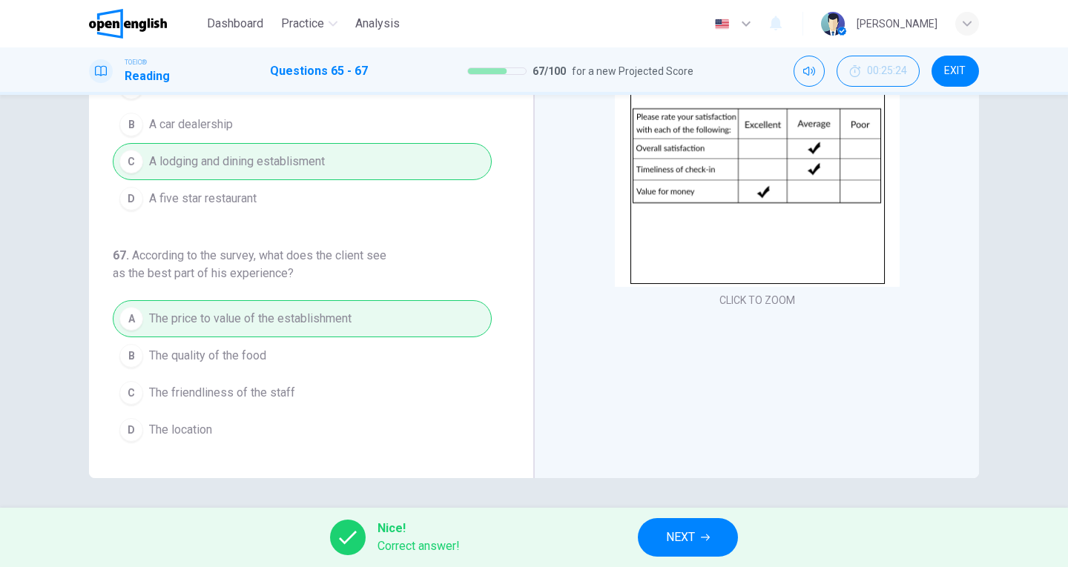
scroll to position [0, 0]
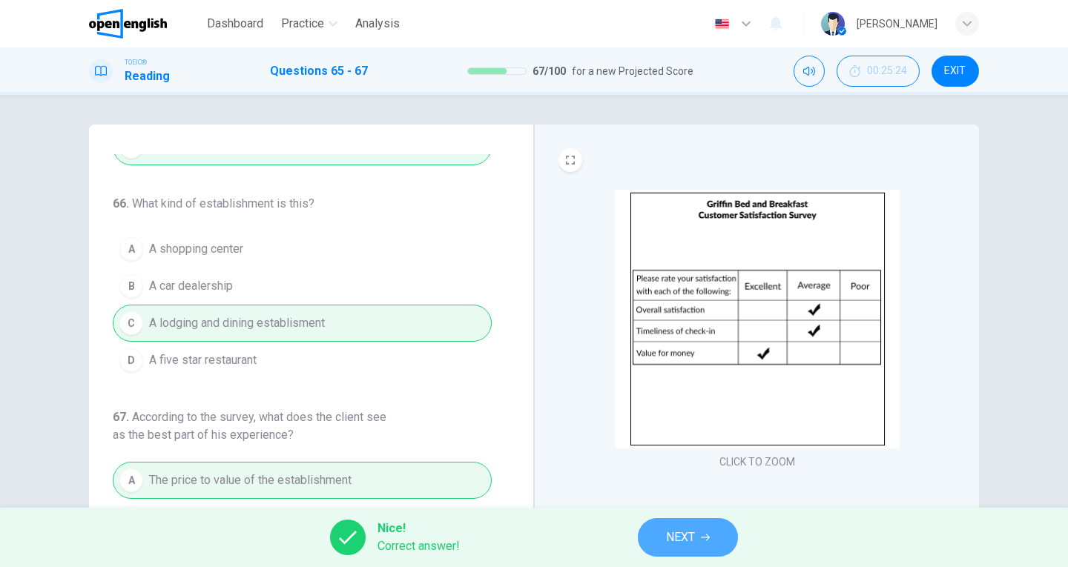
click at [698, 541] on button "NEXT" at bounding box center [688, 537] width 100 height 39
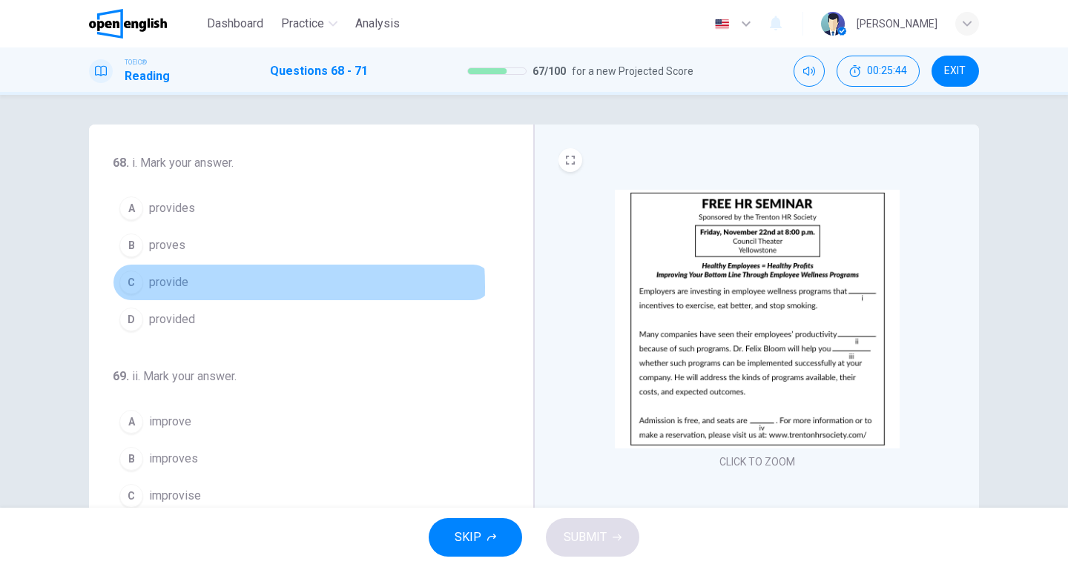
click at [163, 287] on span "provide" at bounding box center [168, 283] width 39 height 18
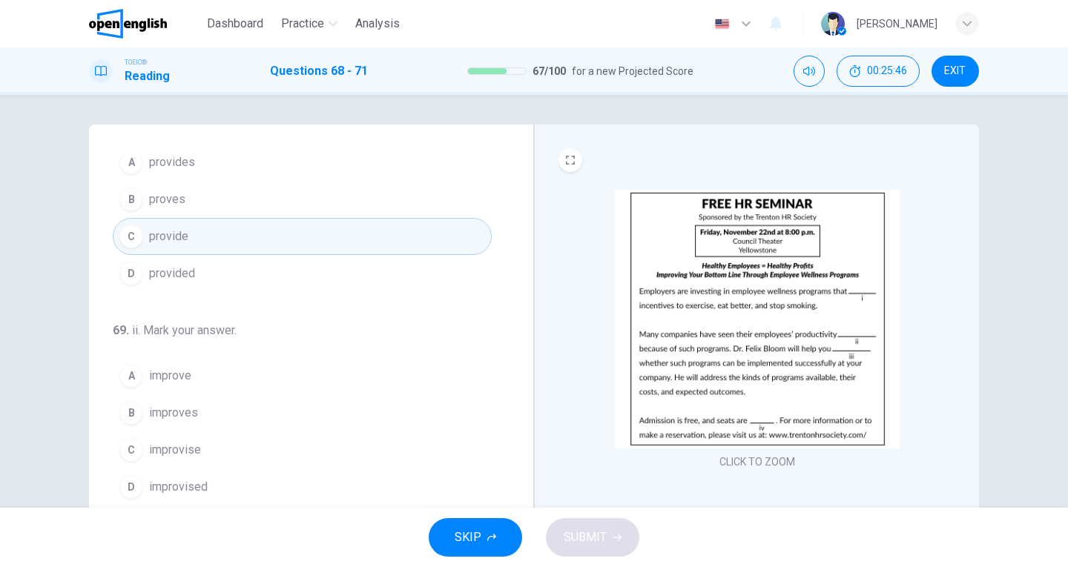
scroll to position [74, 0]
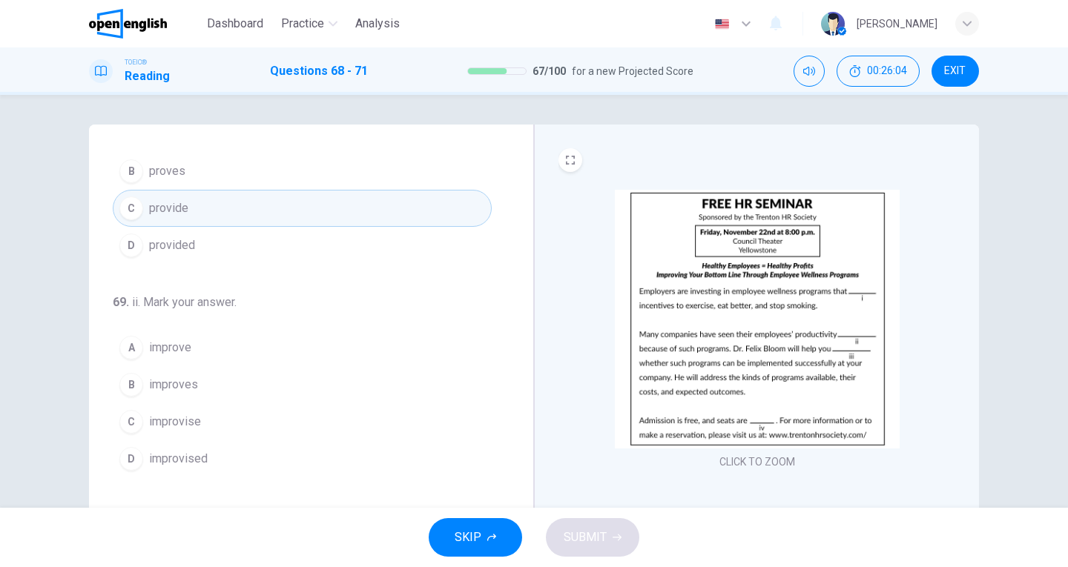
click at [165, 351] on span "improve" at bounding box center [170, 348] width 42 height 18
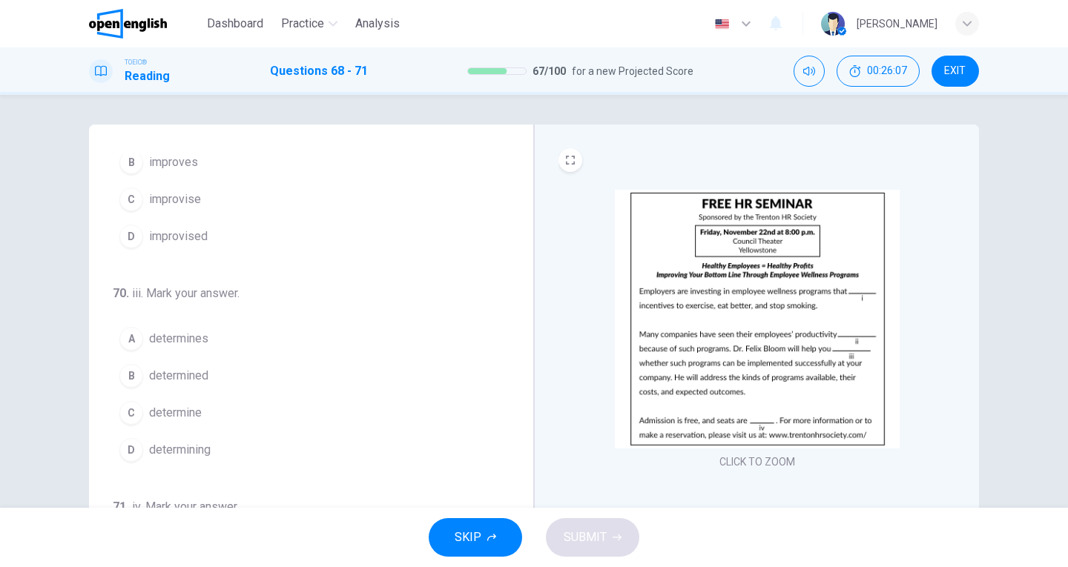
scroll to position [369, 0]
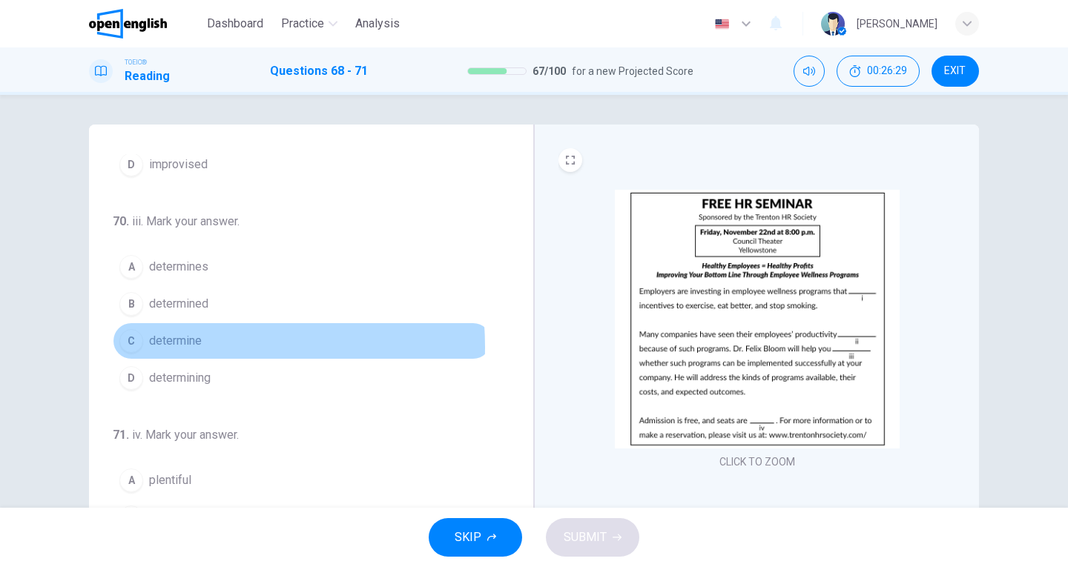
click at [164, 347] on span "determine" at bounding box center [175, 341] width 53 height 18
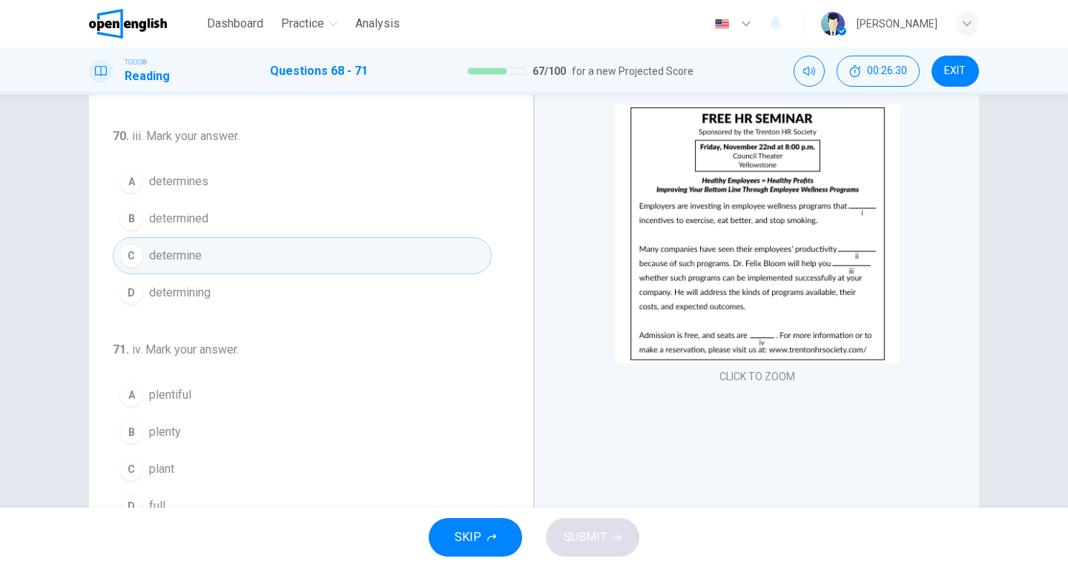
scroll to position [148, 0]
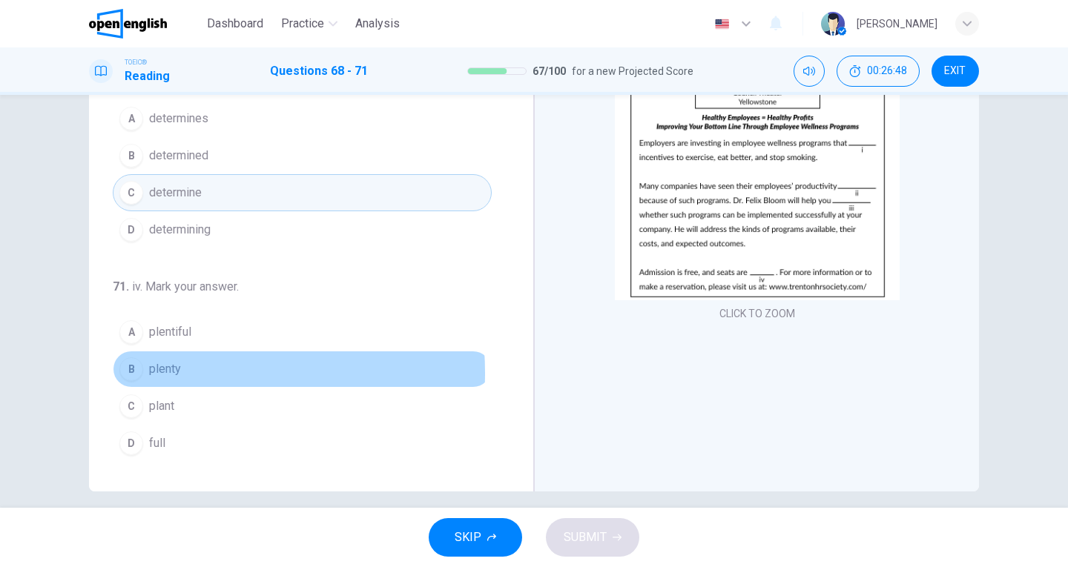
click at [160, 373] on span "plenty" at bounding box center [165, 369] width 32 height 18
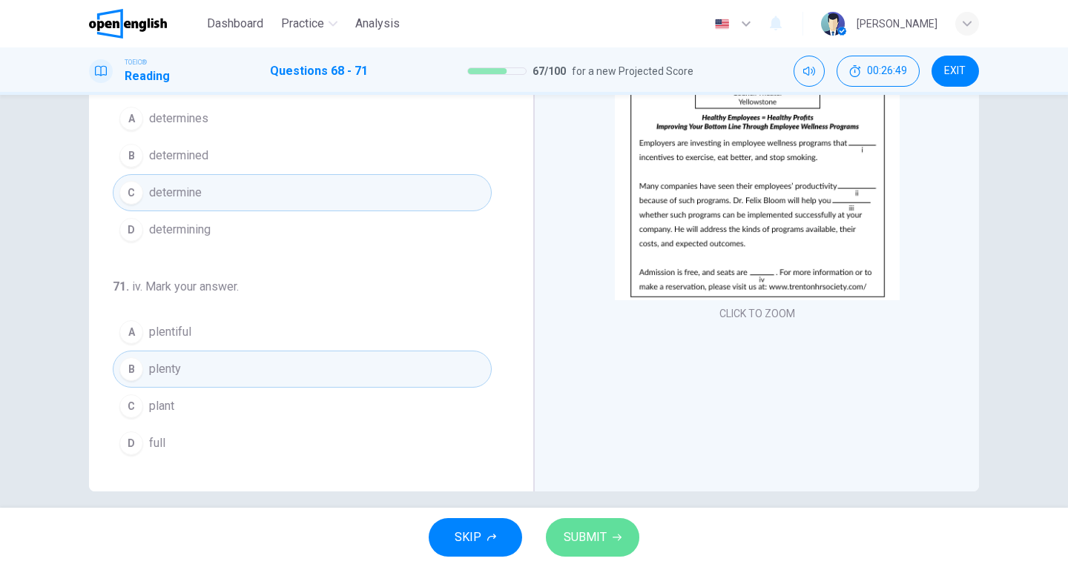
click at [587, 540] on span "SUBMIT" at bounding box center [585, 537] width 43 height 21
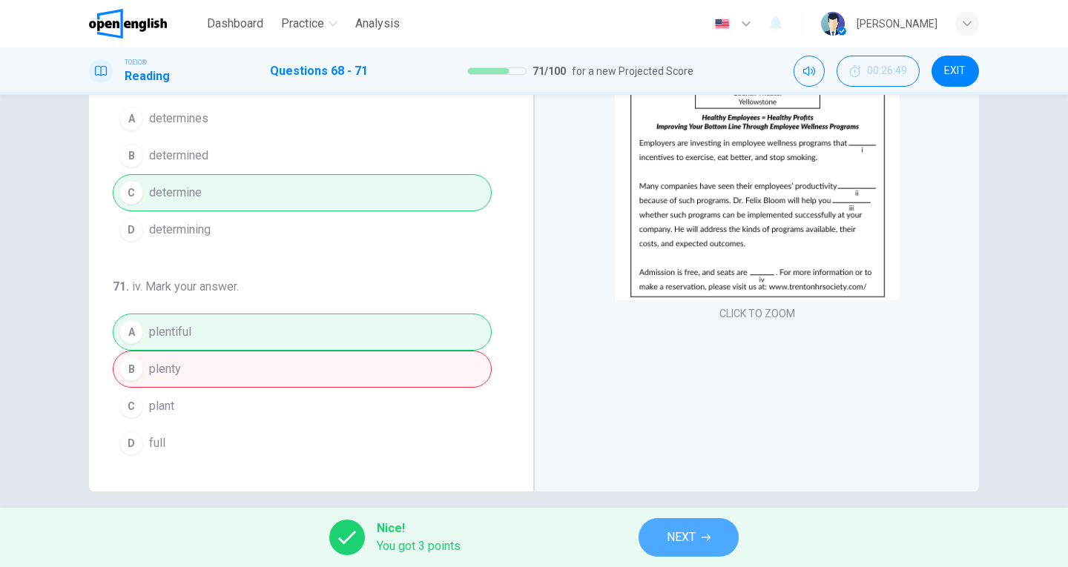
click at [686, 541] on span "NEXT" at bounding box center [681, 537] width 29 height 21
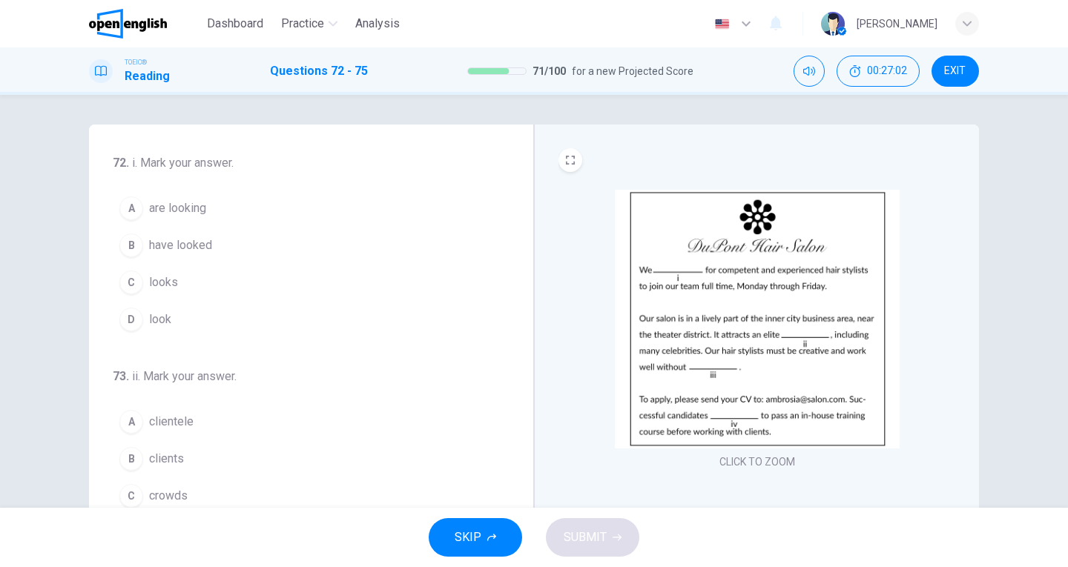
click at [197, 208] on span "are looking" at bounding box center [177, 208] width 57 height 18
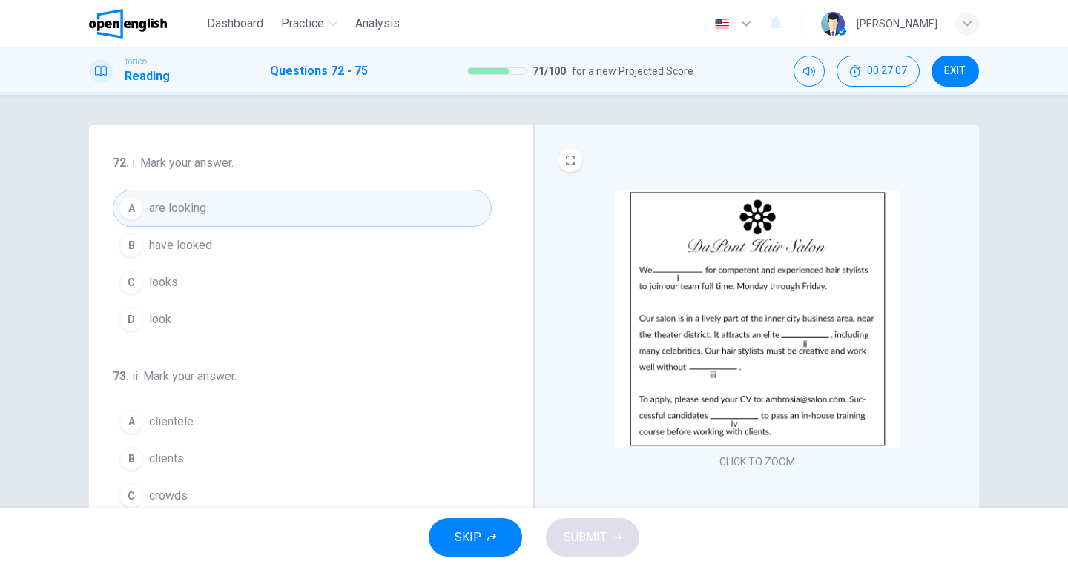
scroll to position [74, 0]
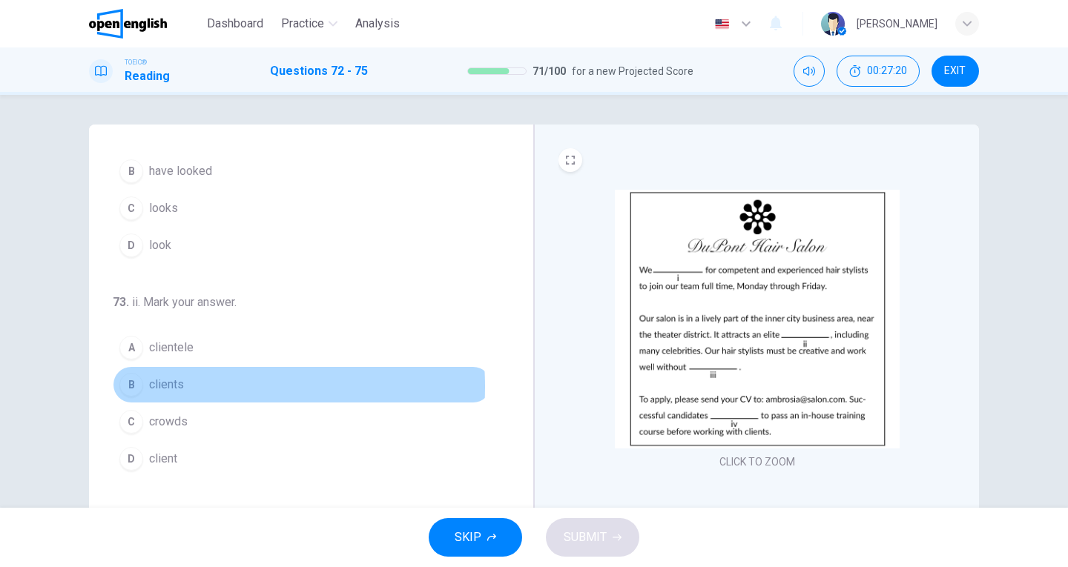
click at [168, 387] on span "clients" at bounding box center [166, 385] width 35 height 18
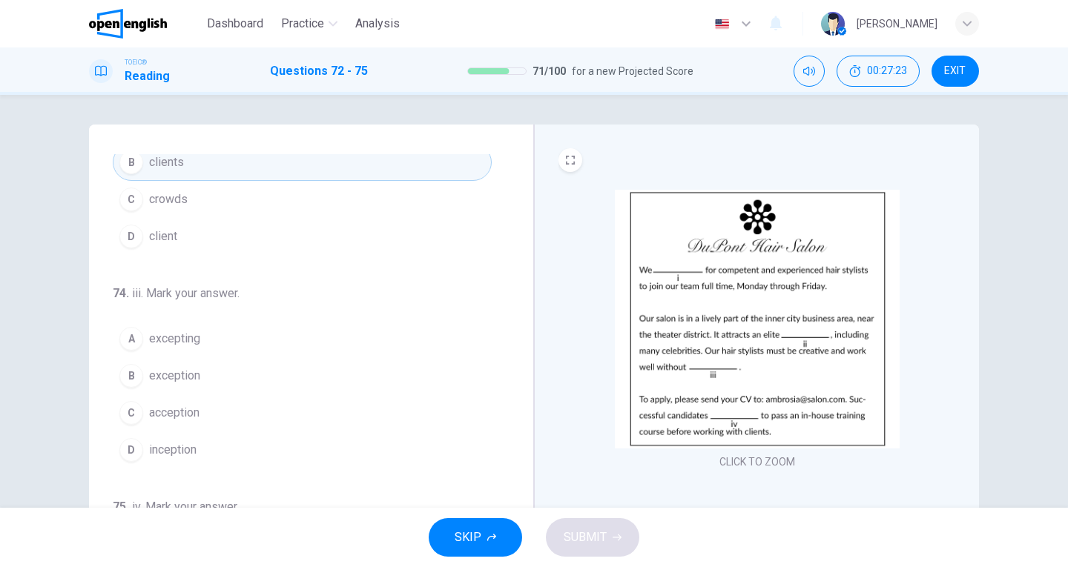
scroll to position [369, 0]
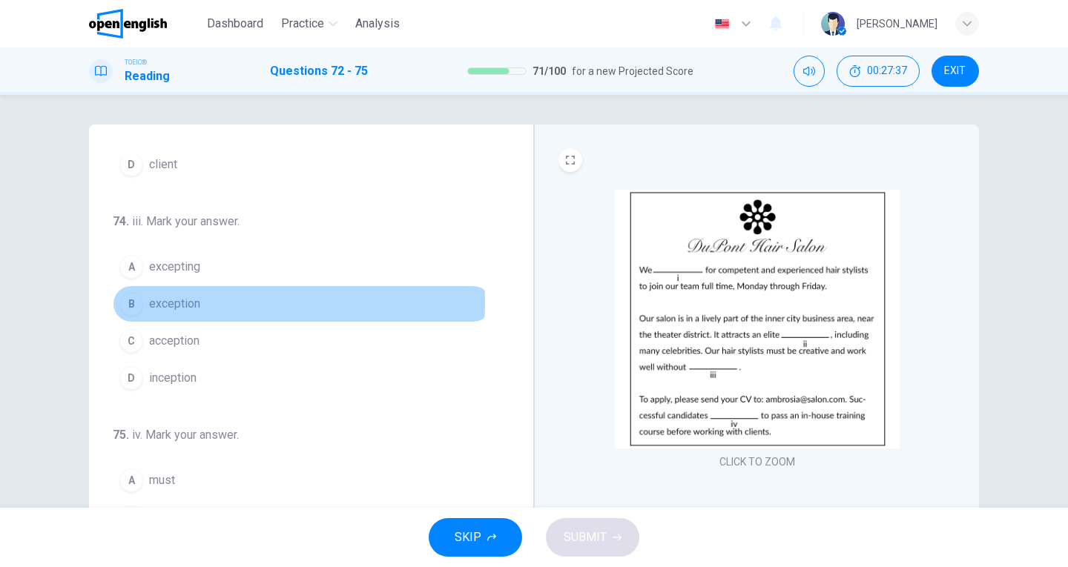
click at [181, 303] on span "exception" at bounding box center [174, 304] width 51 height 18
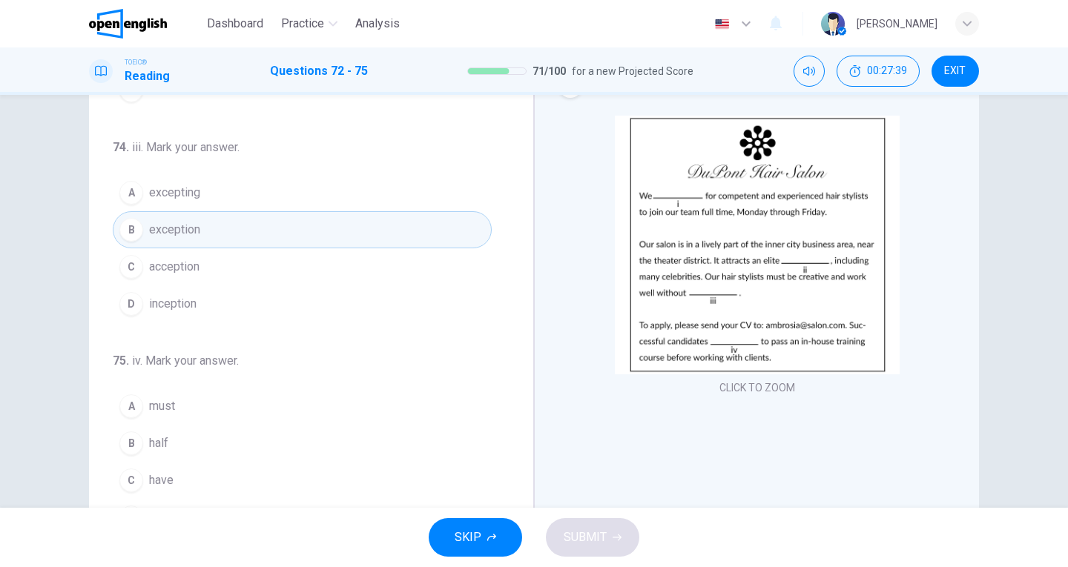
scroll to position [148, 0]
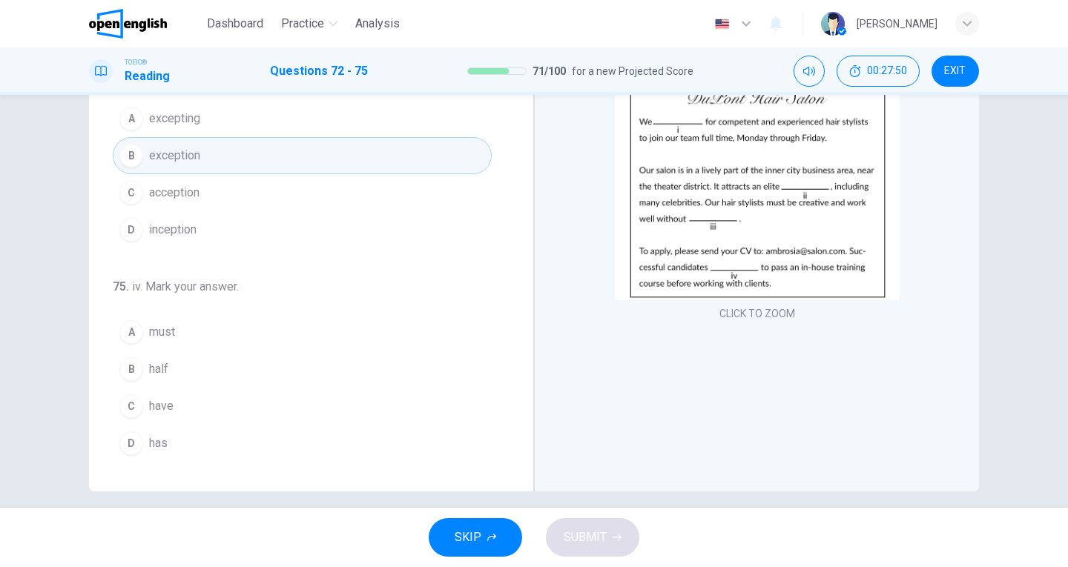
click at [160, 406] on span "have" at bounding box center [161, 406] width 24 height 18
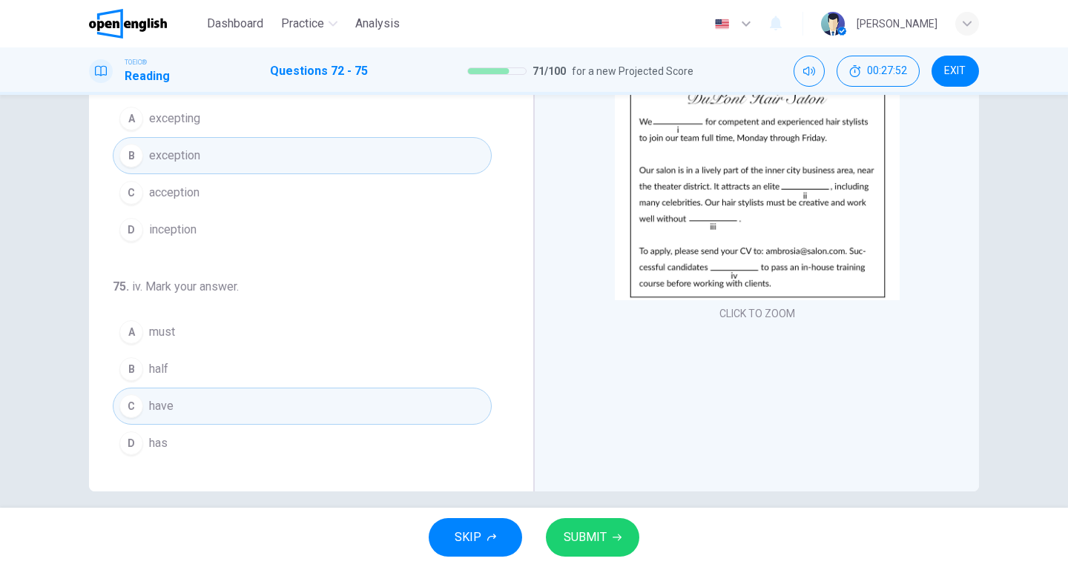
click at [587, 541] on span "SUBMIT" at bounding box center [585, 537] width 43 height 21
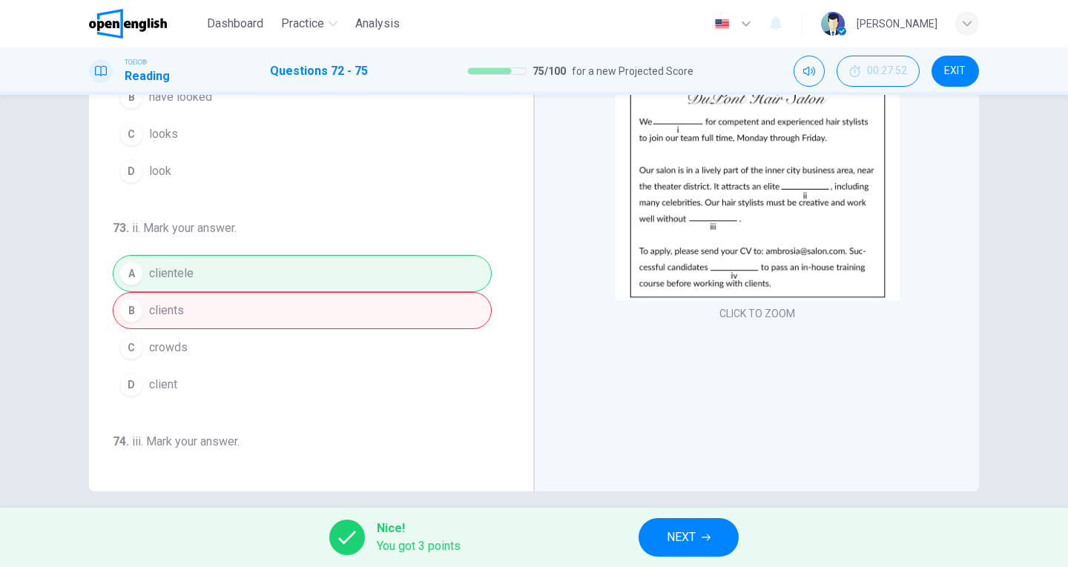
scroll to position [74, 0]
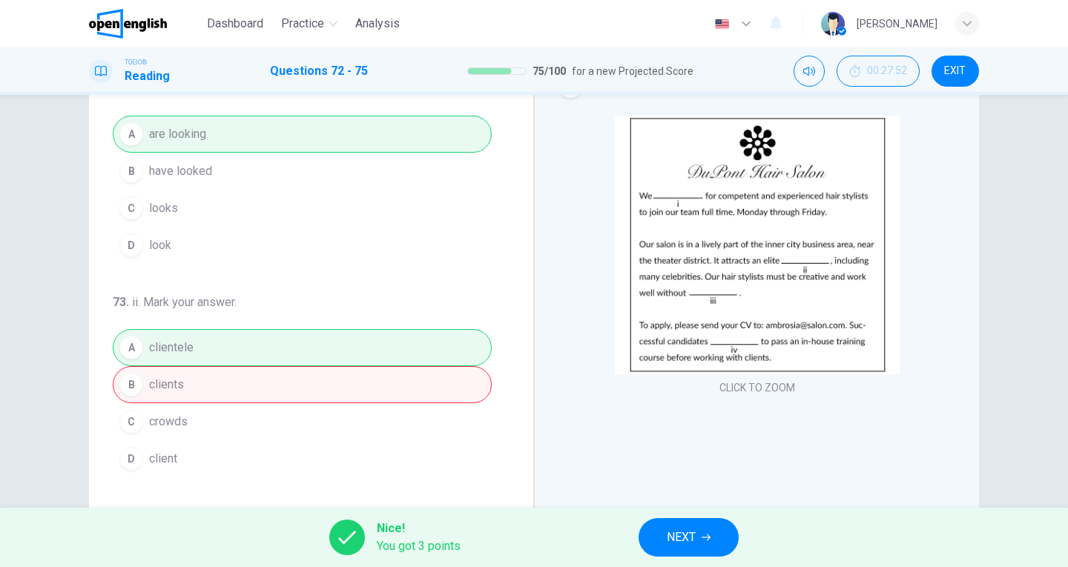
click at [693, 545] on span "NEXT" at bounding box center [681, 537] width 29 height 21
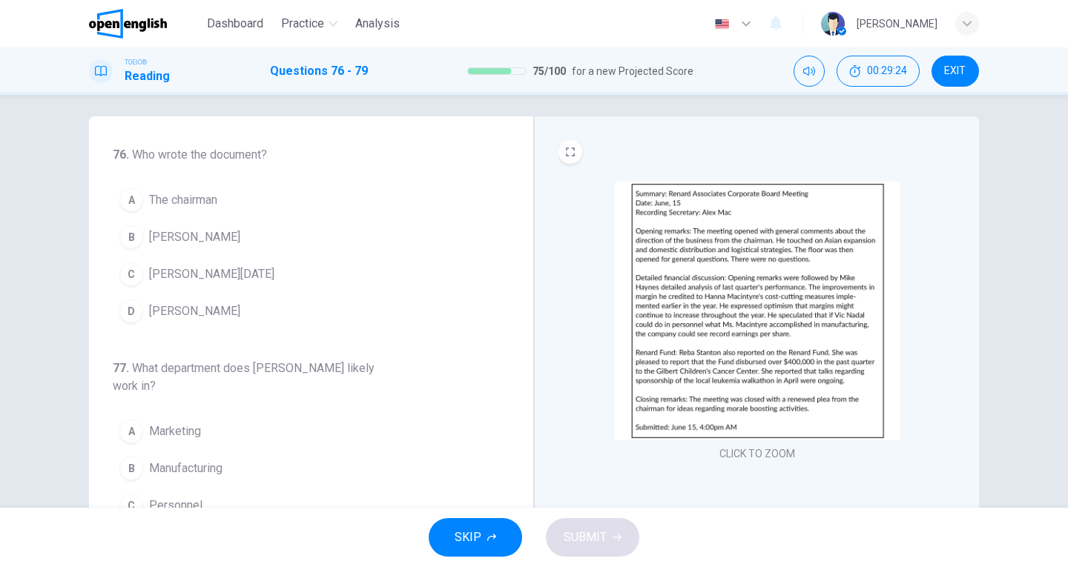
scroll to position [0, 0]
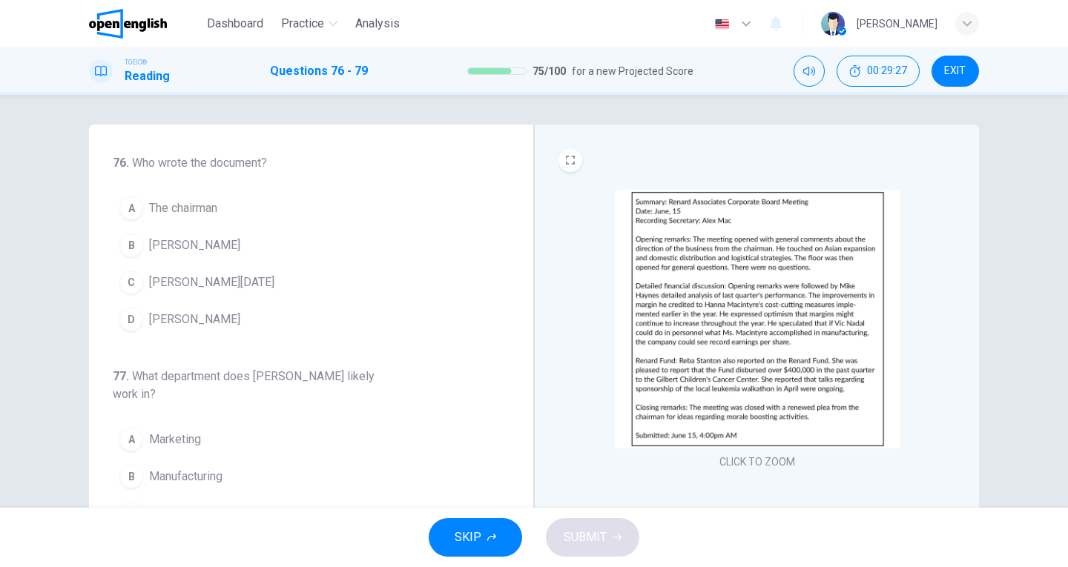
click at [197, 322] on span "[PERSON_NAME]" at bounding box center [194, 320] width 91 height 18
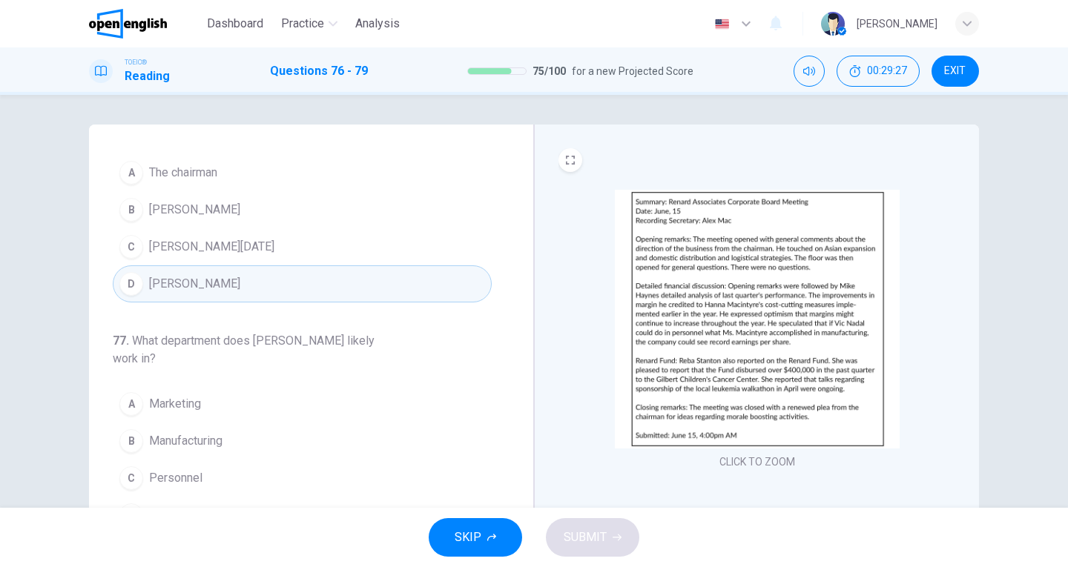
scroll to position [148, 0]
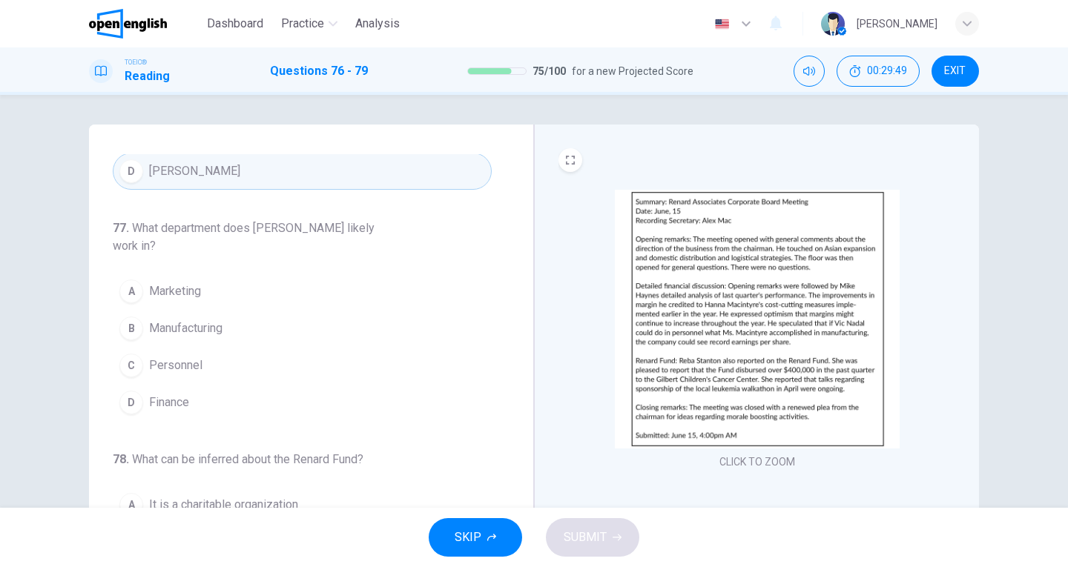
click at [181, 403] on span "Finance" at bounding box center [169, 403] width 40 height 18
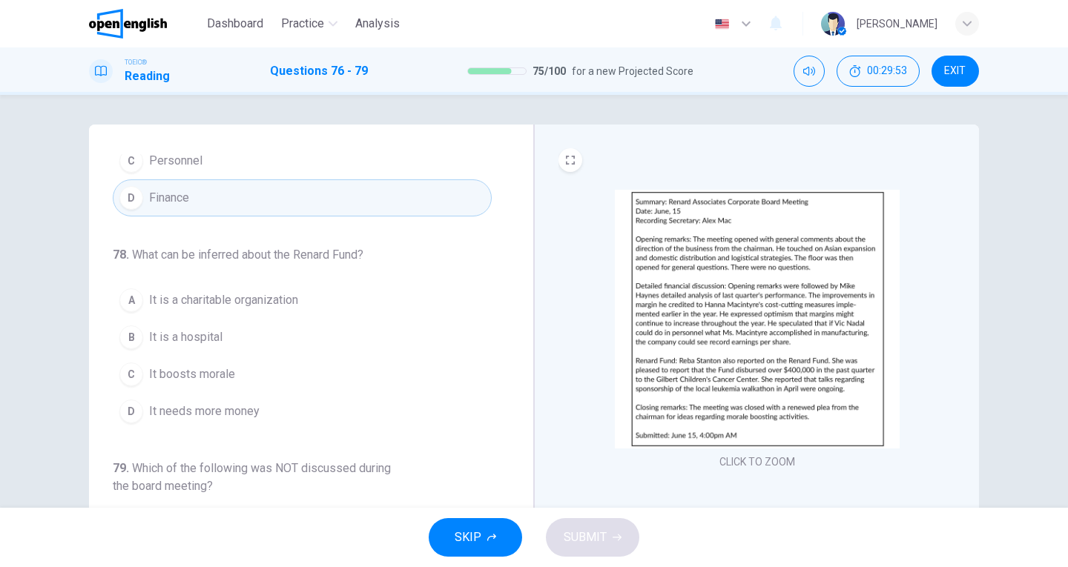
scroll to position [371, 0]
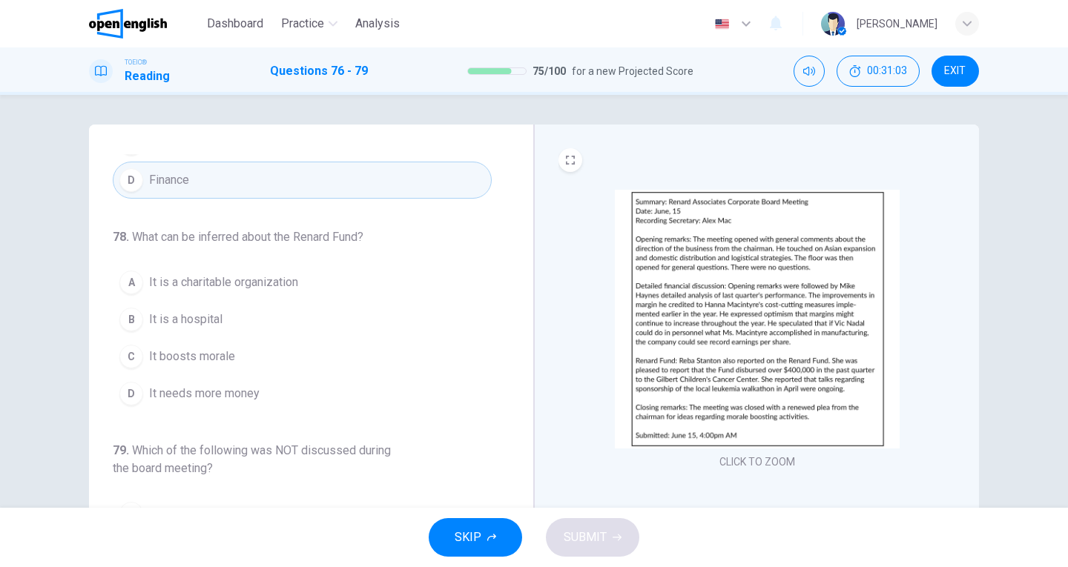
click at [206, 280] on span "It is a charitable organization" at bounding box center [223, 283] width 149 height 18
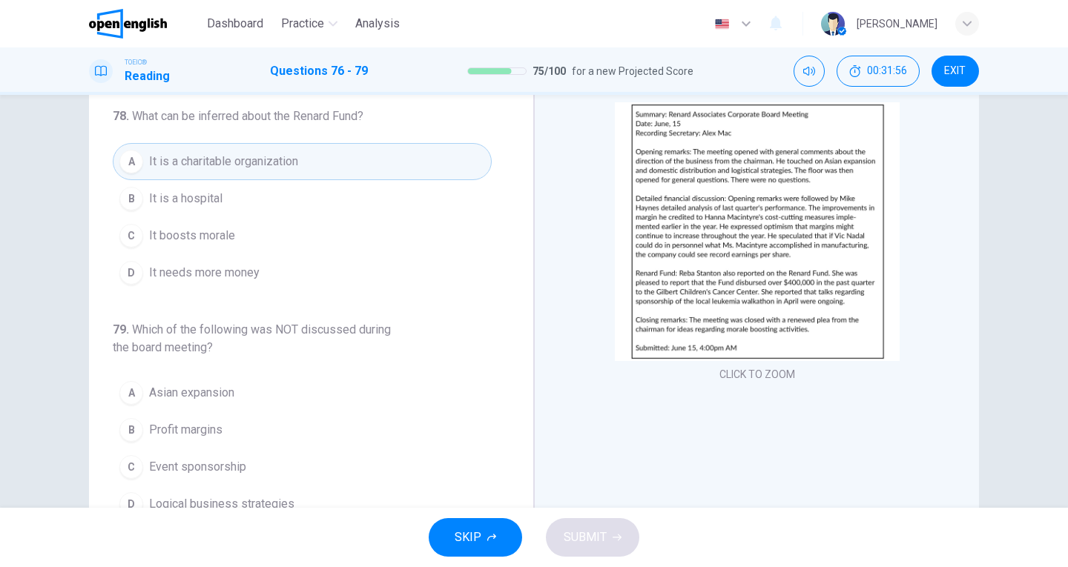
scroll to position [162, 0]
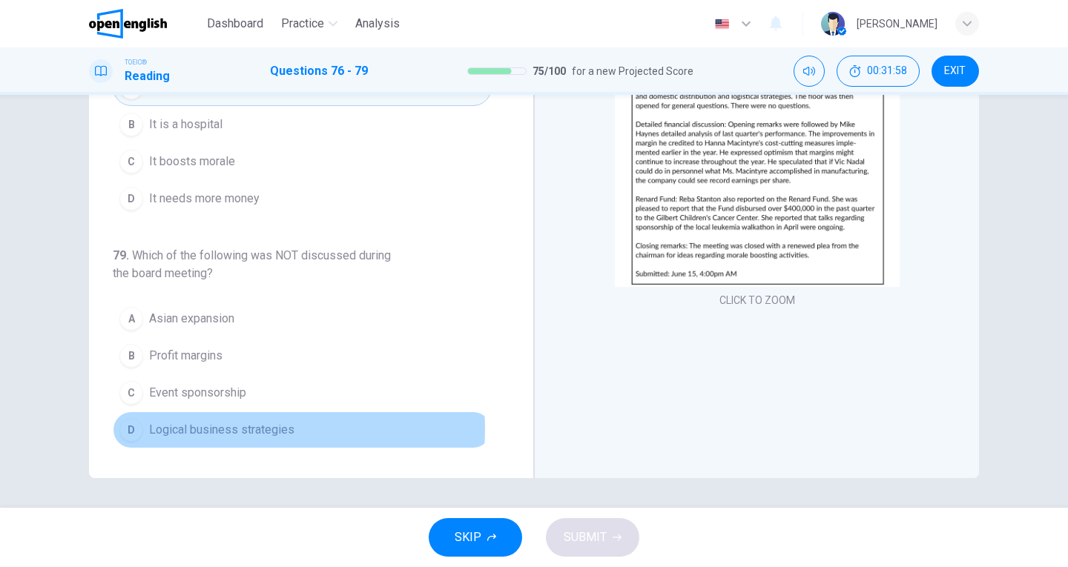
click at [234, 429] on span "Logical business strategies" at bounding box center [221, 430] width 145 height 18
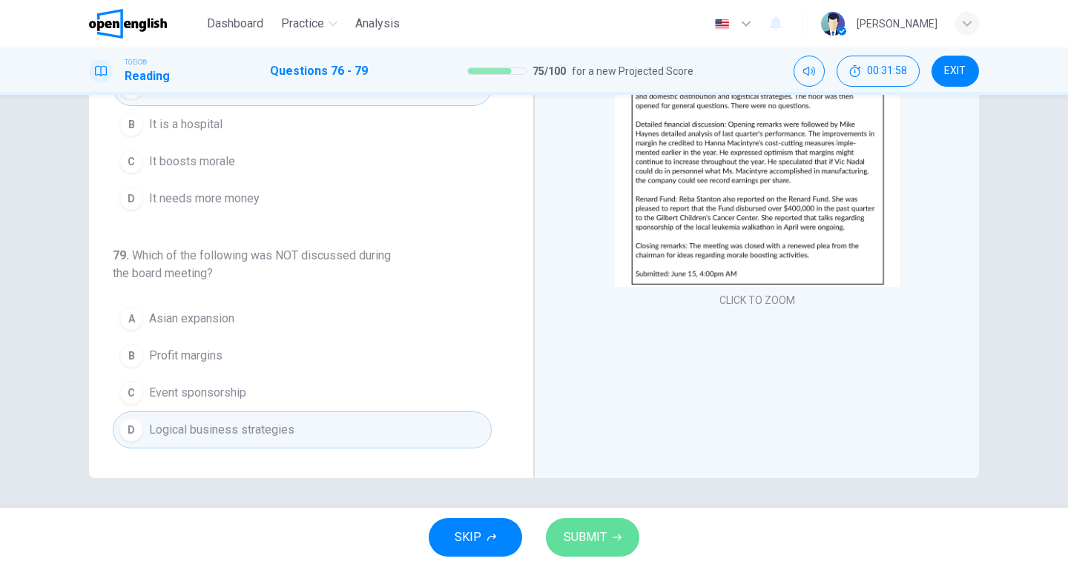
click at [577, 535] on span "SUBMIT" at bounding box center [585, 537] width 43 height 21
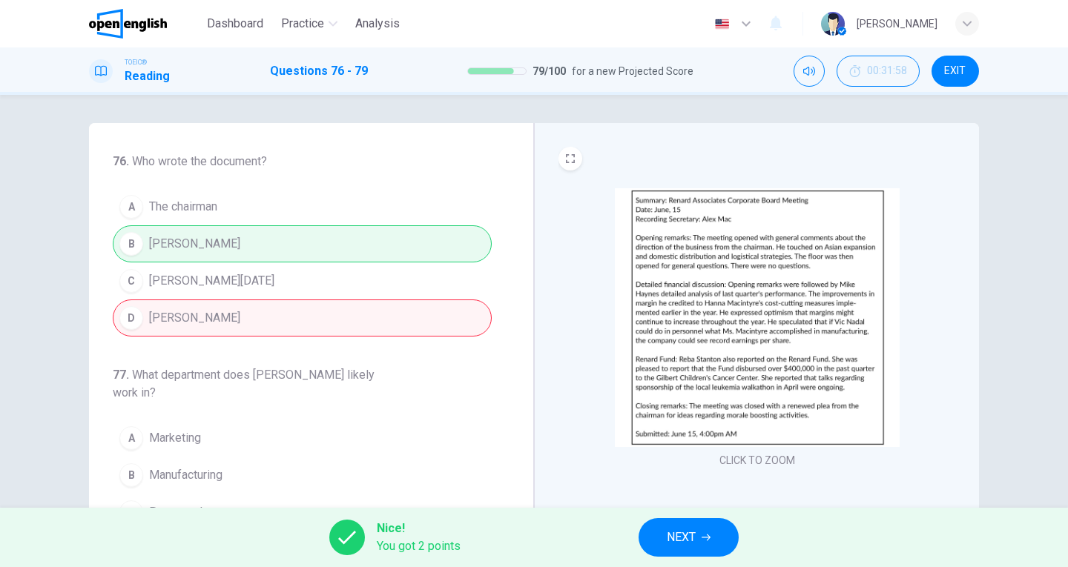
scroll to position [0, 0]
click at [697, 542] on button "NEXT" at bounding box center [688, 537] width 100 height 39
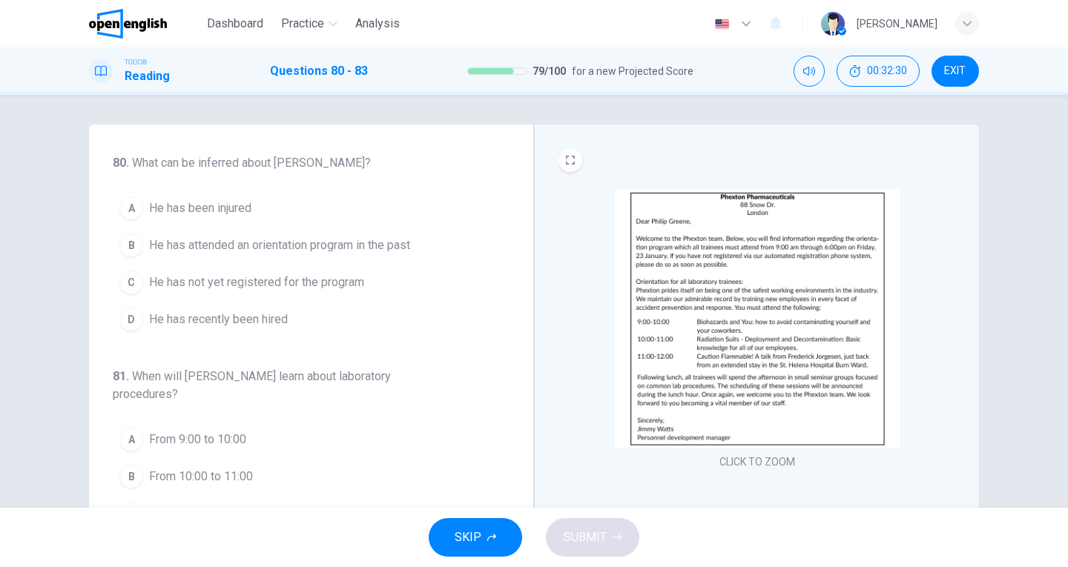
click at [277, 321] on span "He has recently been hired" at bounding box center [218, 320] width 139 height 18
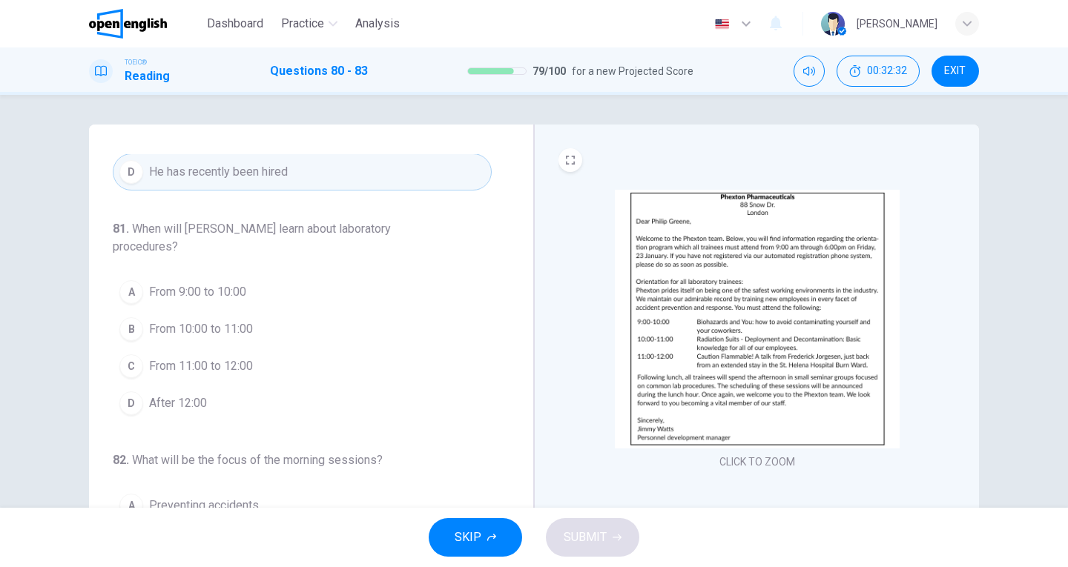
scroll to position [148, 0]
click at [176, 399] on span "After 12:00" at bounding box center [178, 403] width 58 height 18
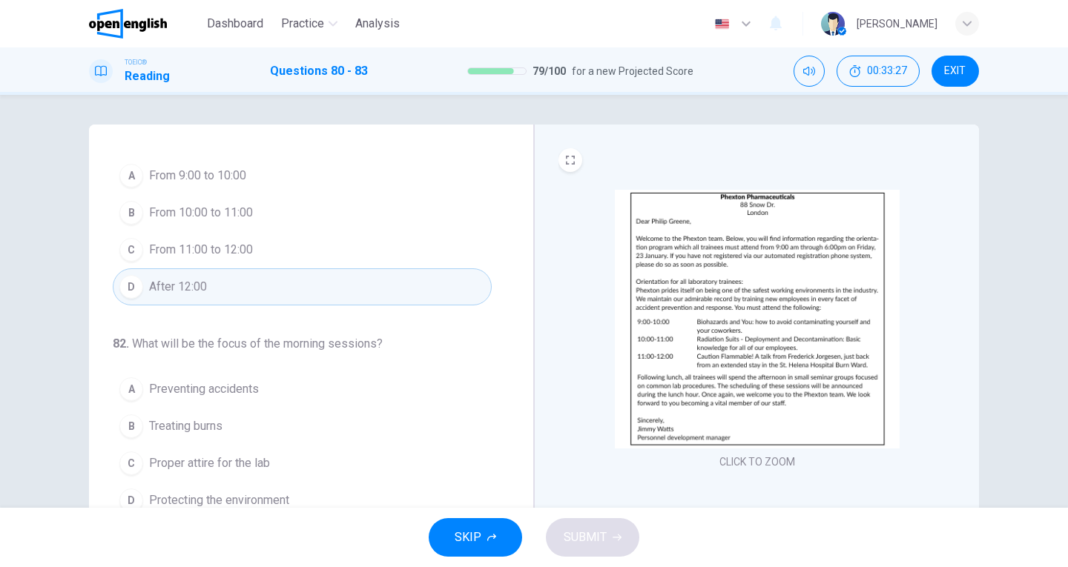
scroll to position [371, 0]
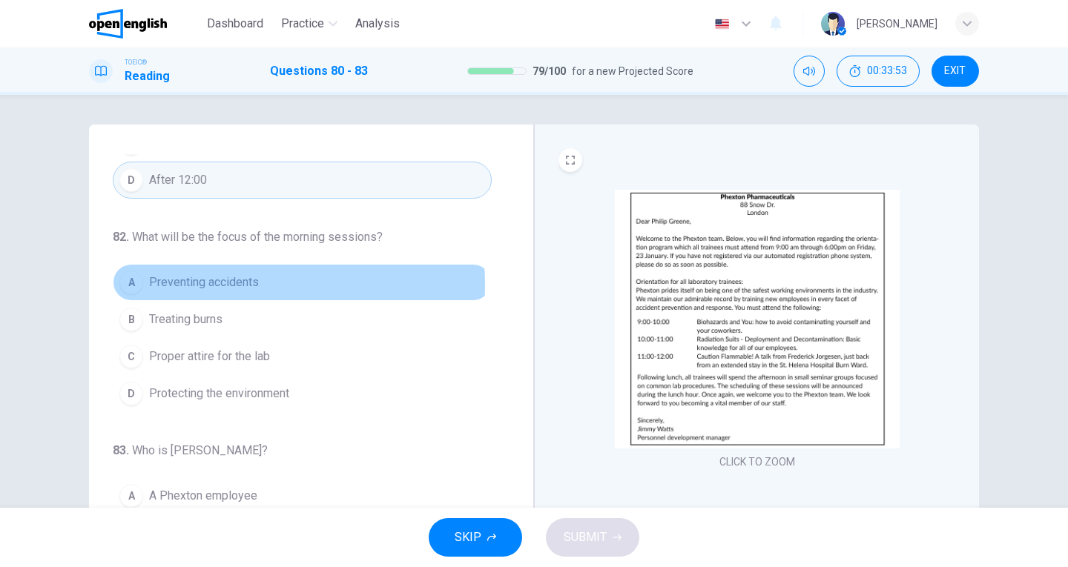
click at [208, 285] on span "Preventing accidents" at bounding box center [204, 283] width 110 height 18
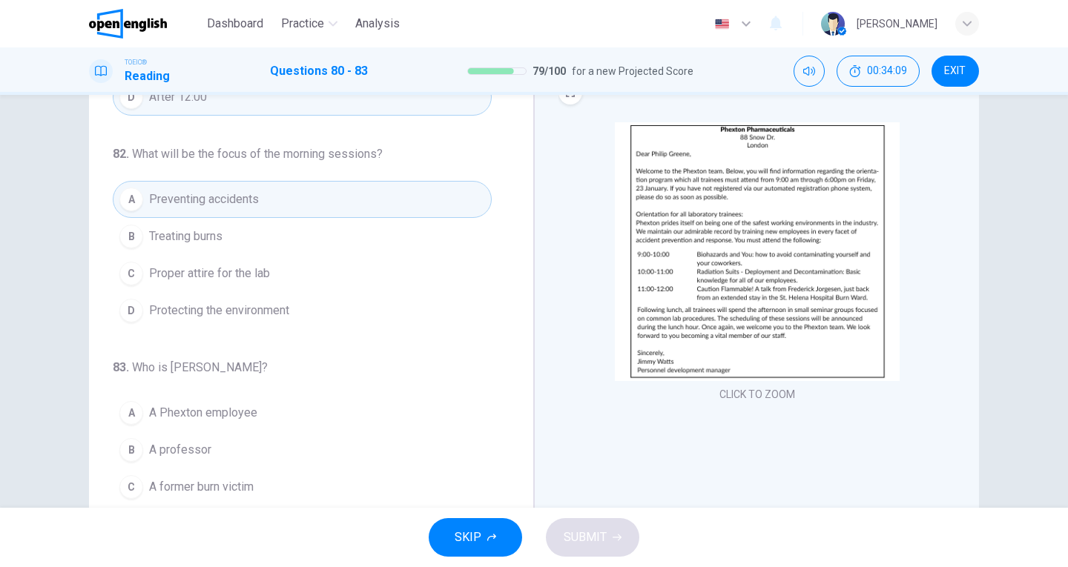
scroll to position [148, 0]
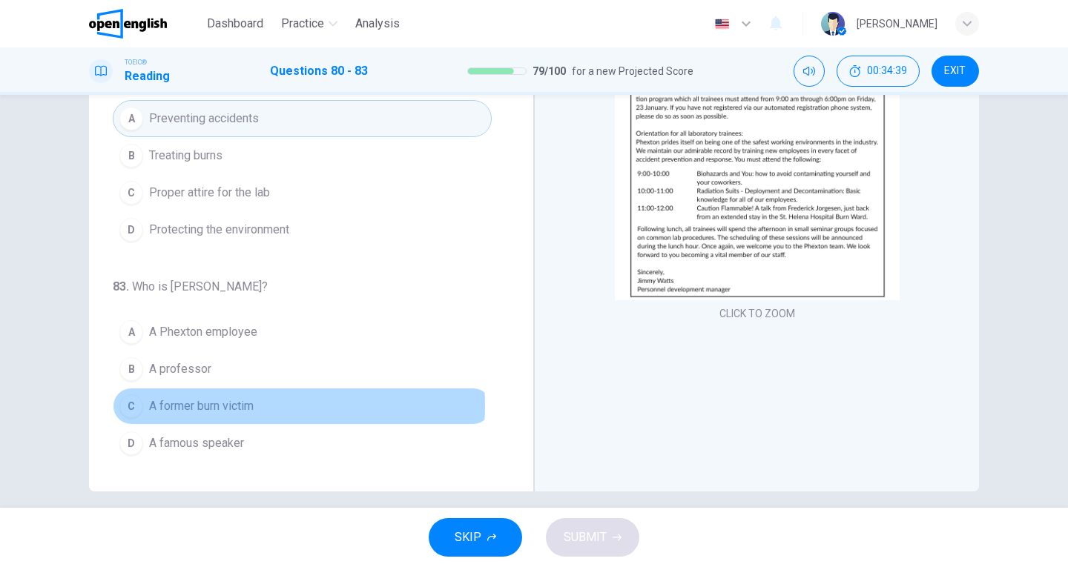
click at [217, 406] on span "A former burn victim" at bounding box center [201, 406] width 105 height 18
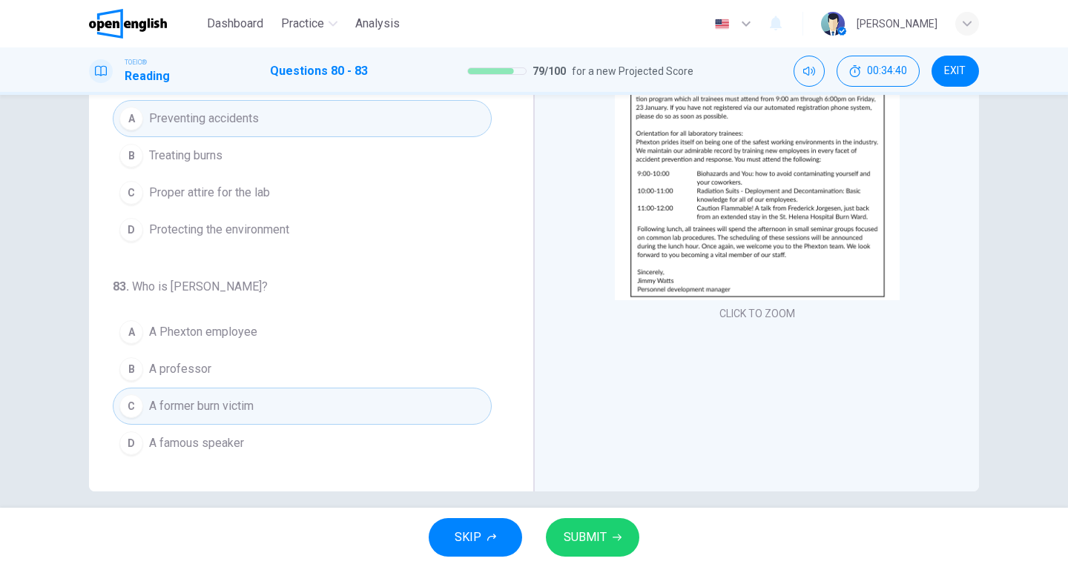
click at [567, 532] on span "SUBMIT" at bounding box center [585, 537] width 43 height 21
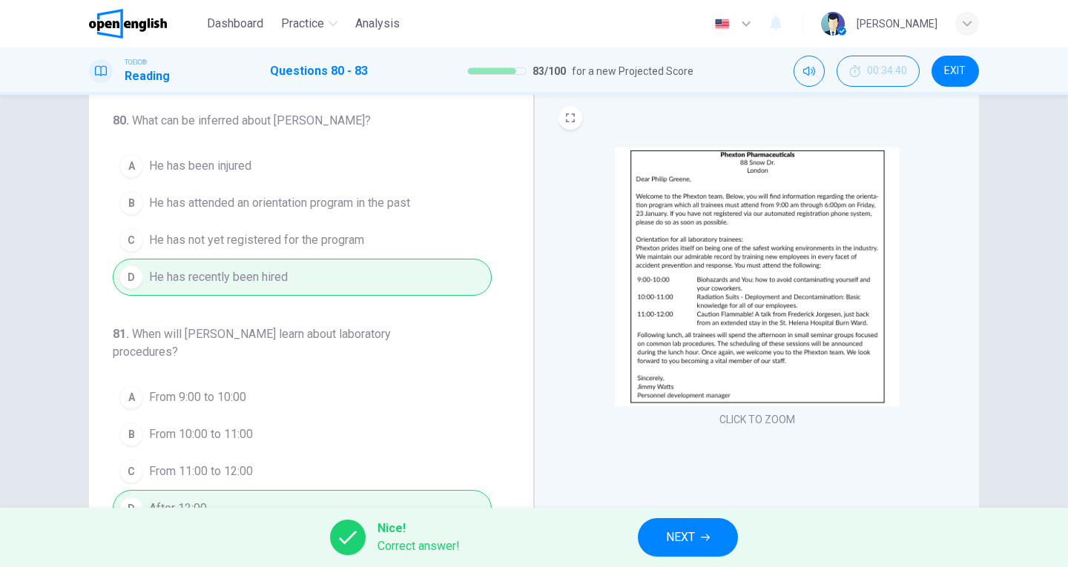
scroll to position [0, 0]
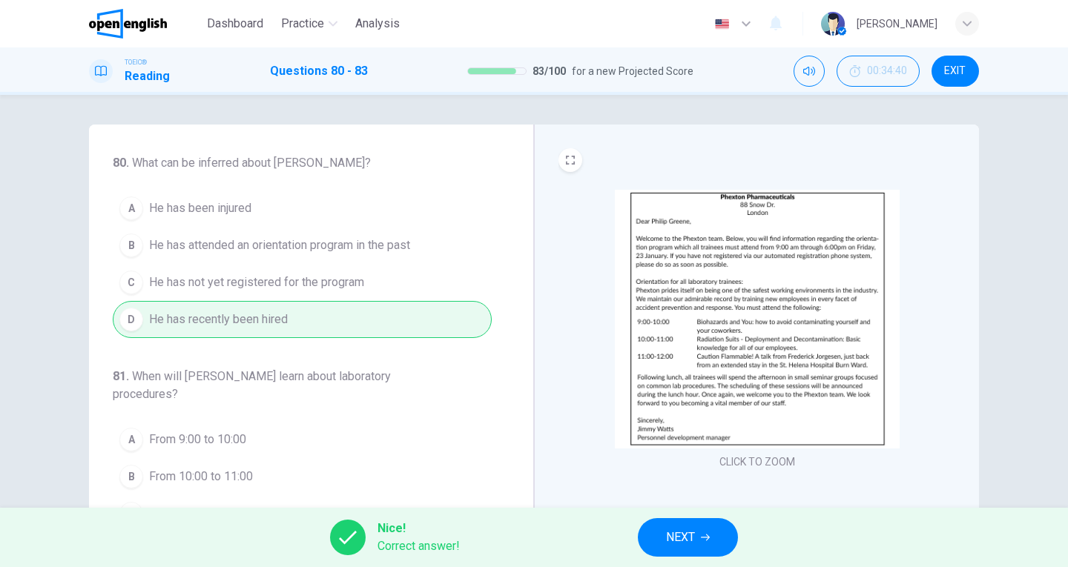
click at [676, 538] on span "NEXT" at bounding box center [680, 537] width 29 height 21
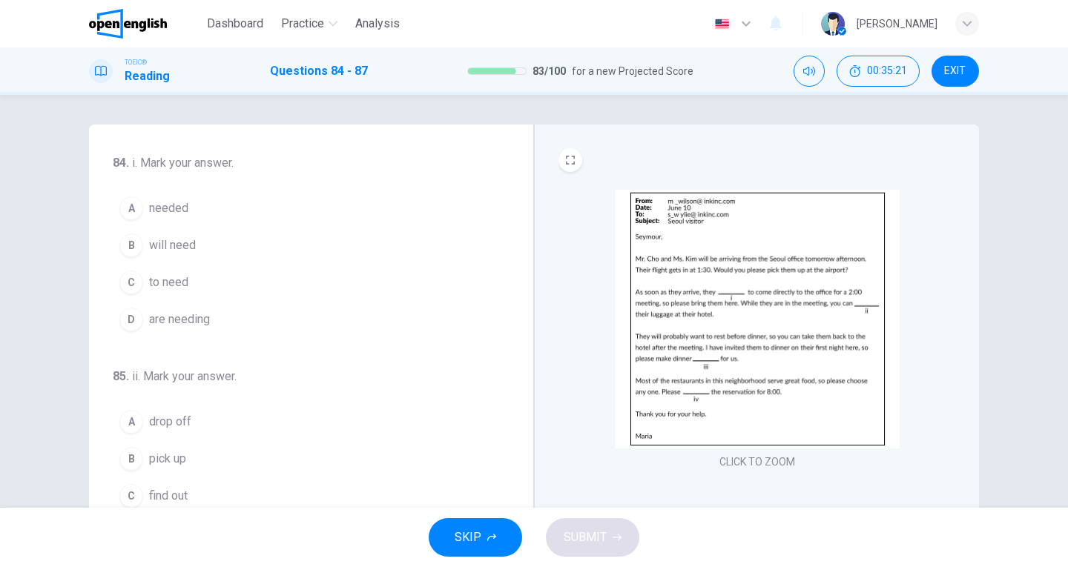
click at [165, 248] on span "will need" at bounding box center [172, 246] width 47 height 18
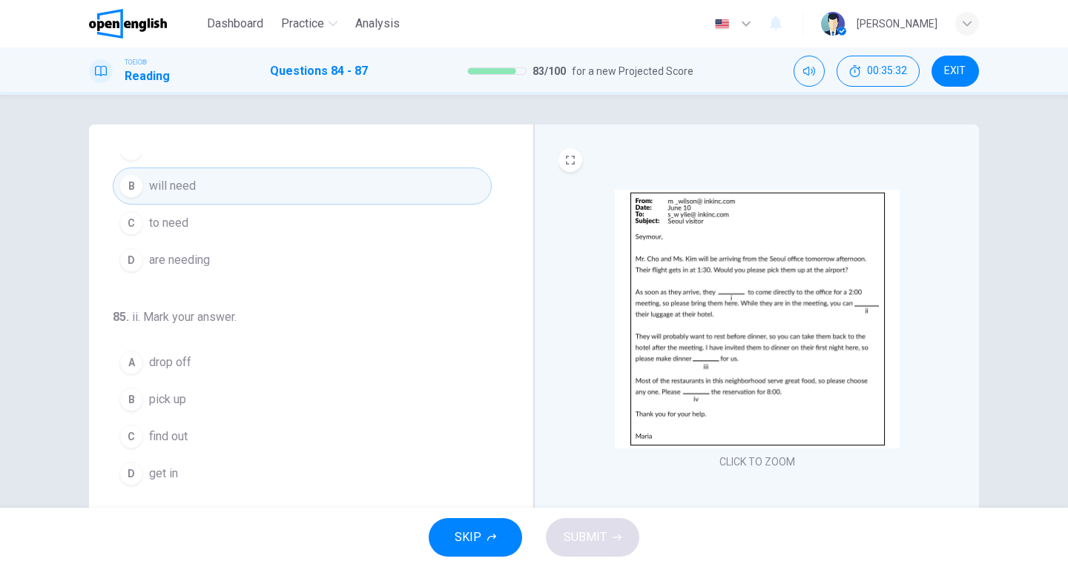
scroll to position [74, 0]
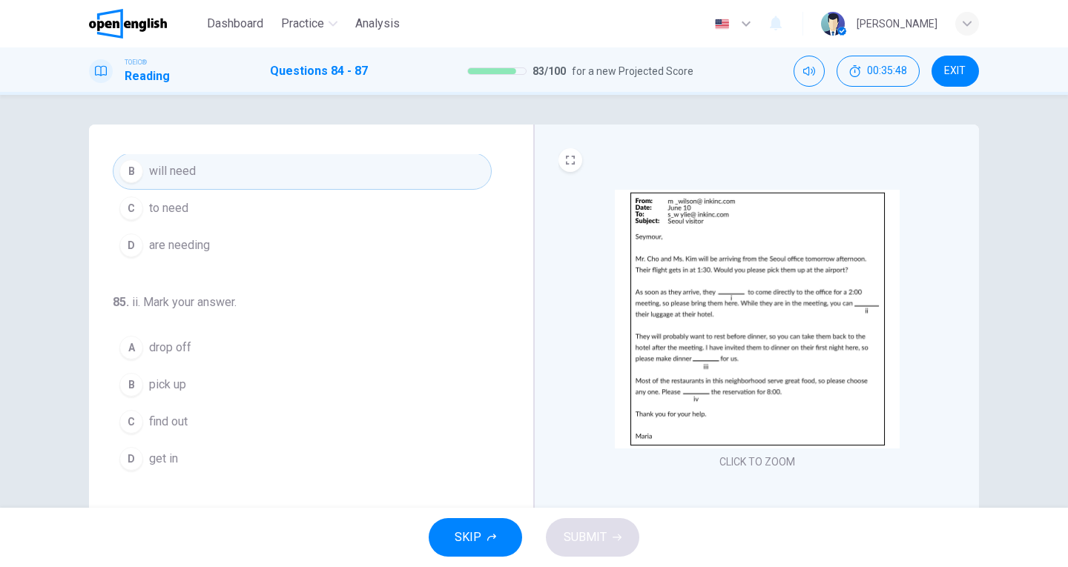
click at [153, 343] on span "drop off" at bounding box center [170, 348] width 42 height 18
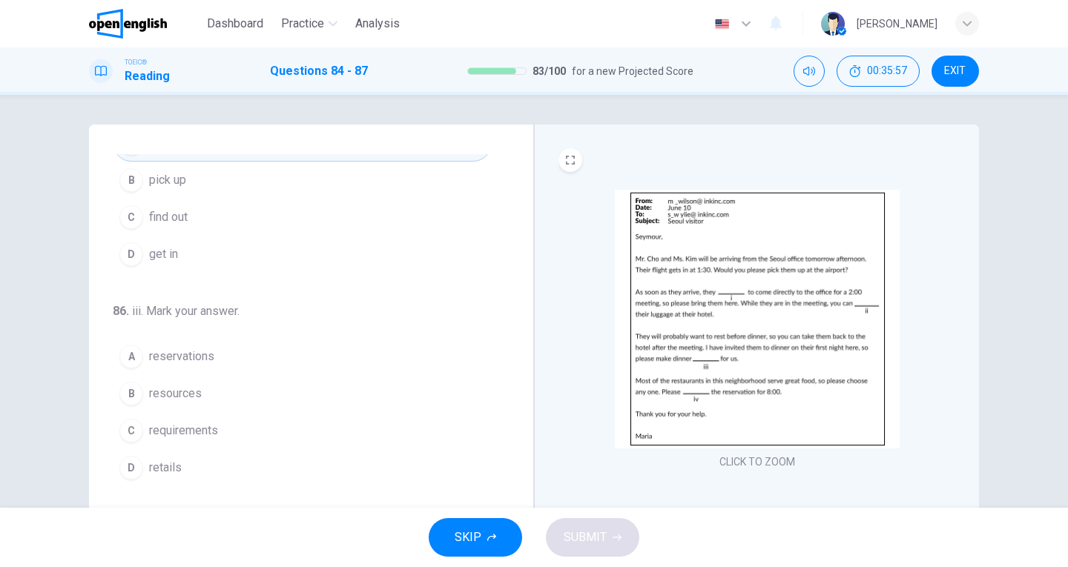
scroll to position [297, 0]
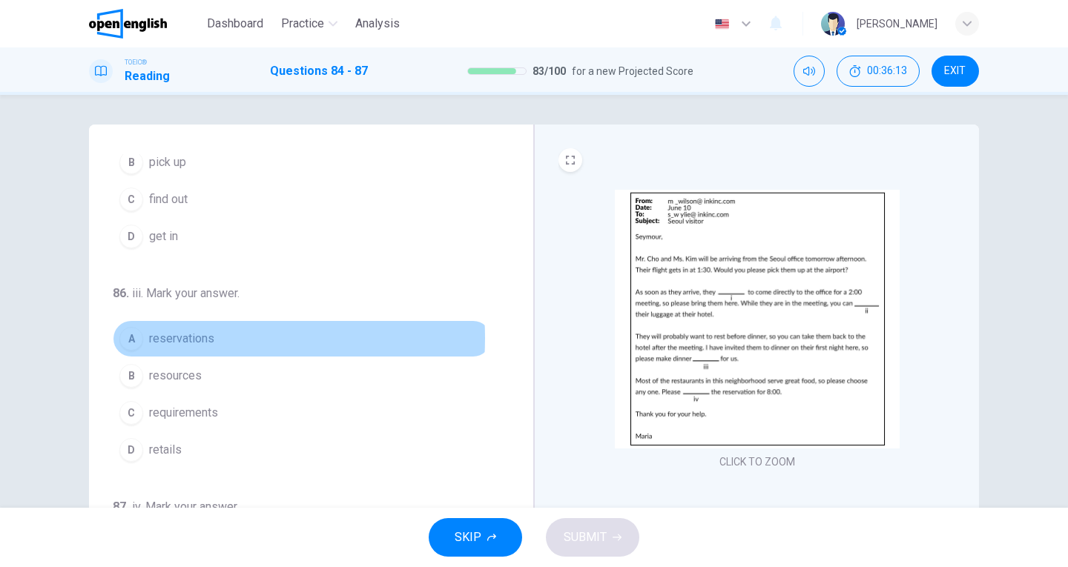
click at [178, 338] on span "reservations" at bounding box center [181, 339] width 65 height 18
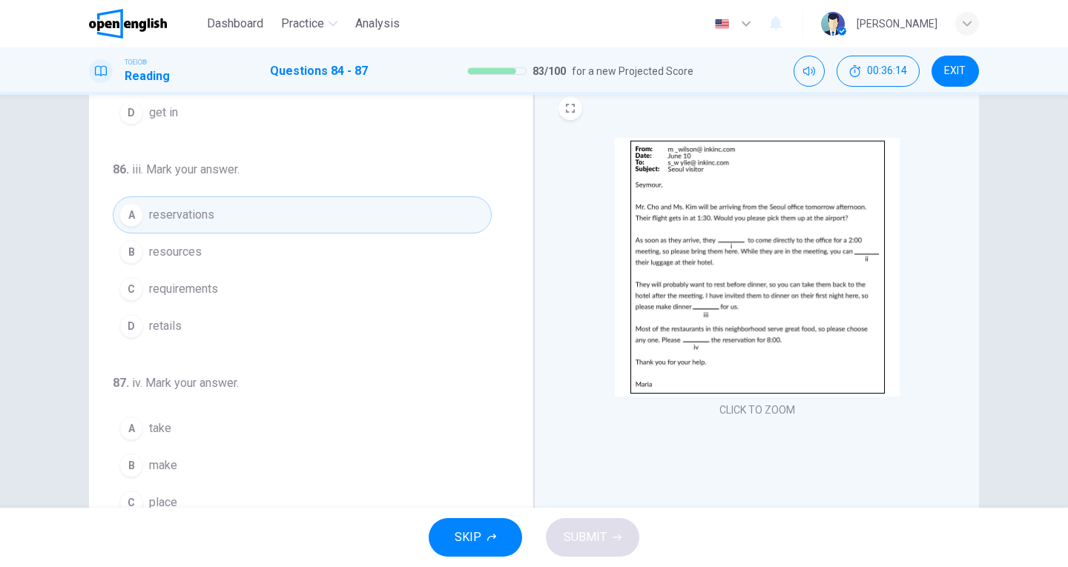
scroll to position [148, 0]
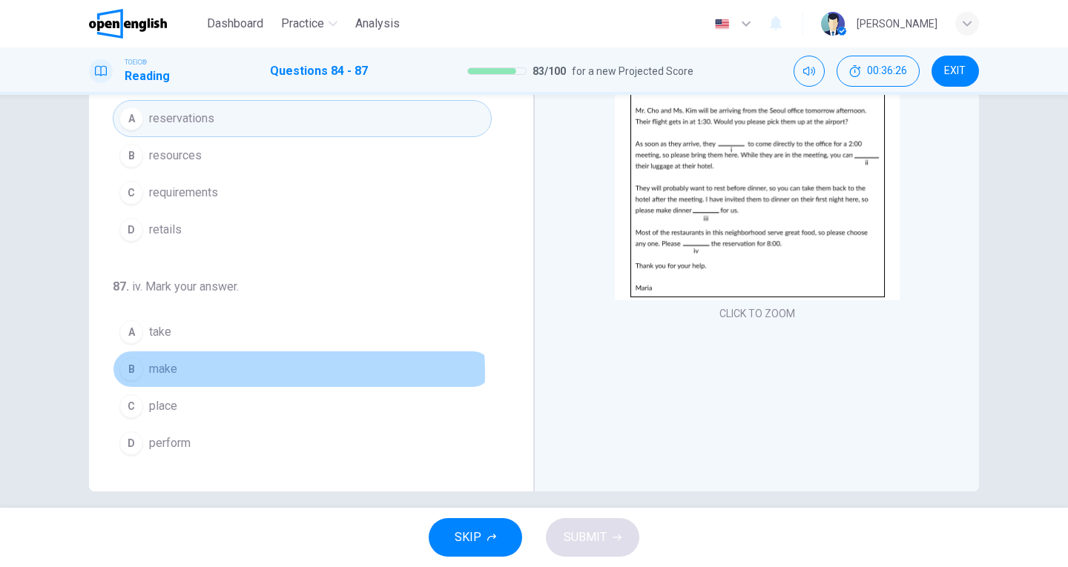
click at [168, 374] on span "make" at bounding box center [163, 369] width 28 height 18
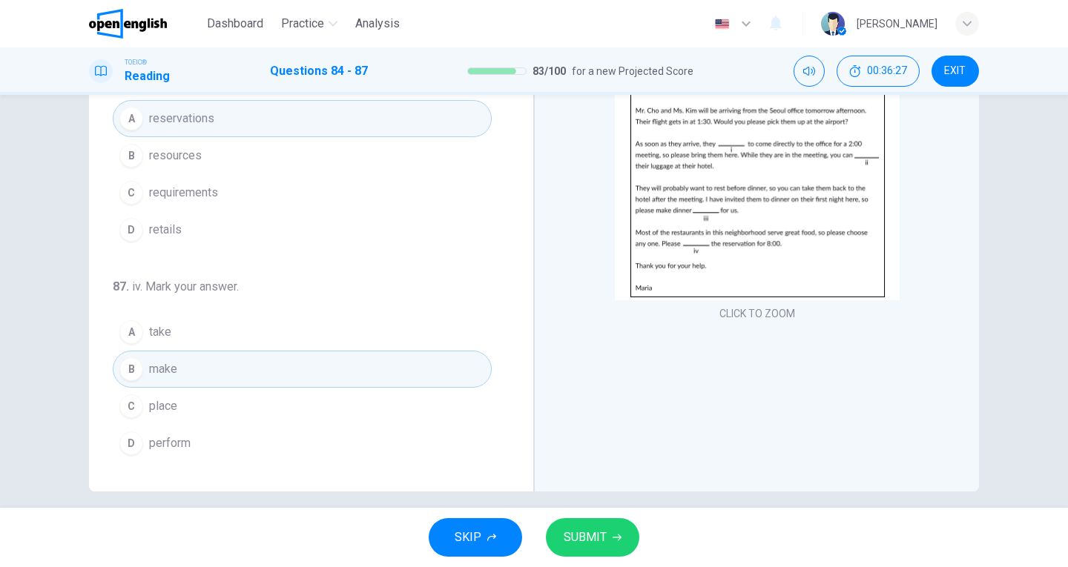
click at [598, 549] on button "SUBMIT" at bounding box center [592, 537] width 93 height 39
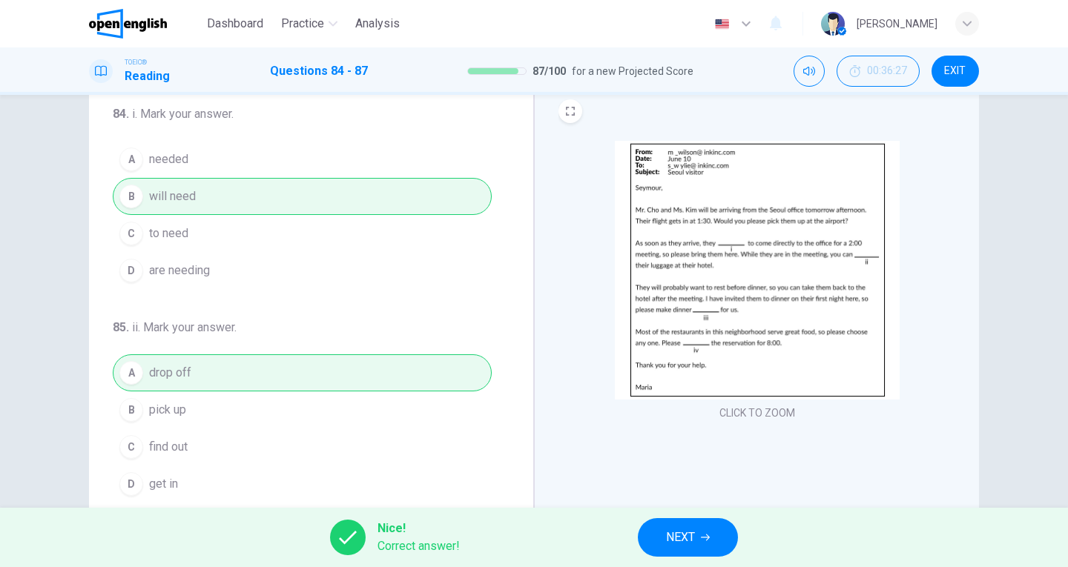
scroll to position [0, 0]
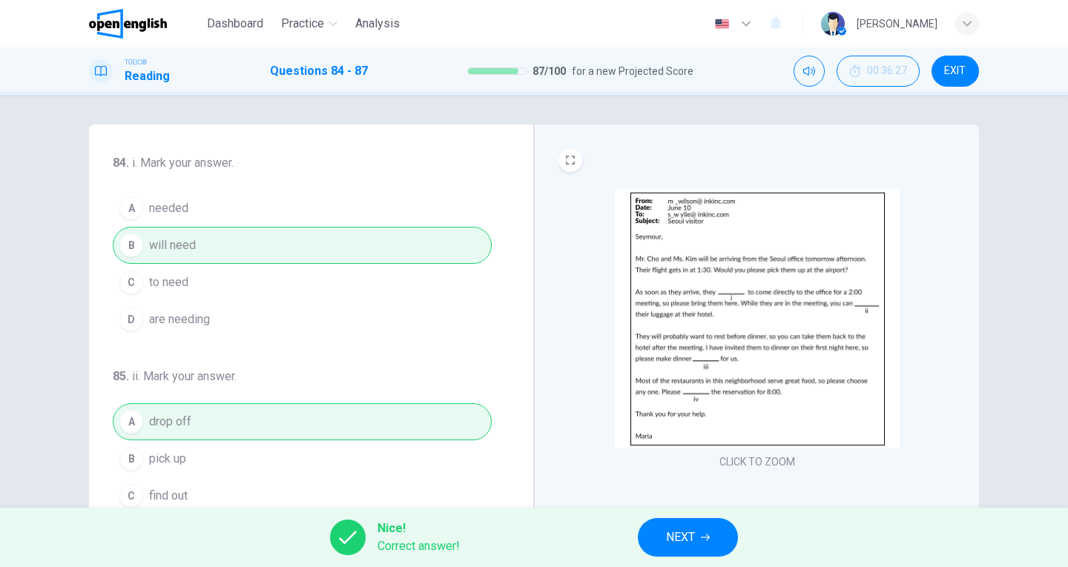
click at [676, 544] on span "NEXT" at bounding box center [680, 537] width 29 height 21
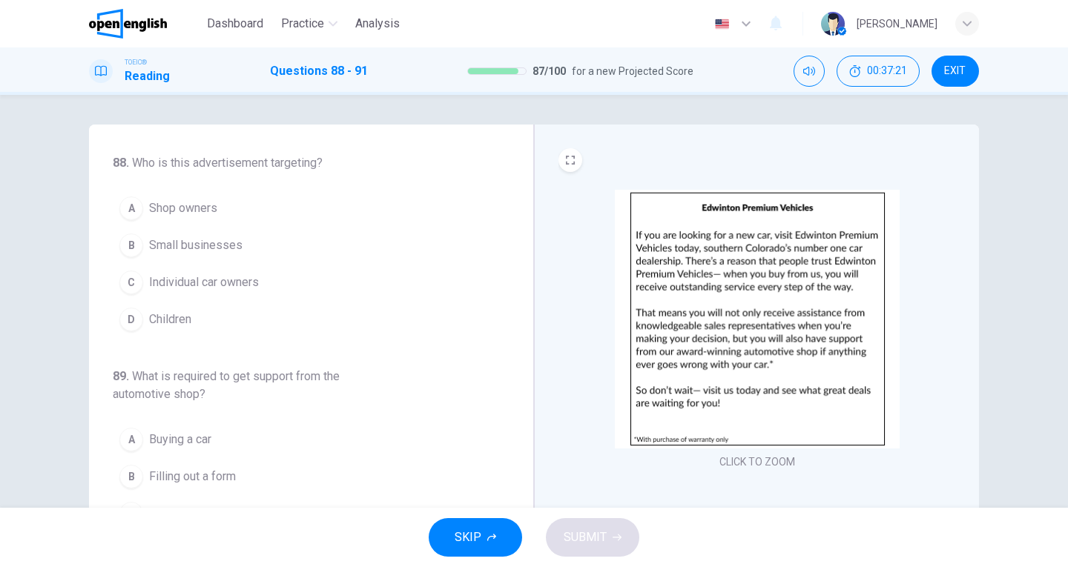
click at [218, 281] on span "Individual car owners" at bounding box center [204, 283] width 110 height 18
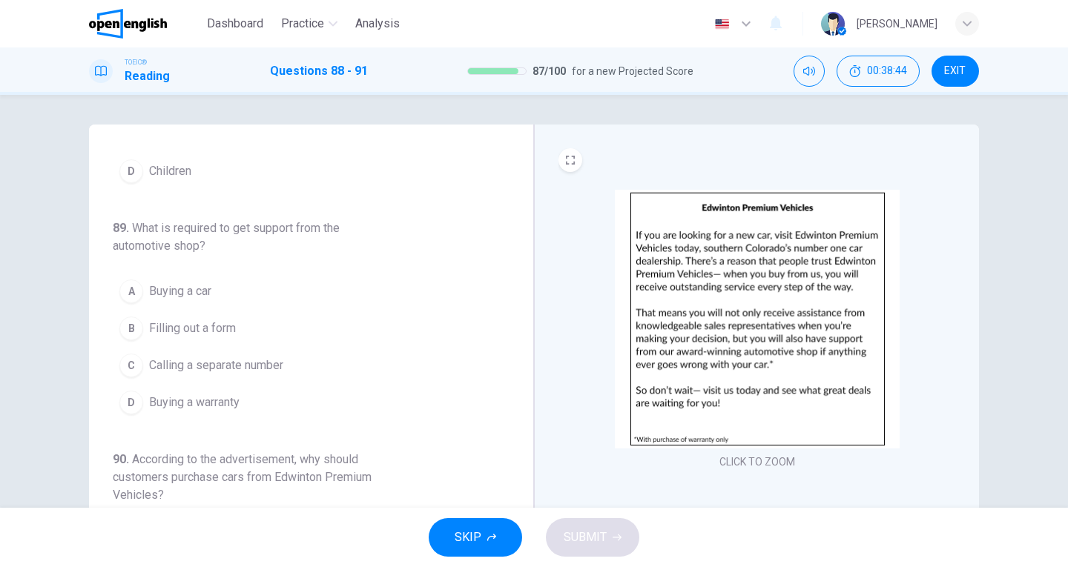
scroll to position [222, 0]
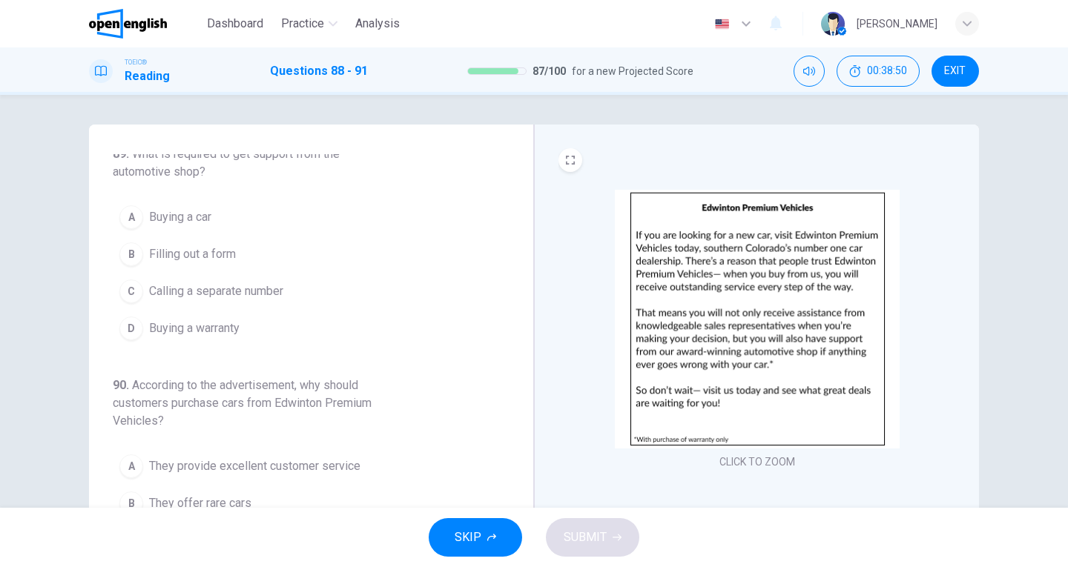
click at [217, 330] on span "Buying a warranty" at bounding box center [194, 329] width 90 height 18
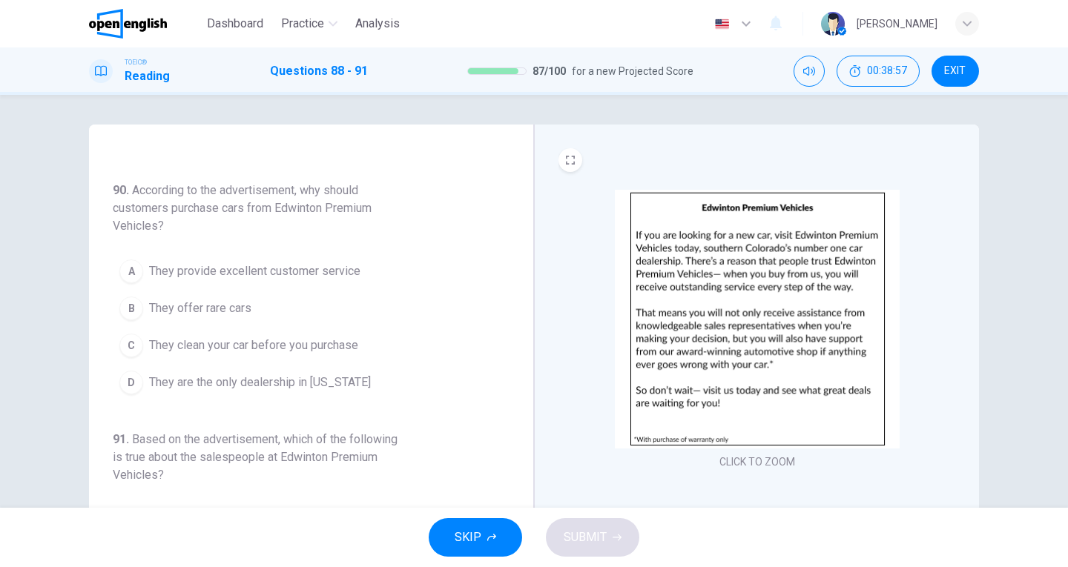
scroll to position [445, 0]
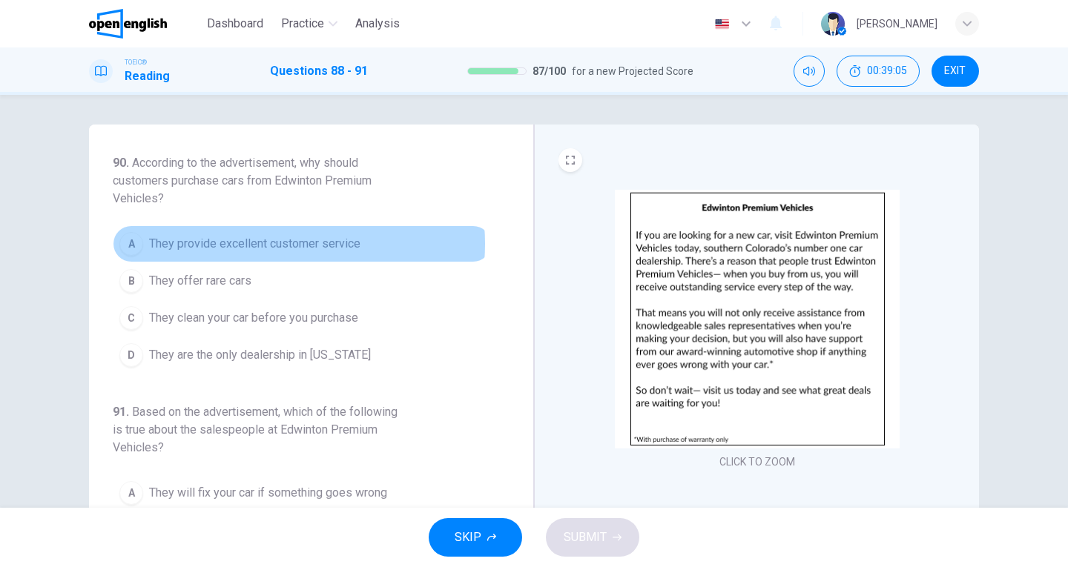
click at [257, 244] on span "They provide excellent customer service" at bounding box center [254, 244] width 211 height 18
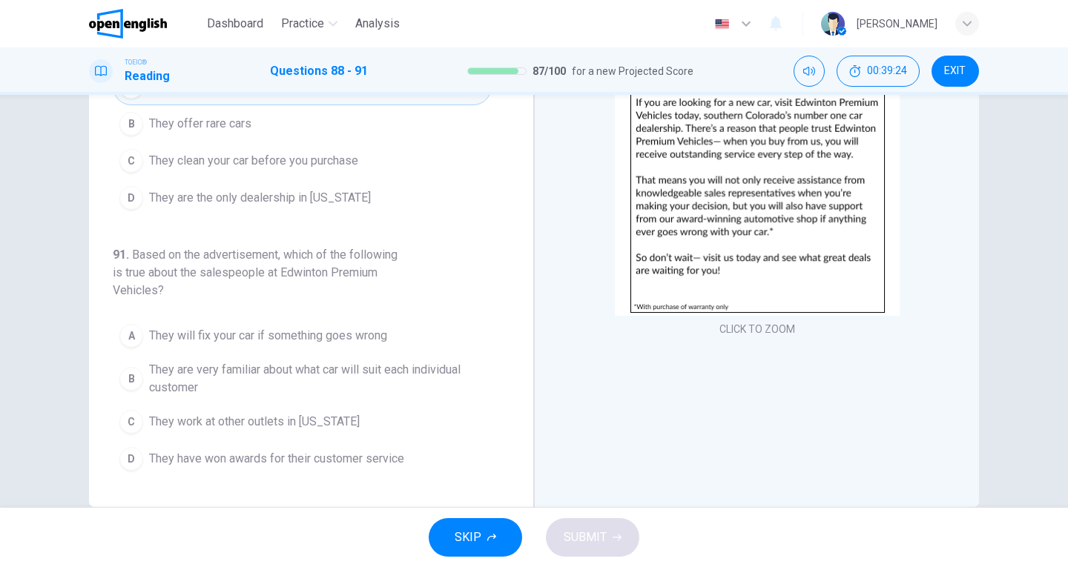
scroll to position [162, 0]
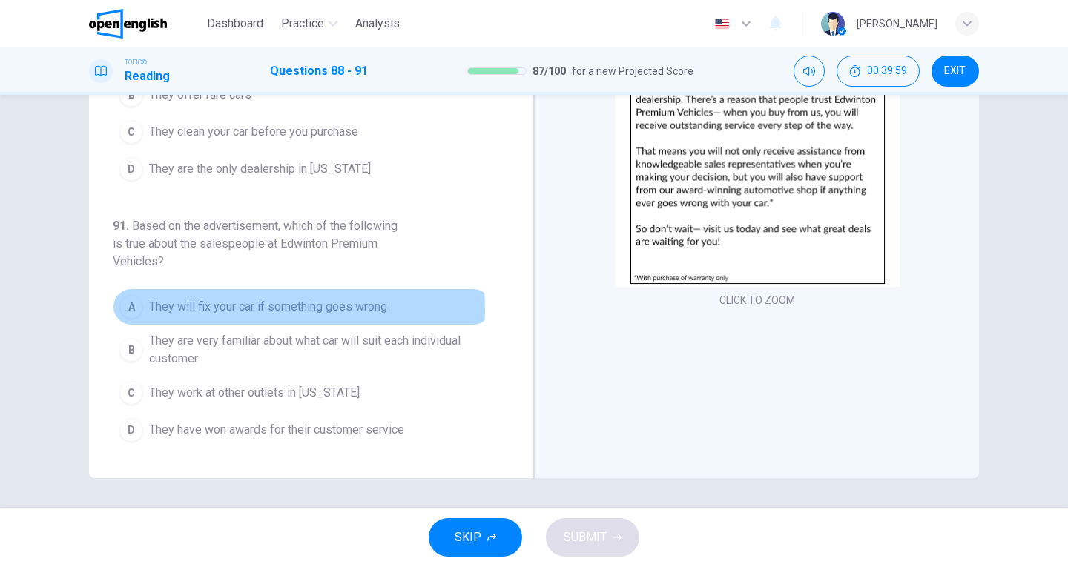
click at [252, 309] on span "They will fix your car if something goes wrong" at bounding box center [268, 307] width 238 height 18
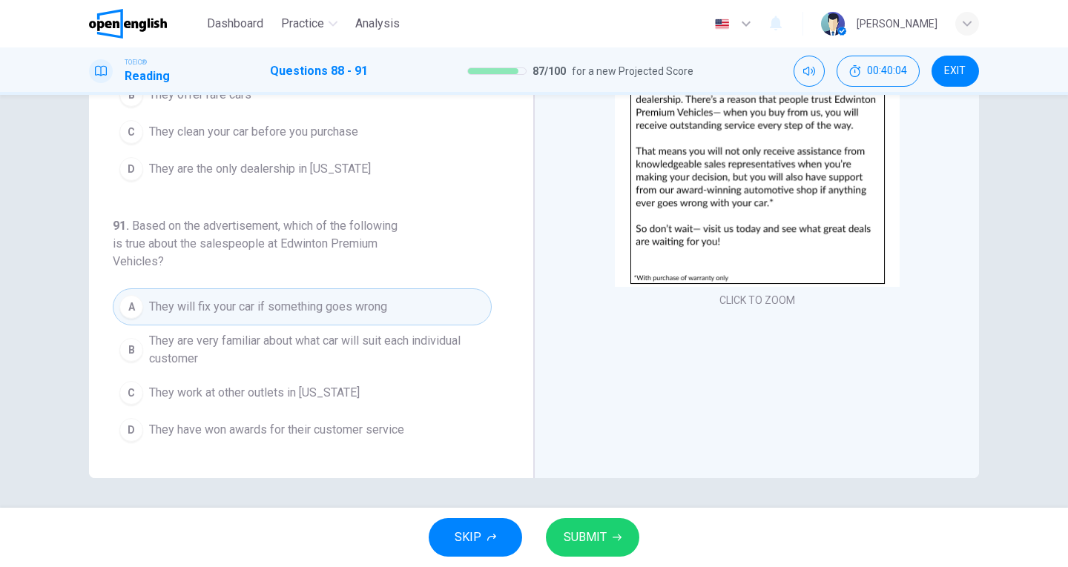
click at [353, 439] on button "D They have won awards for their customer service" at bounding box center [302, 430] width 379 height 37
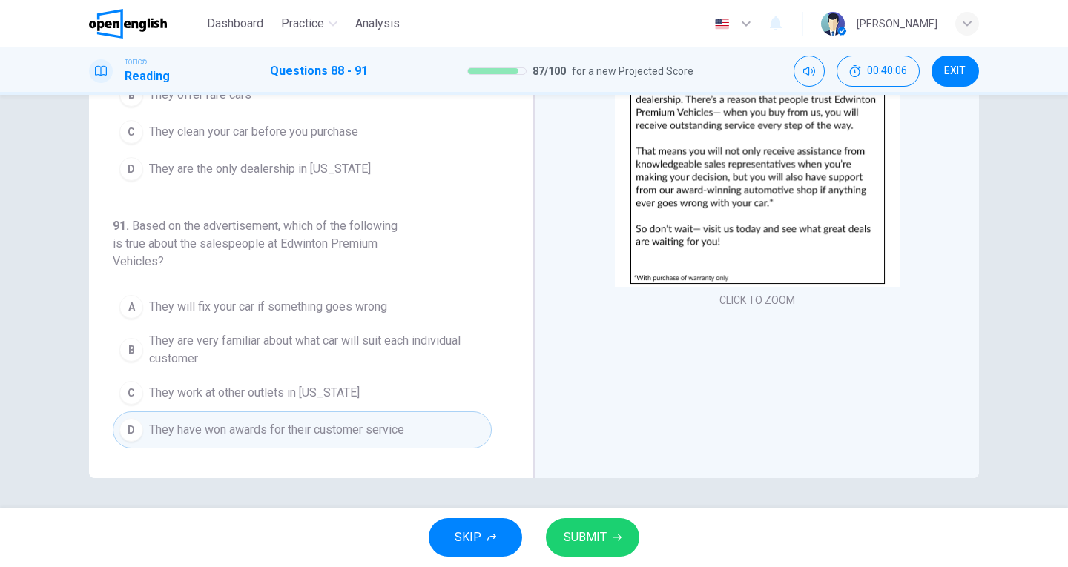
click at [592, 541] on span "SUBMIT" at bounding box center [585, 537] width 43 height 21
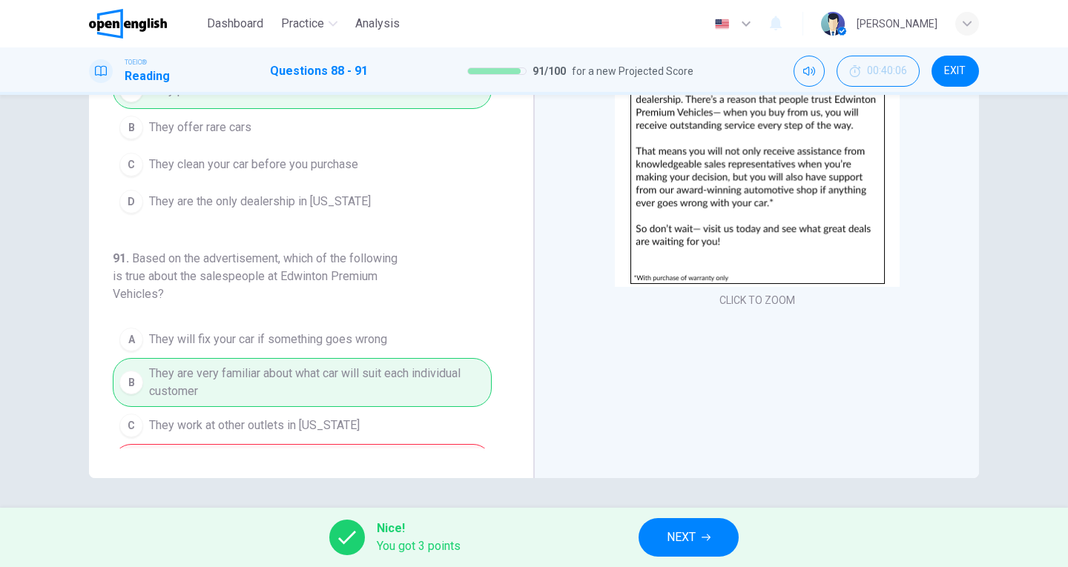
scroll to position [469, 0]
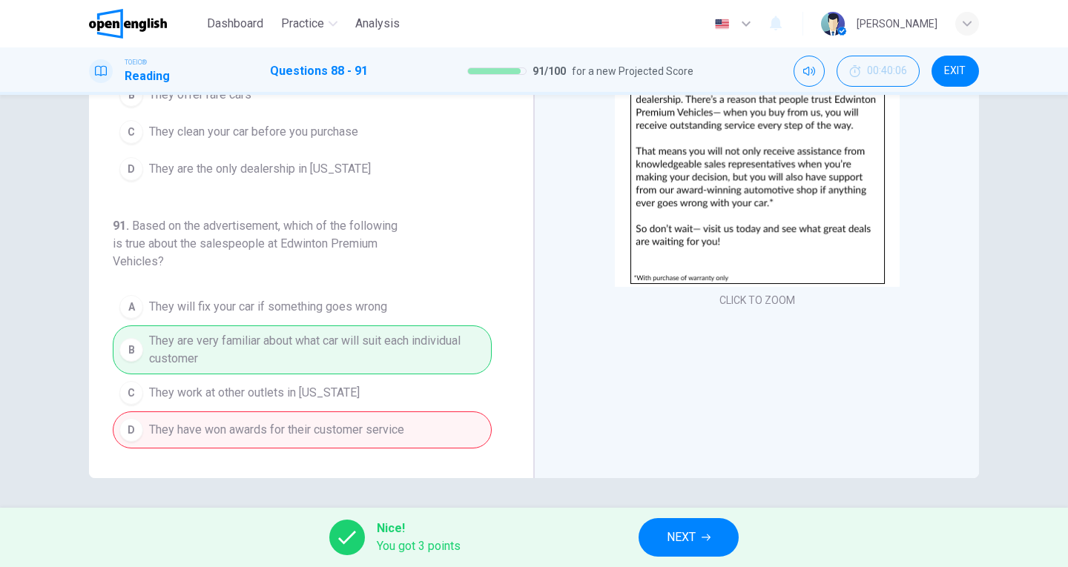
click at [663, 538] on button "NEXT" at bounding box center [688, 537] width 100 height 39
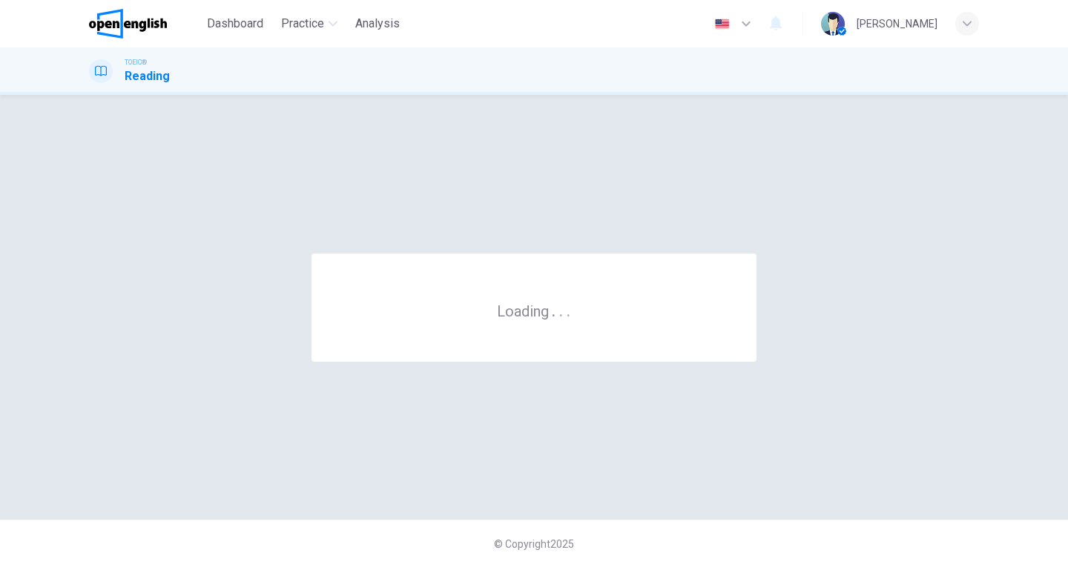
scroll to position [0, 0]
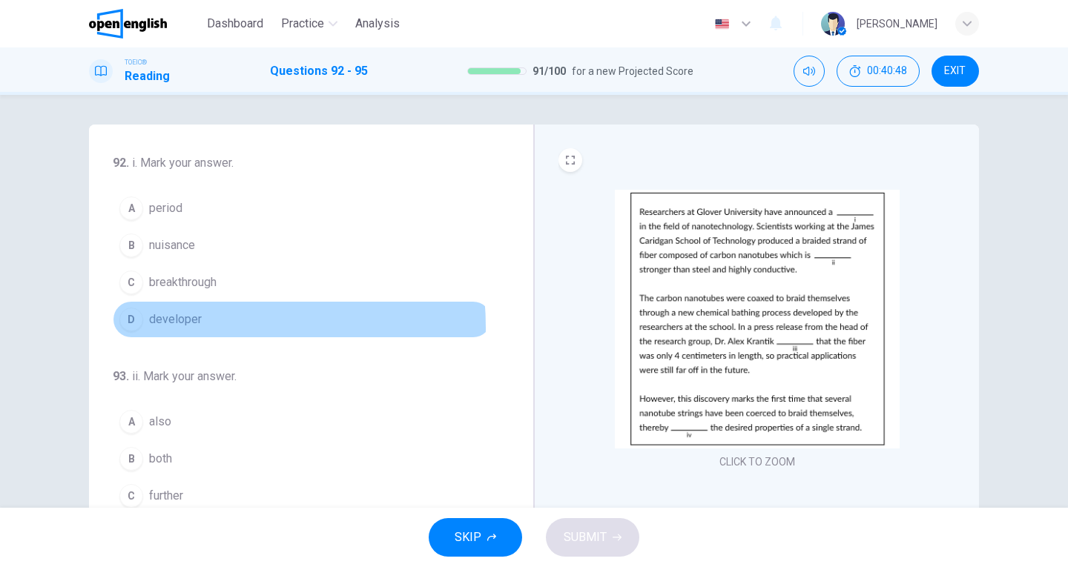
click at [173, 328] on span "developer" at bounding box center [175, 320] width 53 height 18
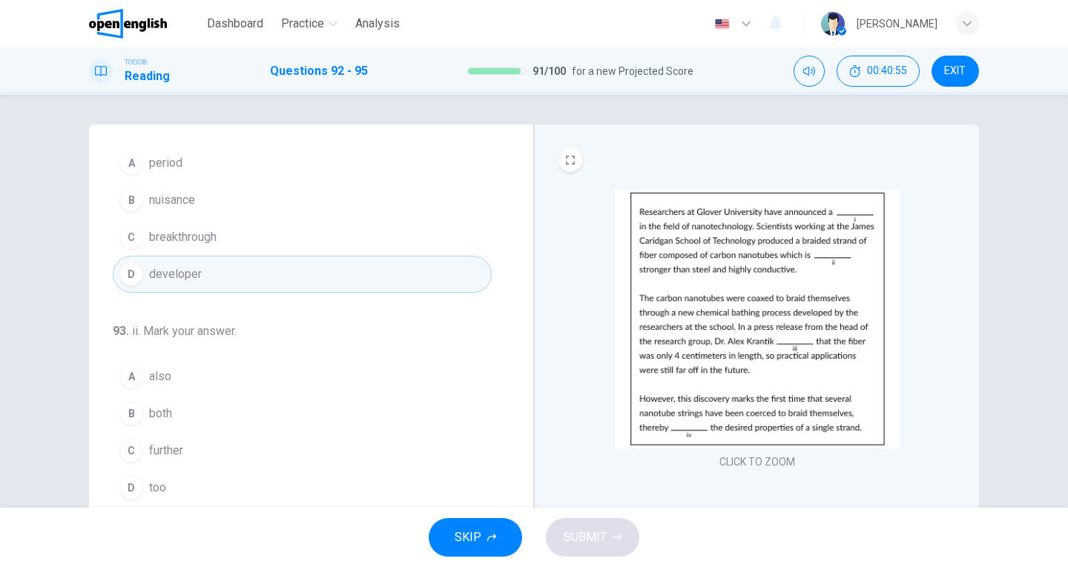
scroll to position [74, 0]
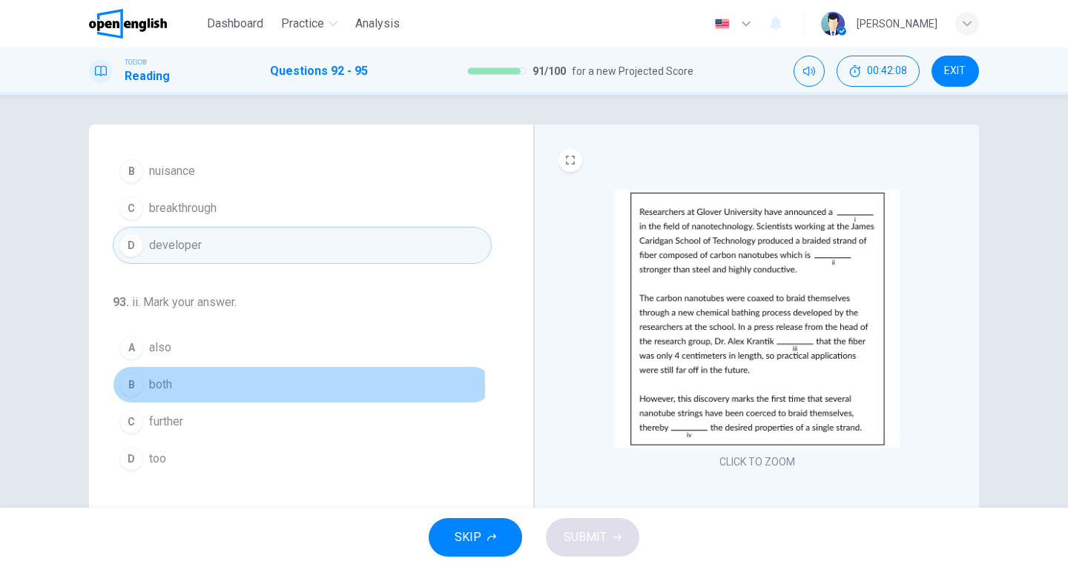
click at [151, 387] on span "both" at bounding box center [160, 385] width 23 height 18
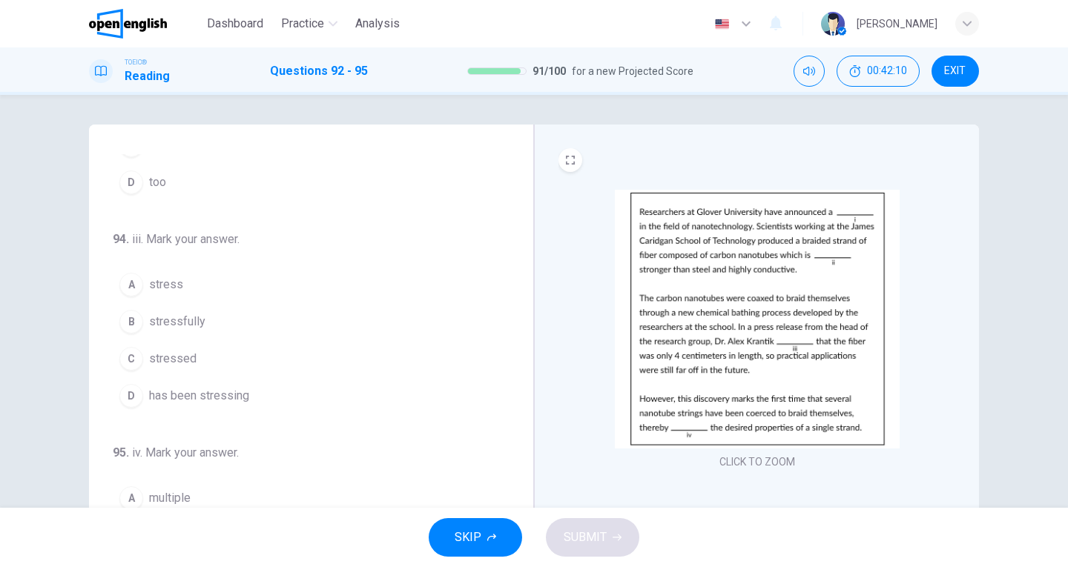
scroll to position [369, 0]
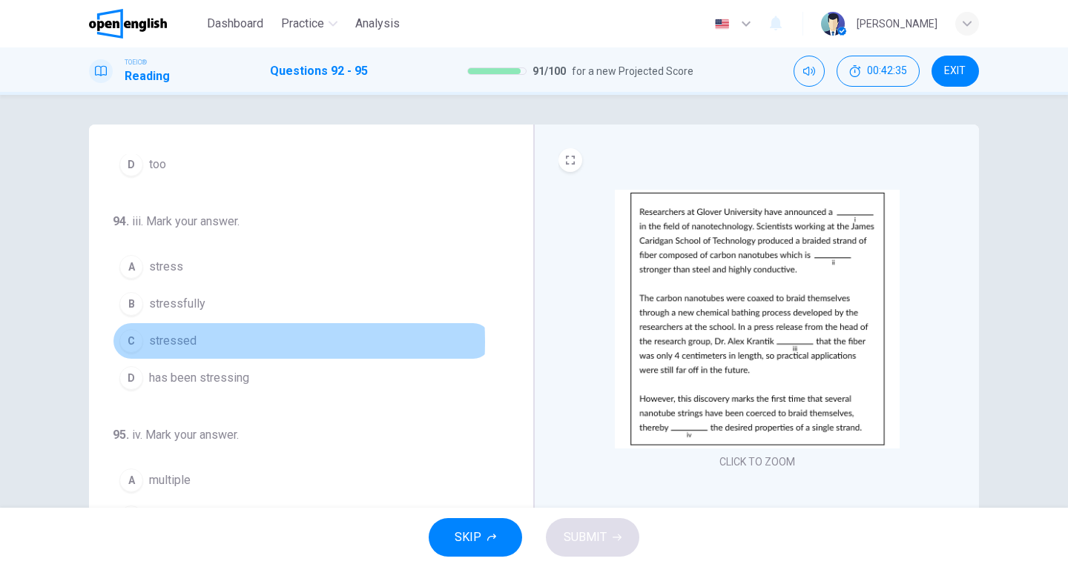
click at [184, 342] on span "stressed" at bounding box center [172, 341] width 47 height 18
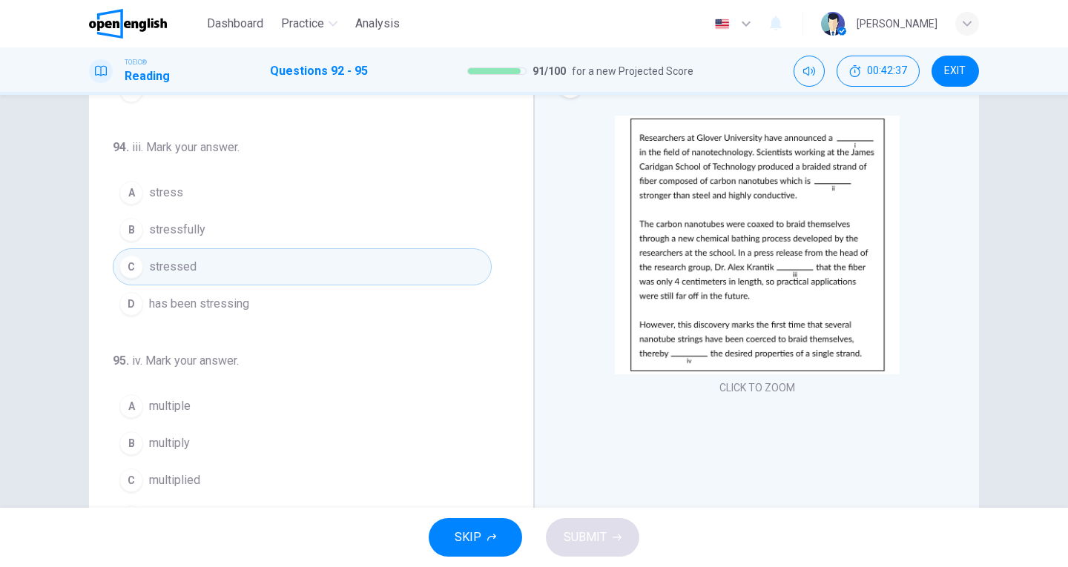
scroll to position [148, 0]
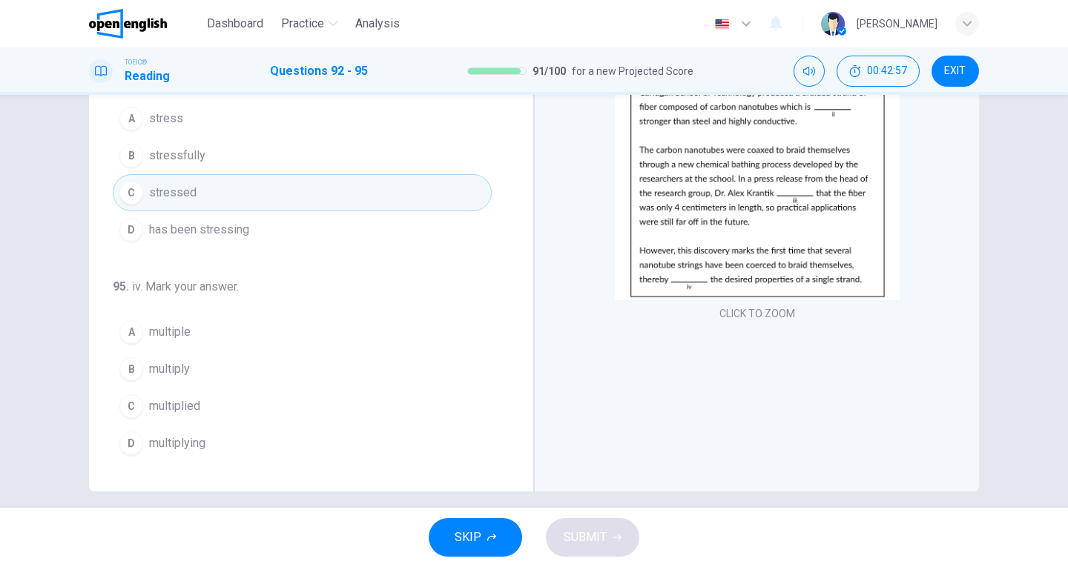
click at [195, 439] on span "multiplying" at bounding box center [177, 444] width 56 height 18
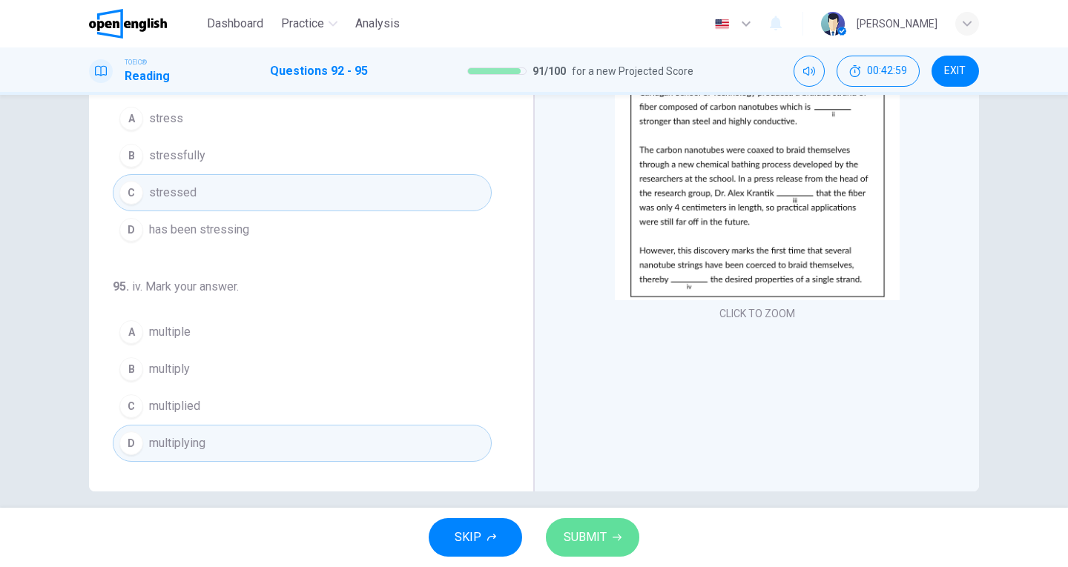
click at [586, 532] on span "SUBMIT" at bounding box center [585, 537] width 43 height 21
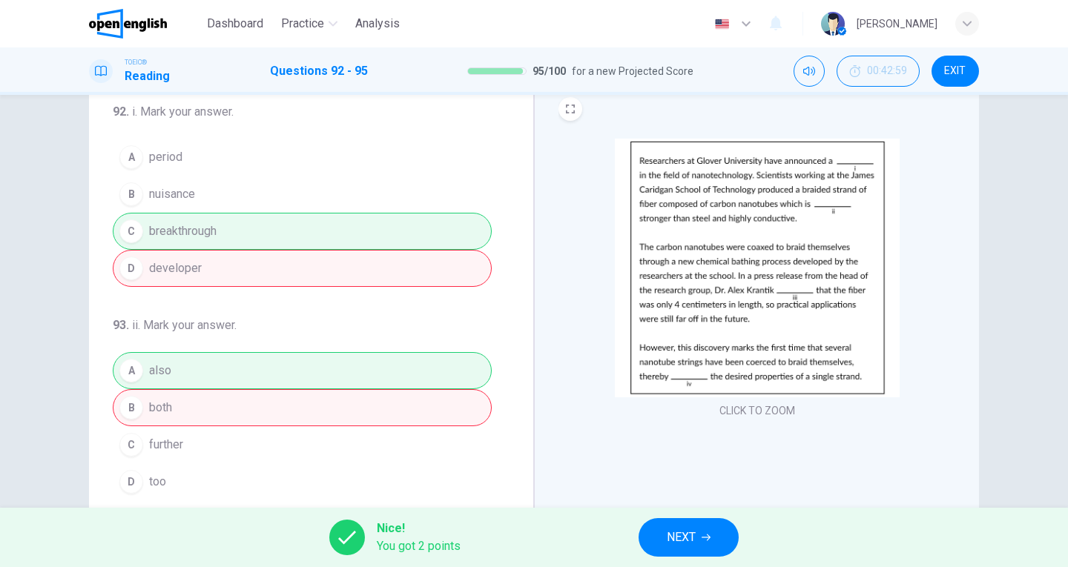
scroll to position [0, 0]
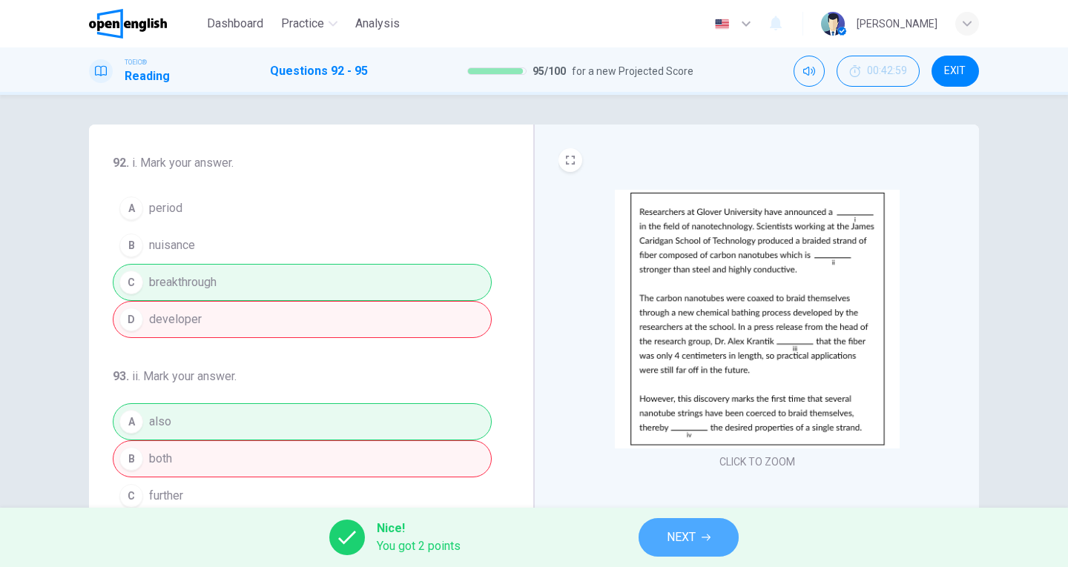
click at [707, 538] on icon "button" at bounding box center [705, 537] width 9 height 9
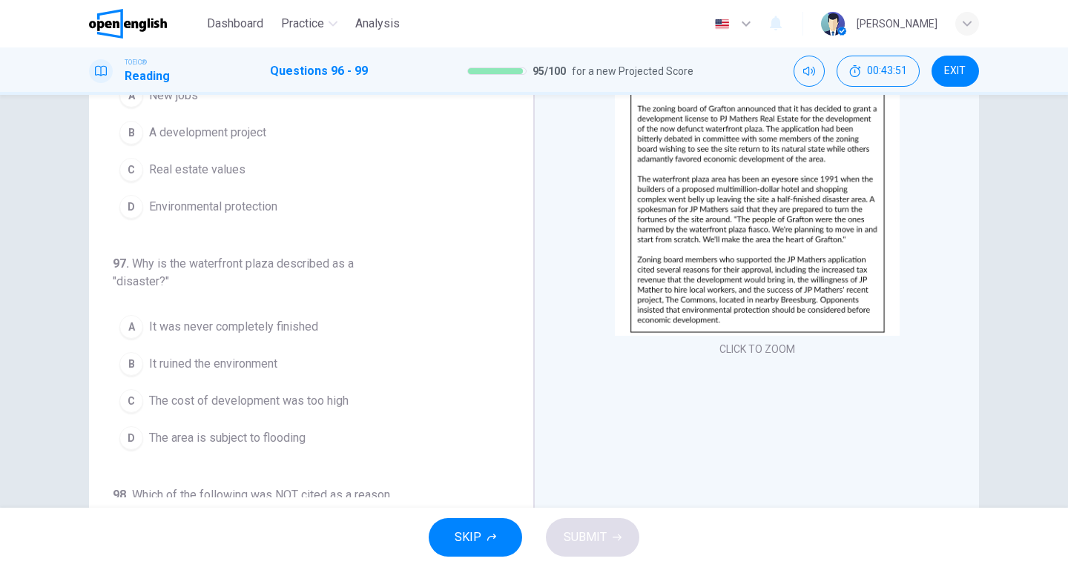
scroll to position [88, 0]
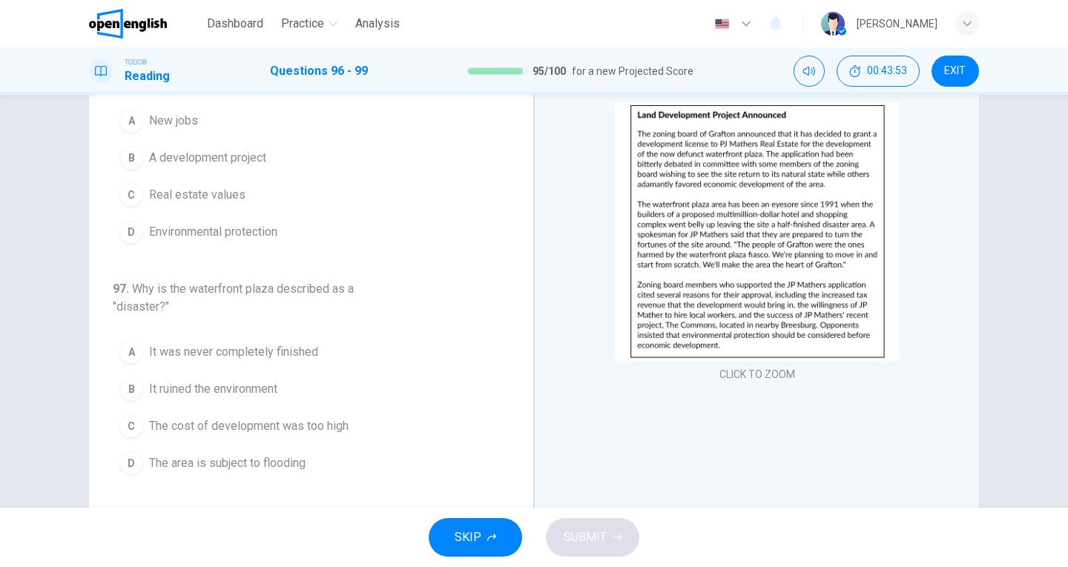
click at [769, 372] on button "CLICK TO ZOOM" at bounding box center [757, 374] width 88 height 21
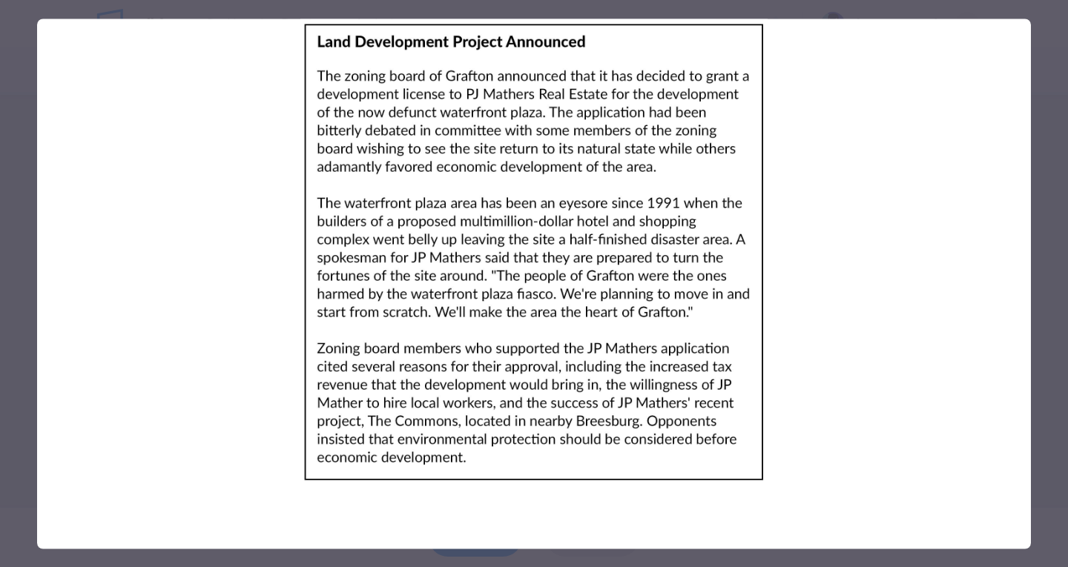
click at [1050, 236] on div at bounding box center [534, 283] width 1068 height 567
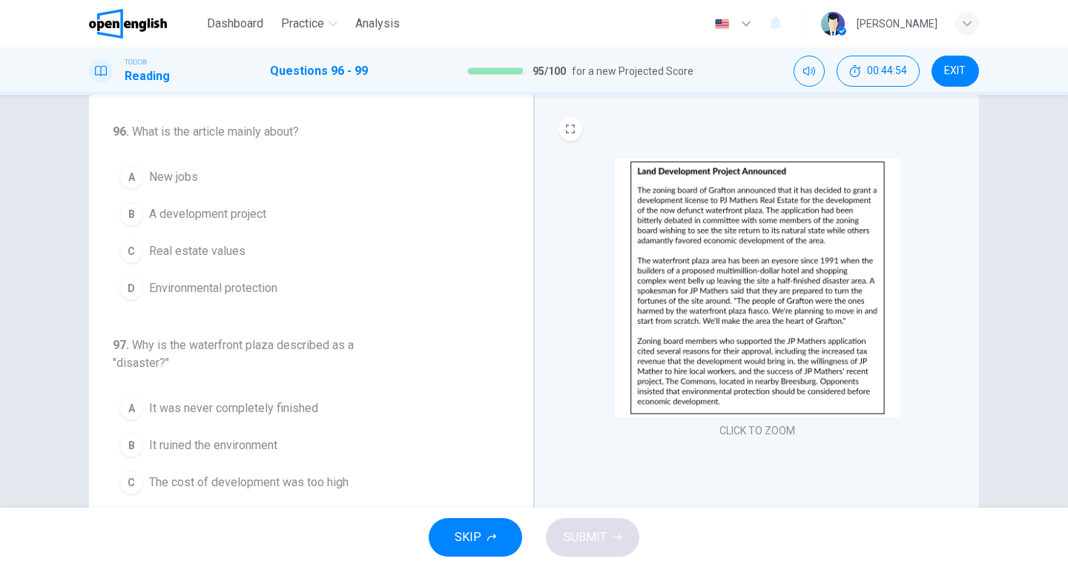
scroll to position [0, 0]
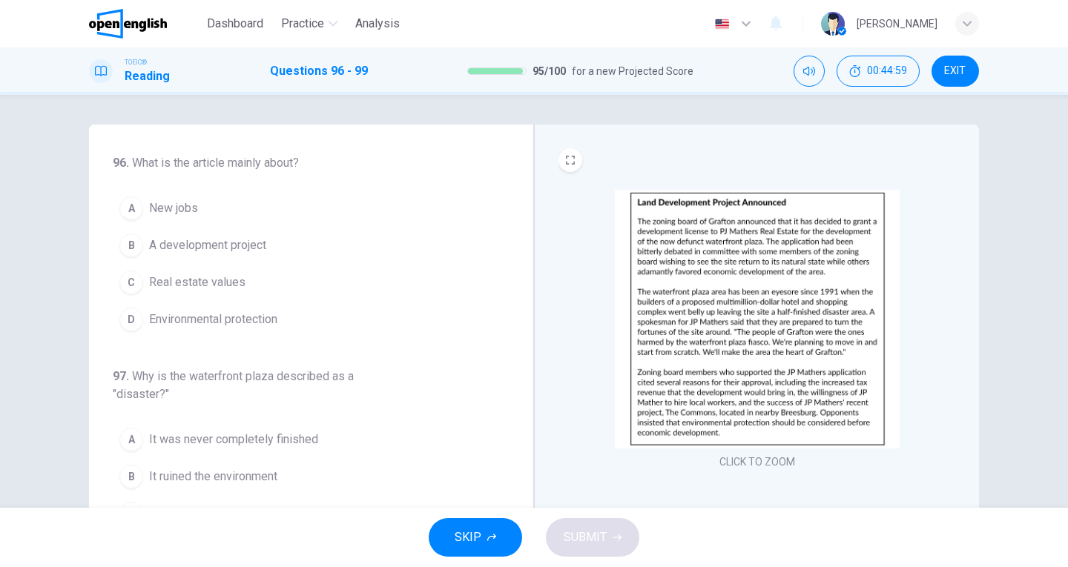
click at [222, 244] on span "A development project" at bounding box center [207, 246] width 117 height 18
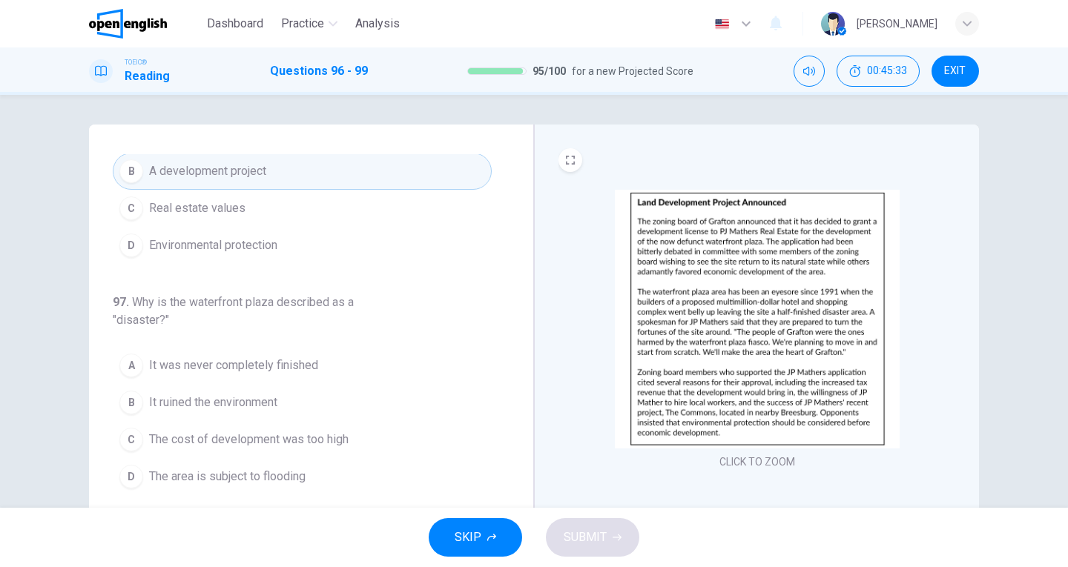
scroll to position [148, 0]
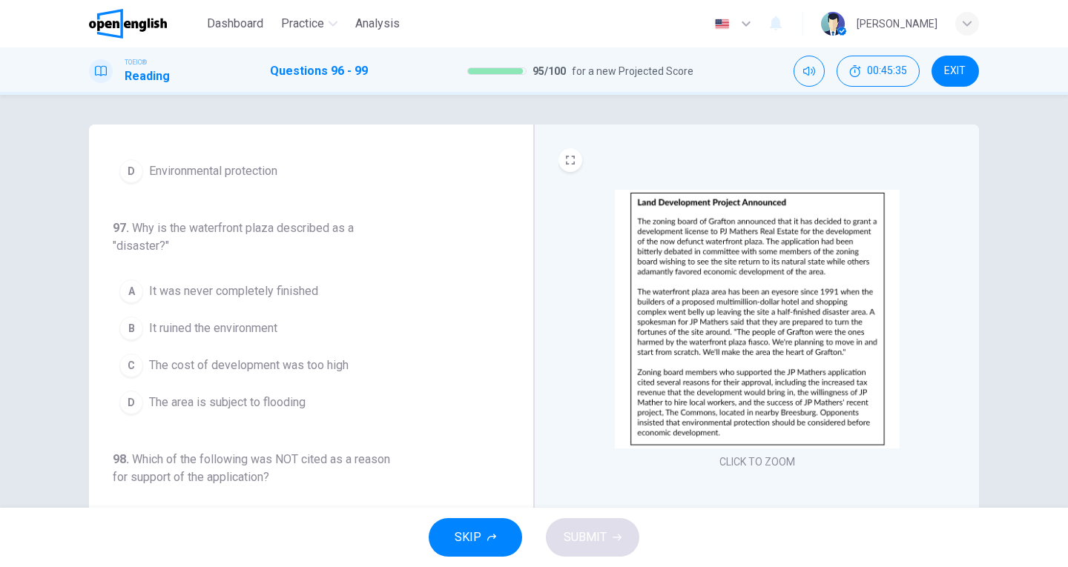
click at [203, 319] on button "B It ruined the environment" at bounding box center [302, 328] width 379 height 37
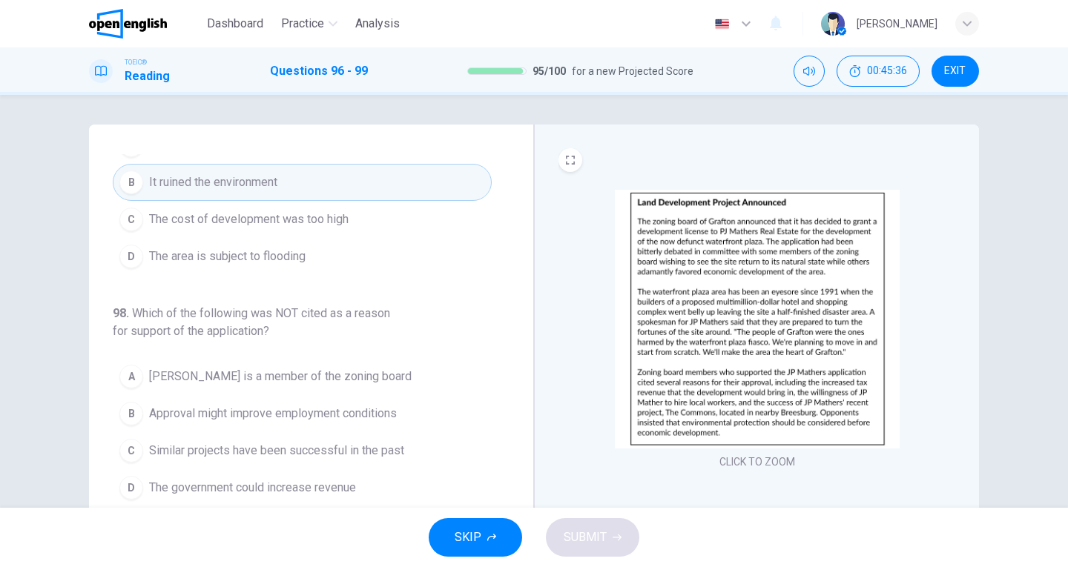
scroll to position [371, 0]
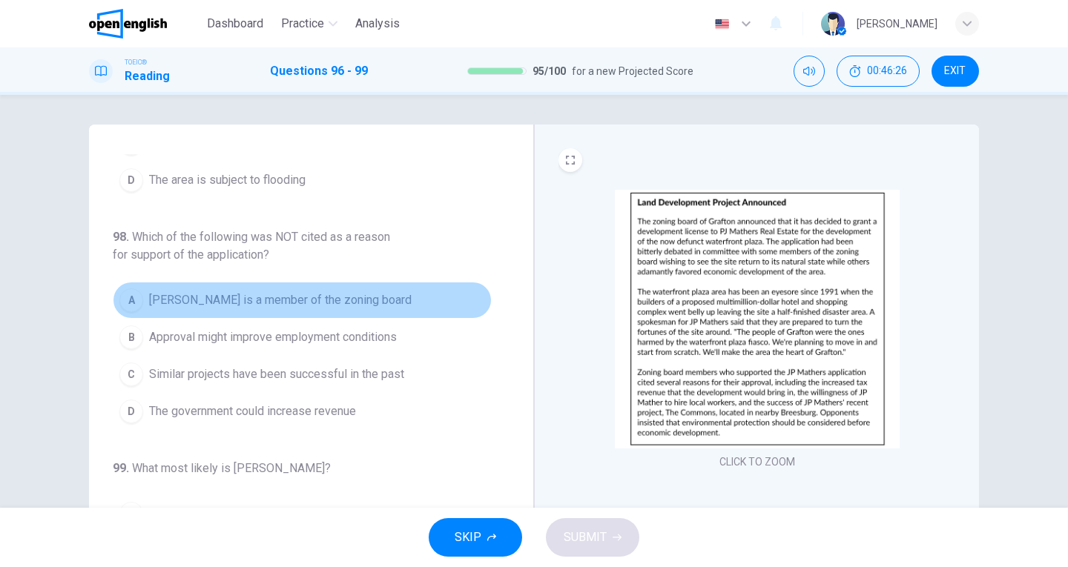
click at [299, 294] on span "[PERSON_NAME] is a member of the zoning board" at bounding box center [280, 300] width 263 height 18
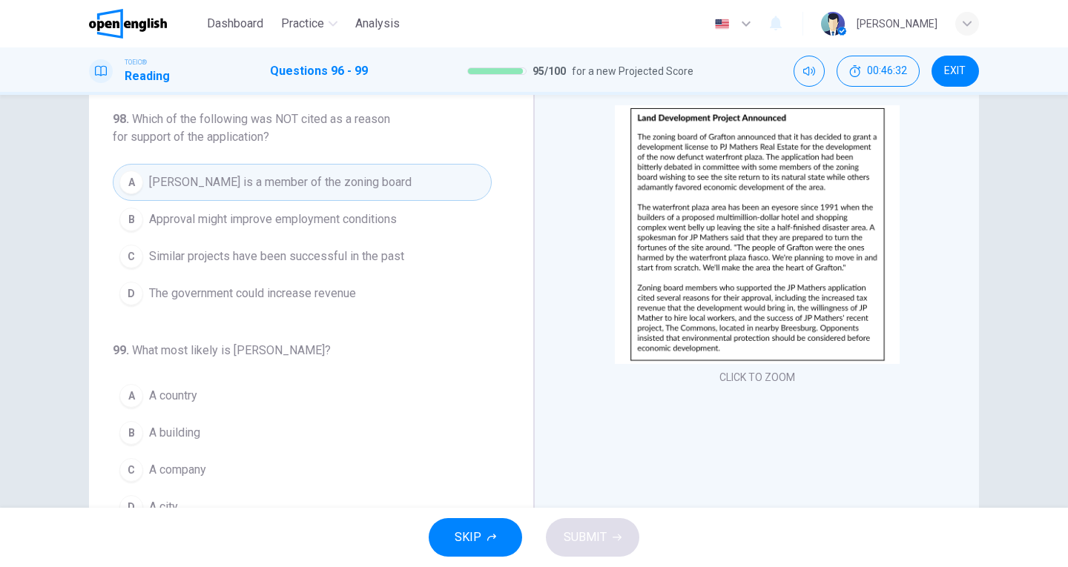
scroll to position [162, 0]
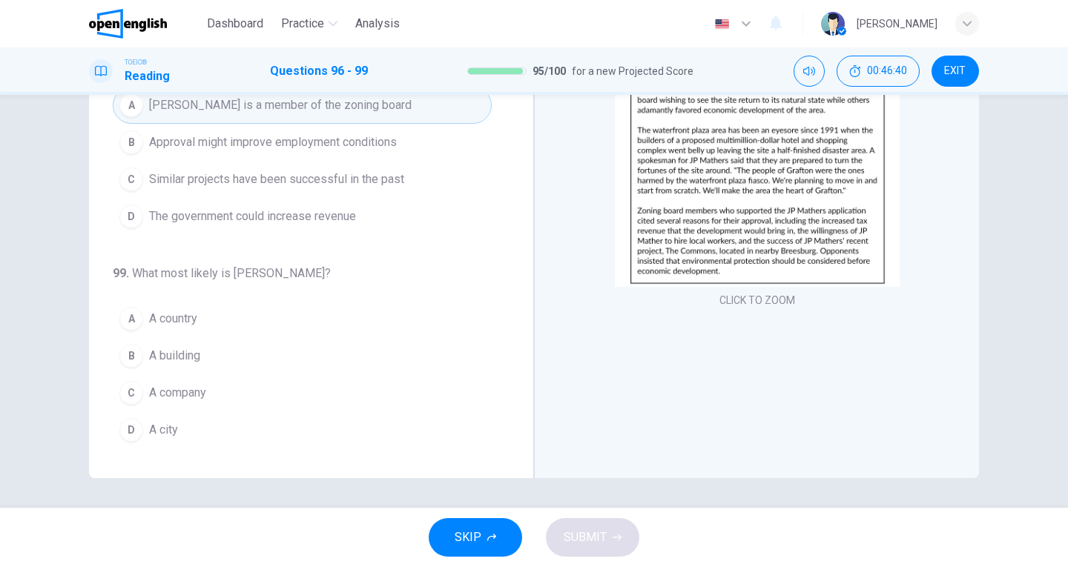
click at [163, 429] on span "A city" at bounding box center [163, 430] width 29 height 18
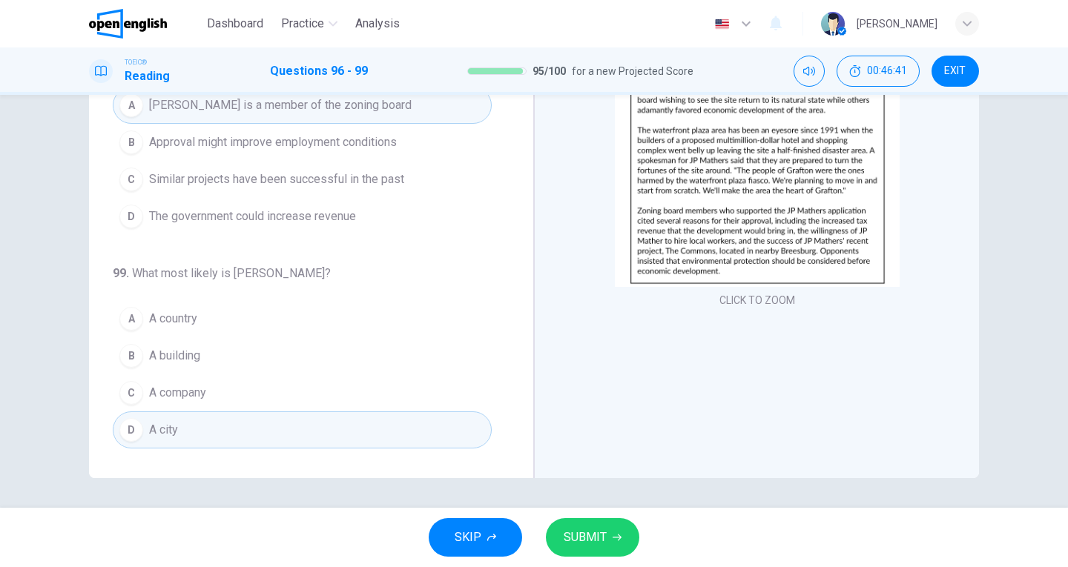
click at [568, 518] on div "SKIP SUBMIT" at bounding box center [534, 537] width 1068 height 59
click at [581, 535] on span "SUBMIT" at bounding box center [585, 537] width 43 height 21
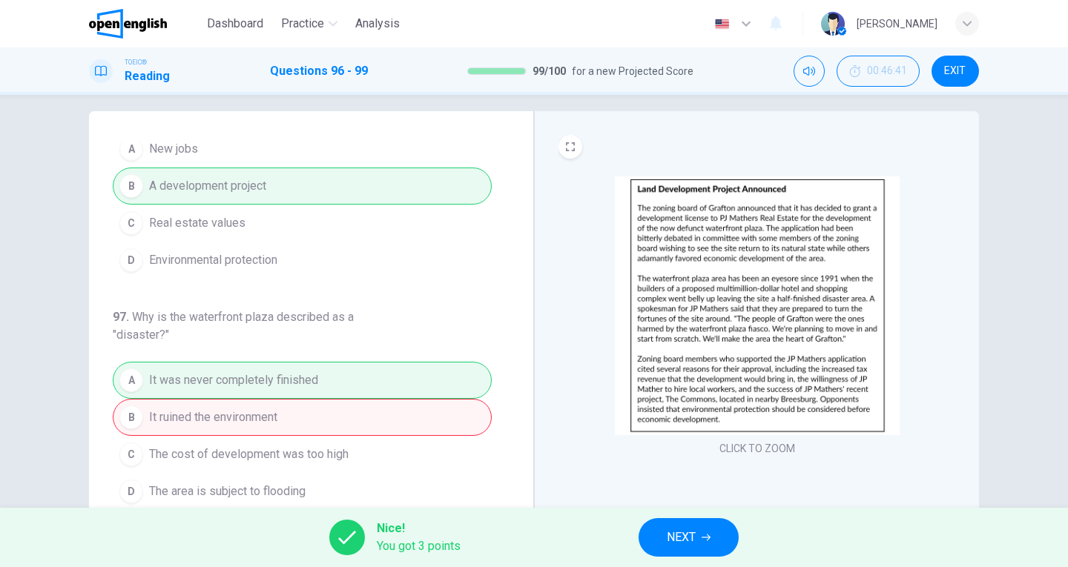
scroll to position [74, 0]
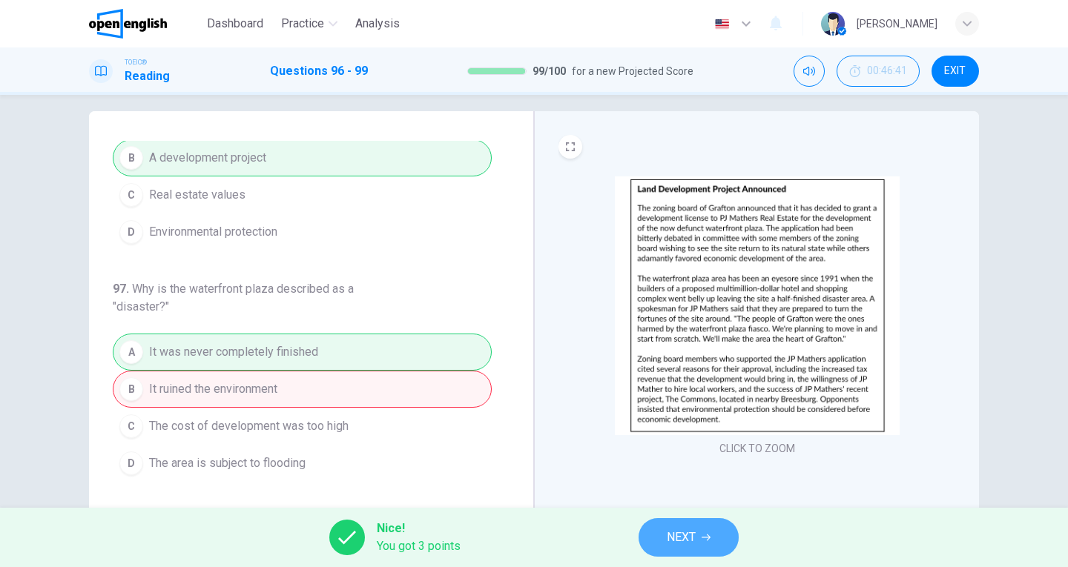
click at [677, 526] on button "NEXT" at bounding box center [688, 537] width 100 height 39
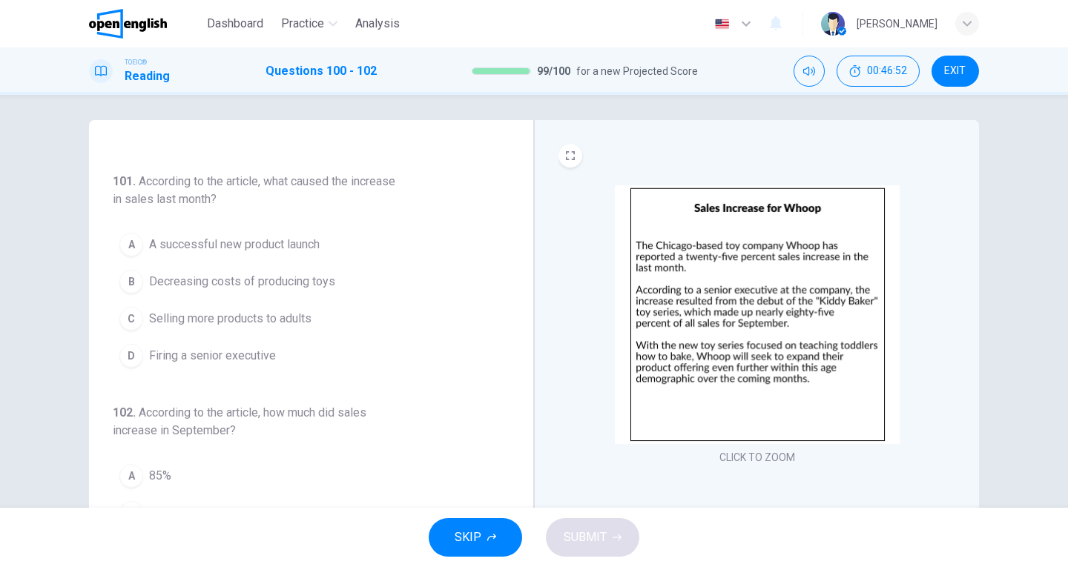
scroll to position [0, 0]
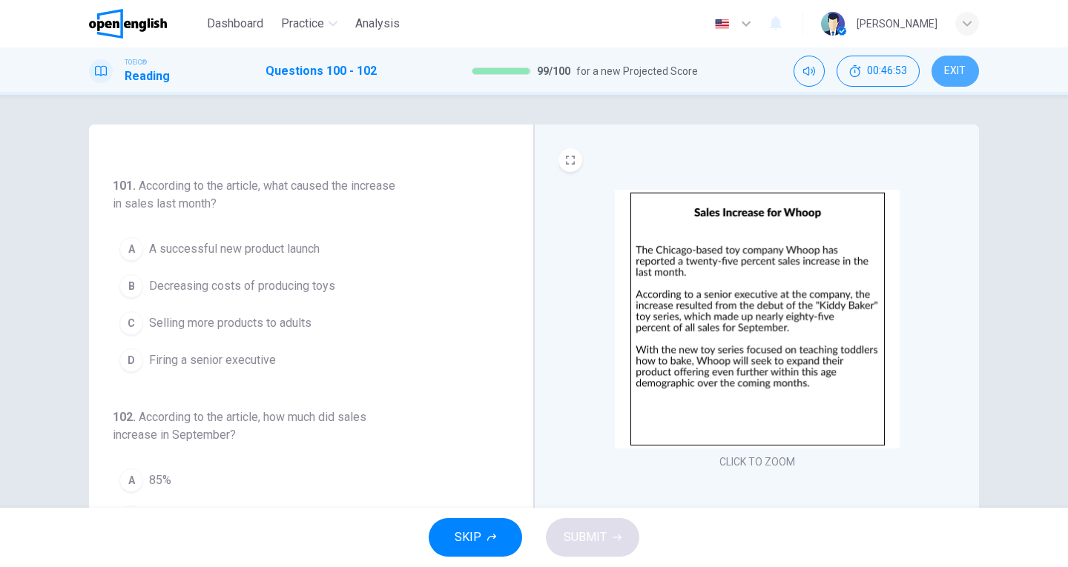
click at [955, 70] on span "EXIT" at bounding box center [955, 71] width 22 height 12
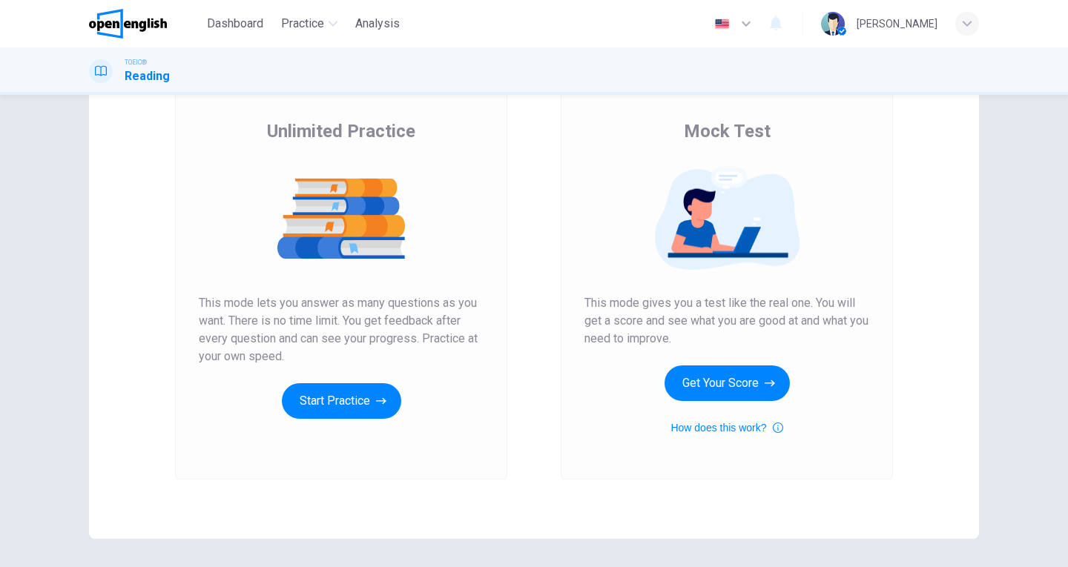
scroll to position [150, 0]
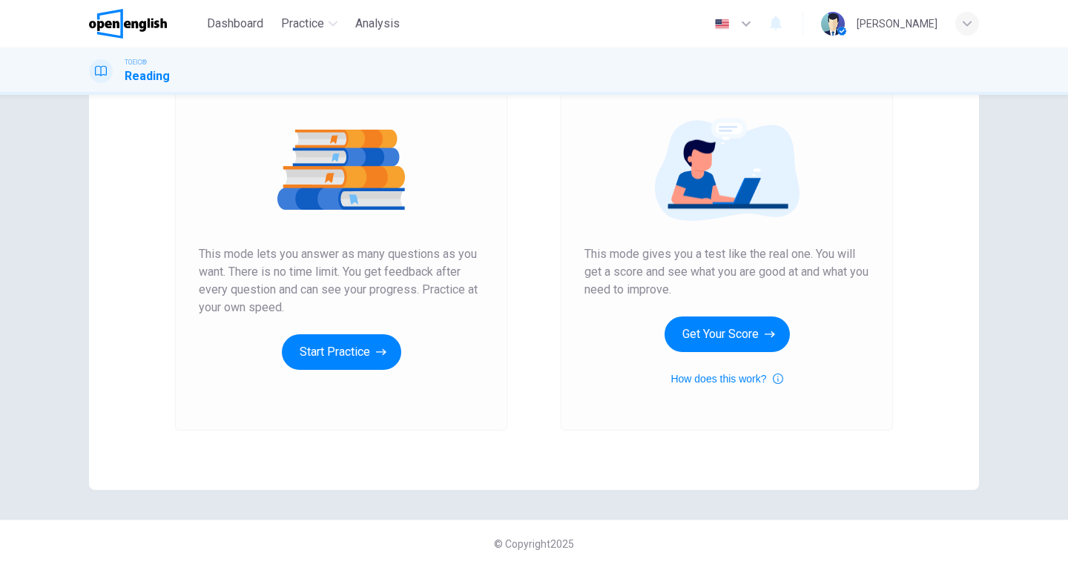
click at [782, 379] on div "Mock Test This mode gives you a test like the real one. You will get a score an…" at bounding box center [726, 228] width 285 height 317
click at [773, 378] on icon "button" at bounding box center [778, 379] width 10 height 10
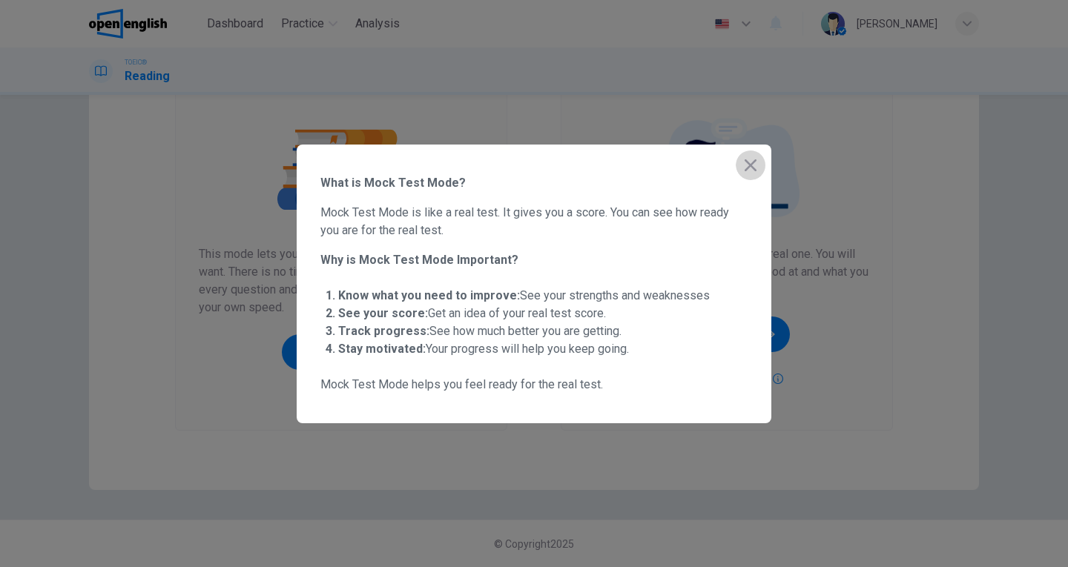
click at [758, 171] on icon "button" at bounding box center [751, 165] width 18 height 18
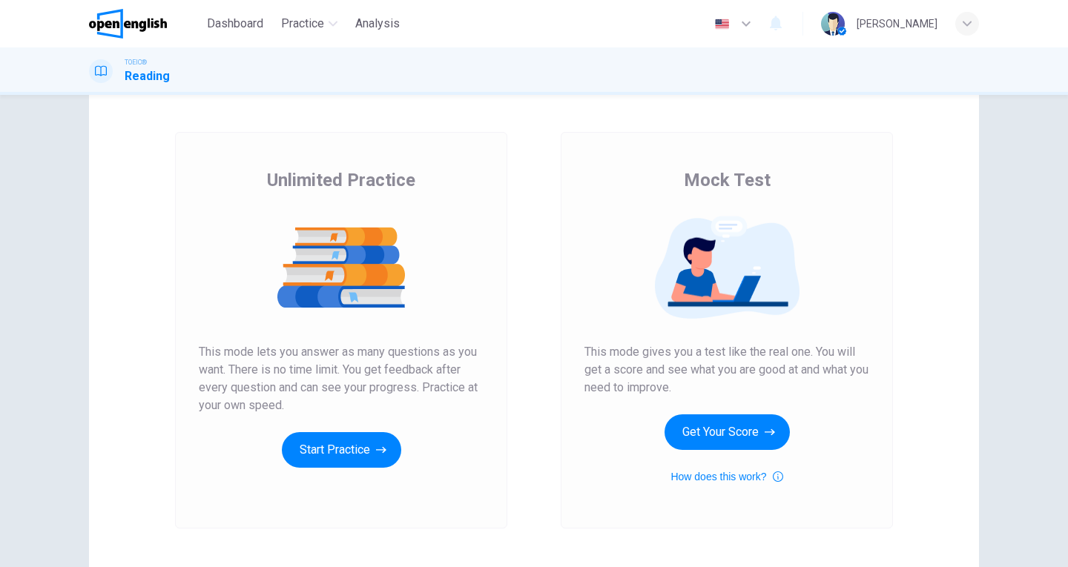
scroll to position [0, 0]
